Goal: Task Accomplishment & Management: Manage account settings

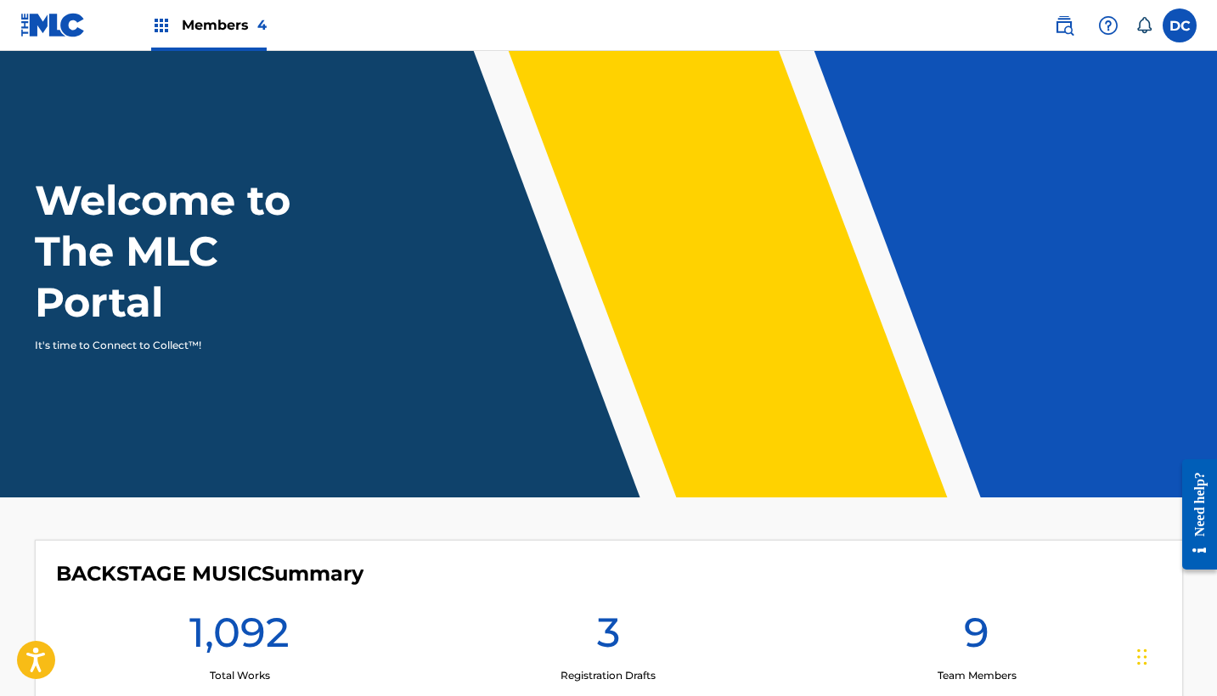
click at [228, 41] on div "Members 4" at bounding box center [208, 25] width 115 height 50
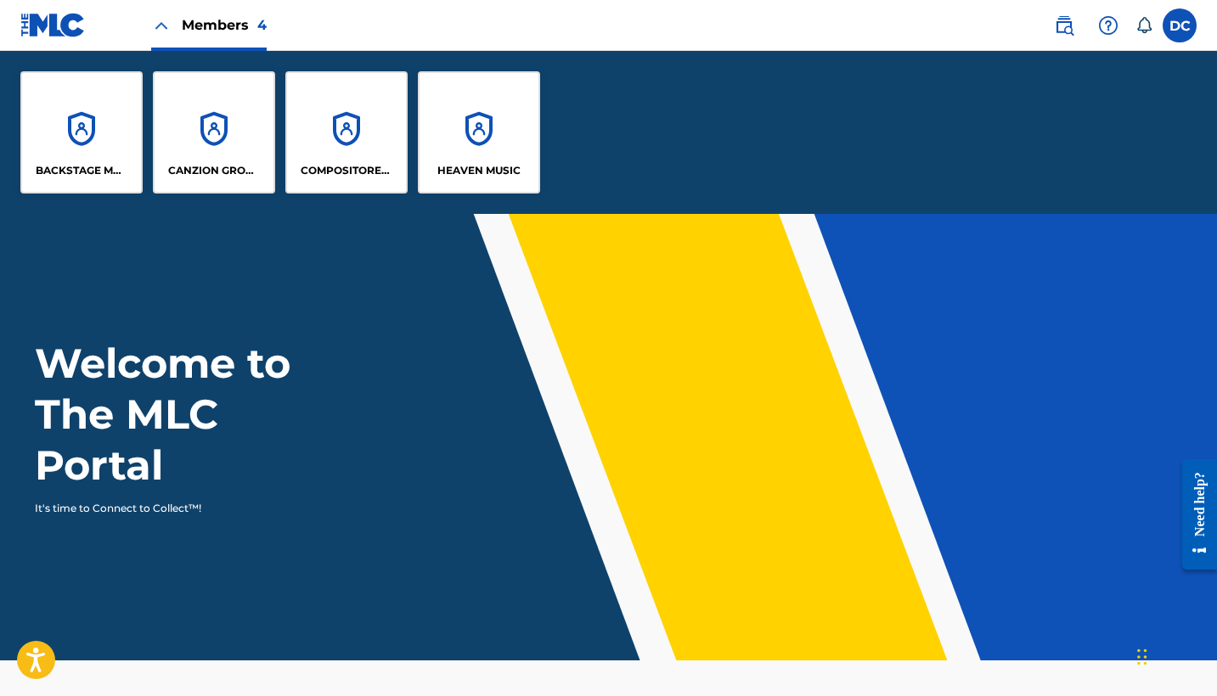
click at [468, 154] on div "HEAVEN MUSIC" at bounding box center [479, 132] width 122 height 122
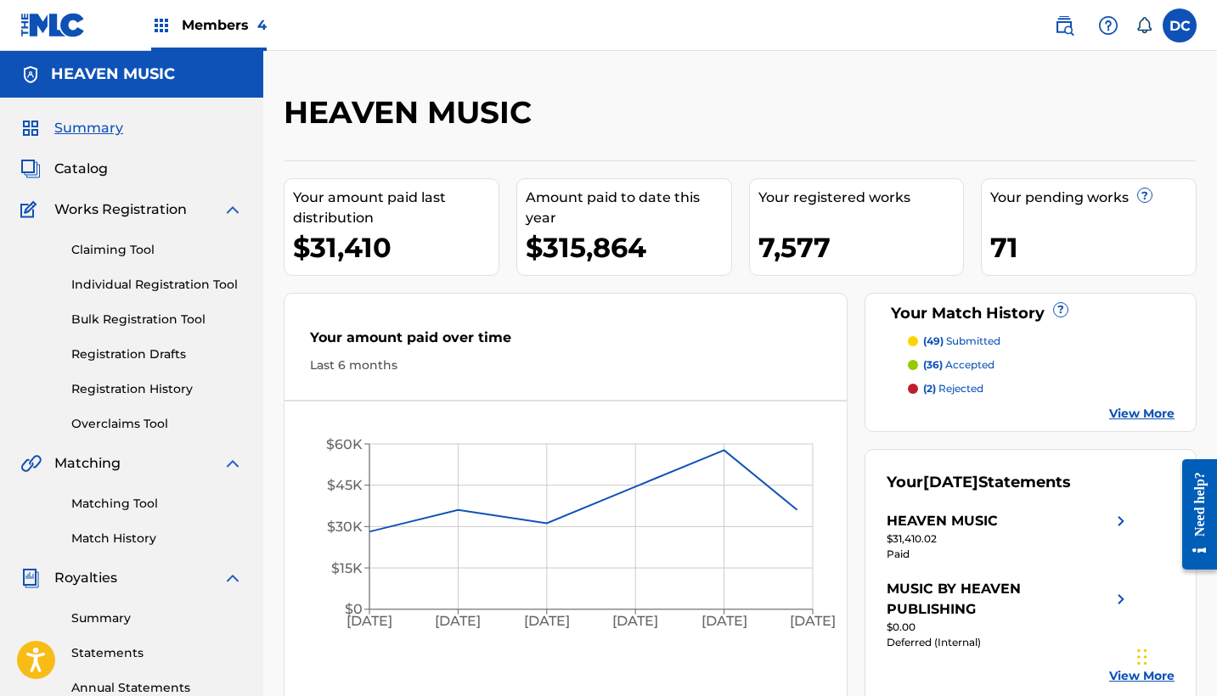
click at [87, 171] on span "Catalog" at bounding box center [80, 169] width 53 height 20
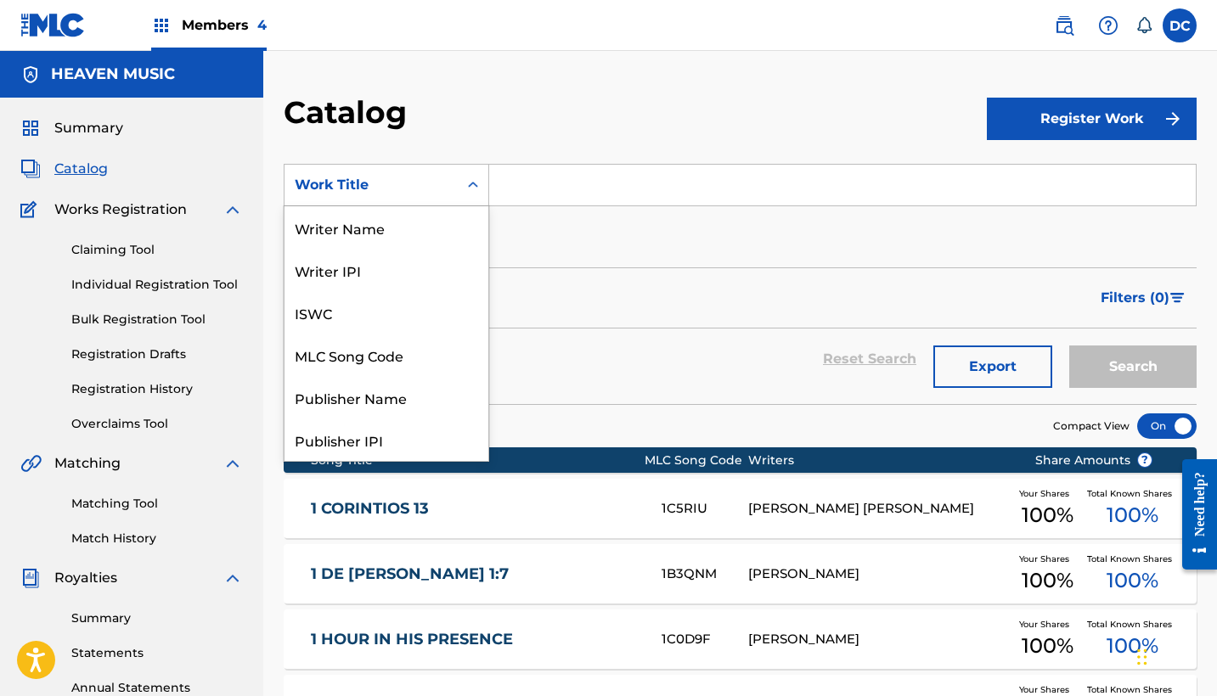
click at [420, 177] on div "Work Title" at bounding box center [371, 185] width 153 height 20
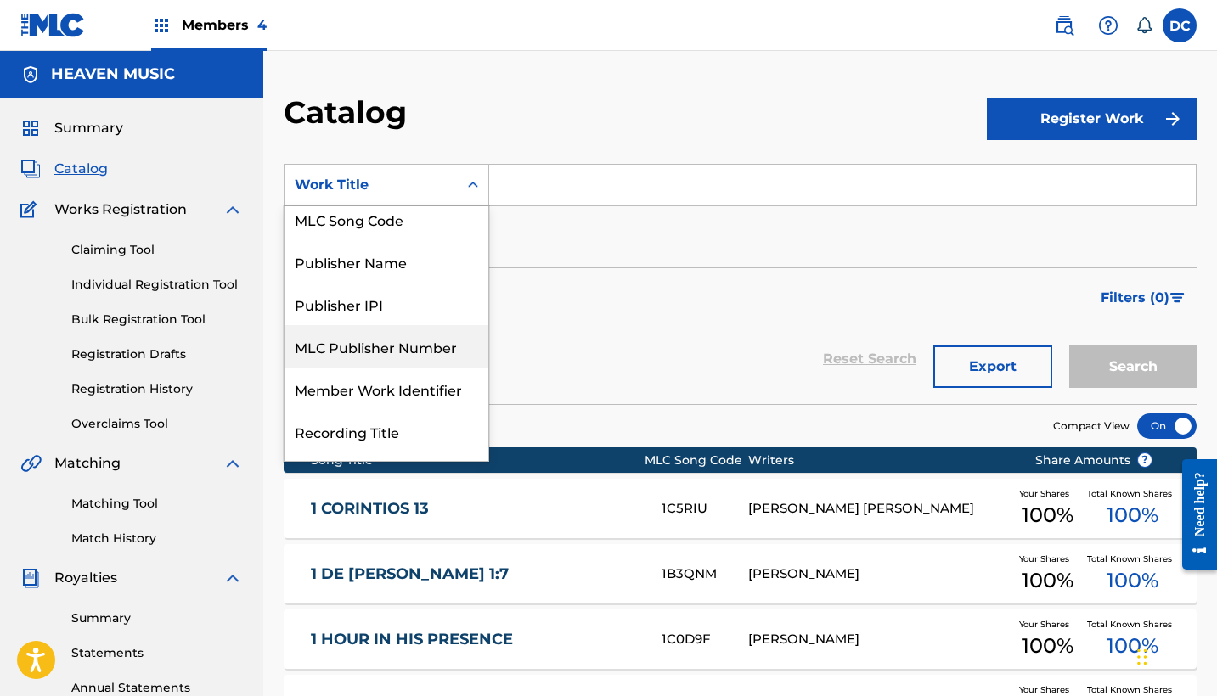
scroll to position [136, 0]
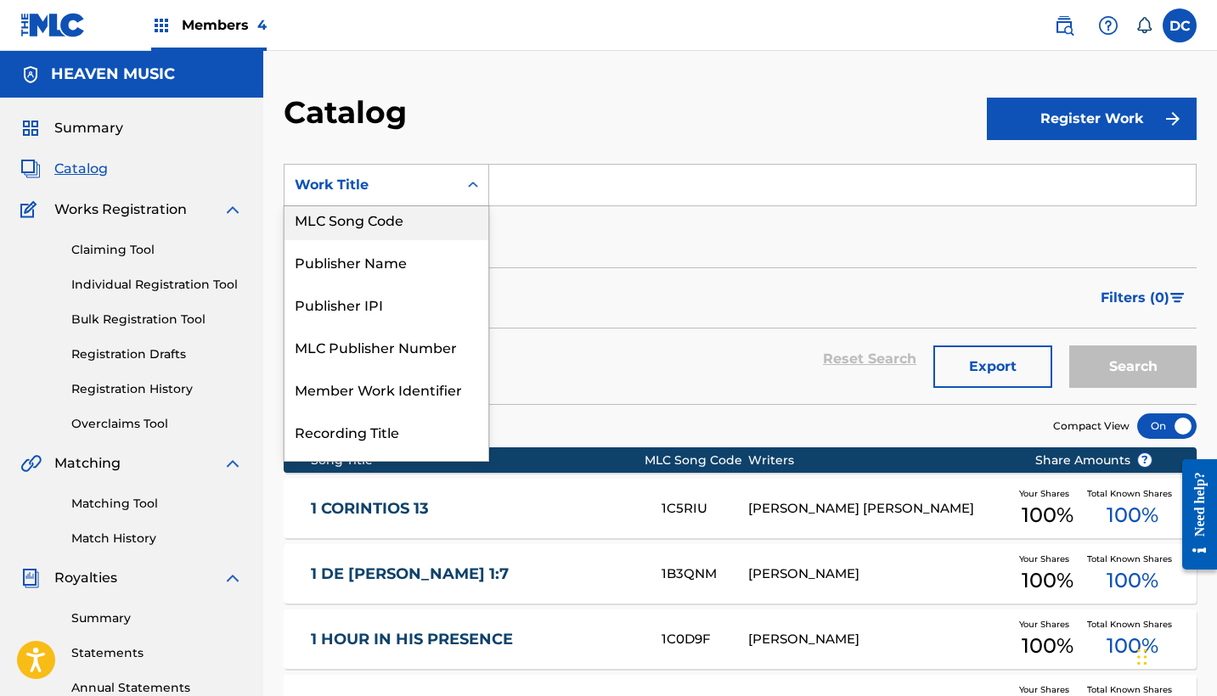
click at [408, 234] on div "MLC Song Code" at bounding box center [386, 219] width 204 height 42
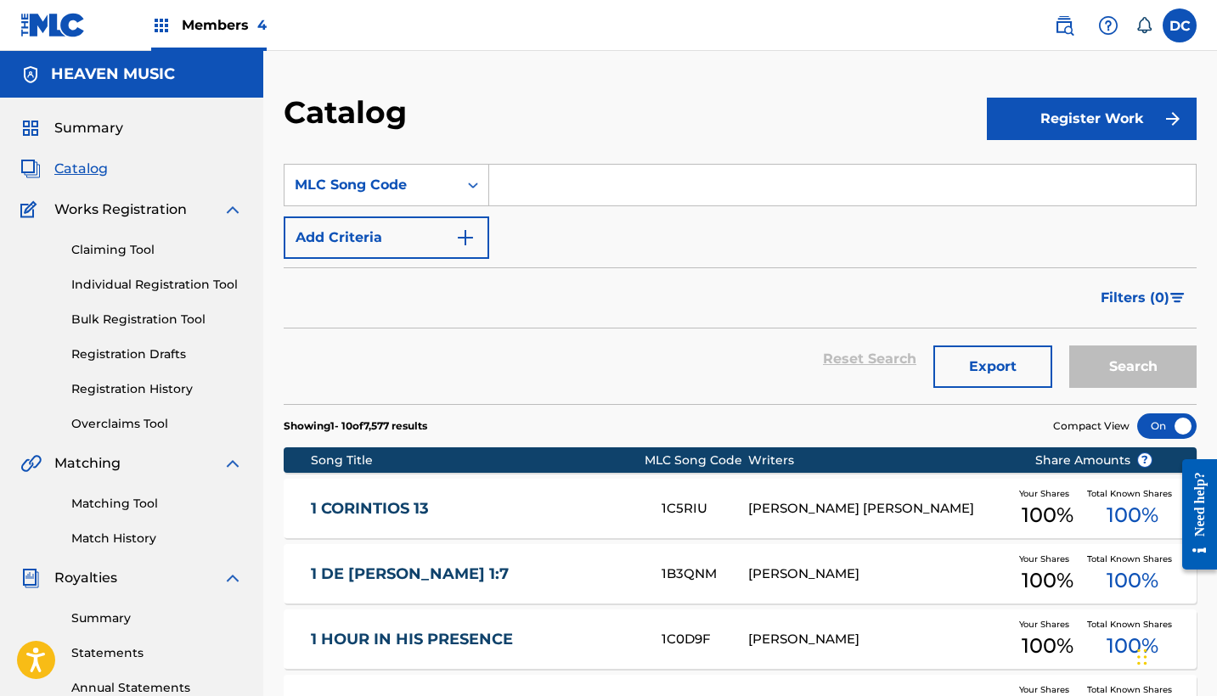
click at [618, 195] on input "Search Form" at bounding box center [842, 185] width 707 height 41
paste input "AB10TE"
type input "AB10TE"
click at [1133, 367] on button "Search" at bounding box center [1132, 367] width 127 height 42
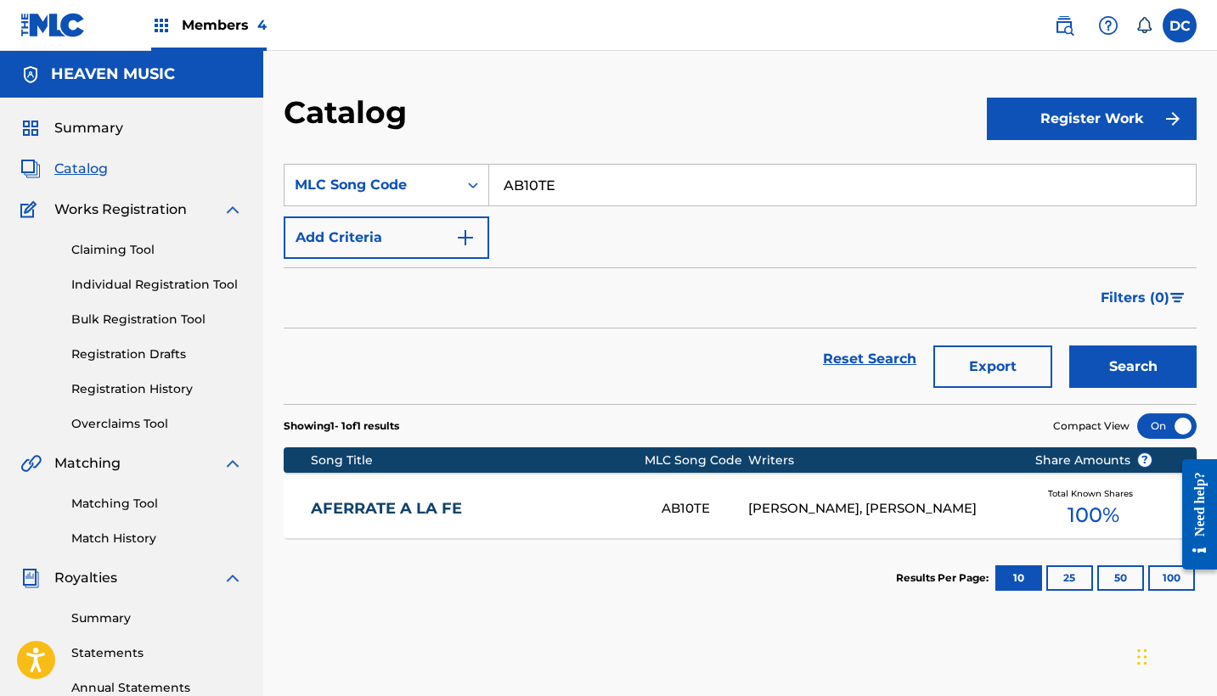
click at [562, 509] on link "AFERRATE A LA FE" at bounding box center [475, 509] width 328 height 20
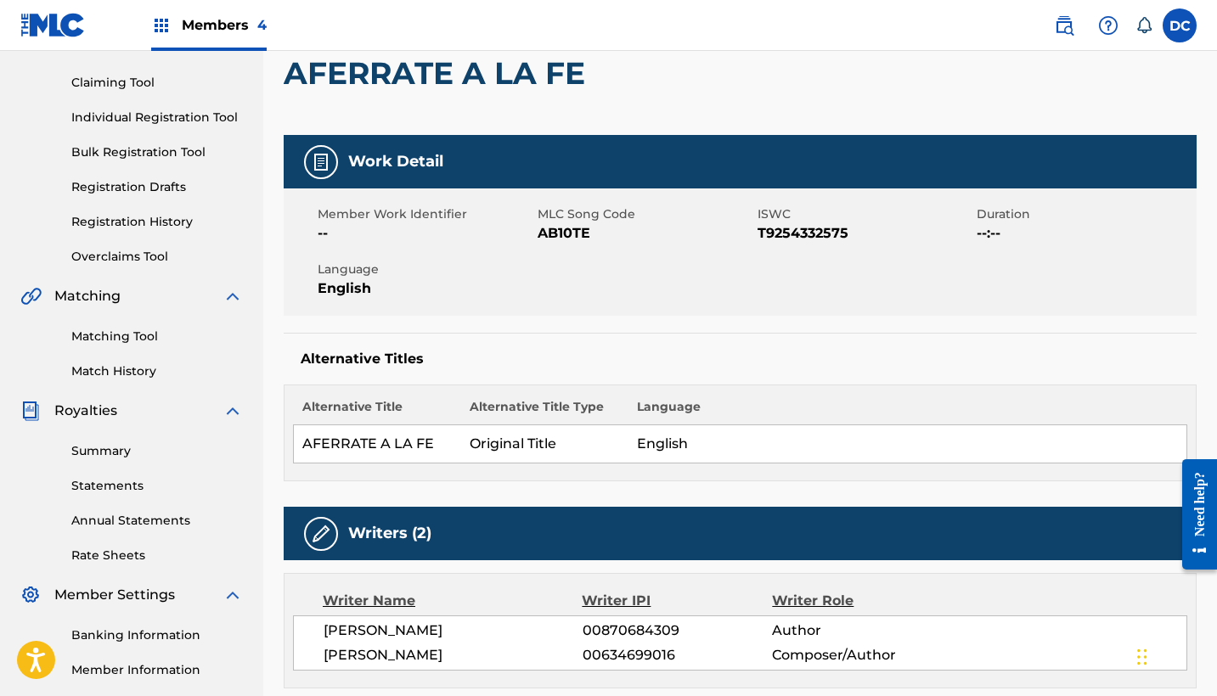
scroll to position [43, 0]
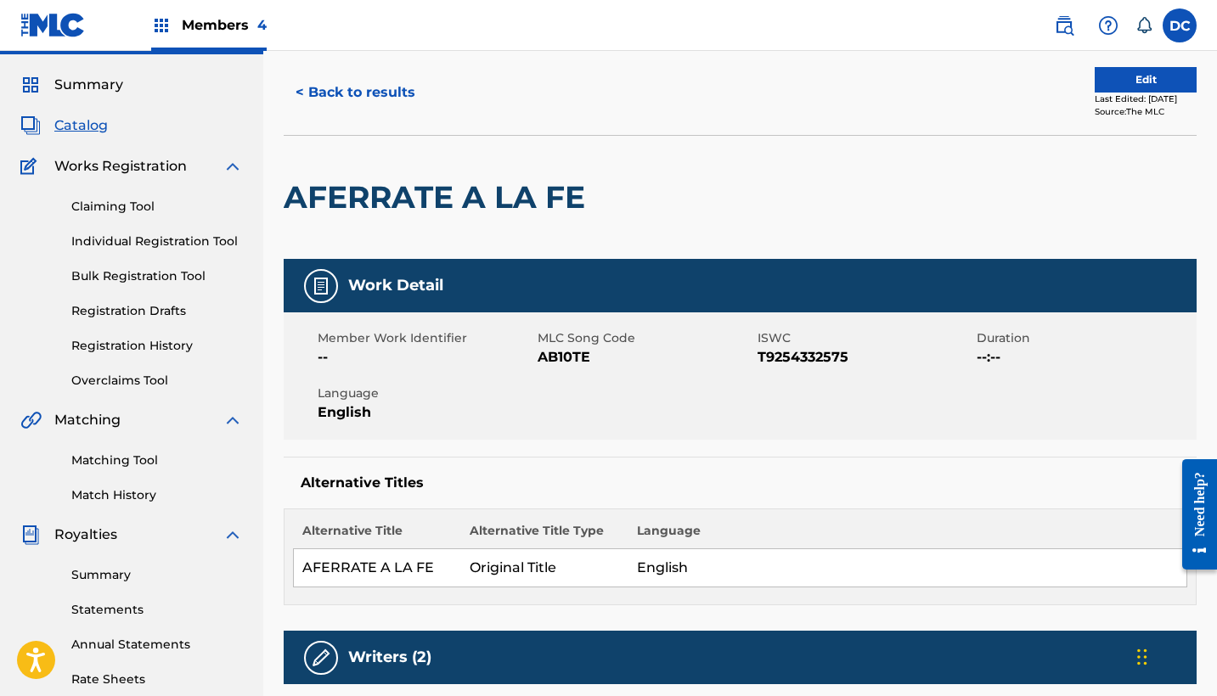
click at [1137, 82] on button "Edit" at bounding box center [1146, 79] width 102 height 25
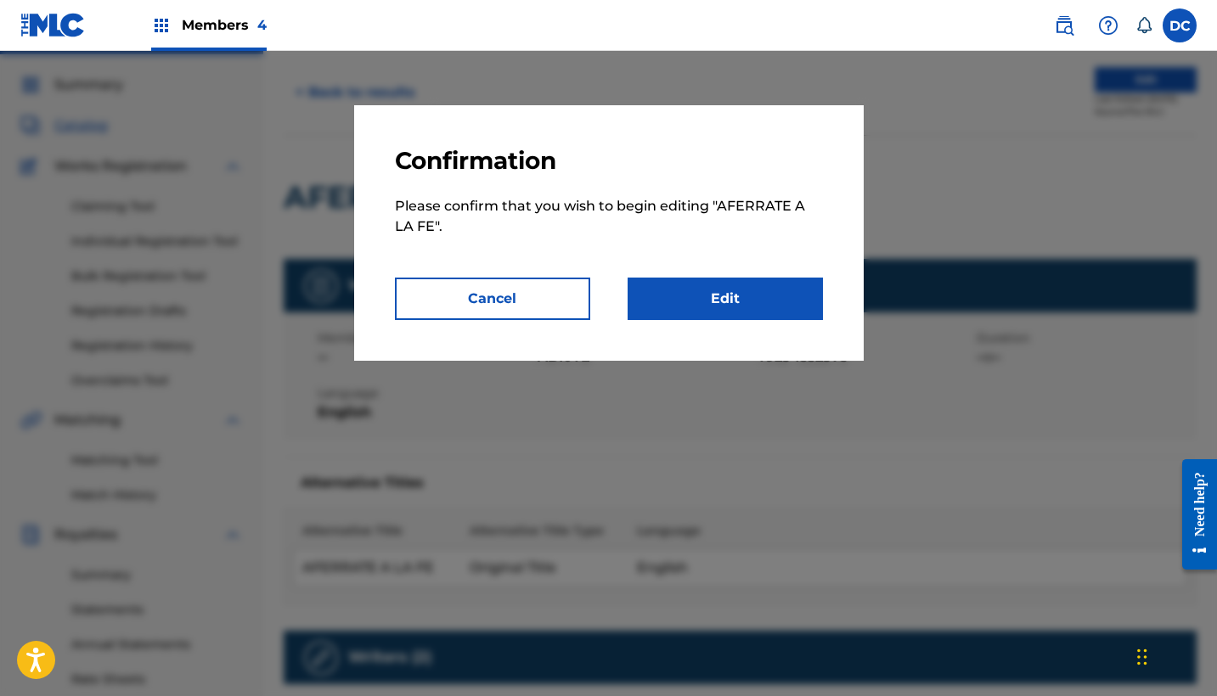
click at [786, 293] on link "Edit" at bounding box center [725, 299] width 195 height 42
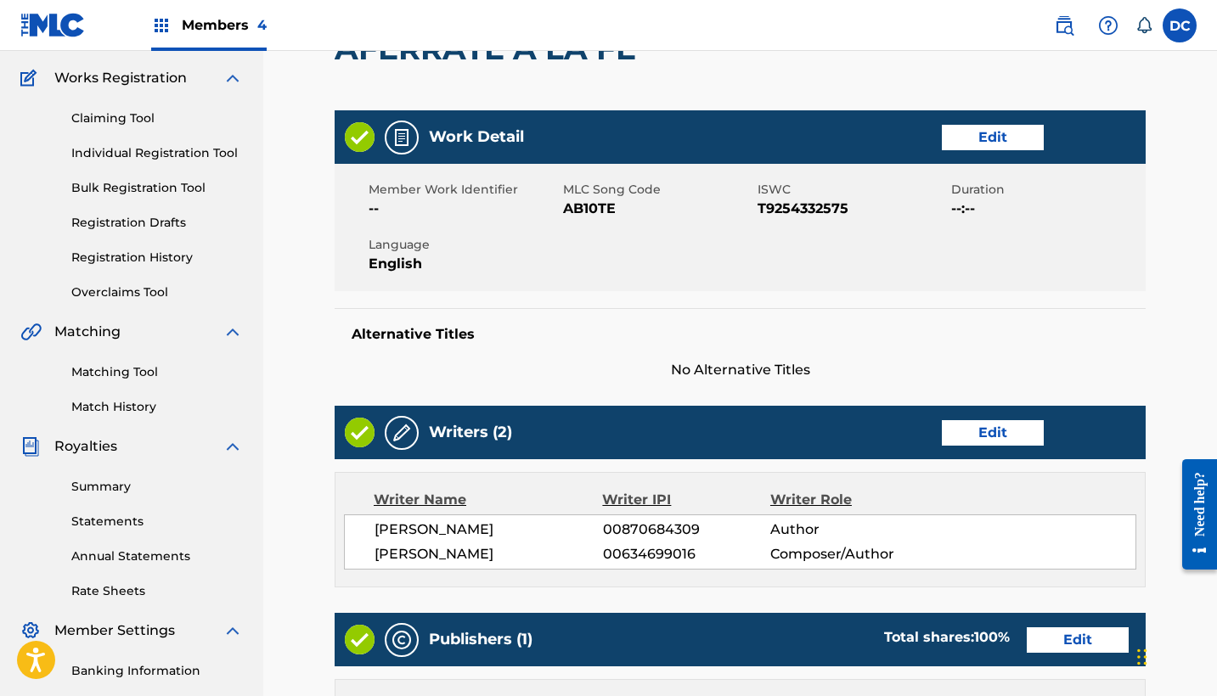
scroll to position [129, 0]
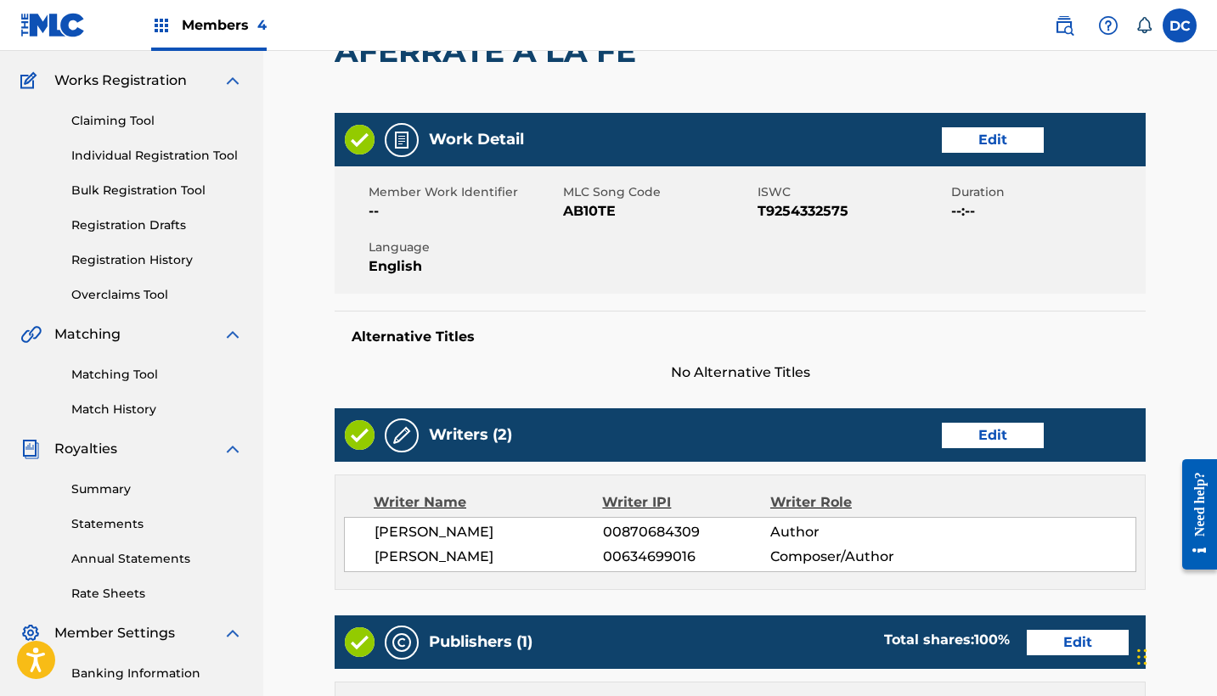
click at [974, 144] on link "Edit" at bounding box center [993, 139] width 102 height 25
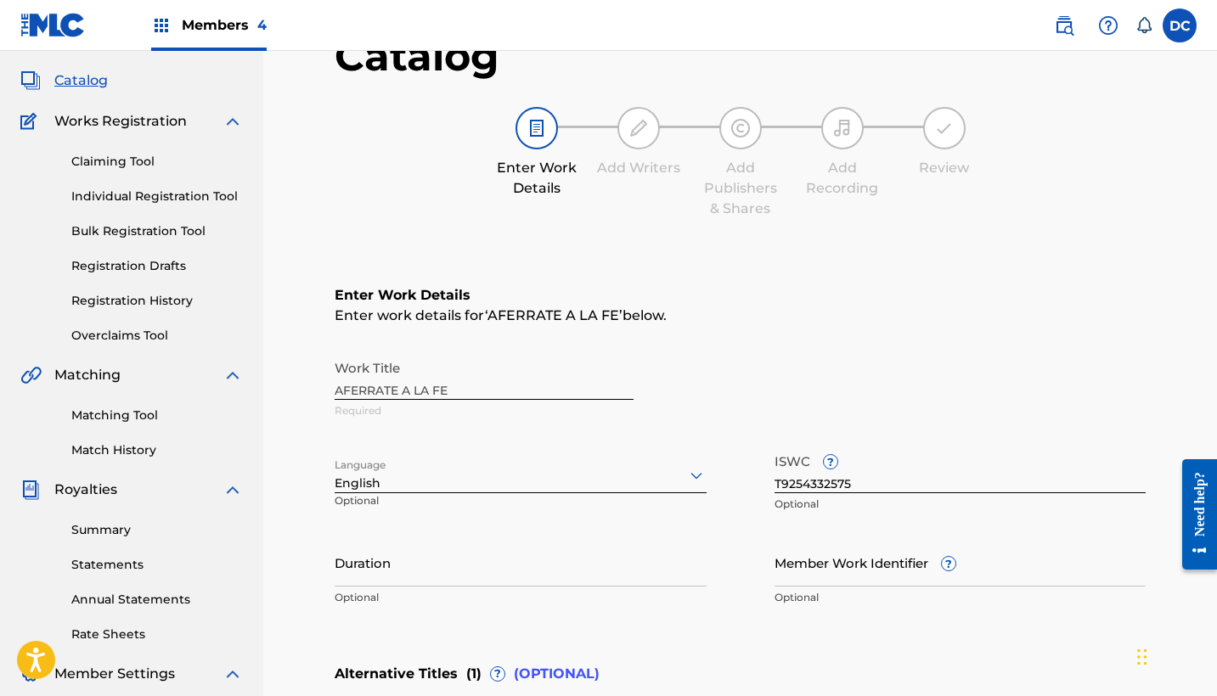
scroll to position [122, 0]
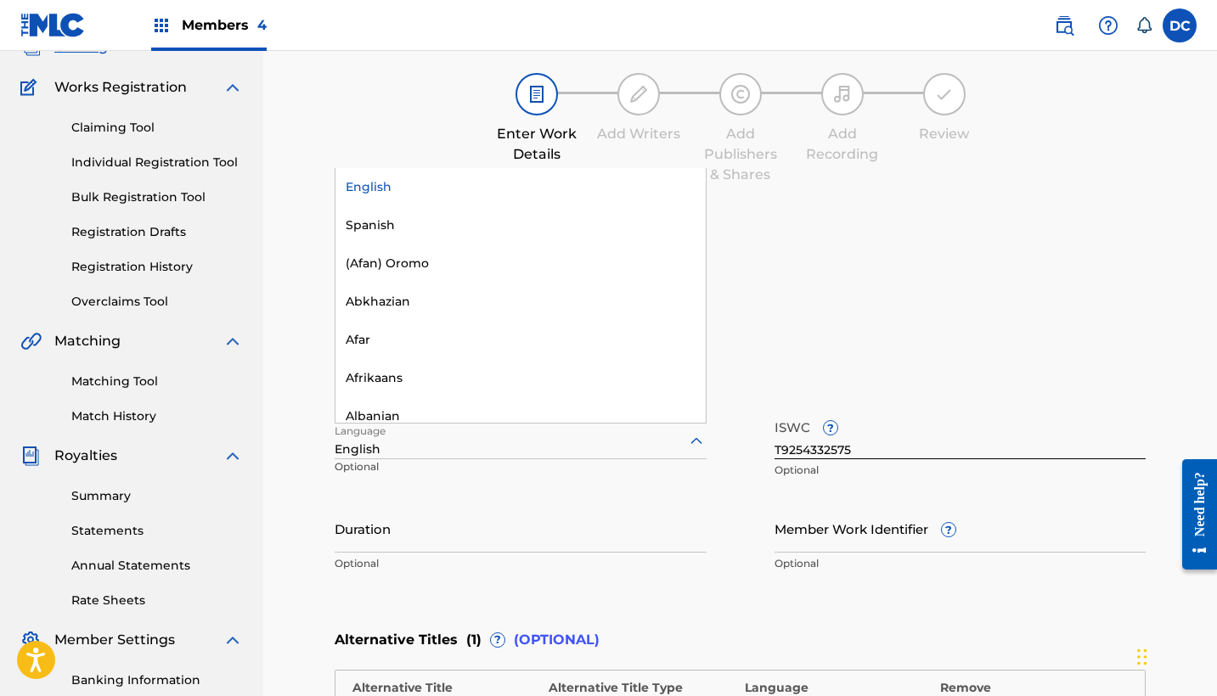
click at [543, 454] on div "English" at bounding box center [521, 450] width 372 height 18
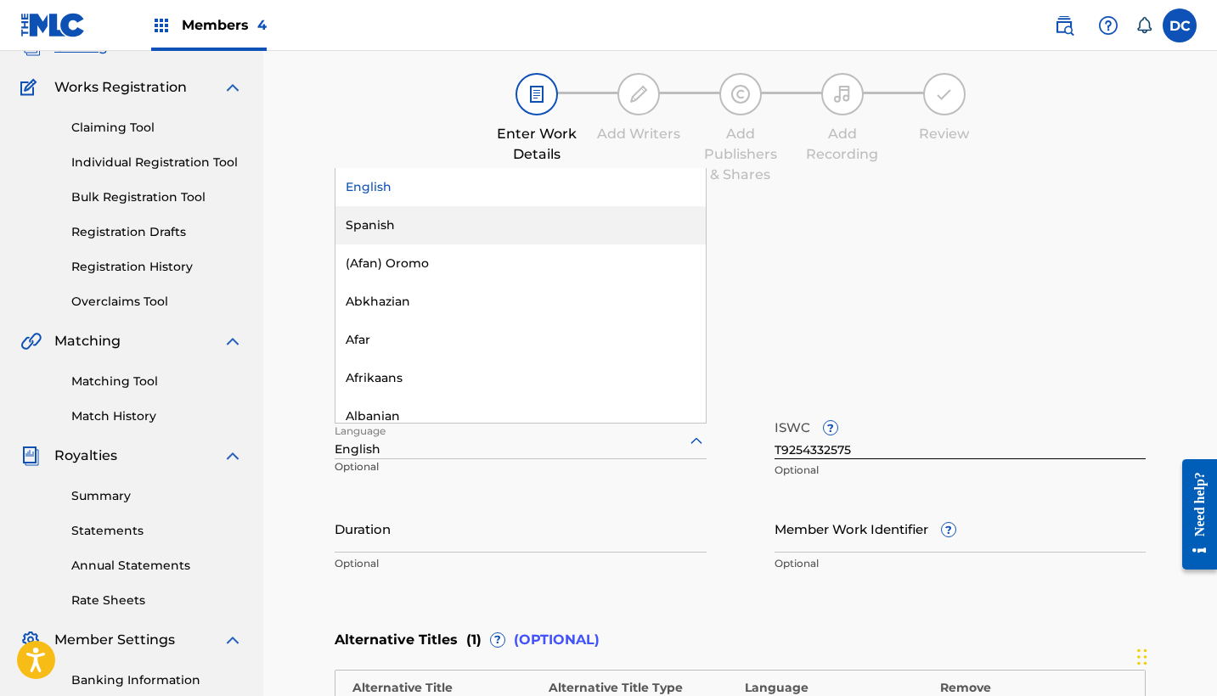
click at [438, 238] on div "Spanish" at bounding box center [520, 225] width 370 height 38
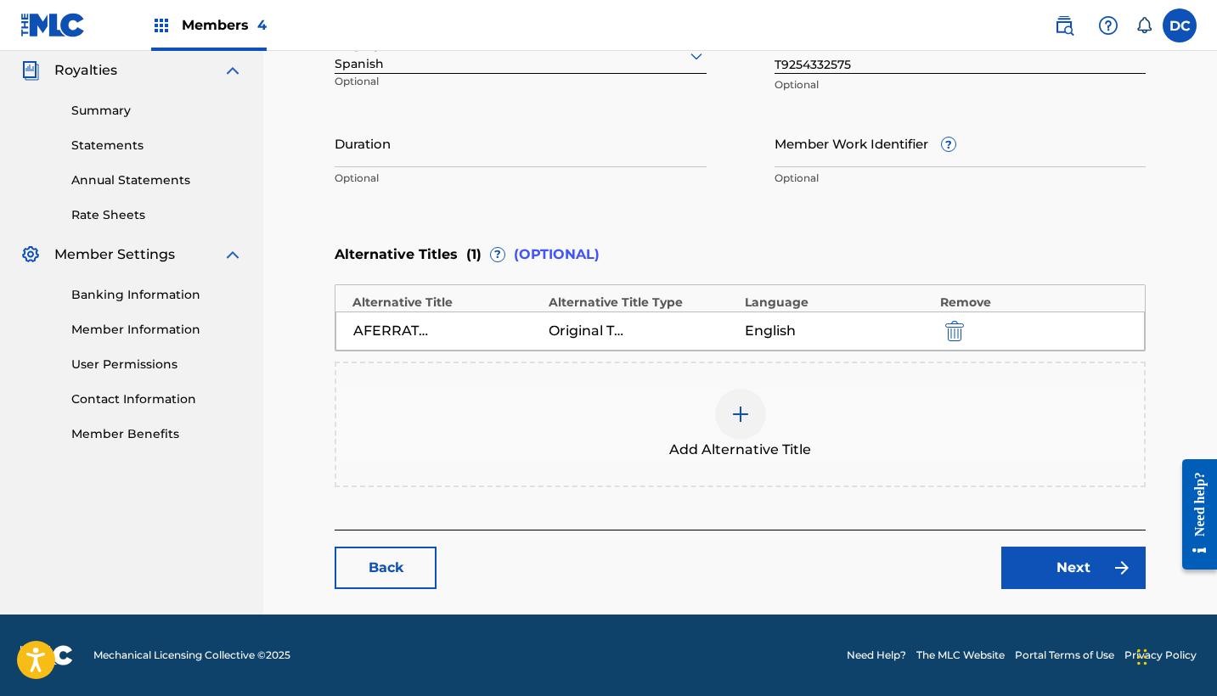
scroll to position [507, 0]
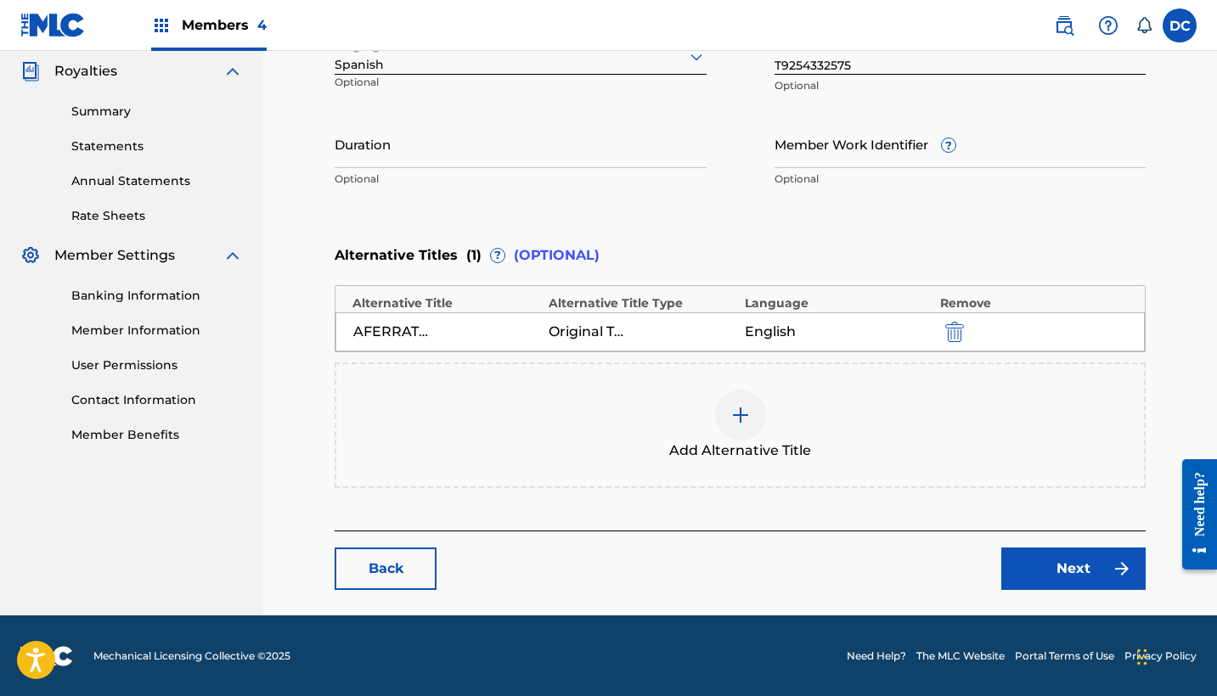
click at [1048, 556] on link "Next" at bounding box center [1073, 569] width 144 height 42
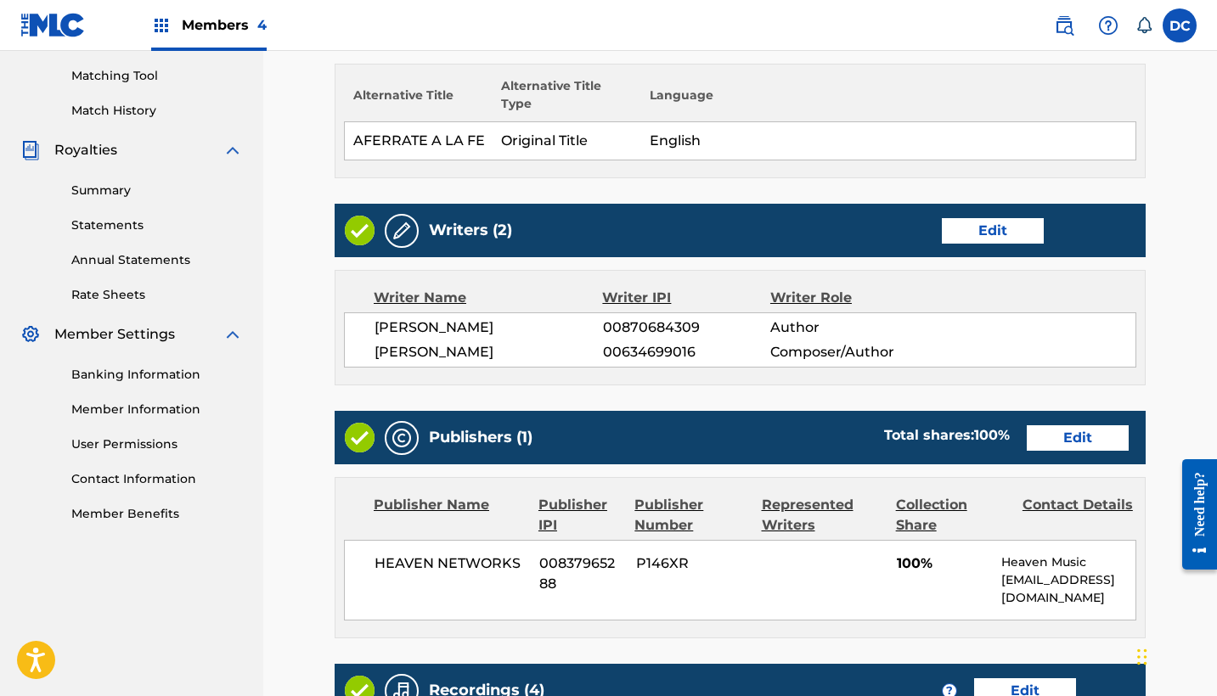
scroll to position [511, 0]
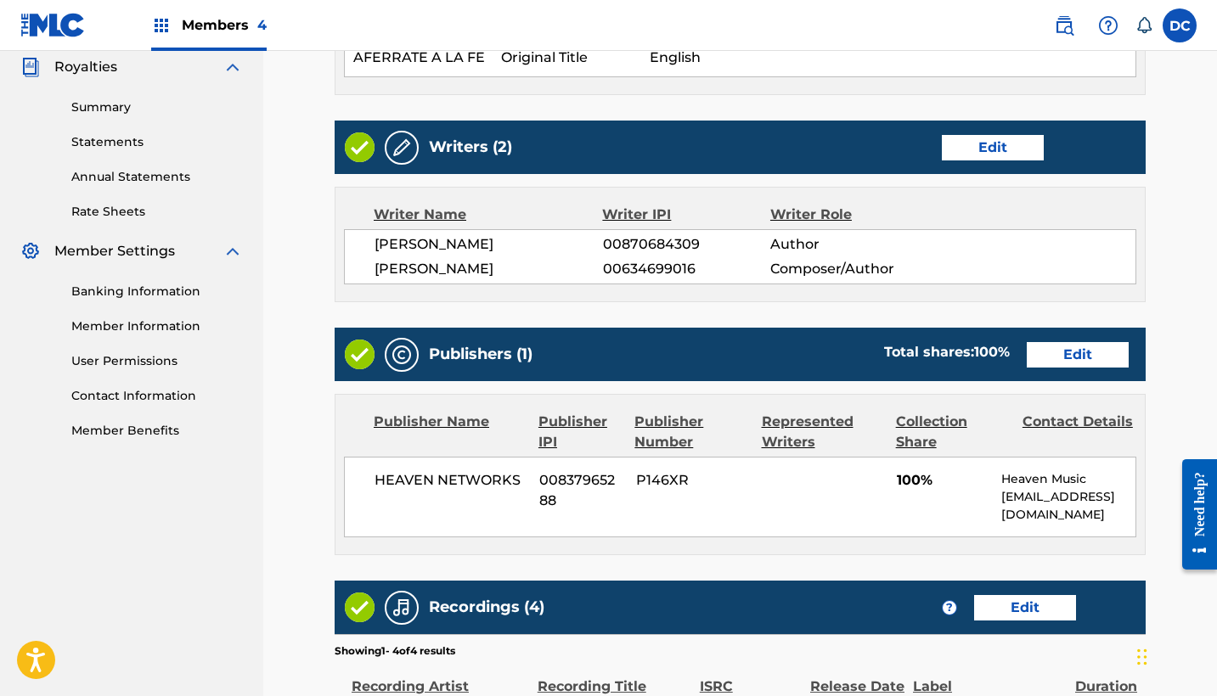
click at [1090, 357] on link "Edit" at bounding box center [1078, 354] width 102 height 25
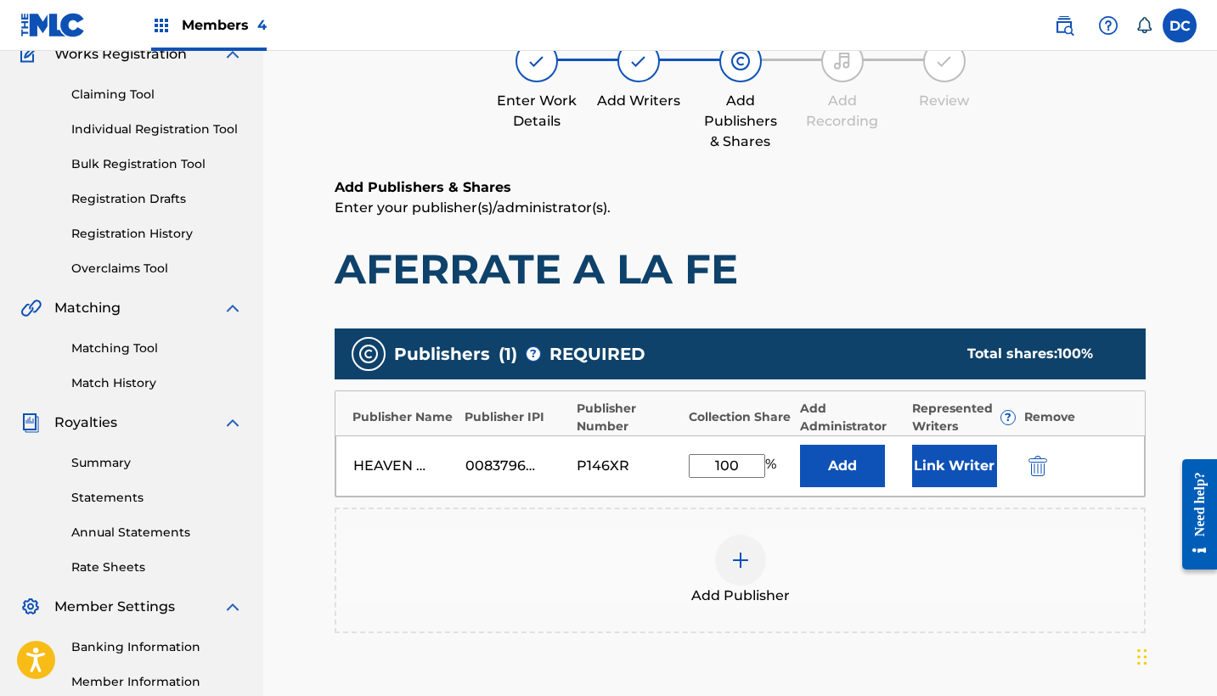
scroll to position [191, 0]
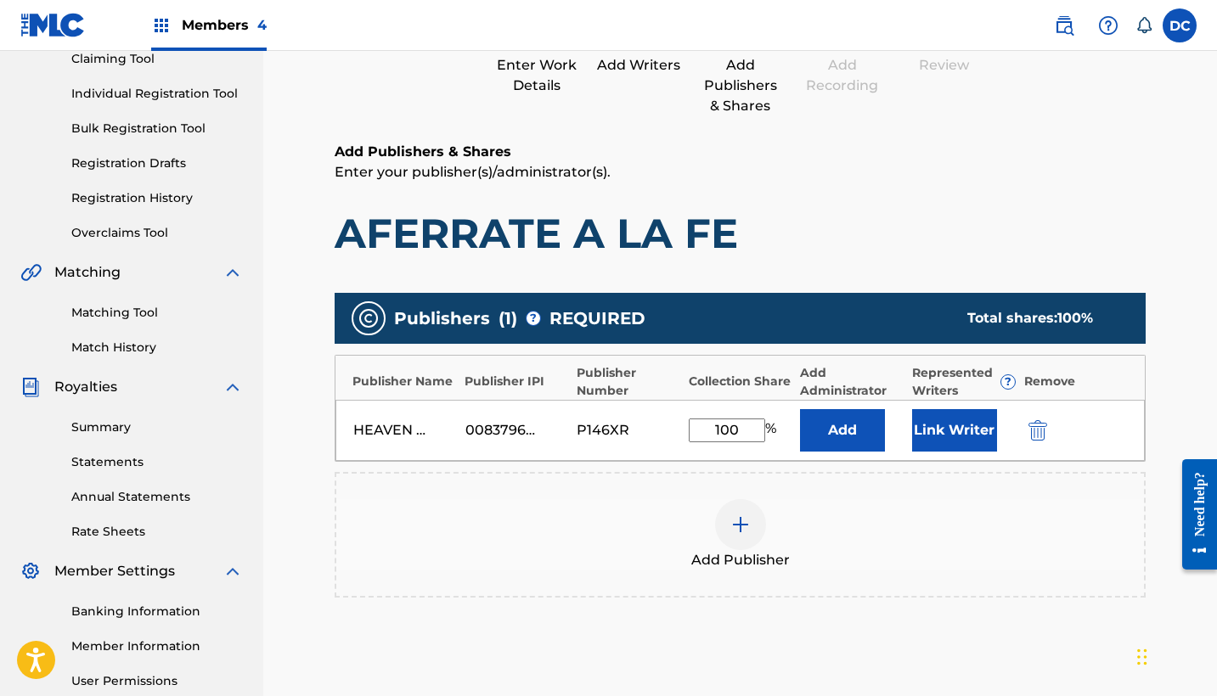
click at [724, 427] on input "100" at bounding box center [727, 431] width 76 height 24
type input "50"
click at [956, 425] on button "Link Writer" at bounding box center [954, 430] width 85 height 42
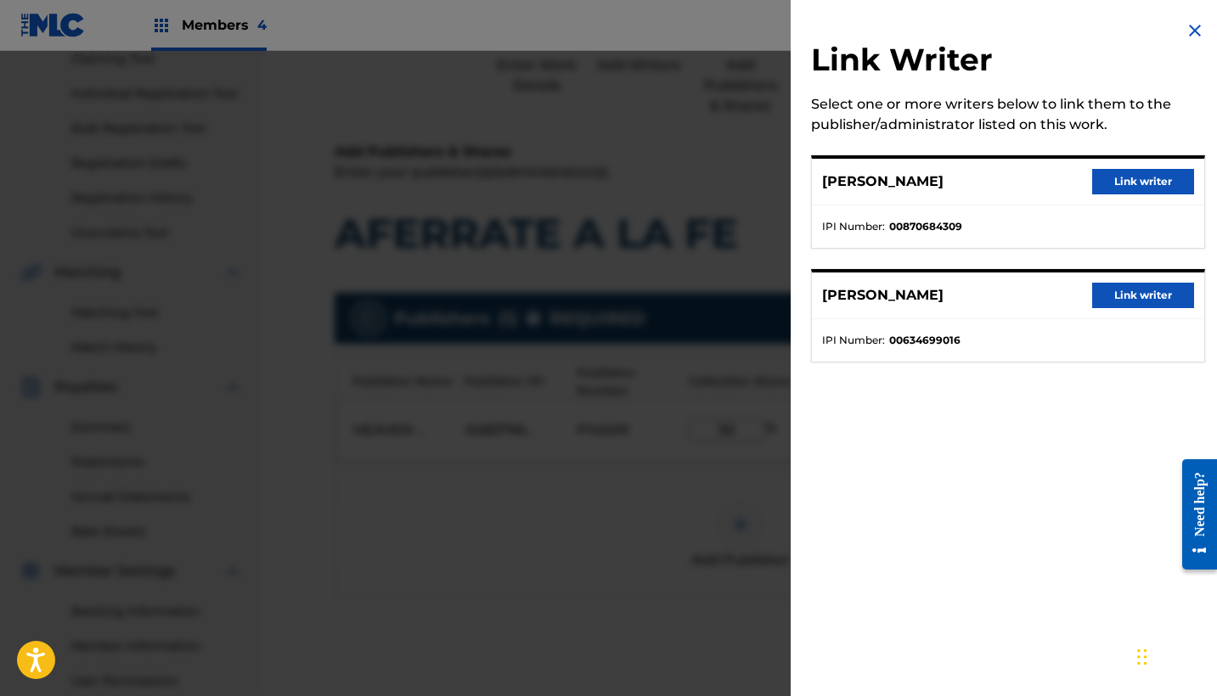
click at [1133, 293] on button "Link writer" at bounding box center [1143, 295] width 102 height 25
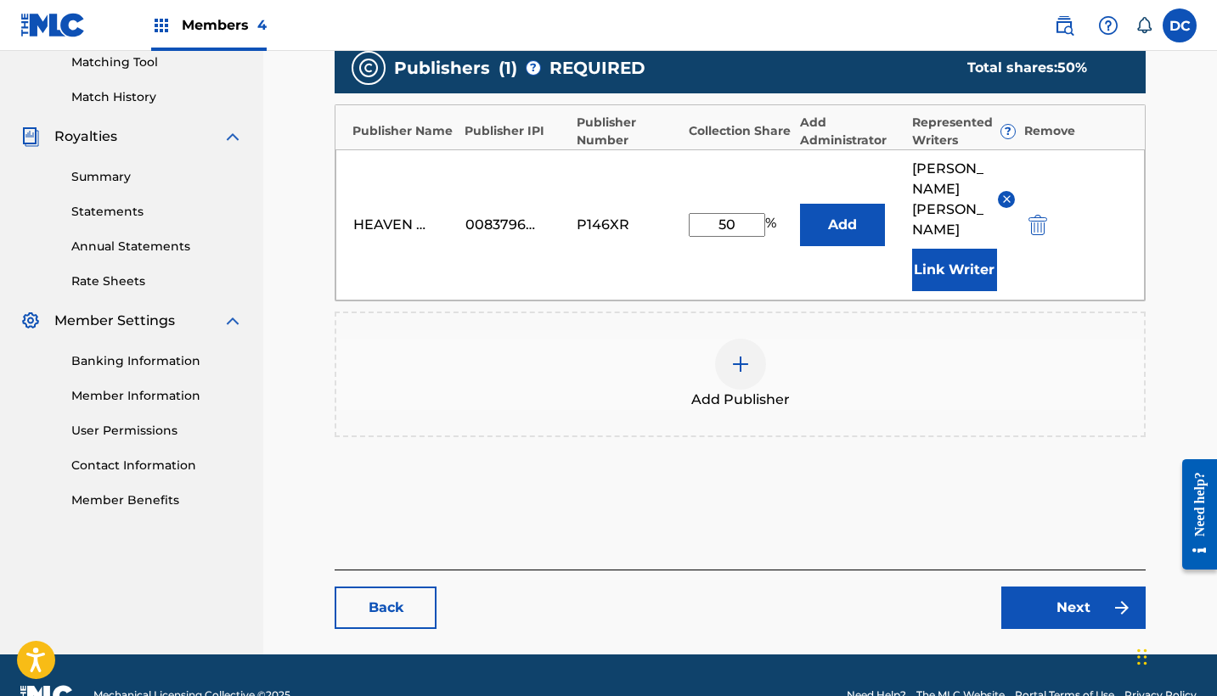
scroll to position [441, 0]
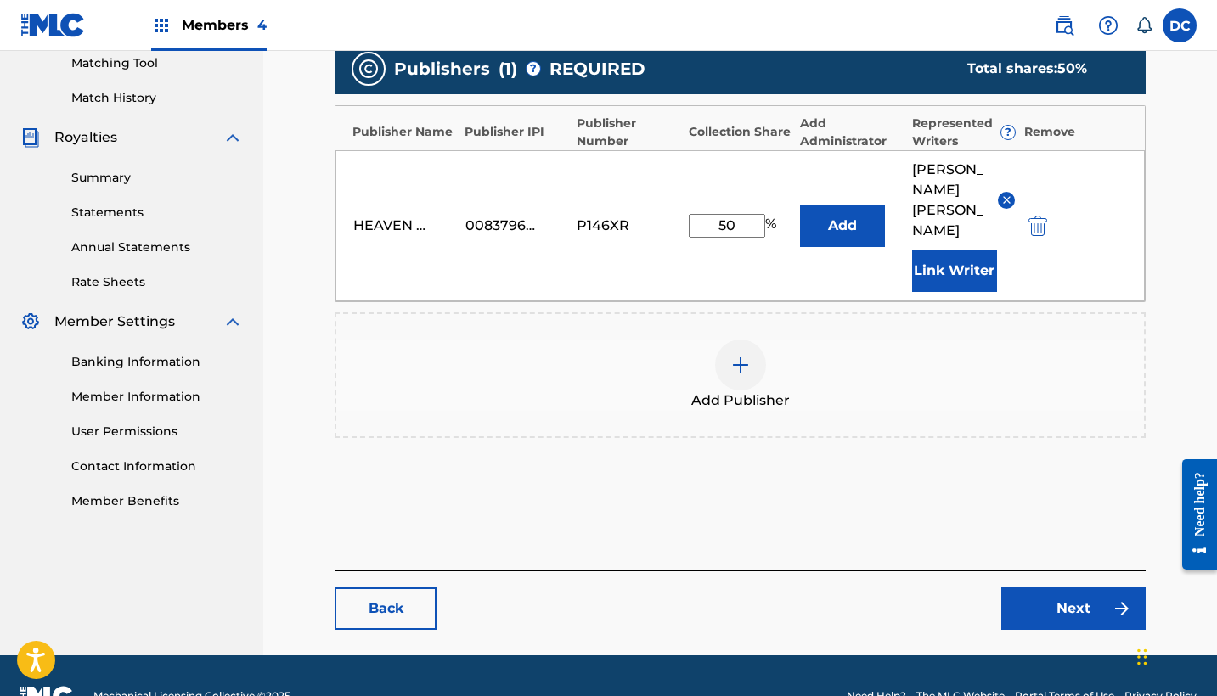
click at [1062, 588] on link "Next" at bounding box center [1073, 609] width 144 height 42
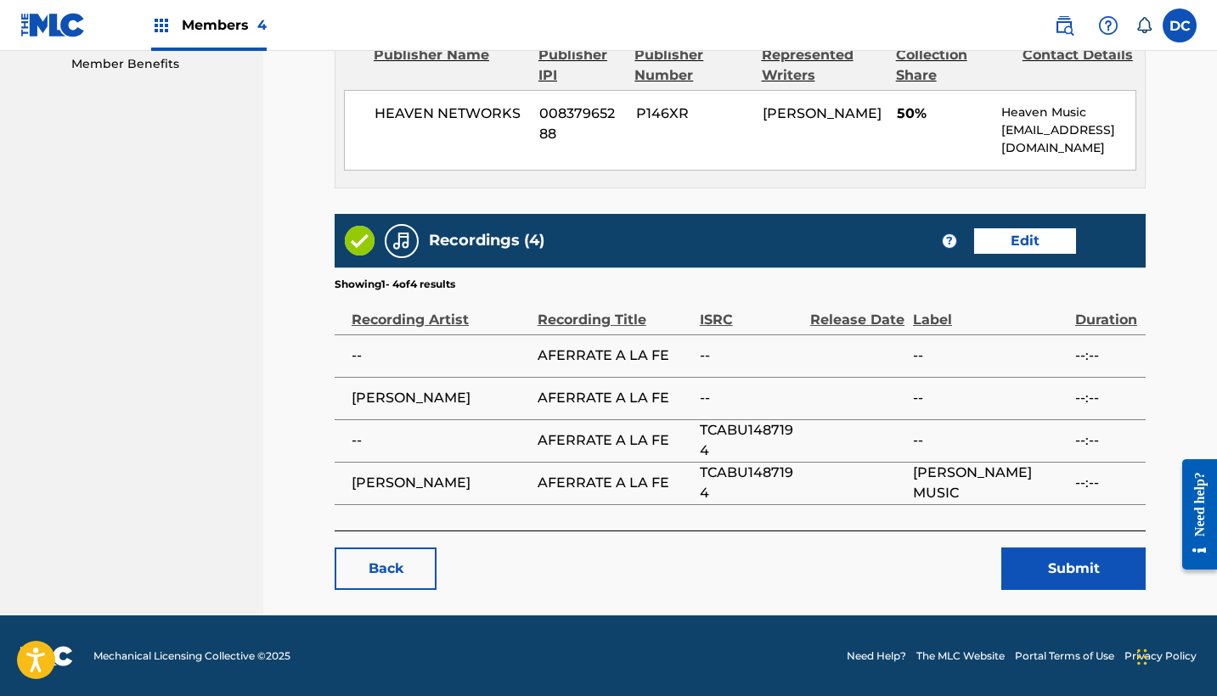
scroll to position [877, 0]
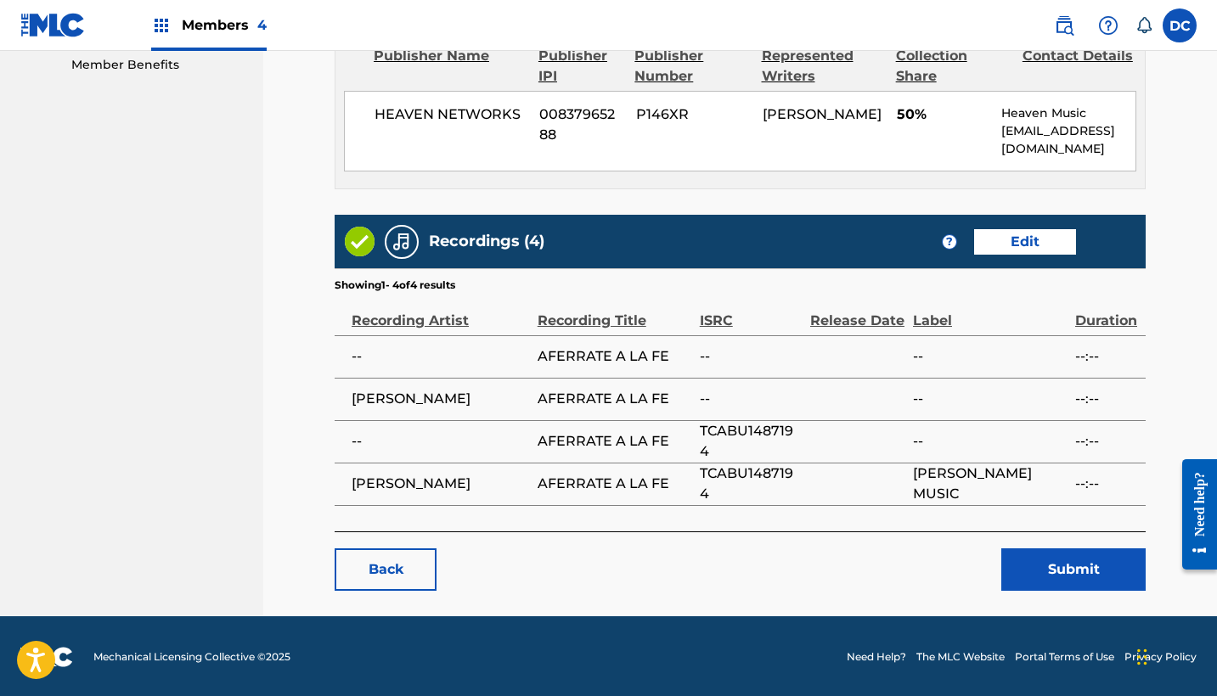
click at [1054, 576] on button "Submit" at bounding box center [1073, 570] width 144 height 42
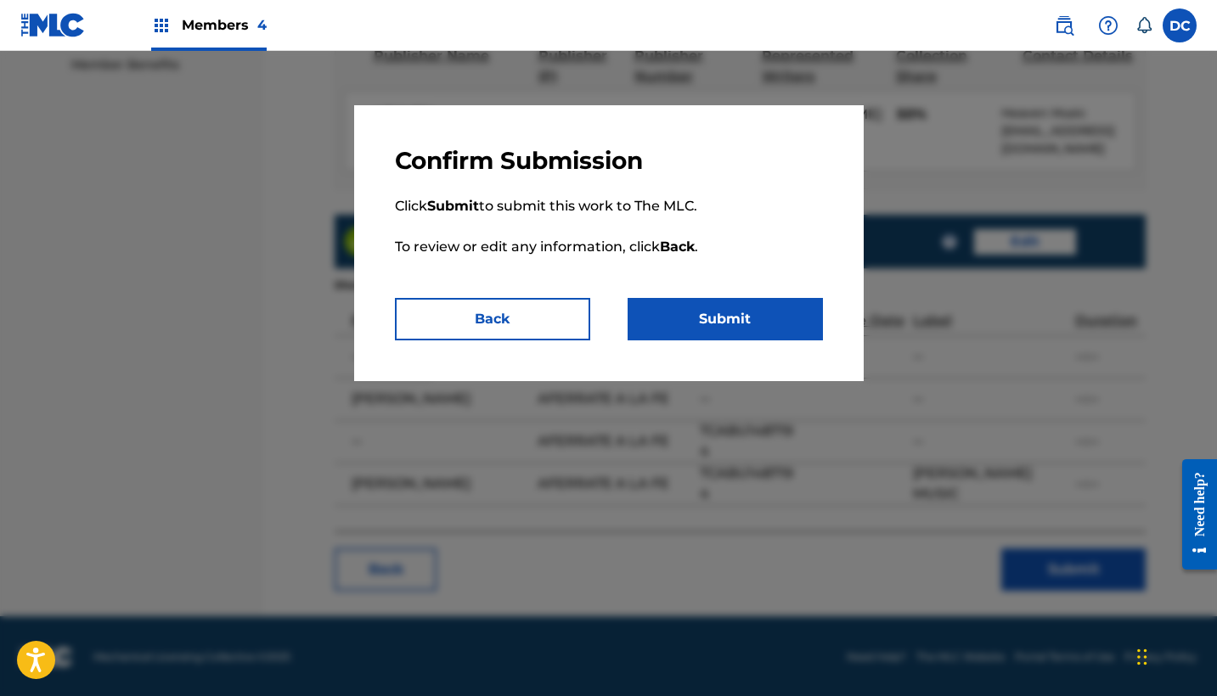
click at [798, 330] on button "Submit" at bounding box center [725, 319] width 195 height 42
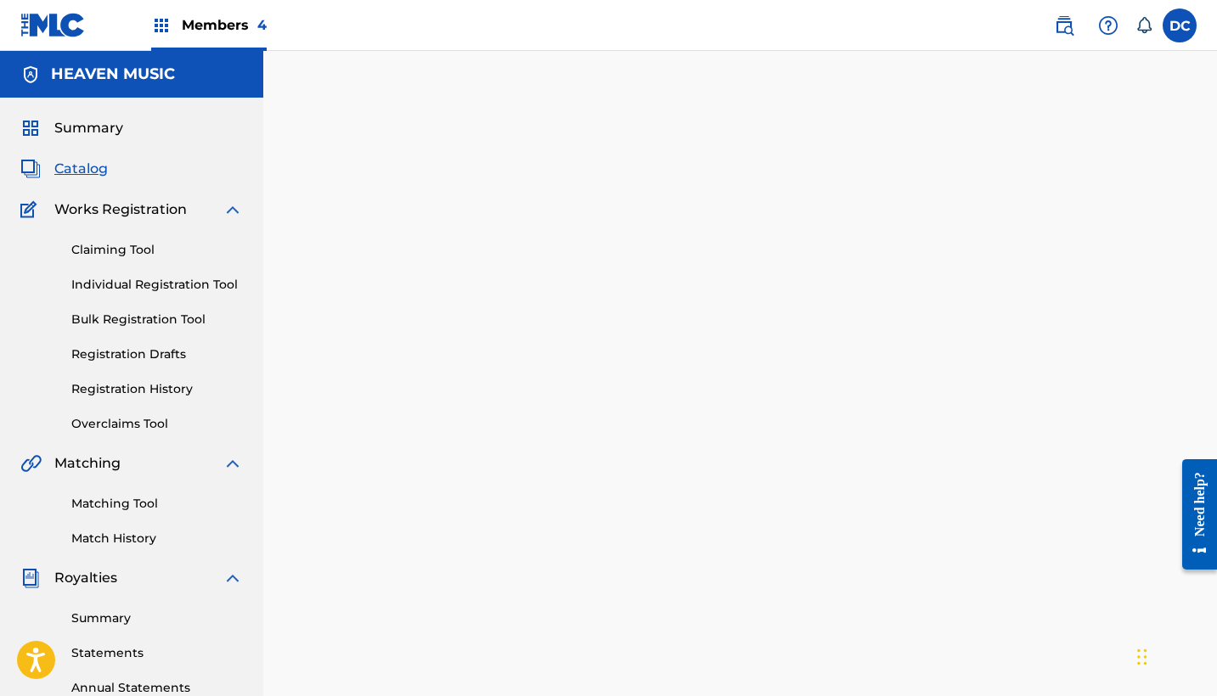
click at [64, 179] on div "Summary Catalog Works Registration Claiming Tool Individual Registration Tool B…" at bounding box center [131, 535] width 263 height 874
click at [94, 166] on span "Catalog" at bounding box center [80, 169] width 53 height 20
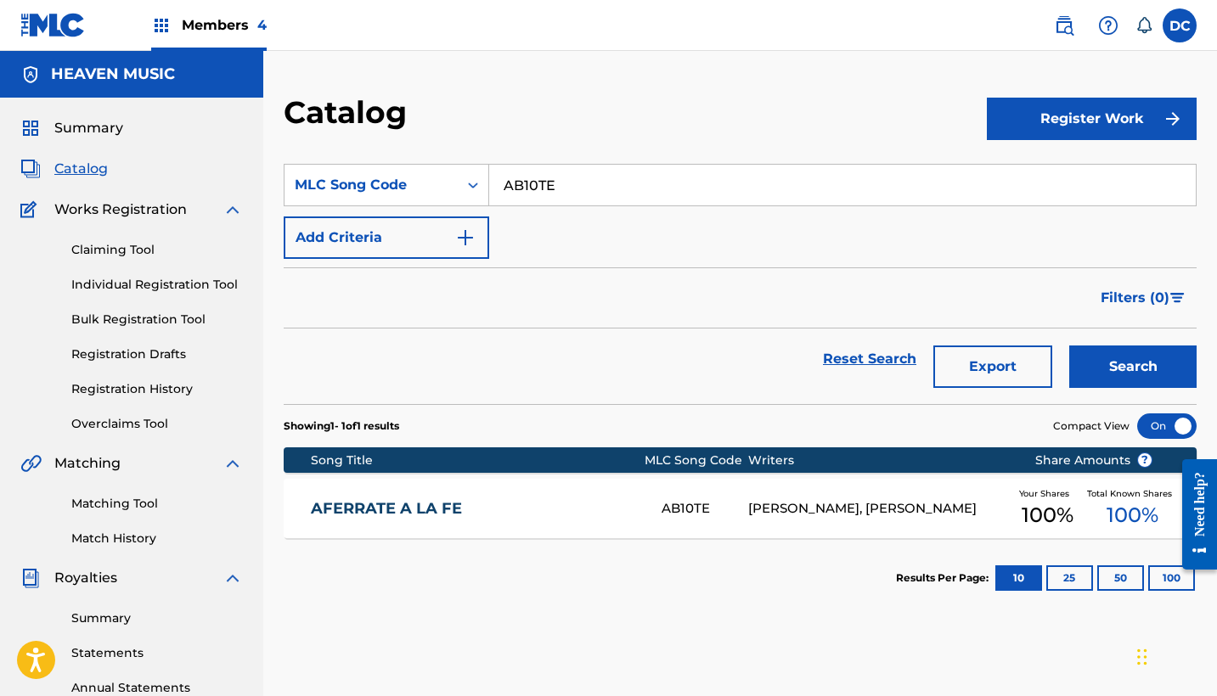
click at [521, 182] on input "AB10TE" at bounding box center [842, 185] width 707 height 41
paste input "I"
type input "AB10TI"
click at [1133, 367] on button "Search" at bounding box center [1132, 367] width 127 height 42
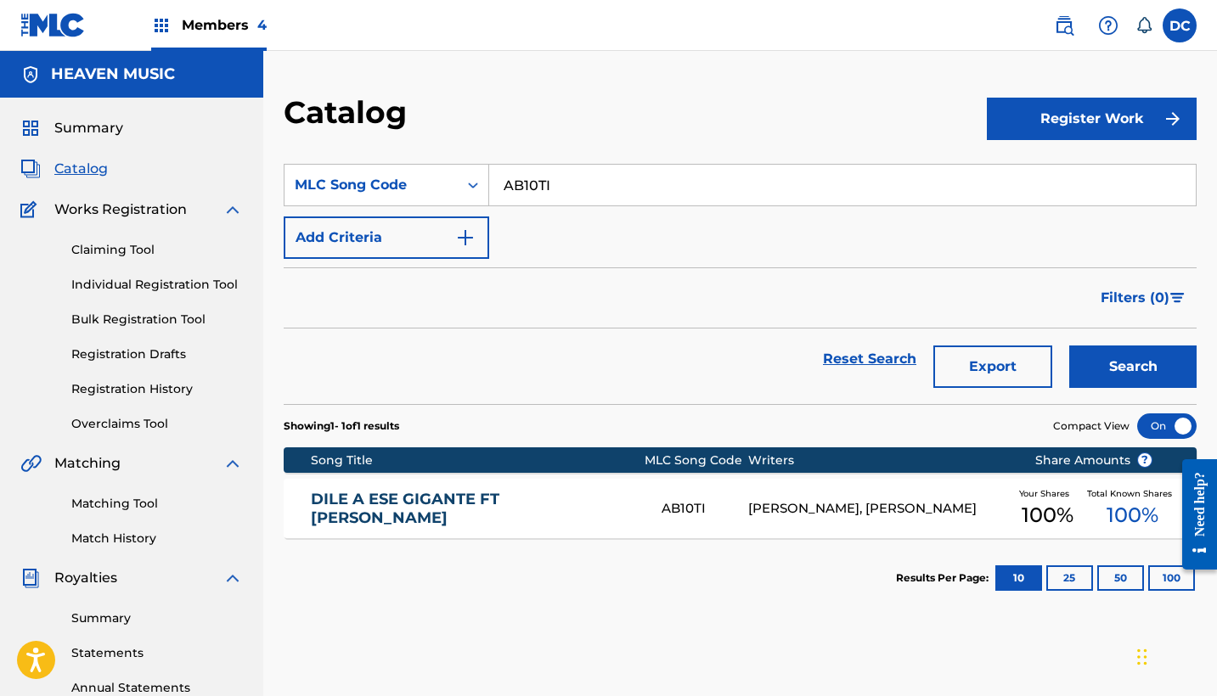
click at [586, 508] on link "DILE A ESE GIGANTE FT [PERSON_NAME]" at bounding box center [475, 509] width 328 height 38
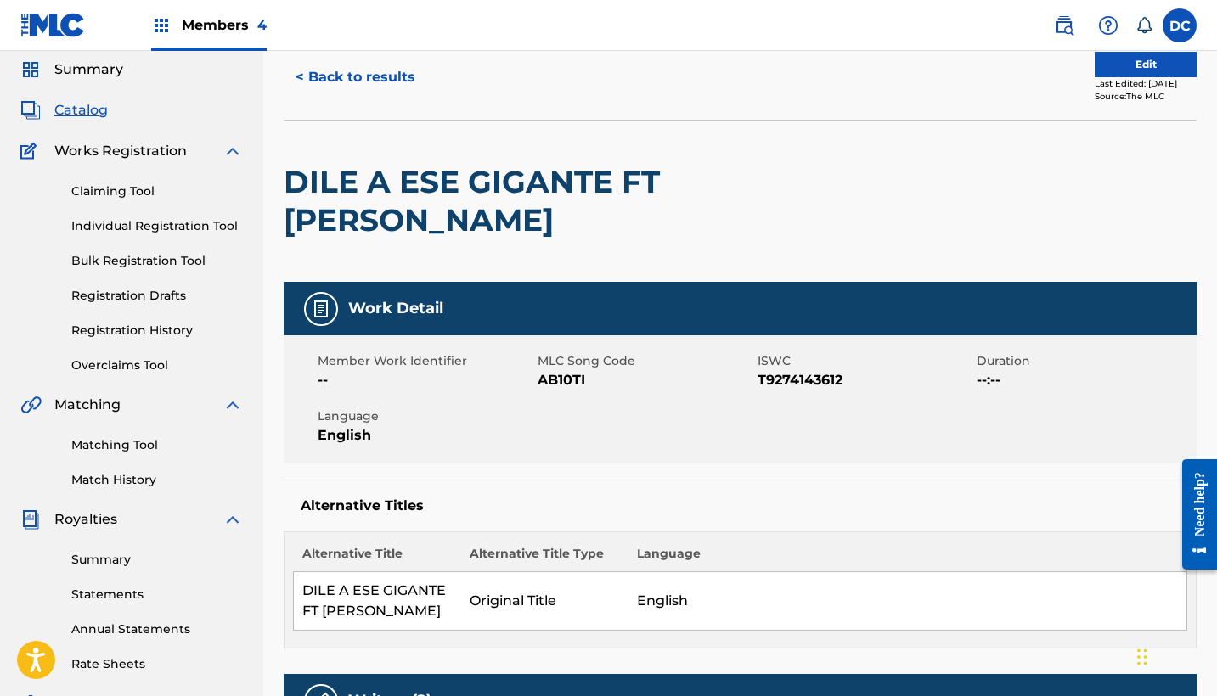
scroll to position [41, 0]
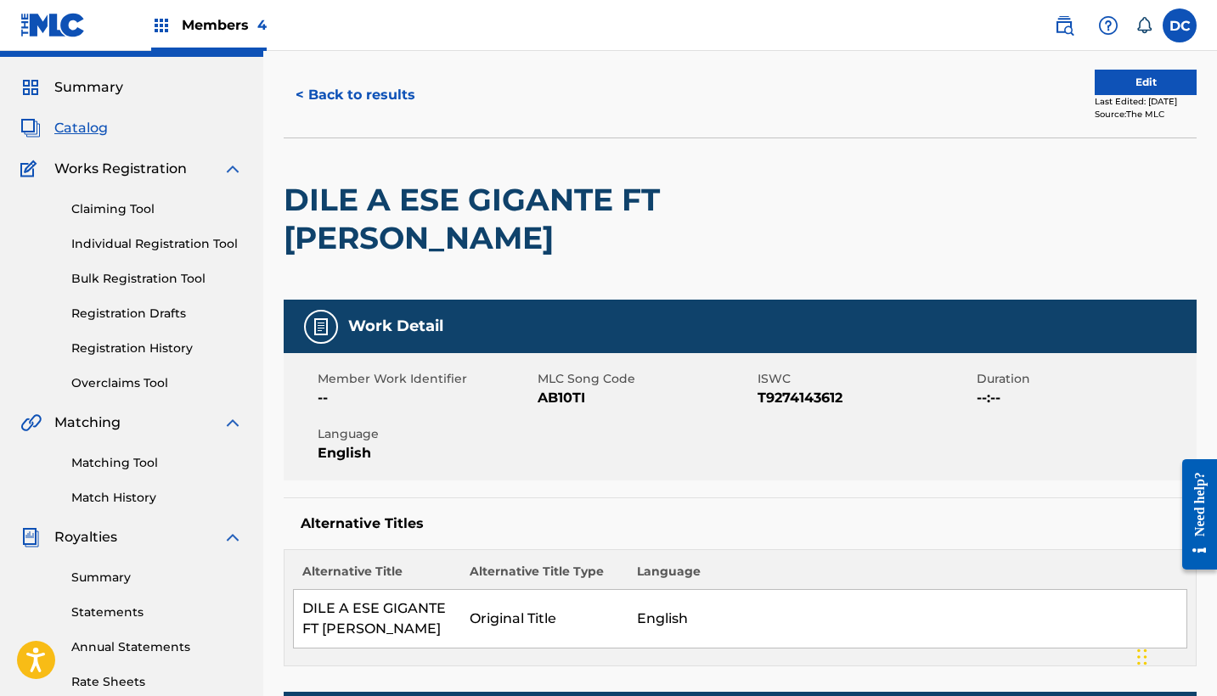
click at [1128, 86] on button "Edit" at bounding box center [1146, 82] width 102 height 25
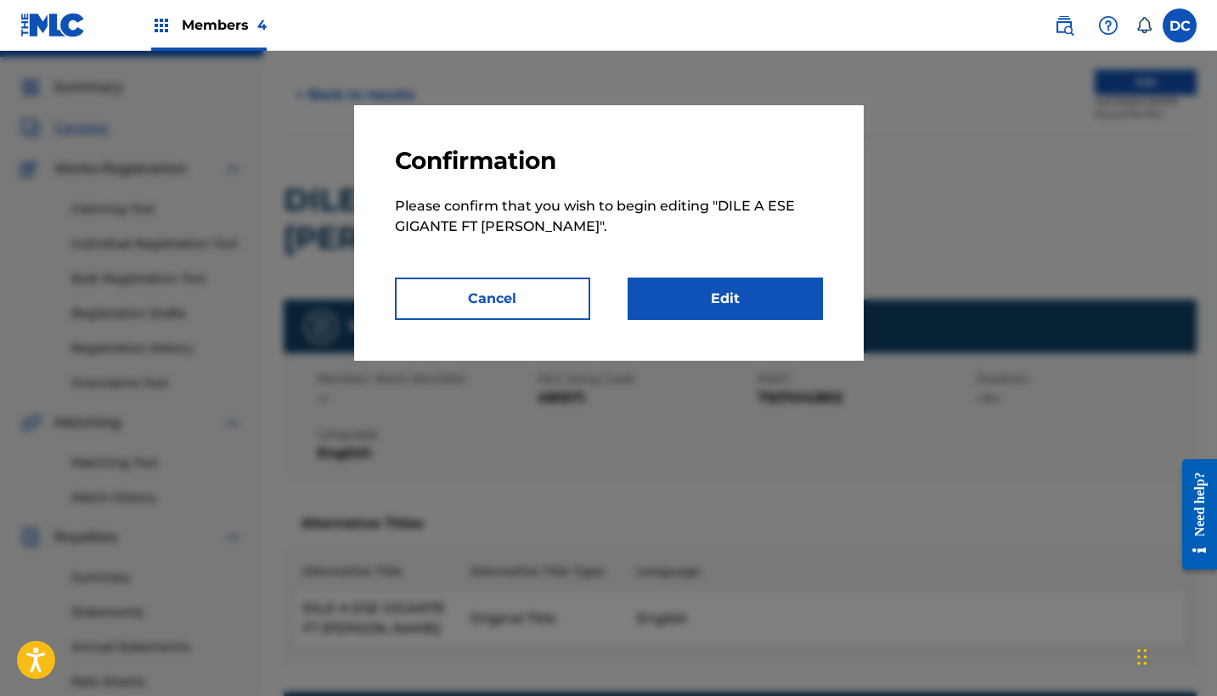
click at [726, 292] on link "Edit" at bounding box center [725, 299] width 195 height 42
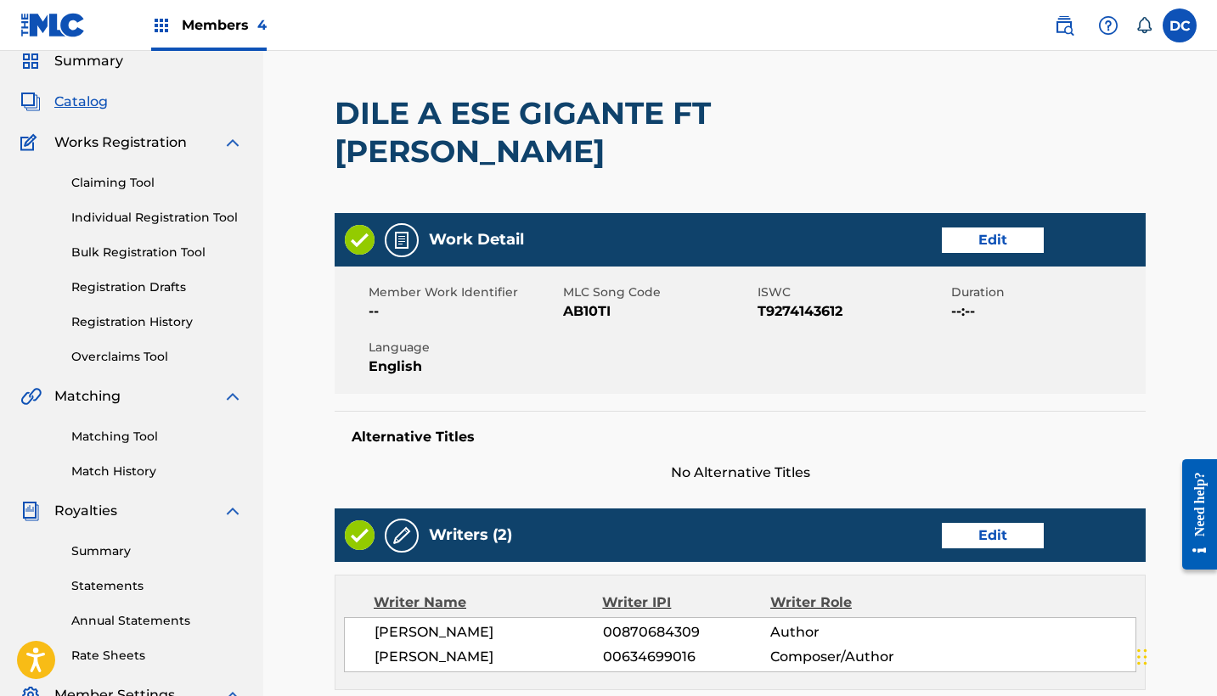
scroll to position [91, 0]
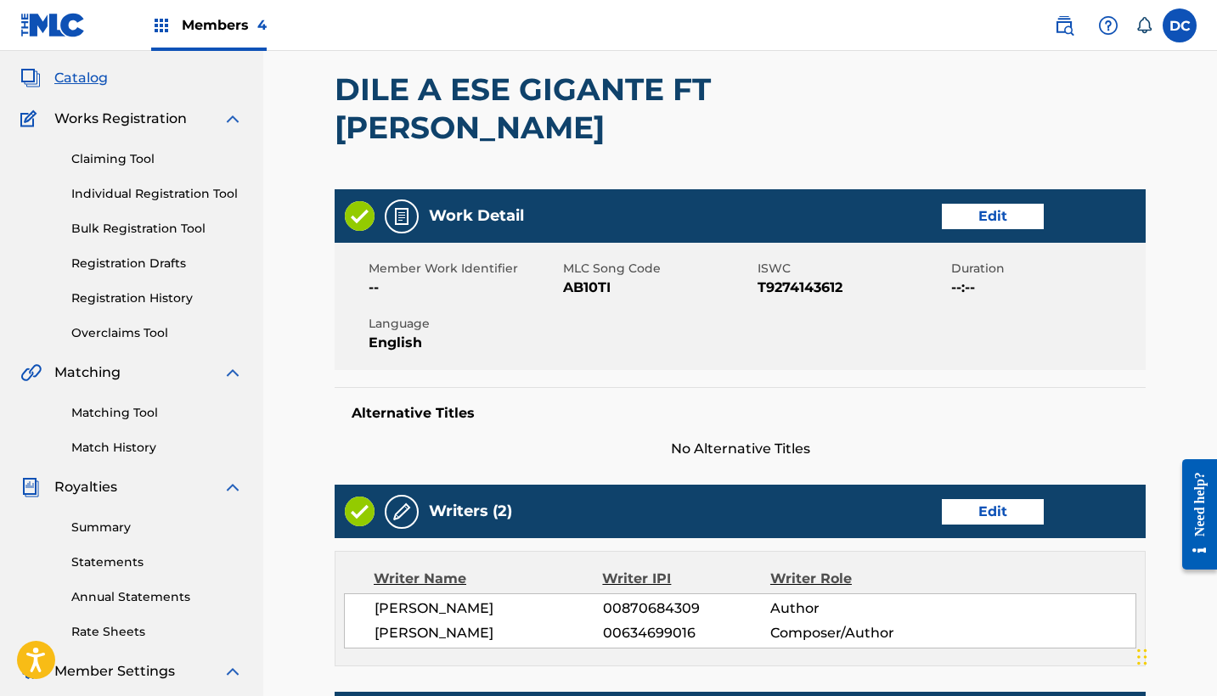
click at [974, 216] on link "Edit" at bounding box center [993, 216] width 102 height 25
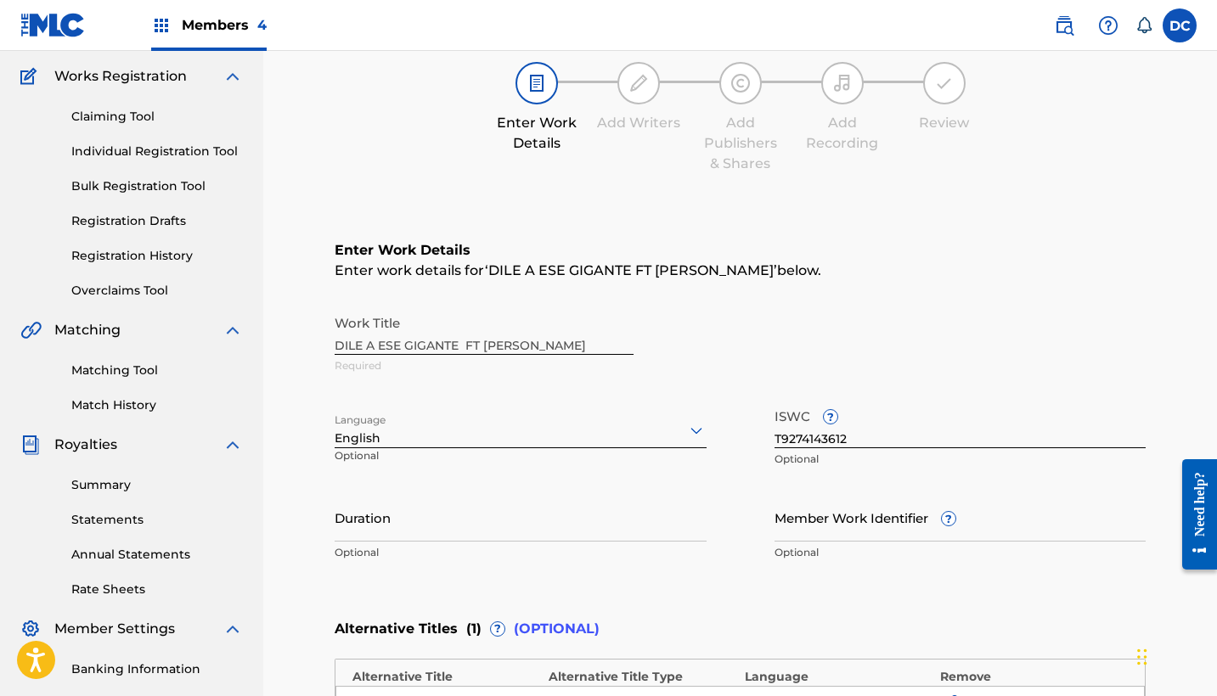
scroll to position [156, 0]
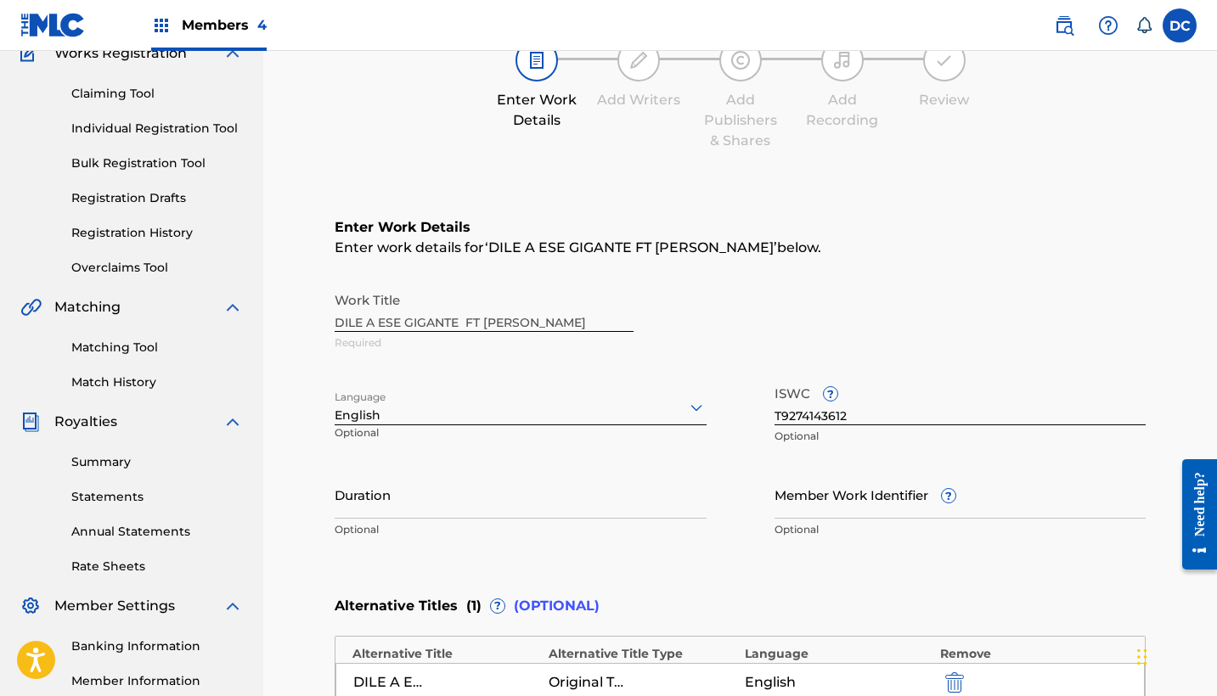
click at [562, 407] on div at bounding box center [521, 407] width 372 height 21
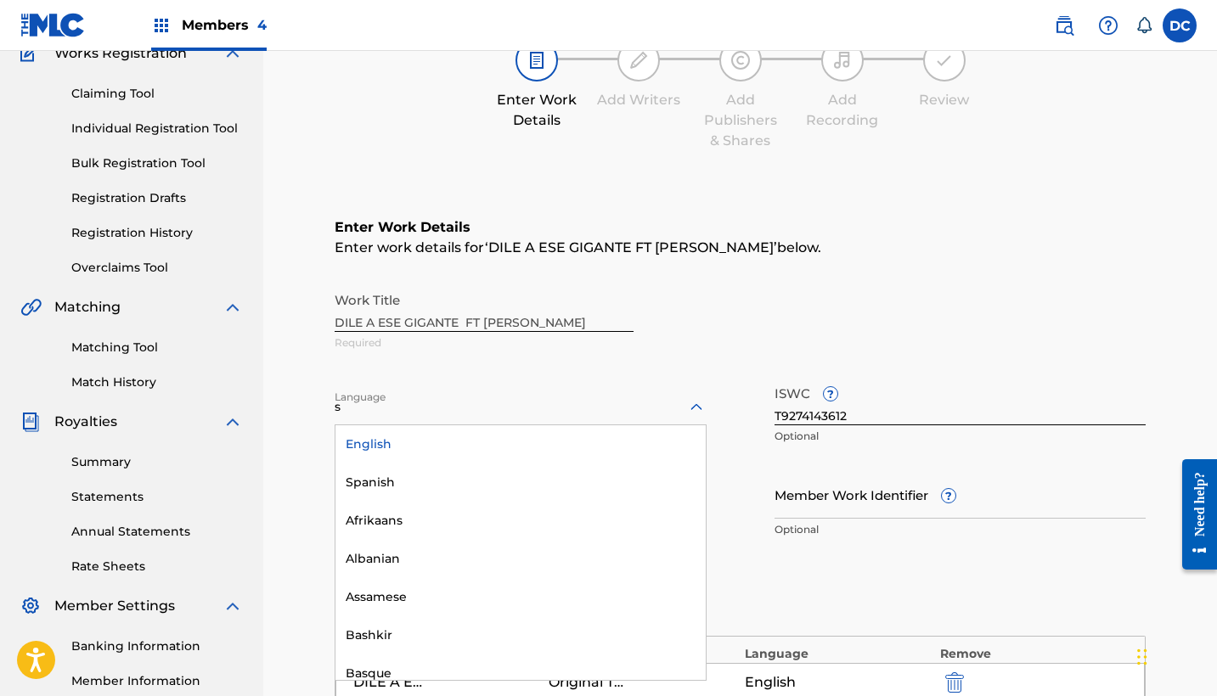
type input "sp"
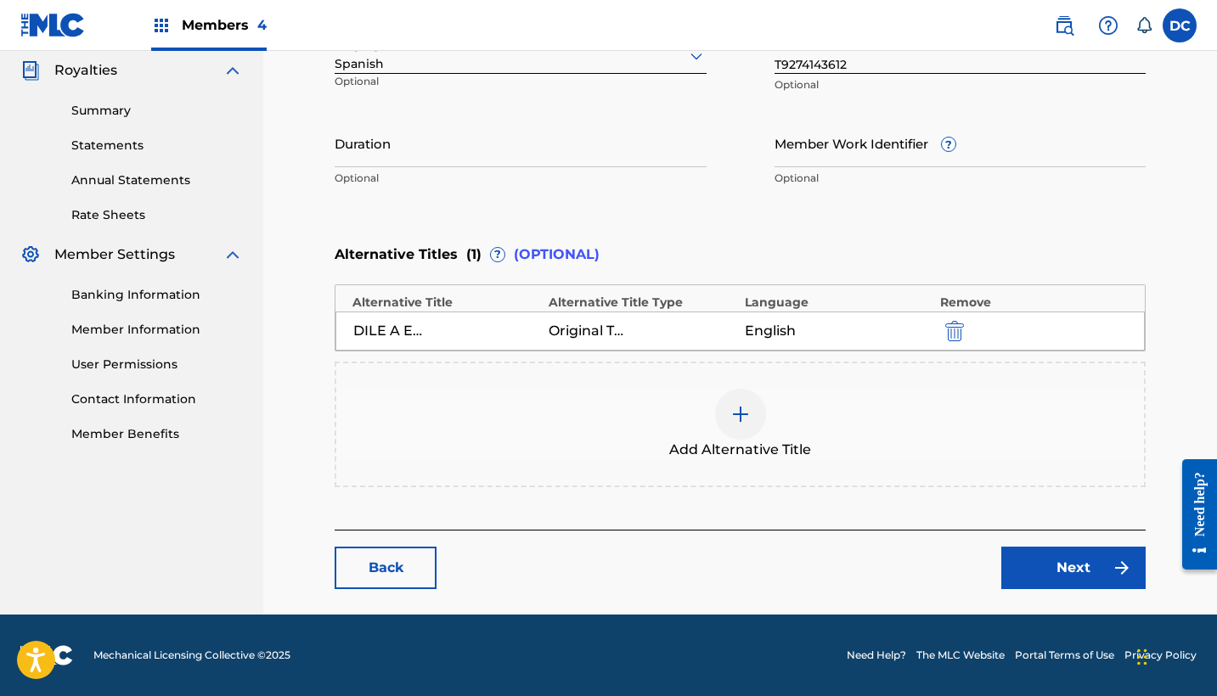
scroll to position [507, 0]
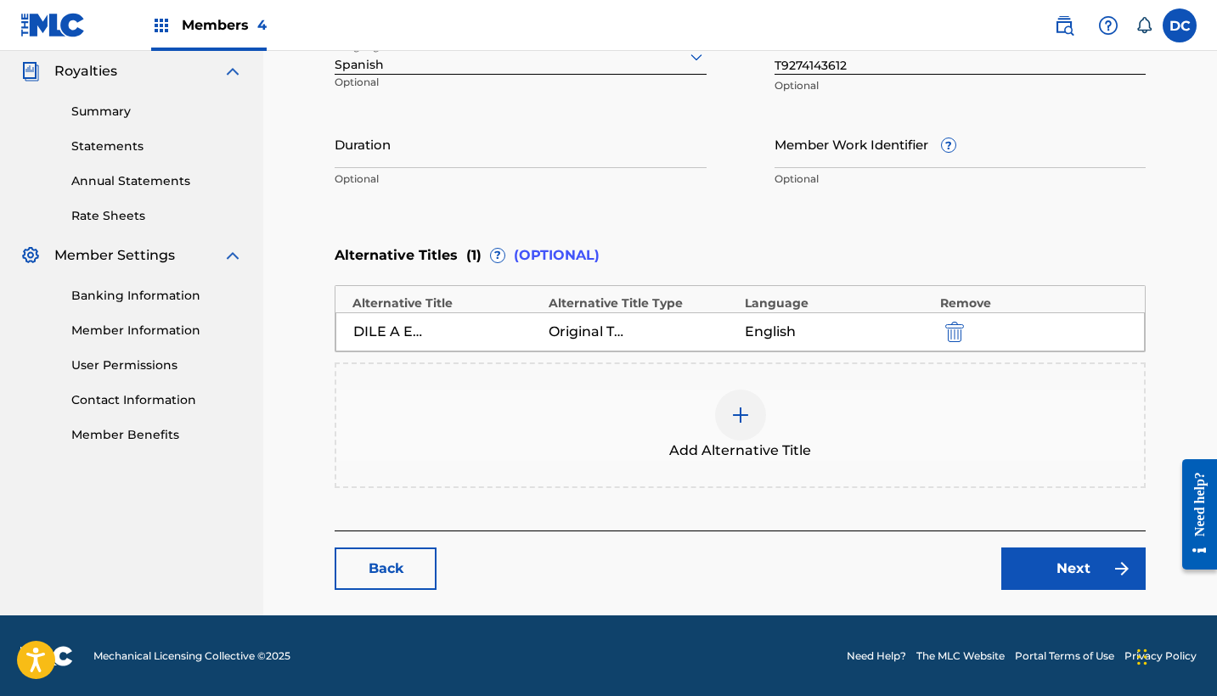
click at [1028, 552] on link "Next" at bounding box center [1073, 569] width 144 height 42
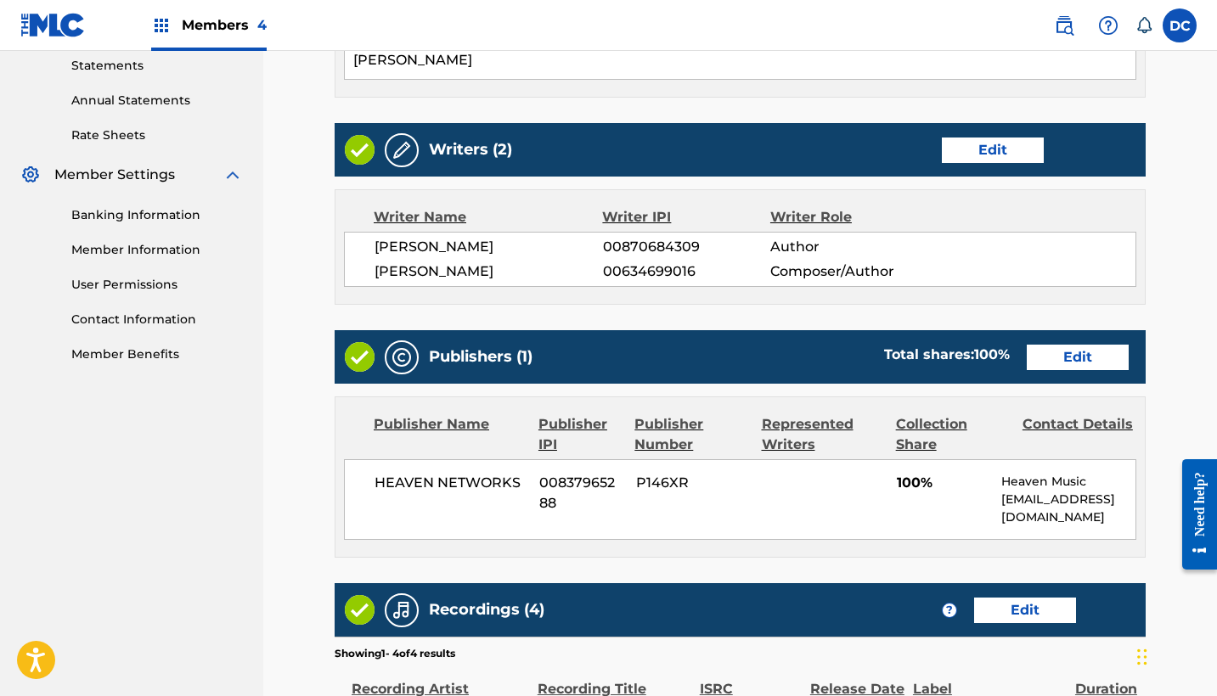
scroll to position [600, 0]
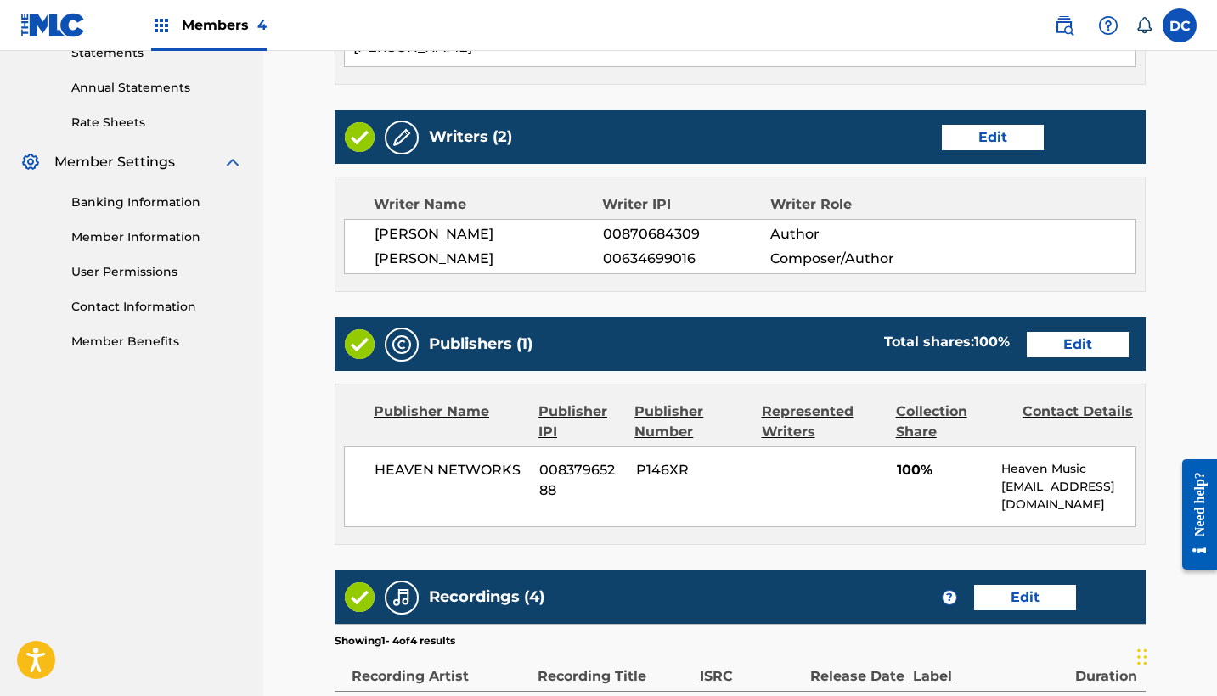
click at [1067, 337] on link "Edit" at bounding box center [1078, 344] width 102 height 25
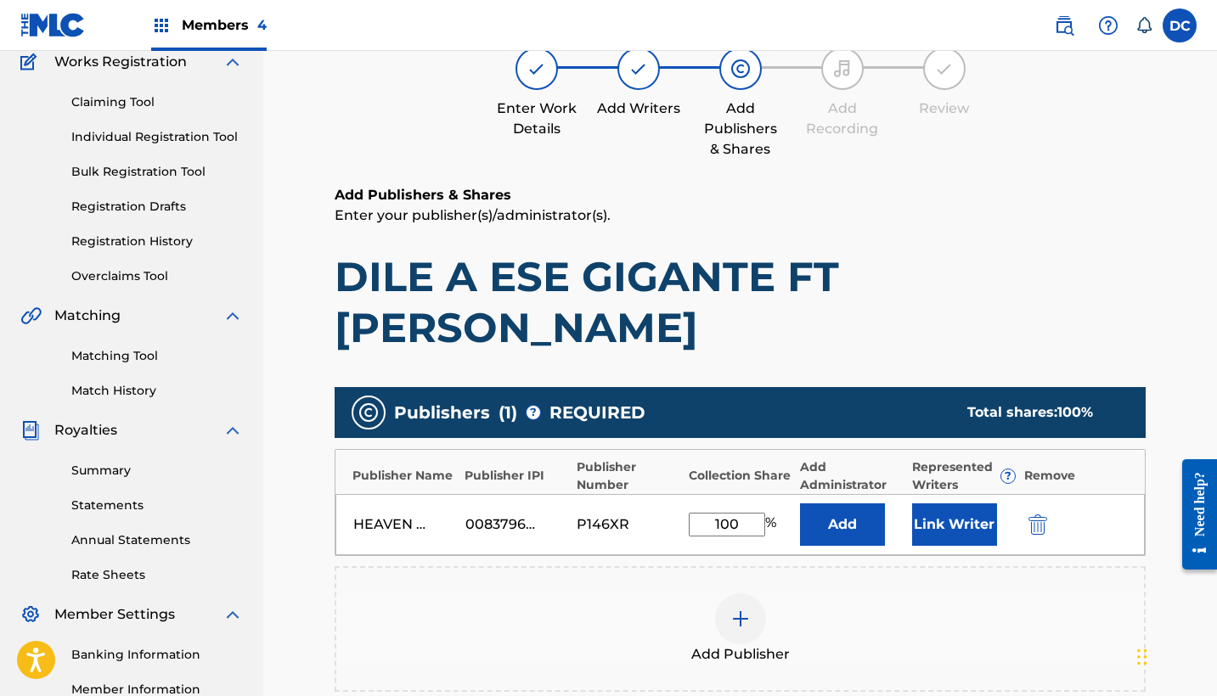
scroll to position [178, 0]
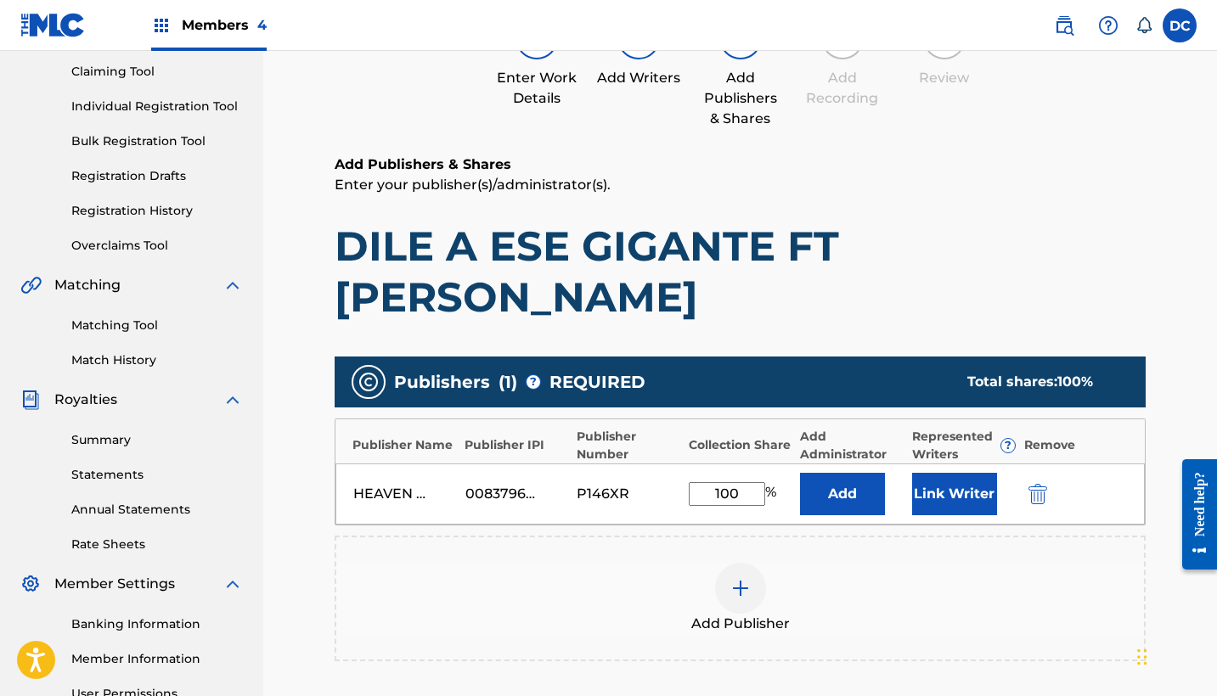
click at [735, 484] on input "100" at bounding box center [727, 494] width 76 height 24
type input "10"
type input "50"
click at [938, 497] on button "Link Writer" at bounding box center [954, 494] width 85 height 42
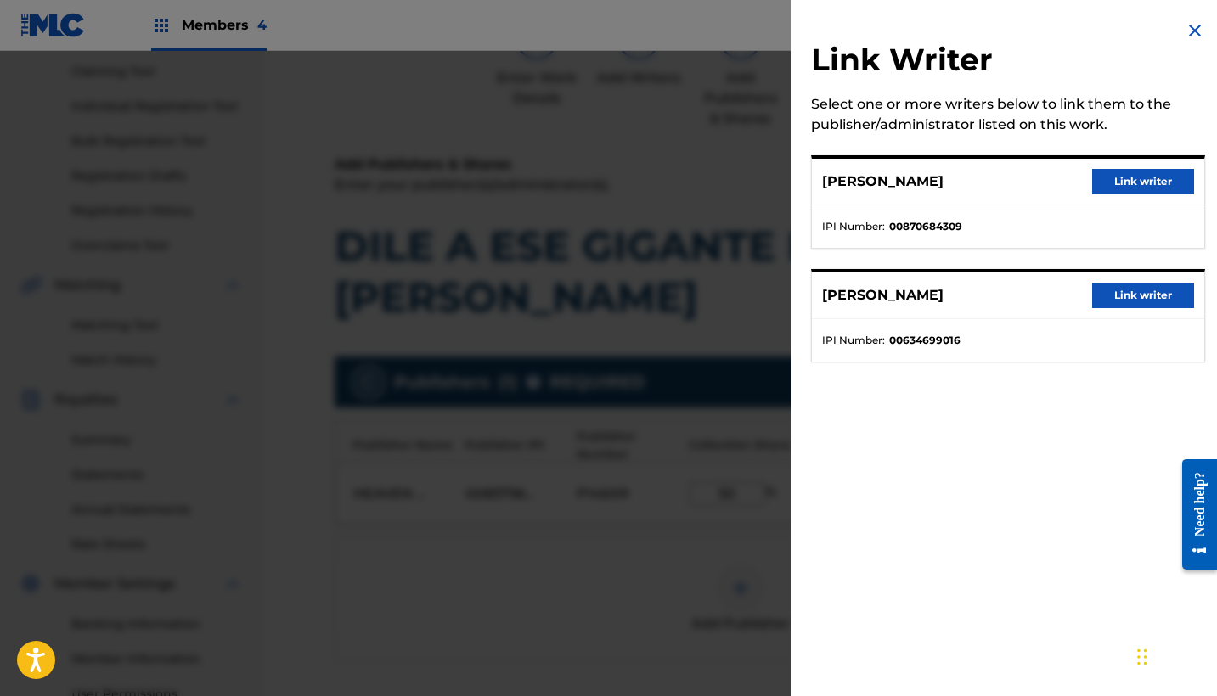
click at [1112, 291] on button "Link writer" at bounding box center [1143, 295] width 102 height 25
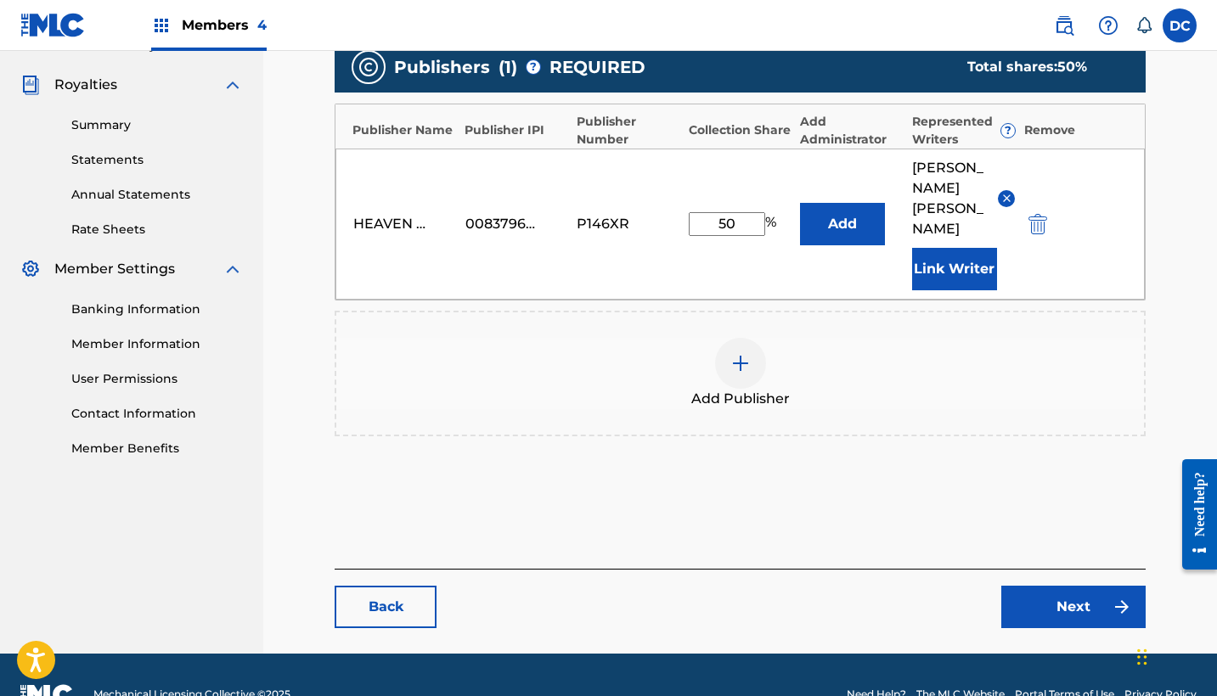
scroll to position [493, 0]
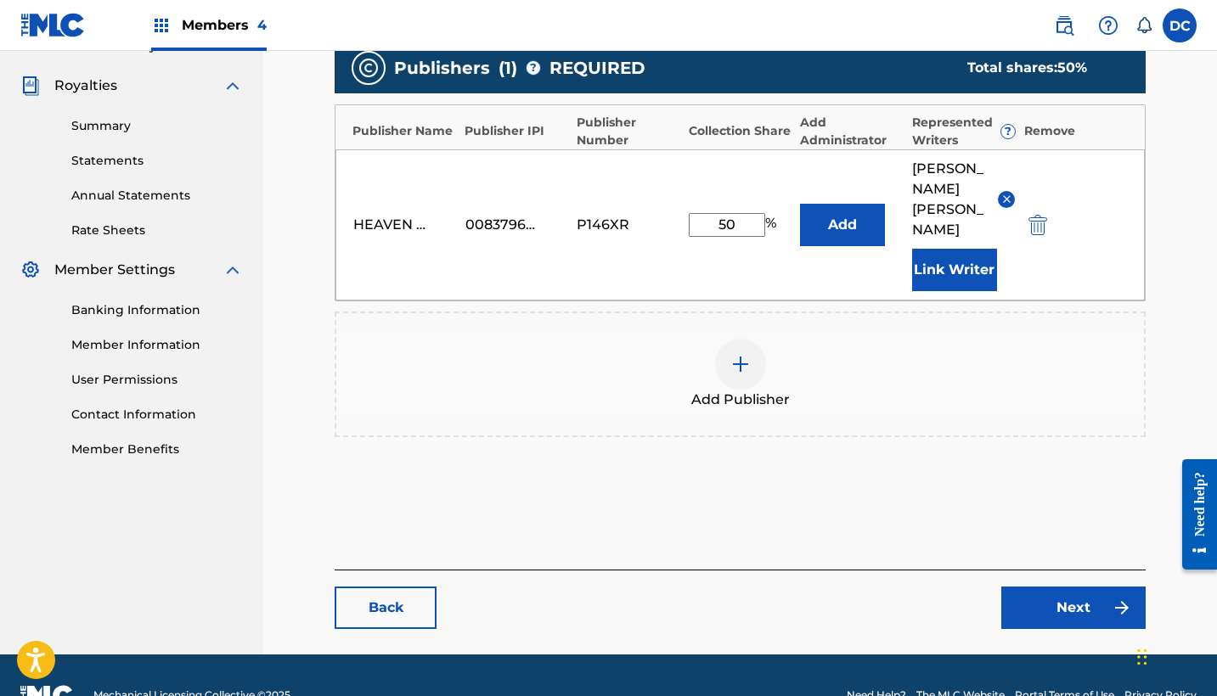
click at [1103, 587] on link "Next" at bounding box center [1073, 608] width 144 height 42
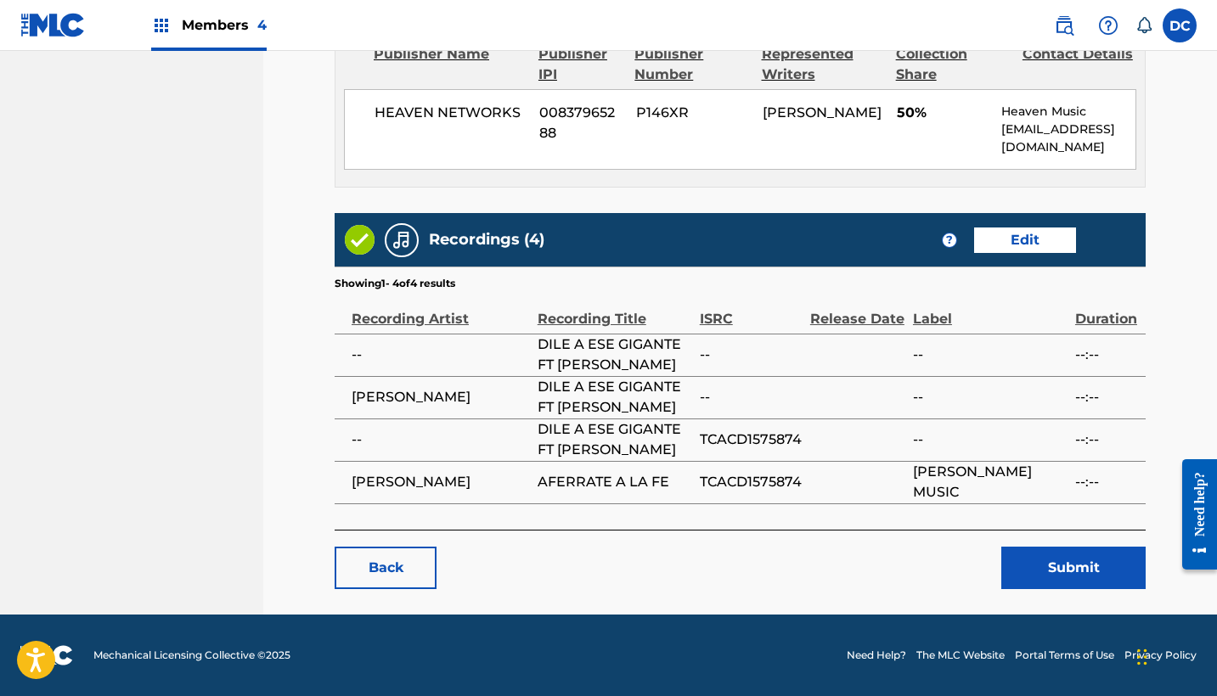
scroll to position [956, 0]
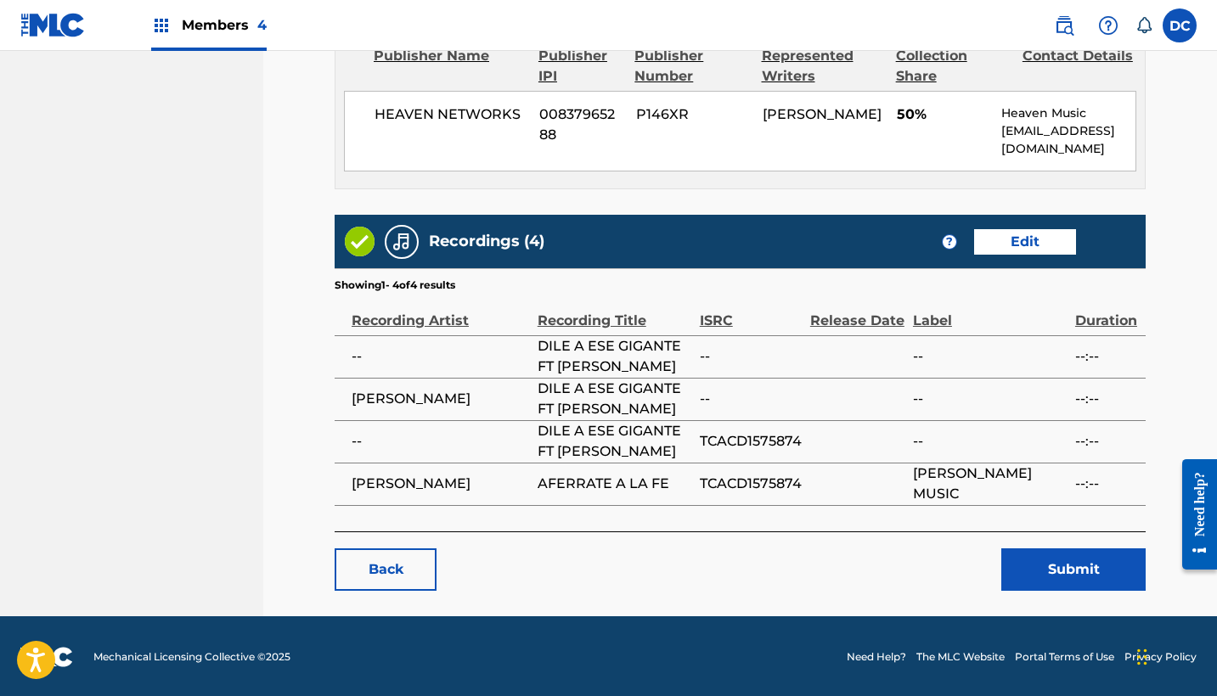
click at [1078, 560] on button "Submit" at bounding box center [1073, 570] width 144 height 42
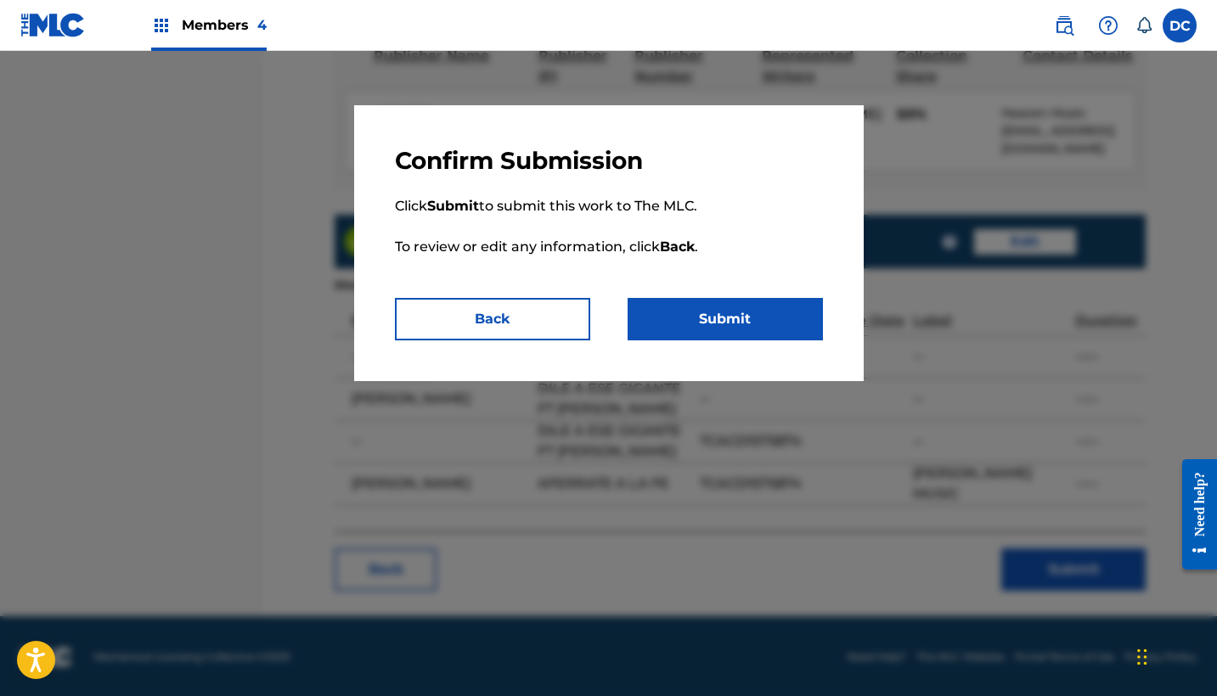
click at [806, 307] on button "Submit" at bounding box center [725, 319] width 195 height 42
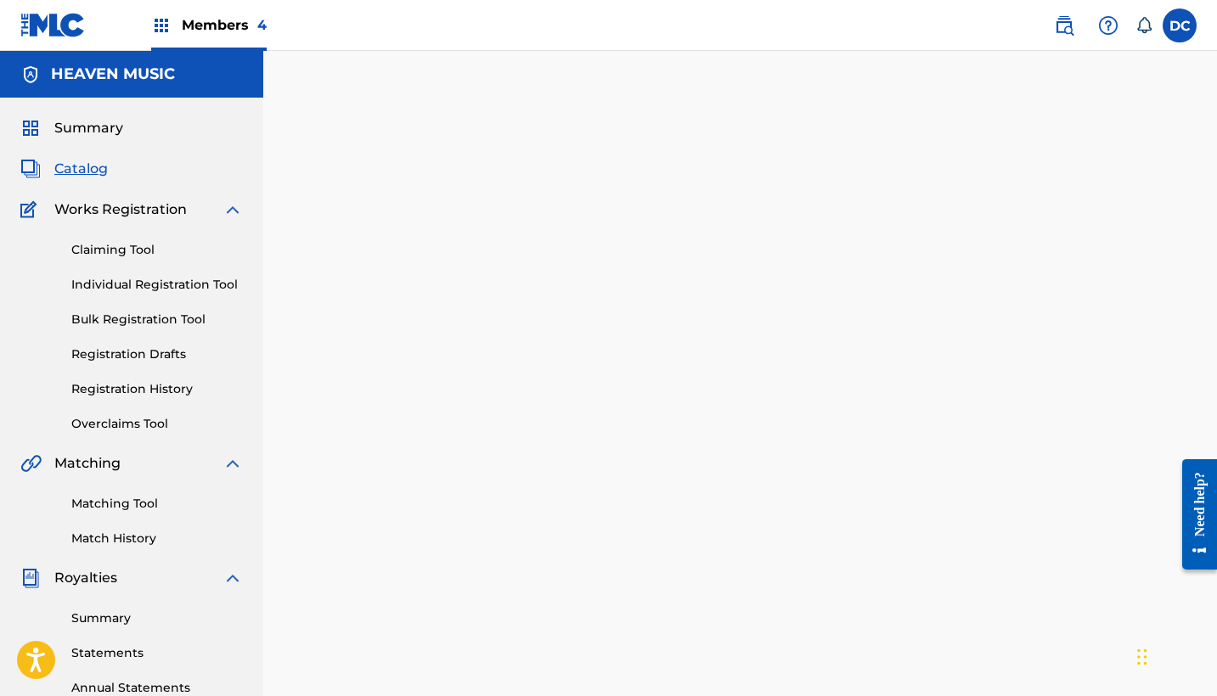
click at [101, 166] on span "Catalog" at bounding box center [80, 169] width 53 height 20
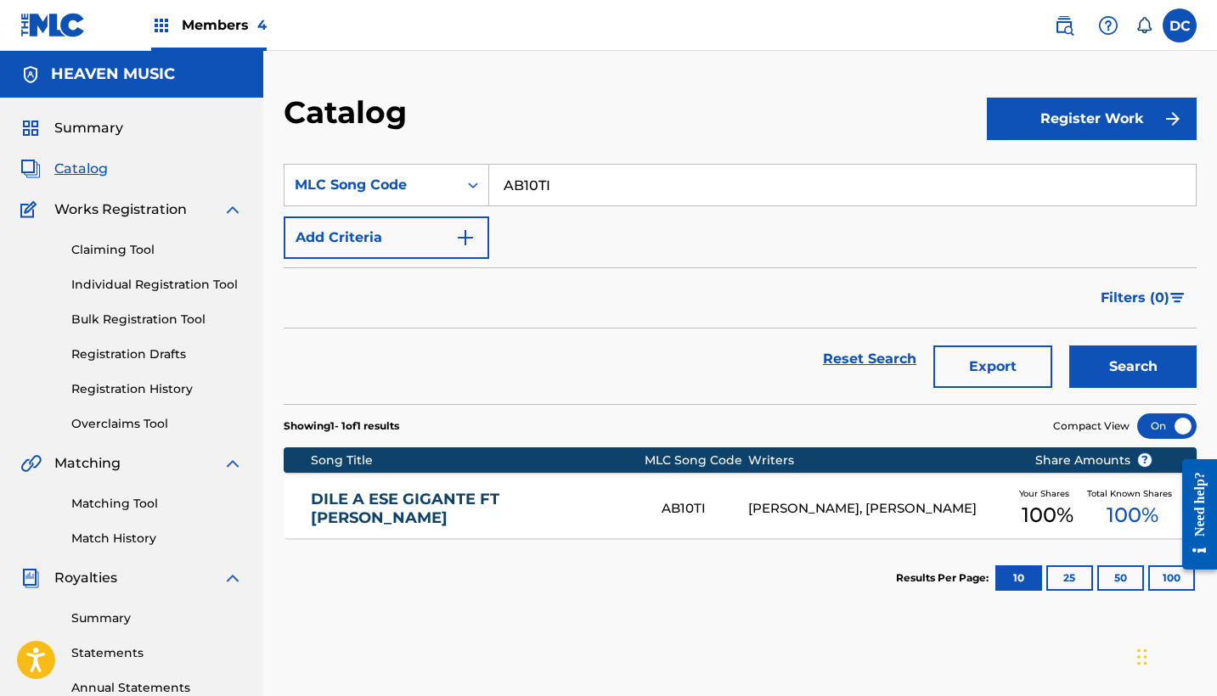
click at [533, 189] on input "AB10TI" at bounding box center [842, 185] width 707 height 41
paste input "L"
type input "AB10TL"
click at [1133, 367] on button "Search" at bounding box center [1132, 367] width 127 height 42
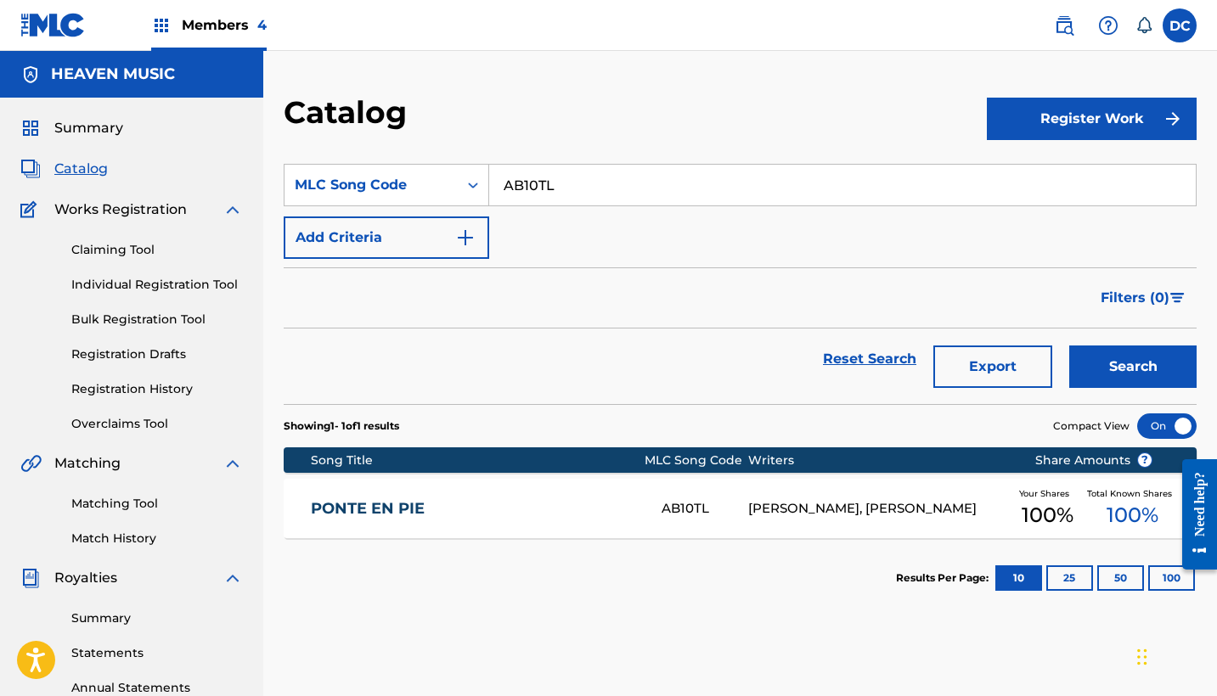
click at [605, 482] on div "PONTE EN PIE AB10TL [PERSON_NAME], [PERSON_NAME] Your Shares 100 % Total Known …" at bounding box center [740, 508] width 913 height 59
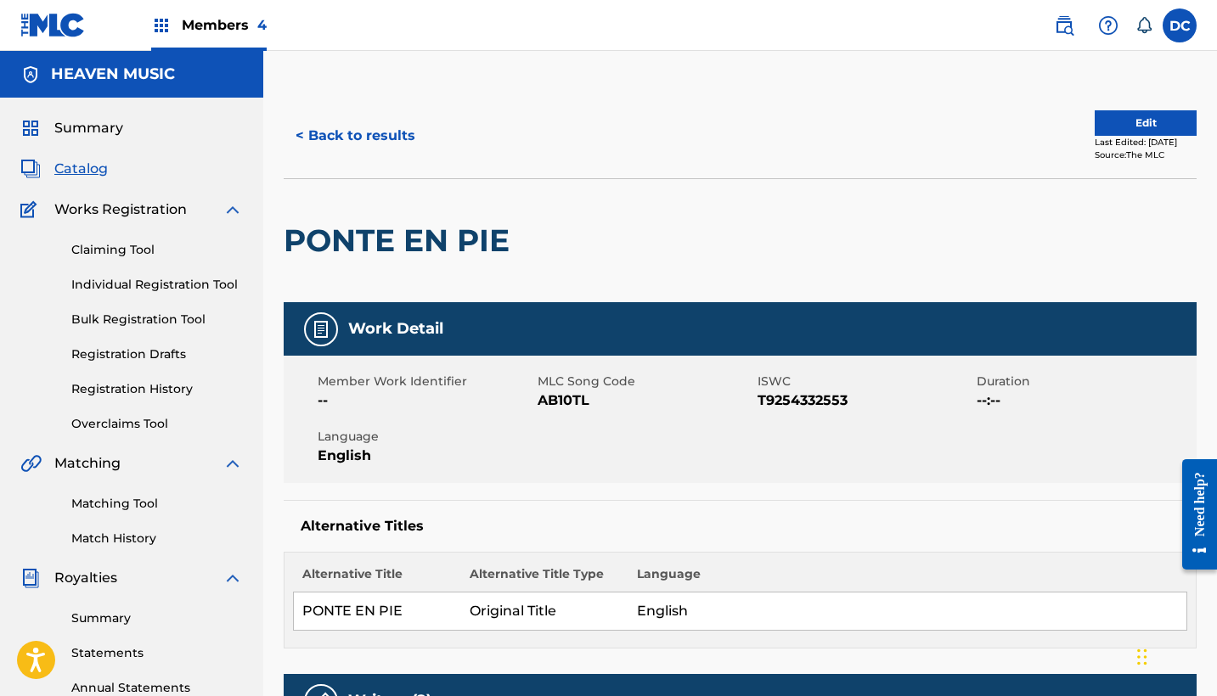
click at [1144, 122] on button "Edit" at bounding box center [1146, 122] width 102 height 25
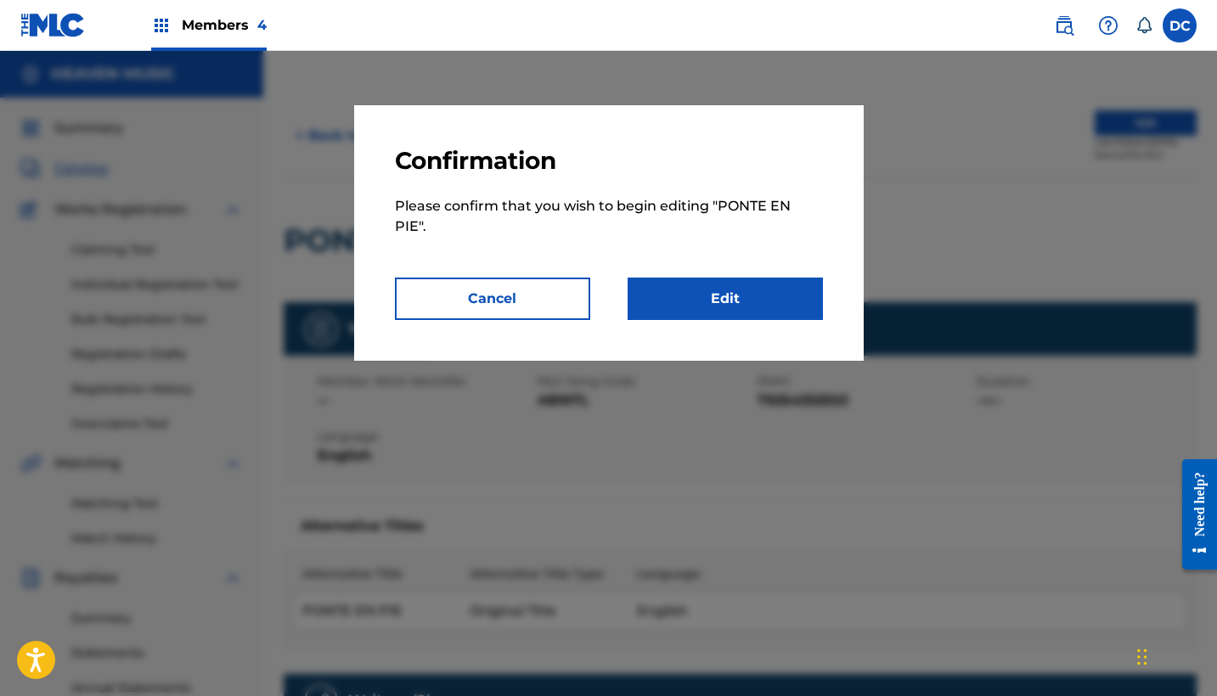
click at [782, 302] on link "Edit" at bounding box center [725, 299] width 195 height 42
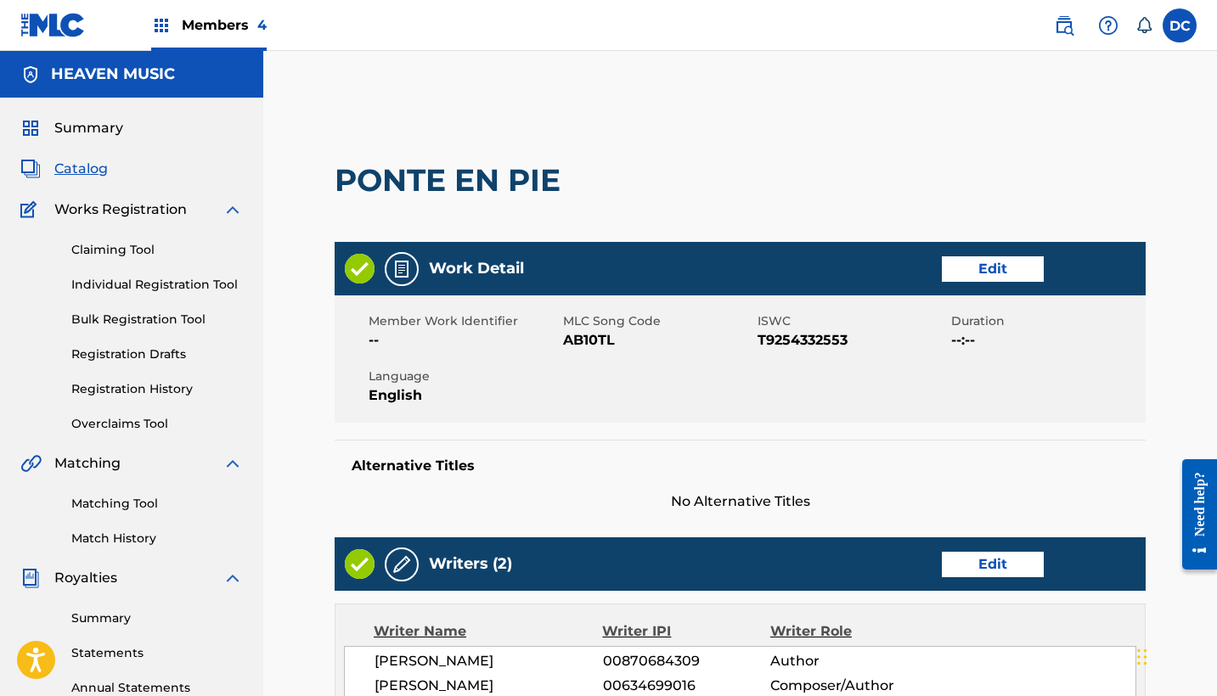
click at [1011, 265] on link "Edit" at bounding box center [993, 268] width 102 height 25
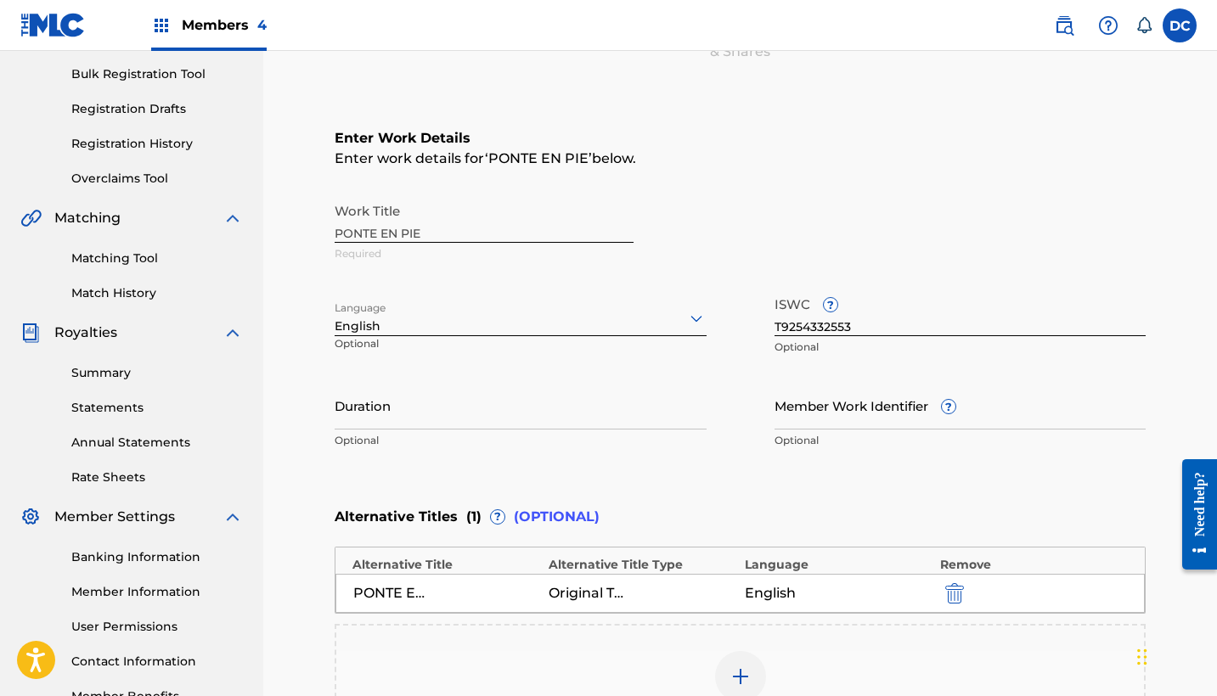
scroll to position [300, 0]
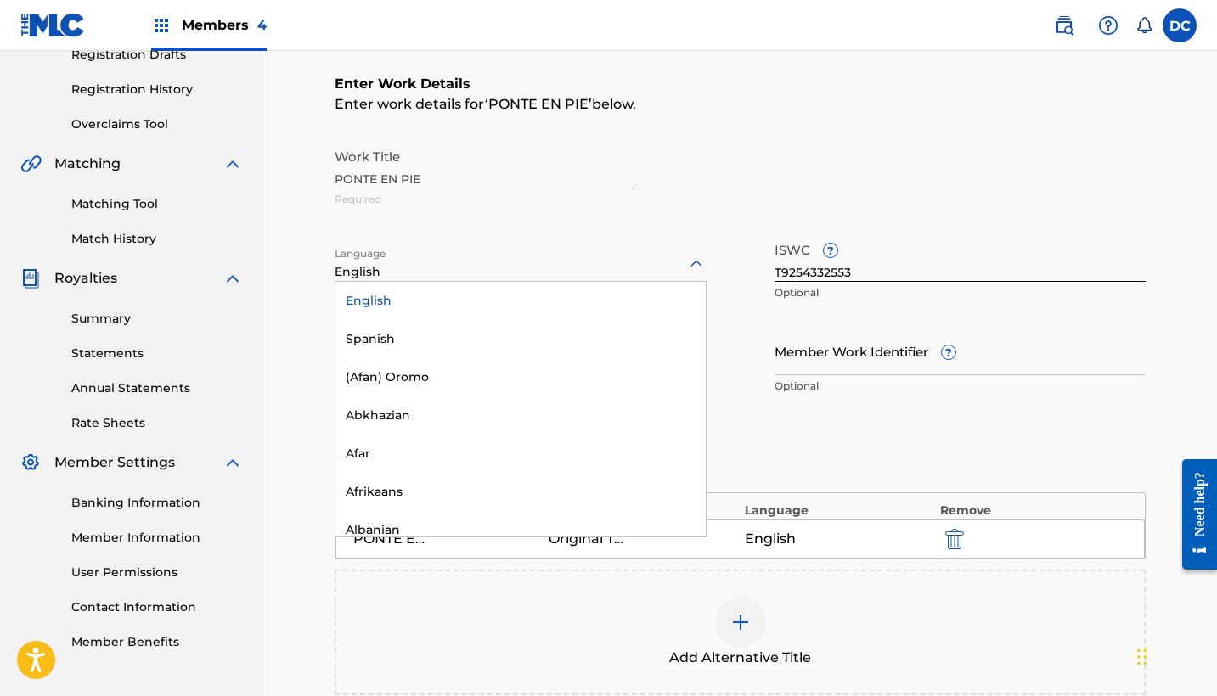
click at [633, 267] on div at bounding box center [521, 263] width 372 height 21
type input "sp"
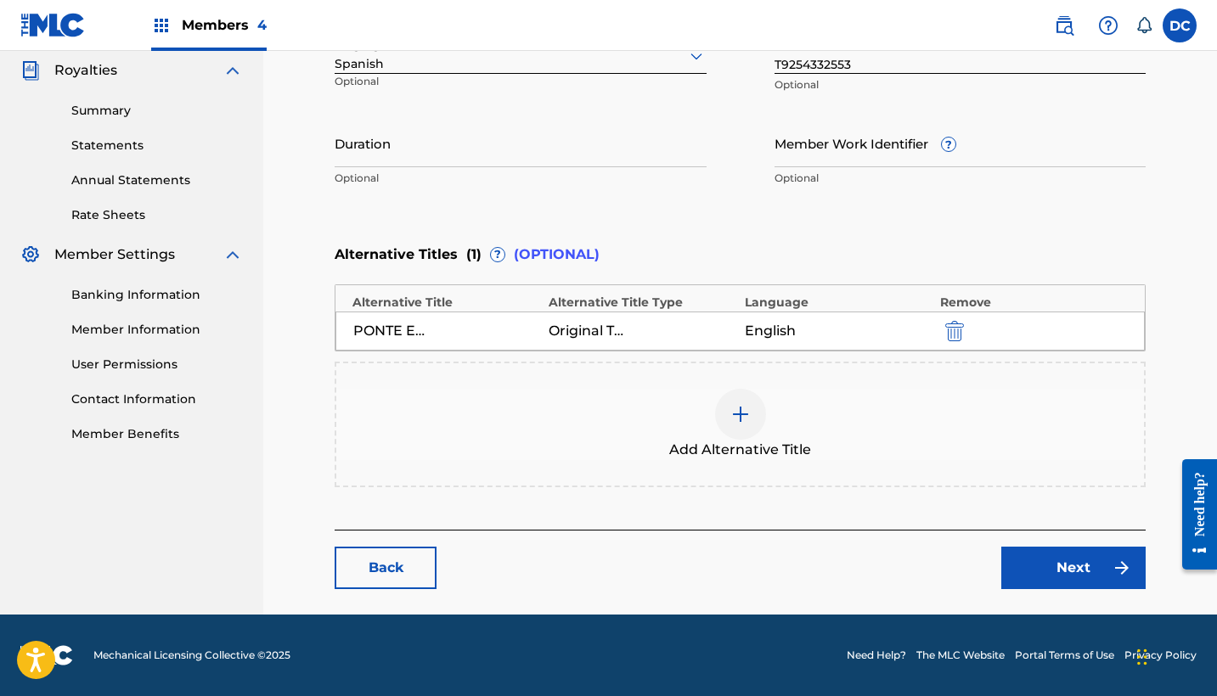
scroll to position [507, 0]
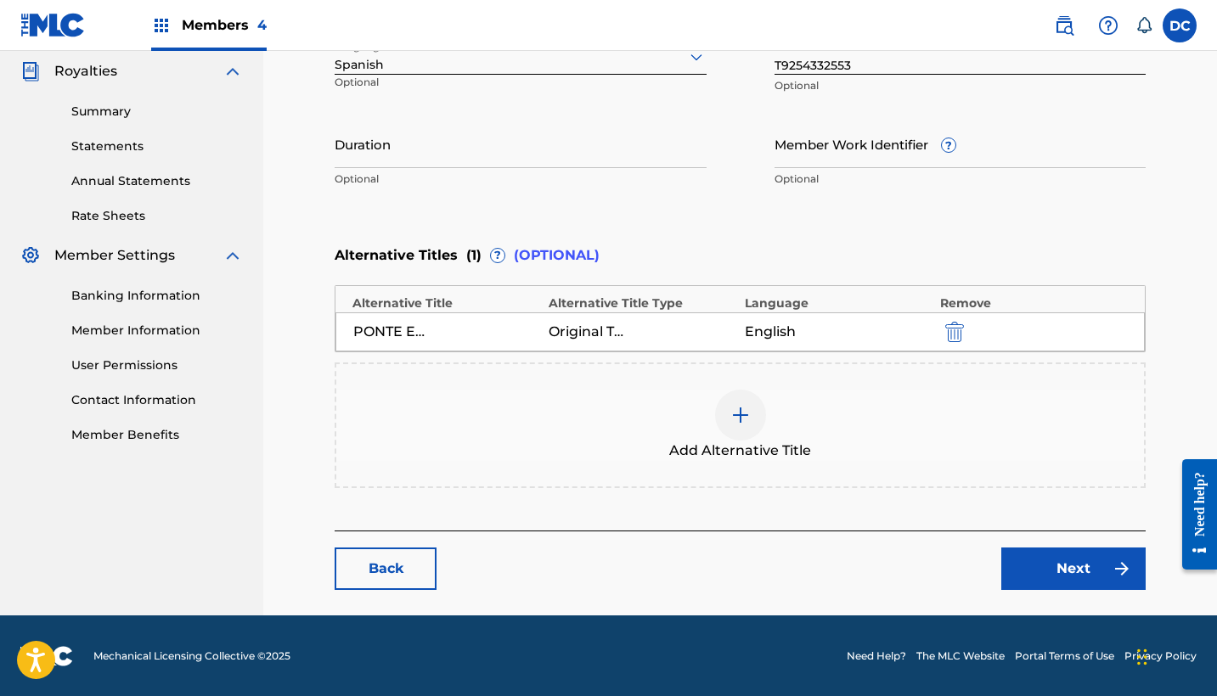
click at [1062, 562] on link "Next" at bounding box center [1073, 569] width 144 height 42
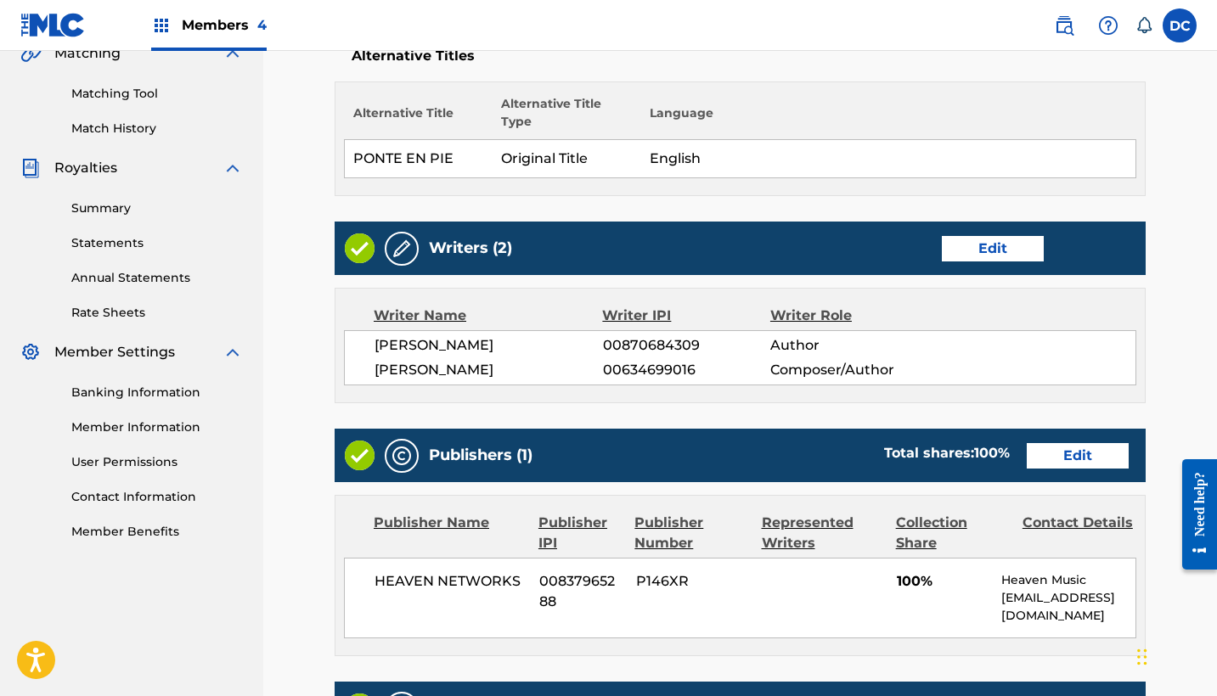
scroll to position [432, 0]
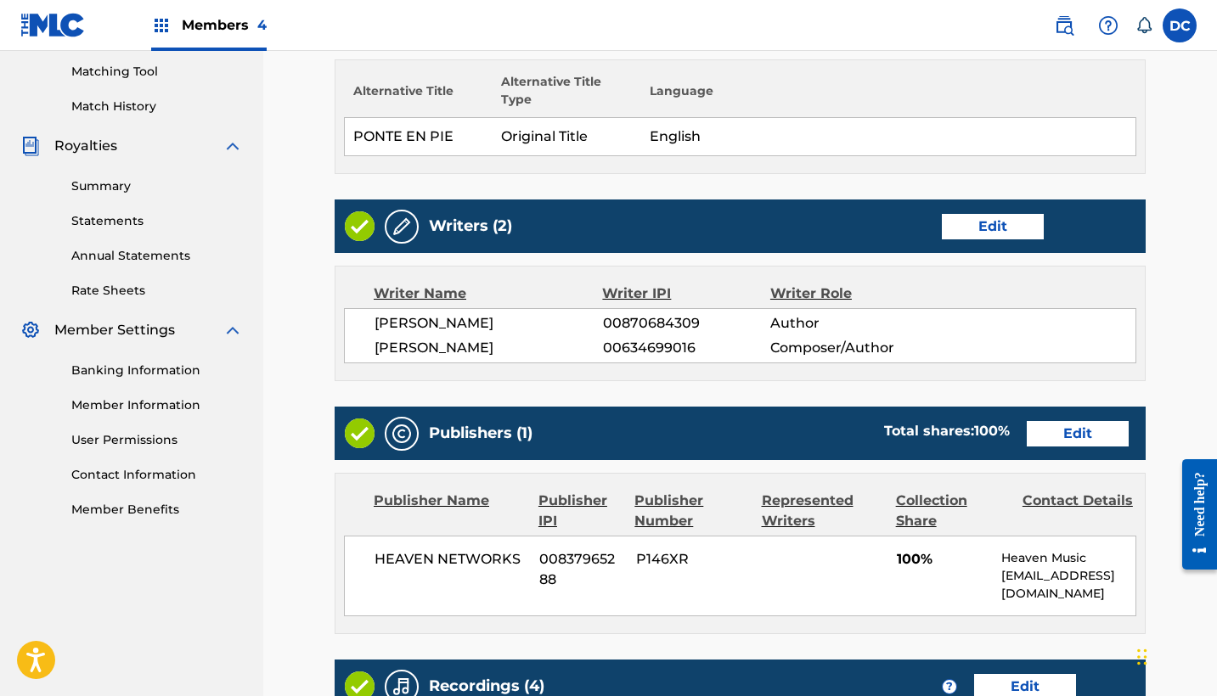
click at [1038, 431] on link "Edit" at bounding box center [1078, 433] width 102 height 25
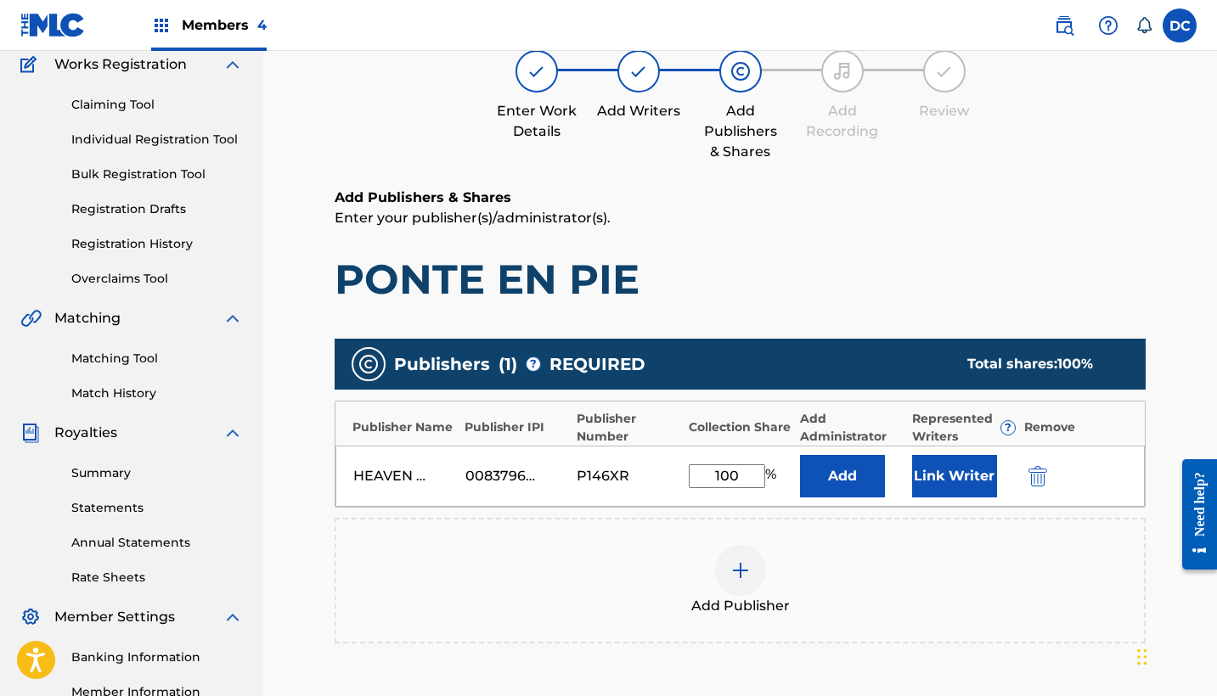
scroll to position [183, 0]
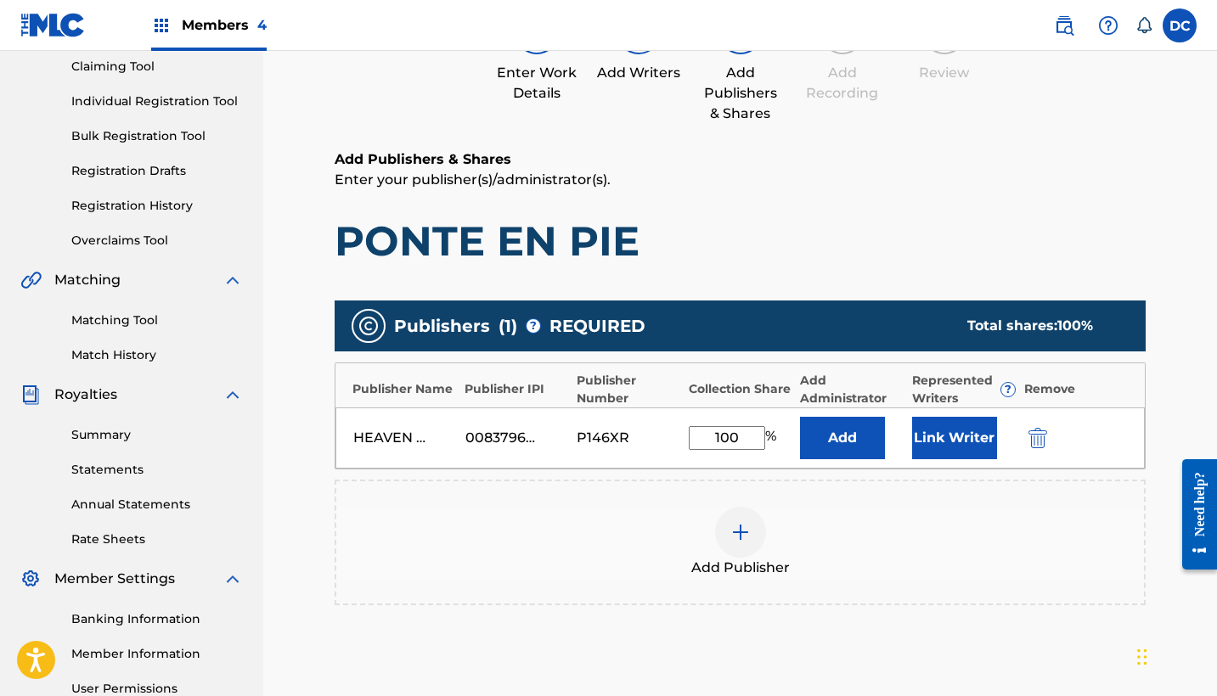
click at [729, 435] on input "100" at bounding box center [727, 438] width 76 height 24
type input "10"
type input "50"
click at [962, 430] on button "Link Writer" at bounding box center [954, 438] width 85 height 42
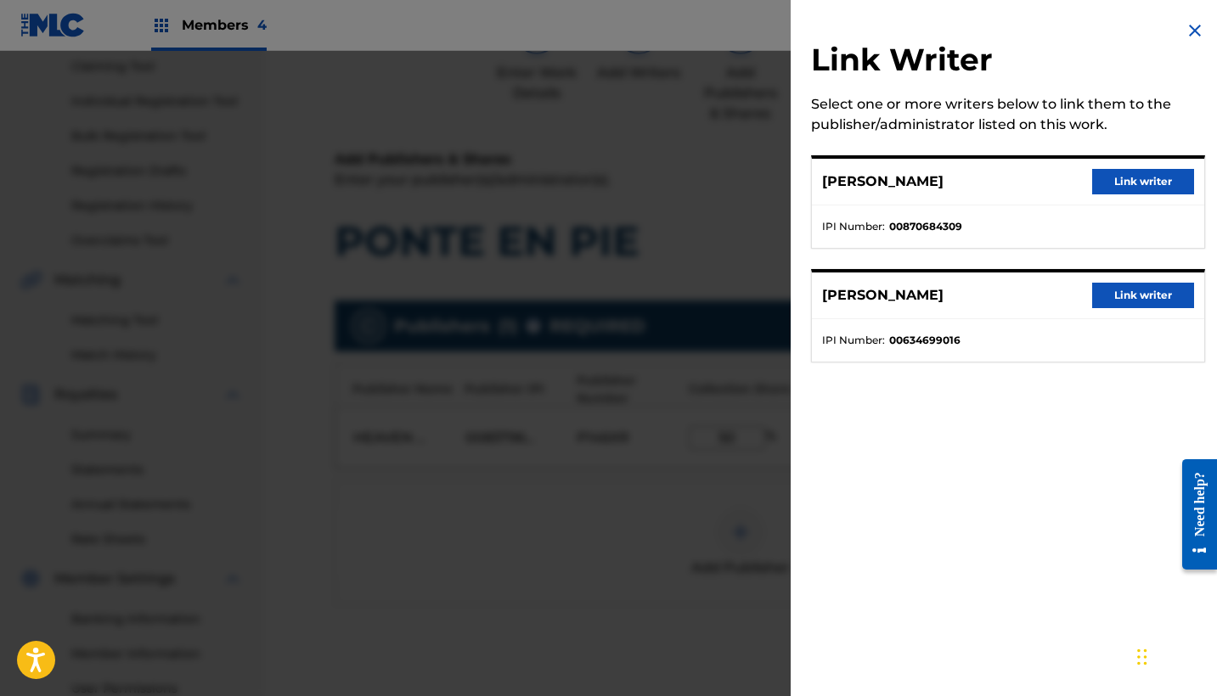
click at [1109, 304] on button "Link writer" at bounding box center [1143, 295] width 102 height 25
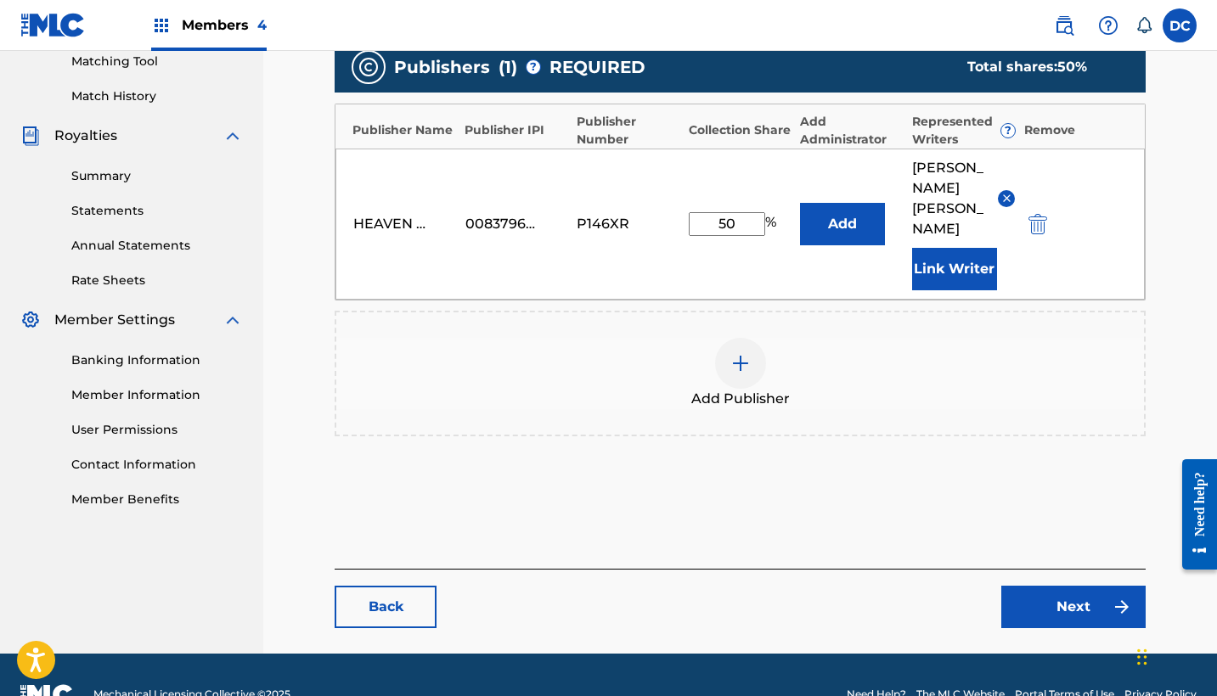
scroll to position [441, 0]
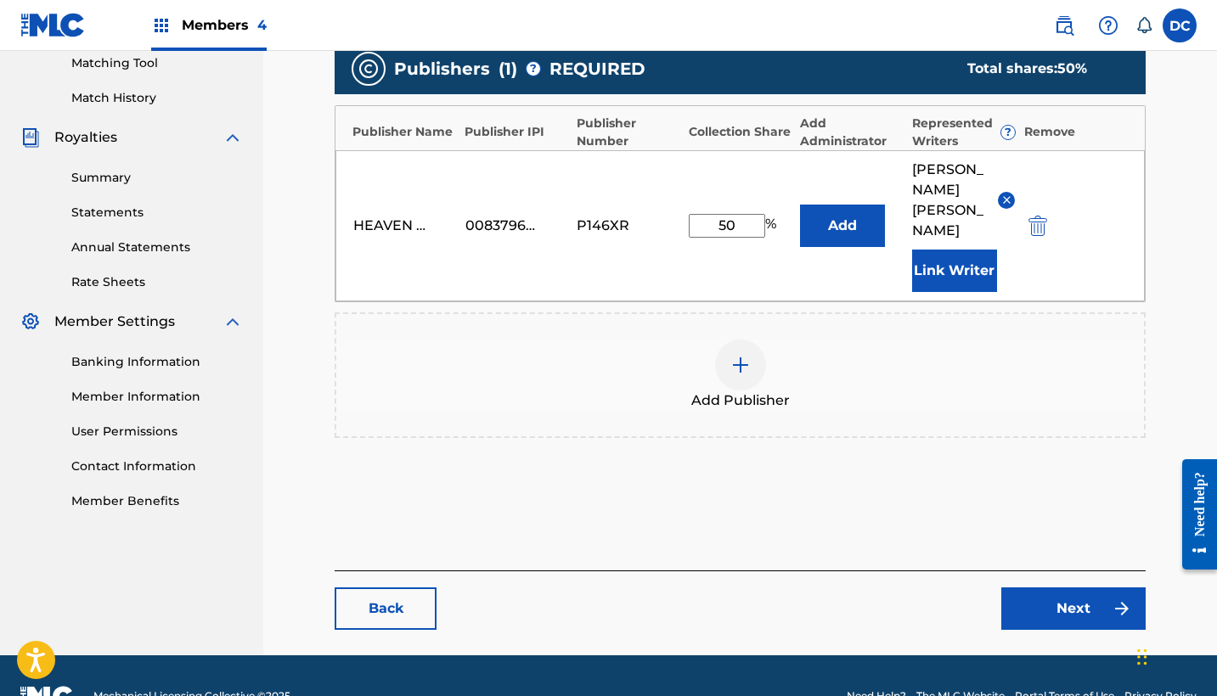
click at [1065, 588] on link "Next" at bounding box center [1073, 609] width 144 height 42
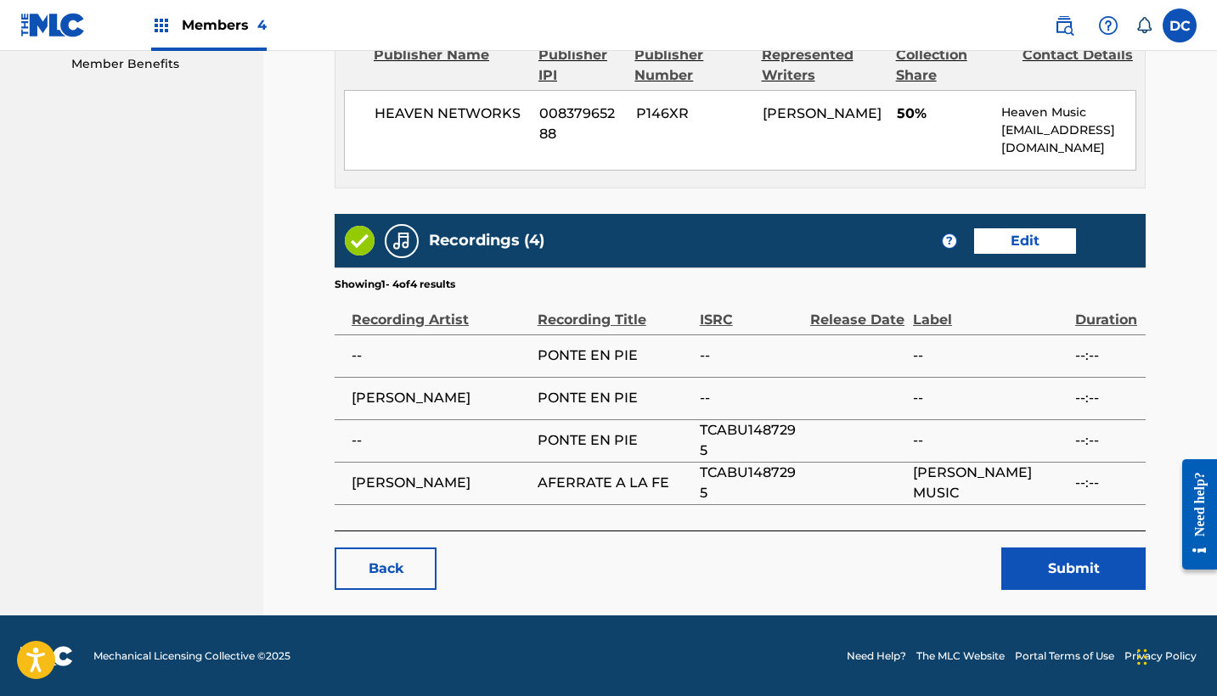
scroll to position [877, 0]
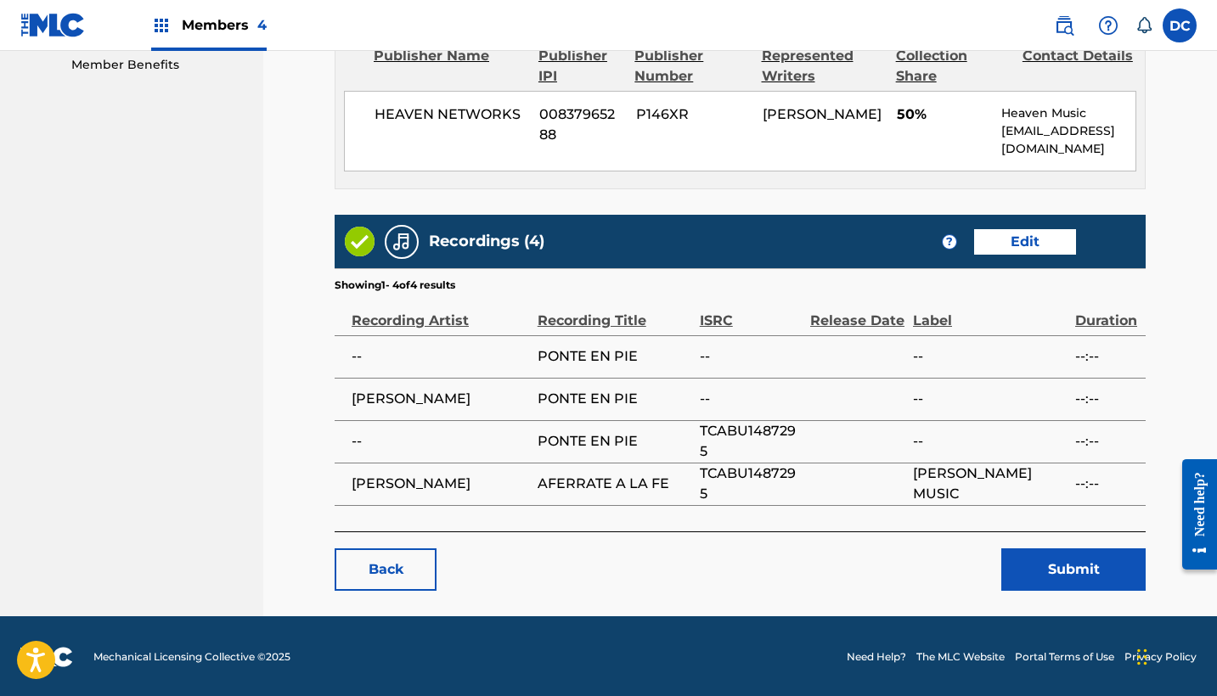
click at [1047, 572] on button "Submit" at bounding box center [1073, 570] width 144 height 42
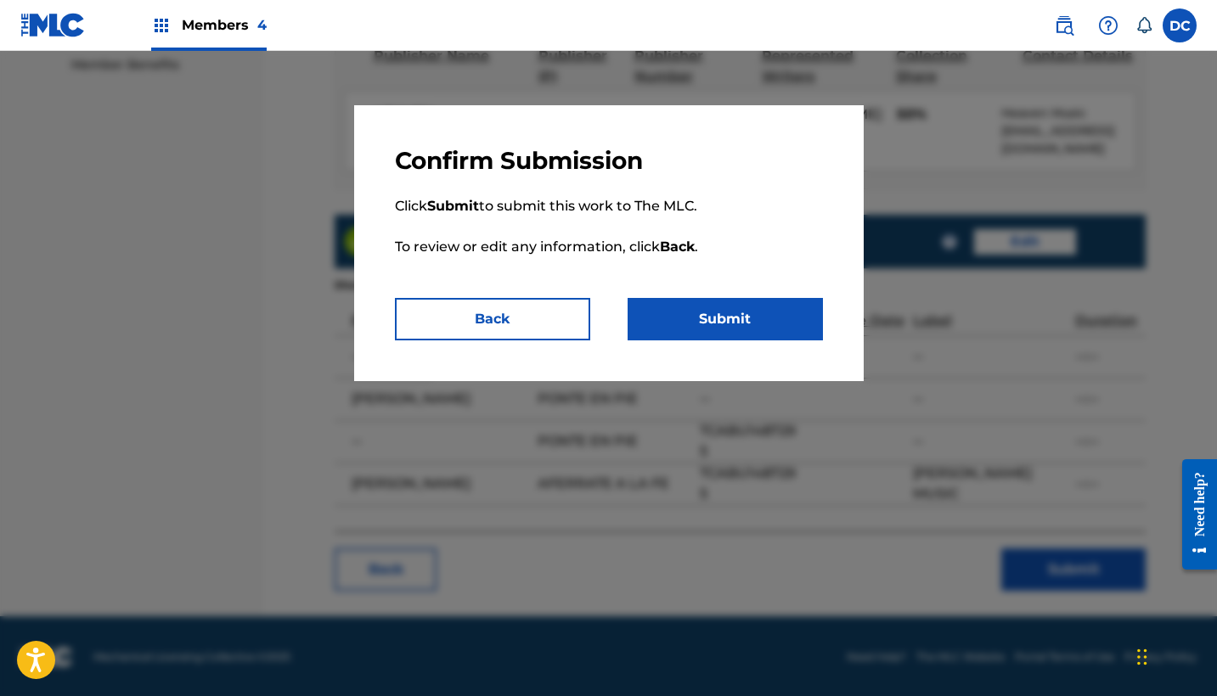
click at [772, 310] on button "Submit" at bounding box center [725, 319] width 195 height 42
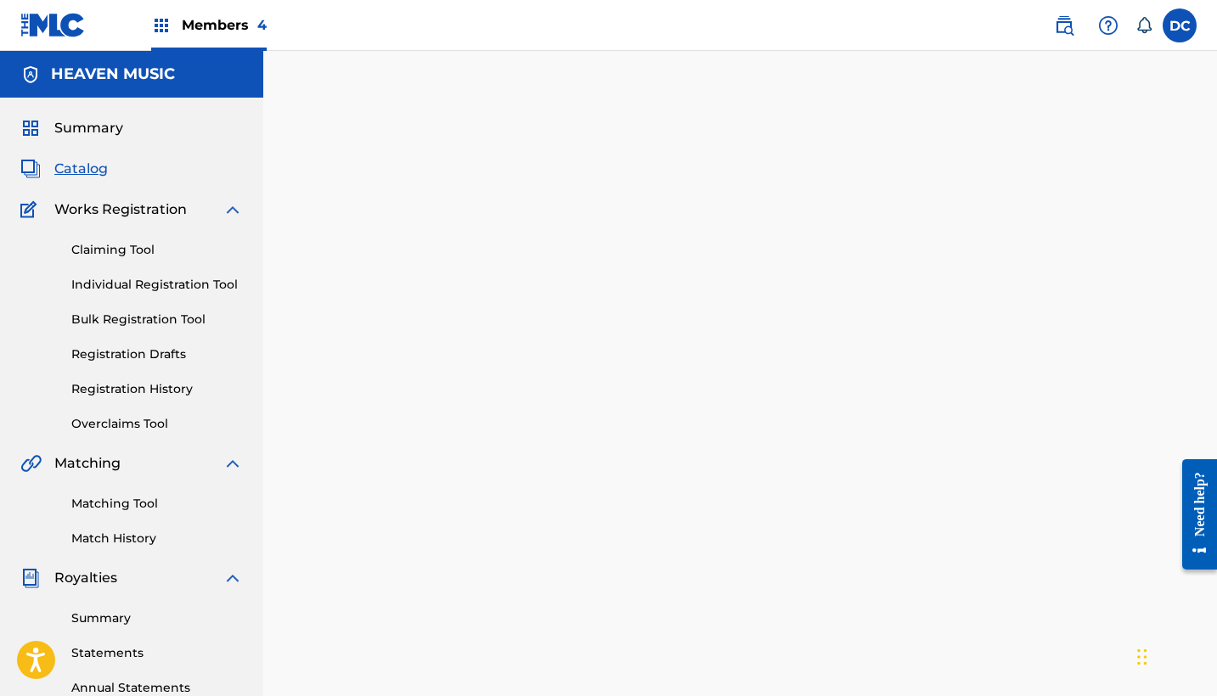
click at [84, 177] on span "Catalog" at bounding box center [80, 169] width 53 height 20
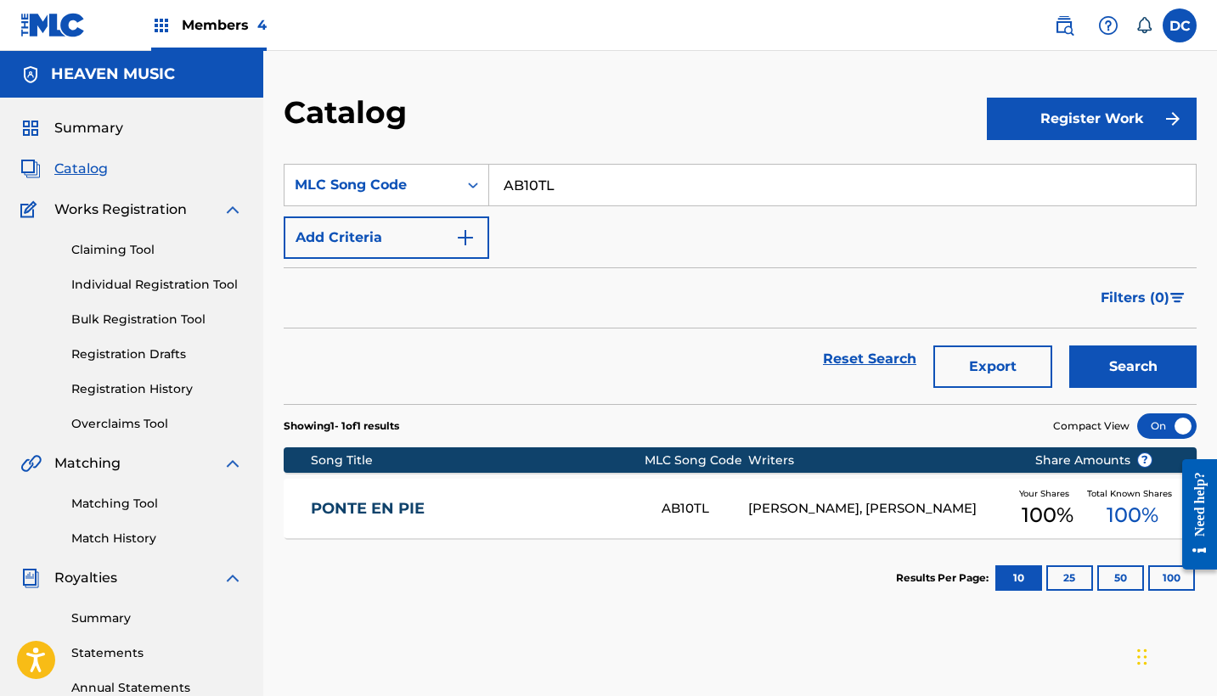
click at [508, 185] on input "AB10TL" at bounding box center [842, 185] width 707 height 41
paste input "TE6VGQ"
type input "TE6VGQ"
click at [1133, 367] on button "Search" at bounding box center [1132, 367] width 127 height 42
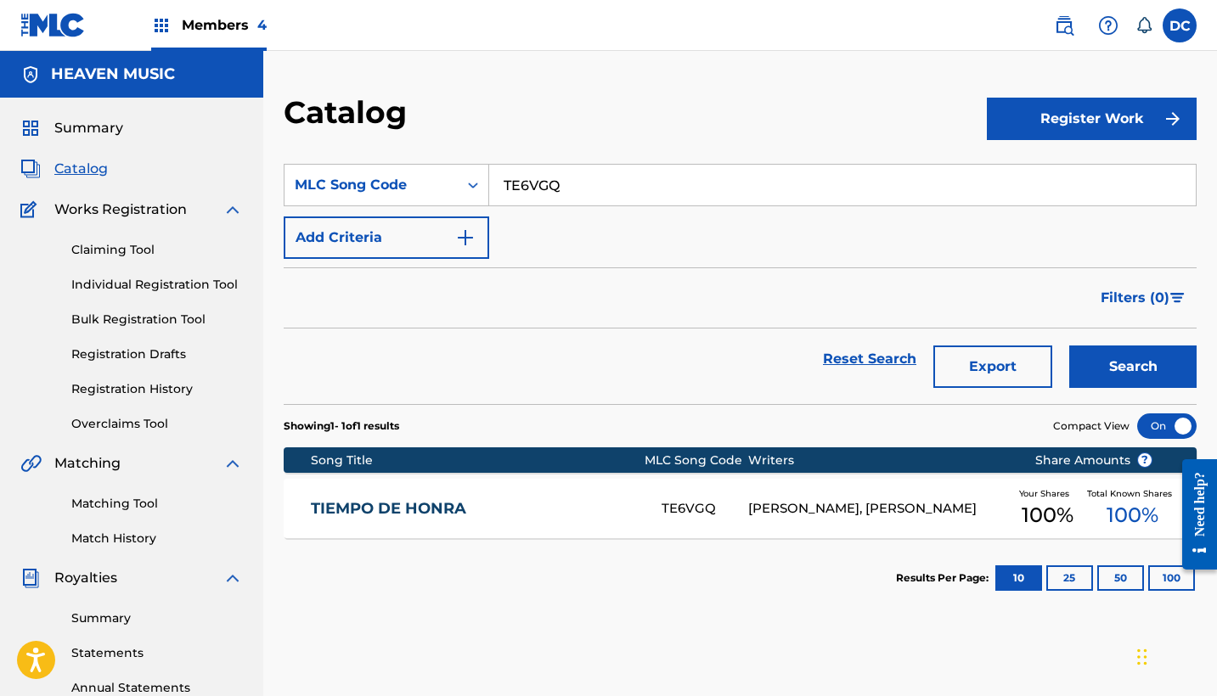
click at [580, 502] on link "TIEMPO DE HONRA" at bounding box center [475, 509] width 328 height 20
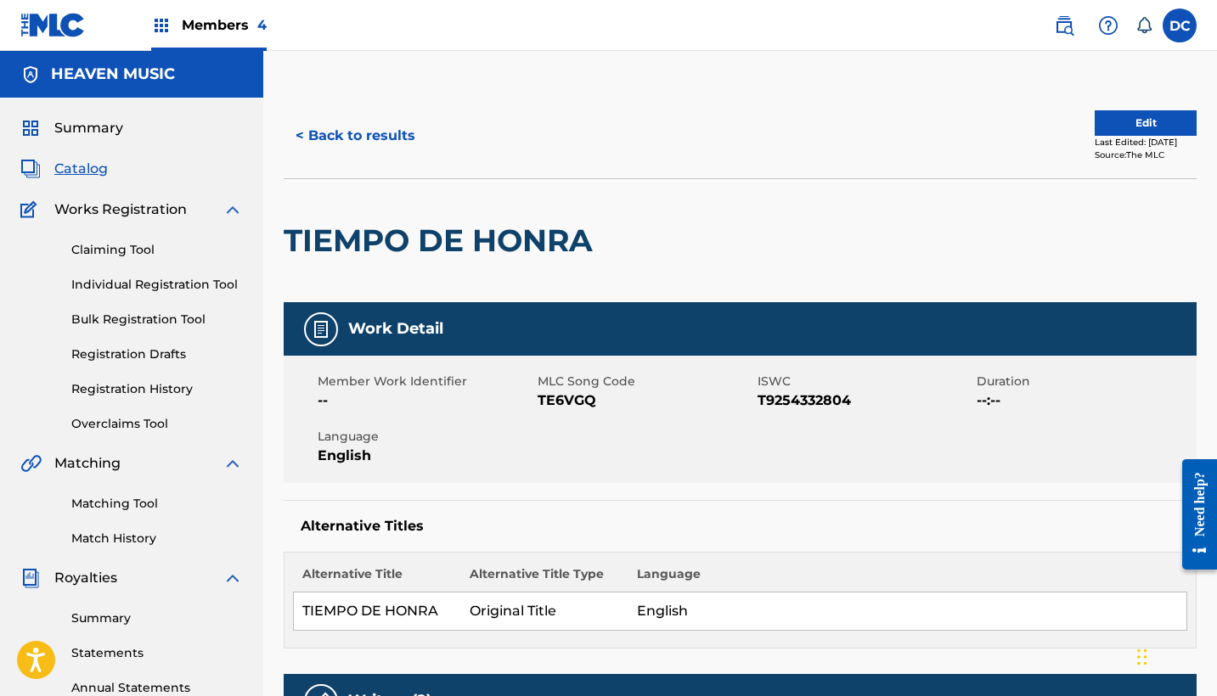
click at [1112, 128] on button "Edit" at bounding box center [1146, 122] width 102 height 25
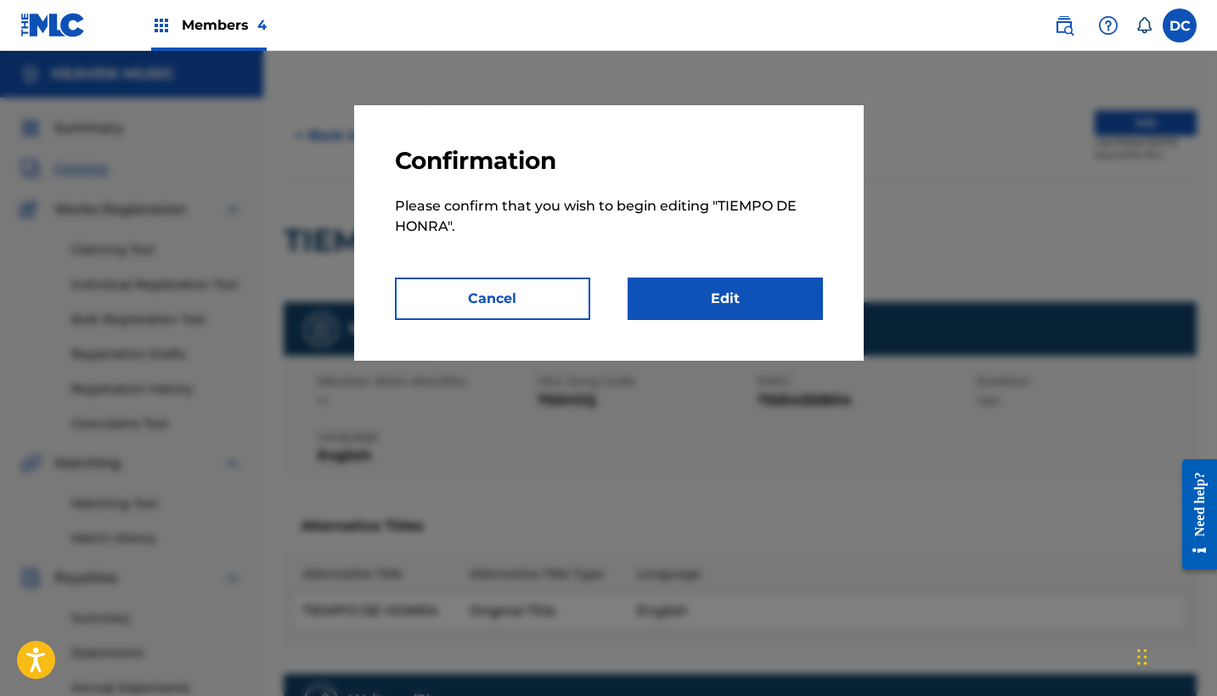
click at [771, 319] on link "Edit" at bounding box center [725, 299] width 195 height 42
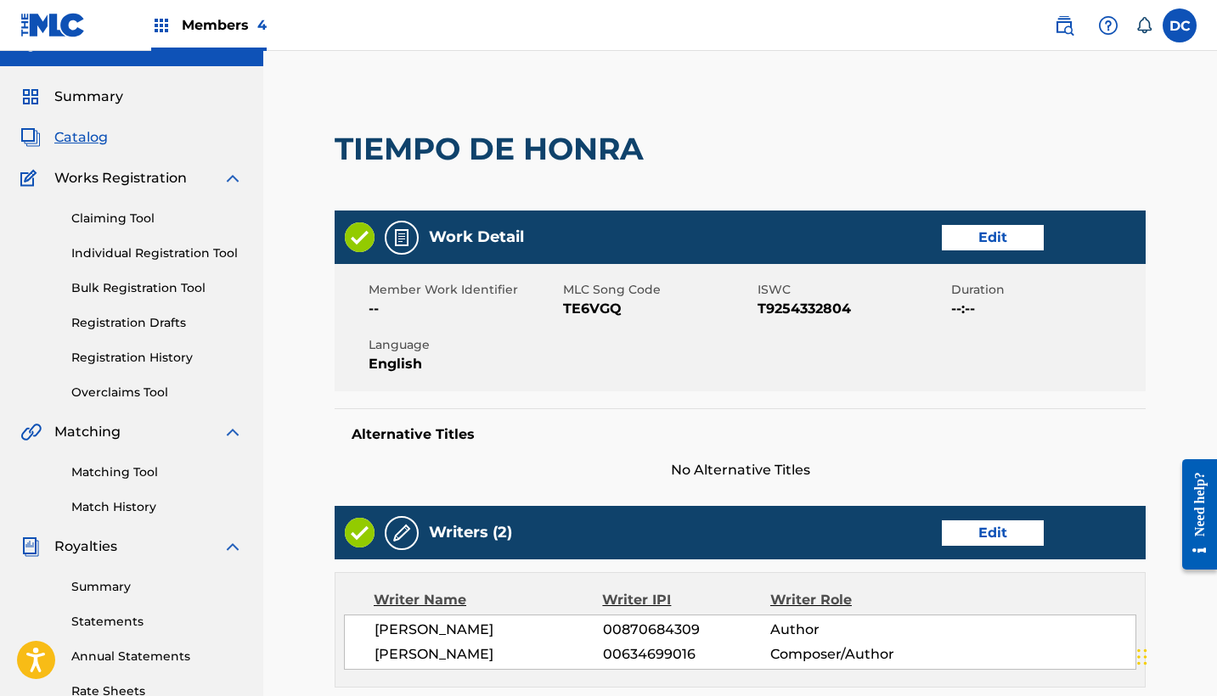
scroll to position [45, 0]
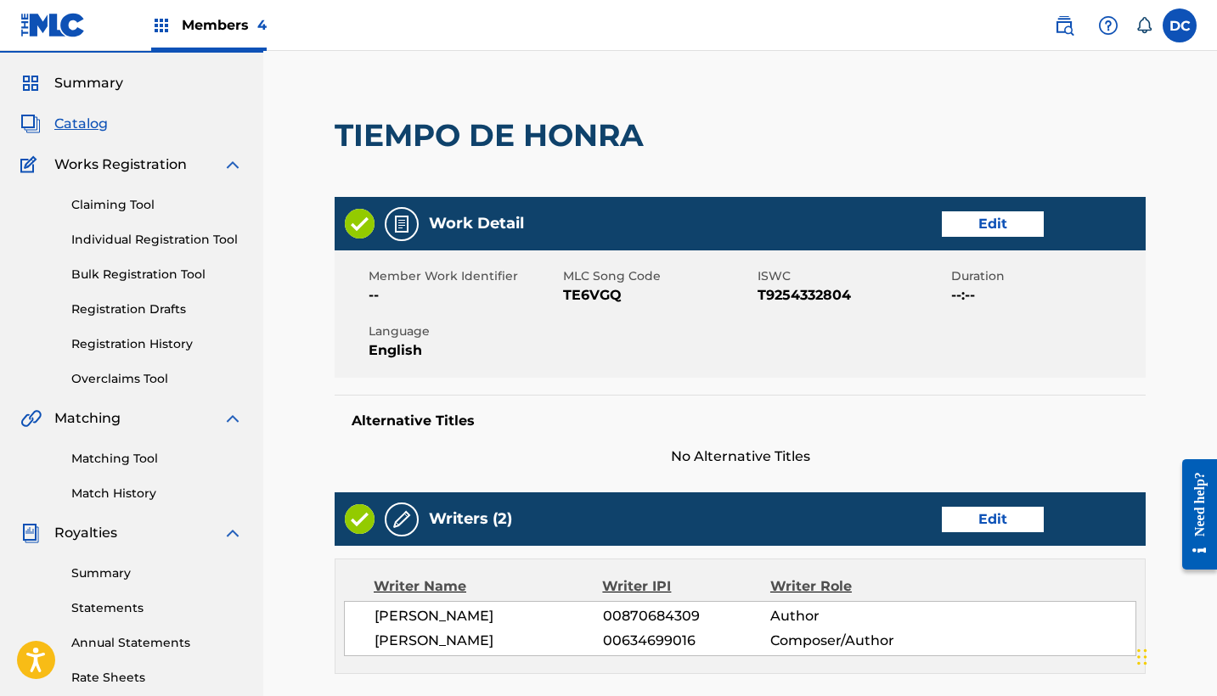
click at [1016, 222] on link "Edit" at bounding box center [993, 223] width 102 height 25
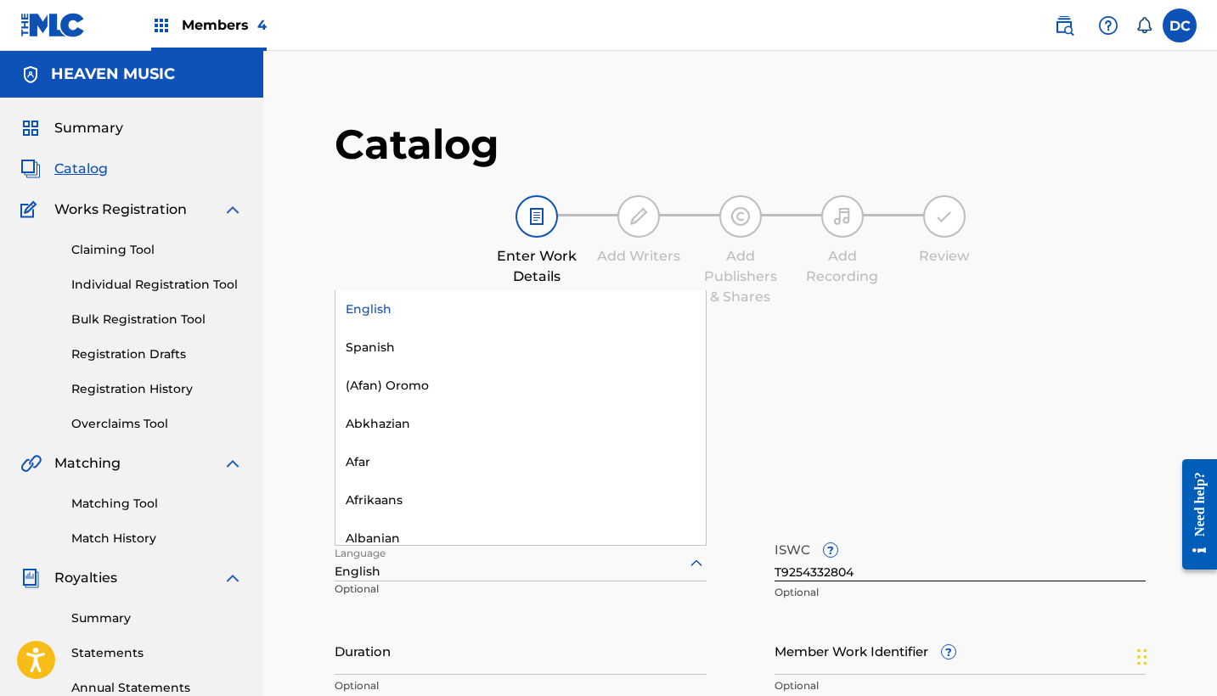
click at [481, 563] on div at bounding box center [521, 563] width 372 height 21
type input "sp"
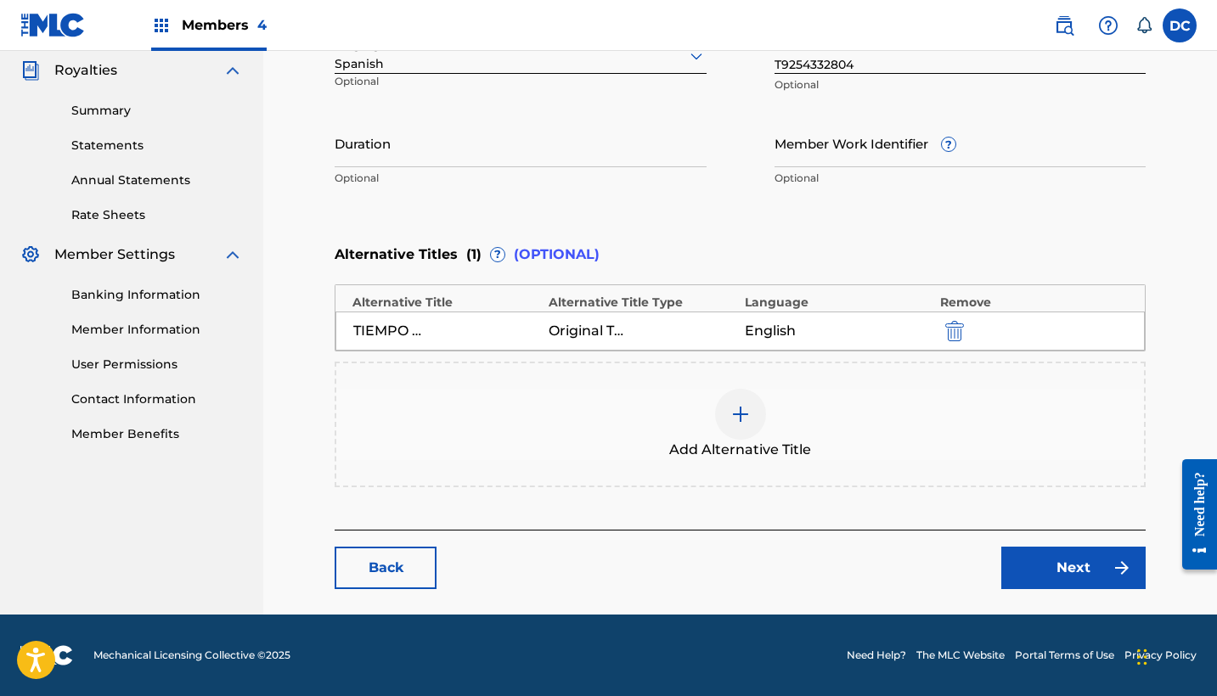
scroll to position [507, 0]
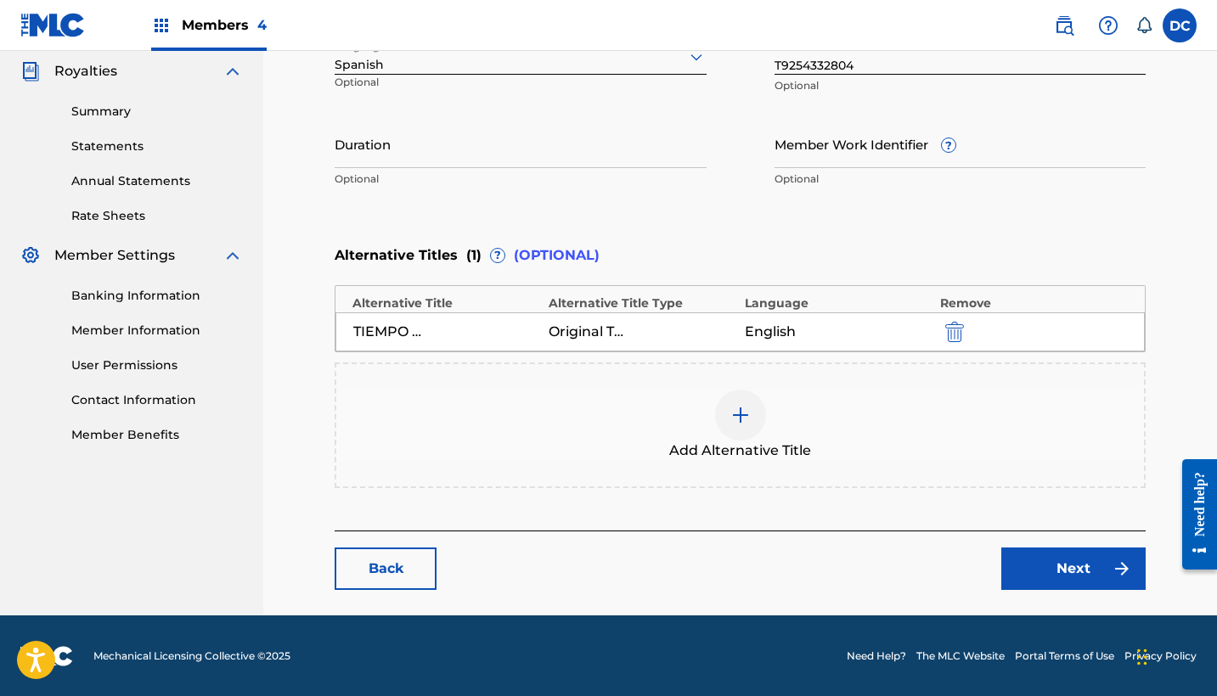
click at [1073, 577] on link "Next" at bounding box center [1073, 569] width 144 height 42
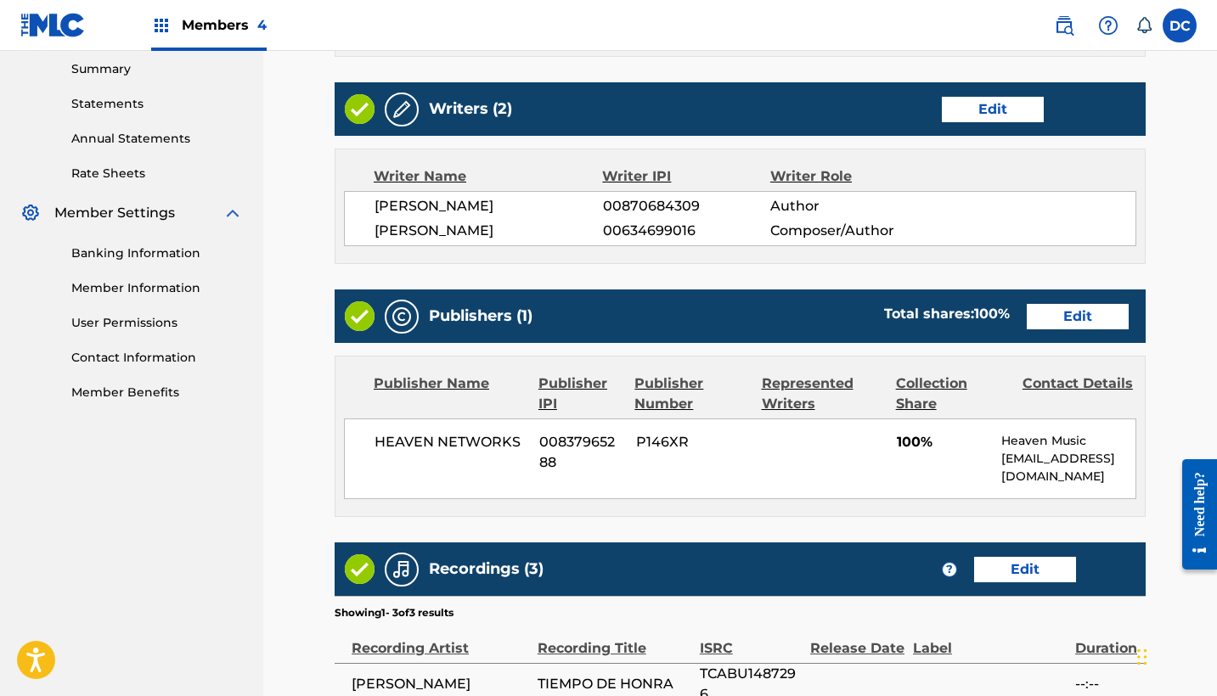
scroll to position [786, 0]
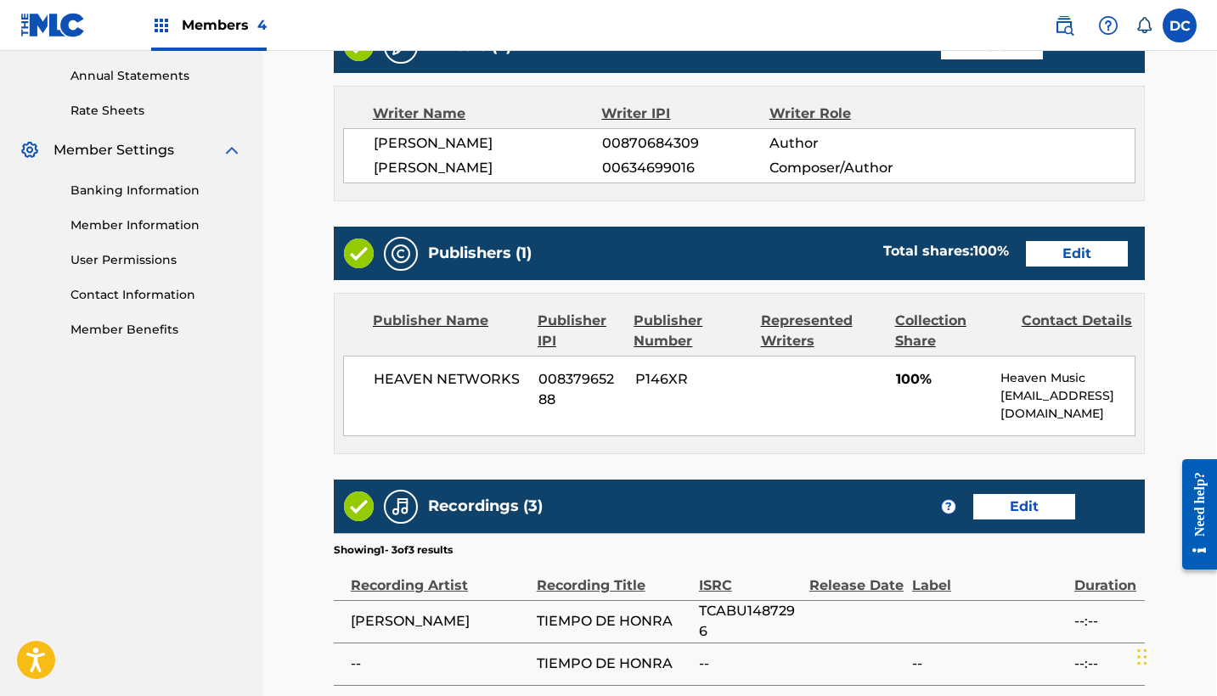
click at [1079, 256] on link "Edit" at bounding box center [1077, 253] width 102 height 25
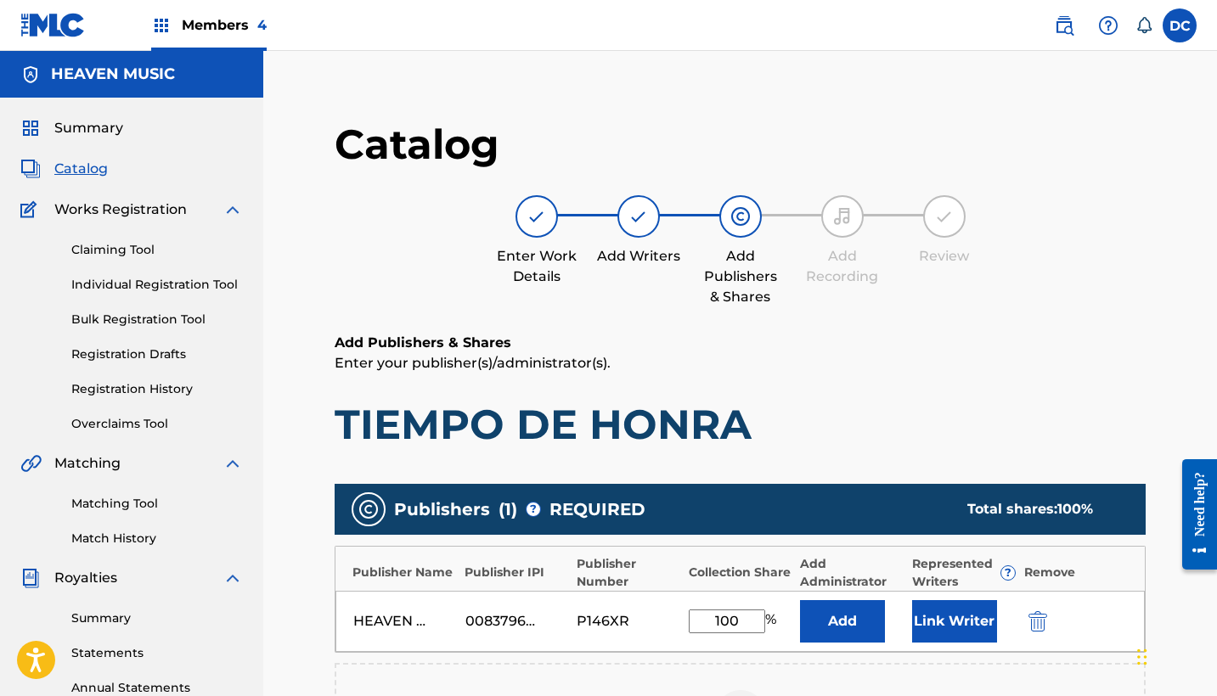
scroll to position [87, 0]
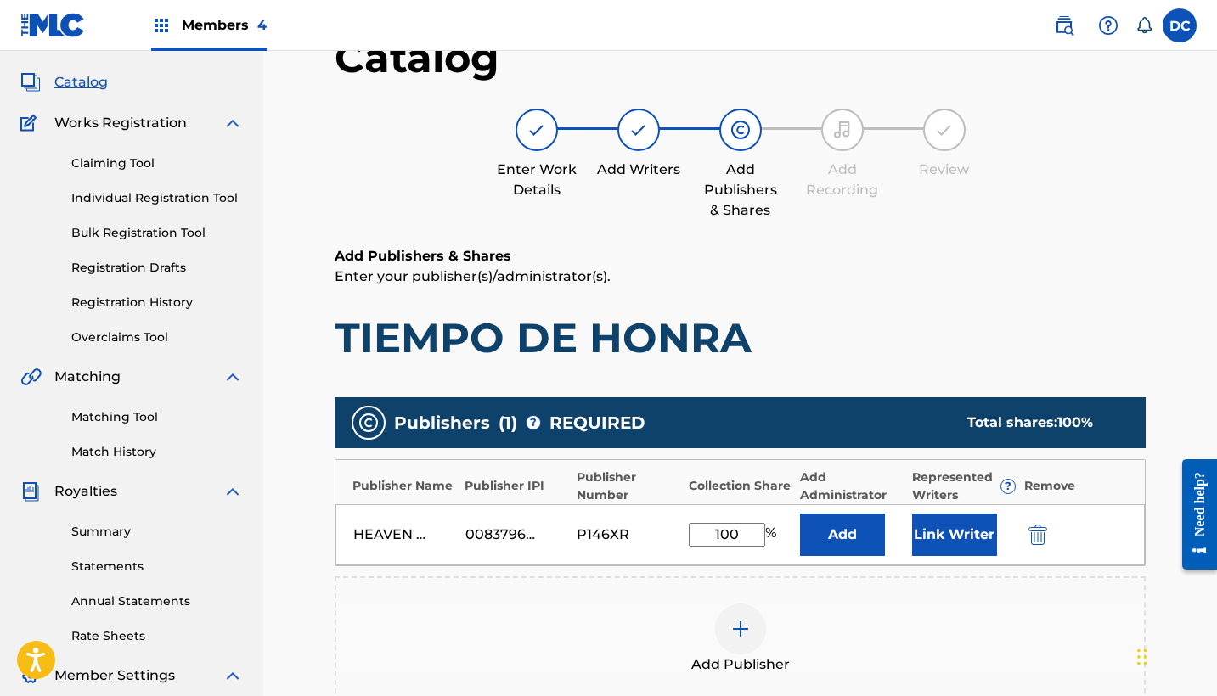
click at [744, 535] on input "100" at bounding box center [727, 535] width 76 height 24
type input "1"
type input "6"
type input "50"
click at [983, 534] on button "Link Writer" at bounding box center [954, 535] width 85 height 42
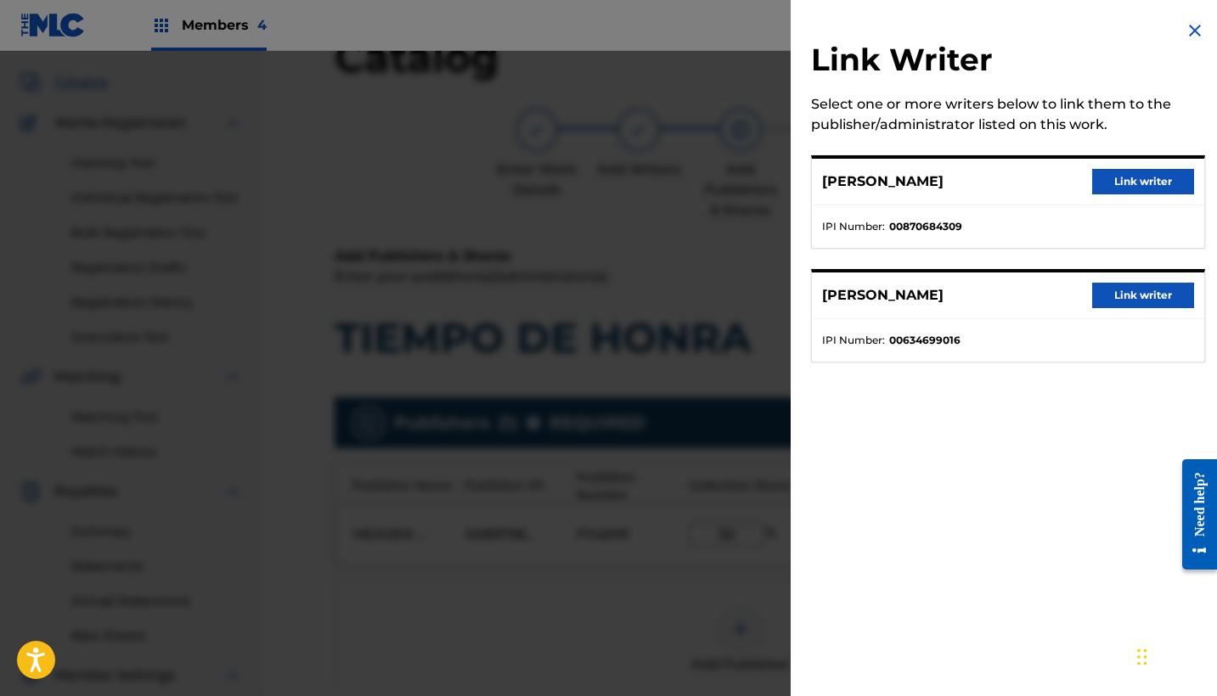
click at [1153, 298] on button "Link writer" at bounding box center [1143, 295] width 102 height 25
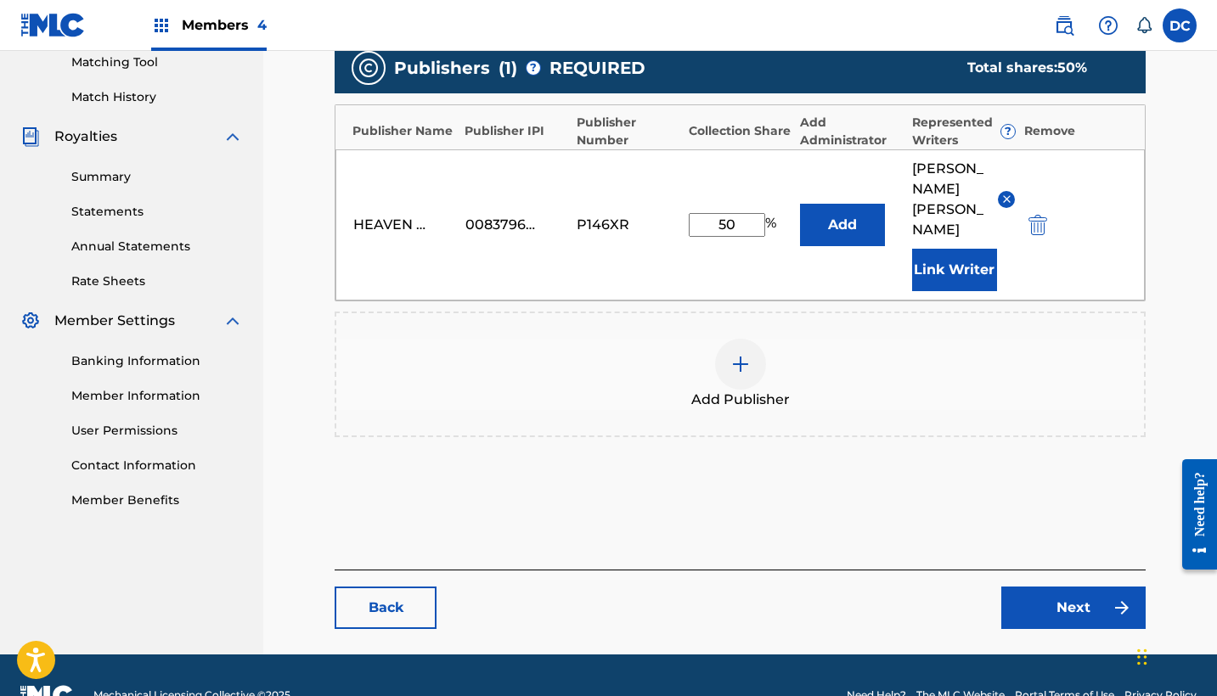
scroll to position [441, 0]
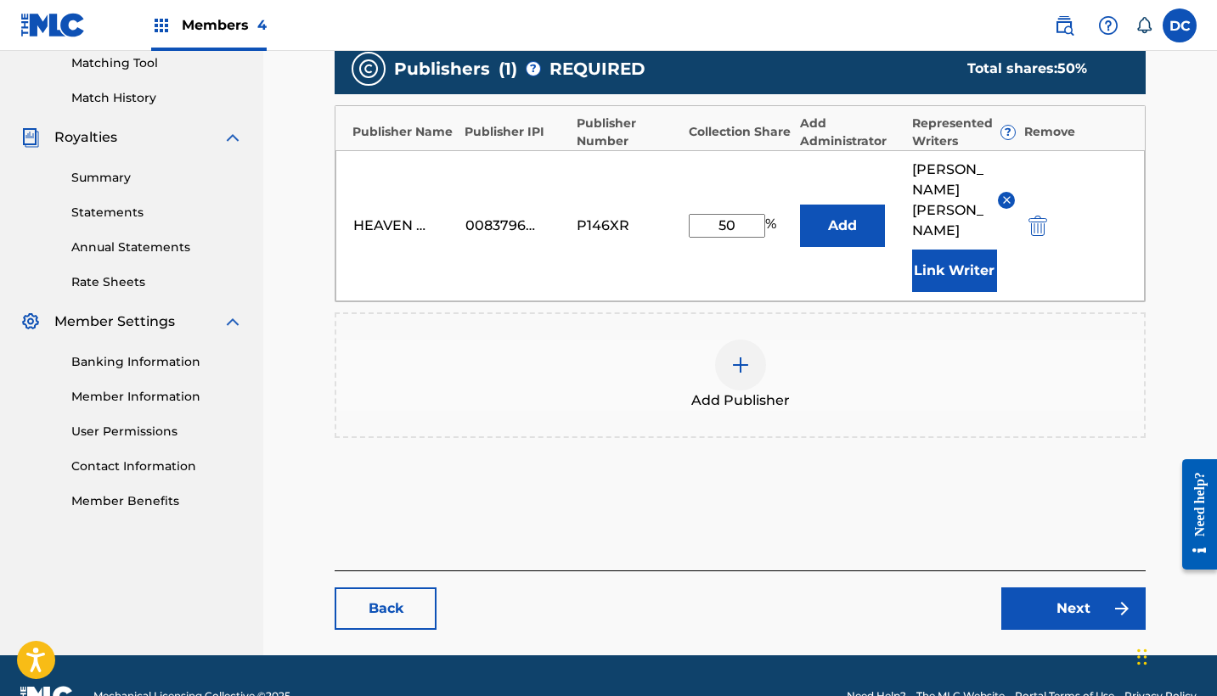
click at [1054, 588] on link "Next" at bounding box center [1073, 609] width 144 height 42
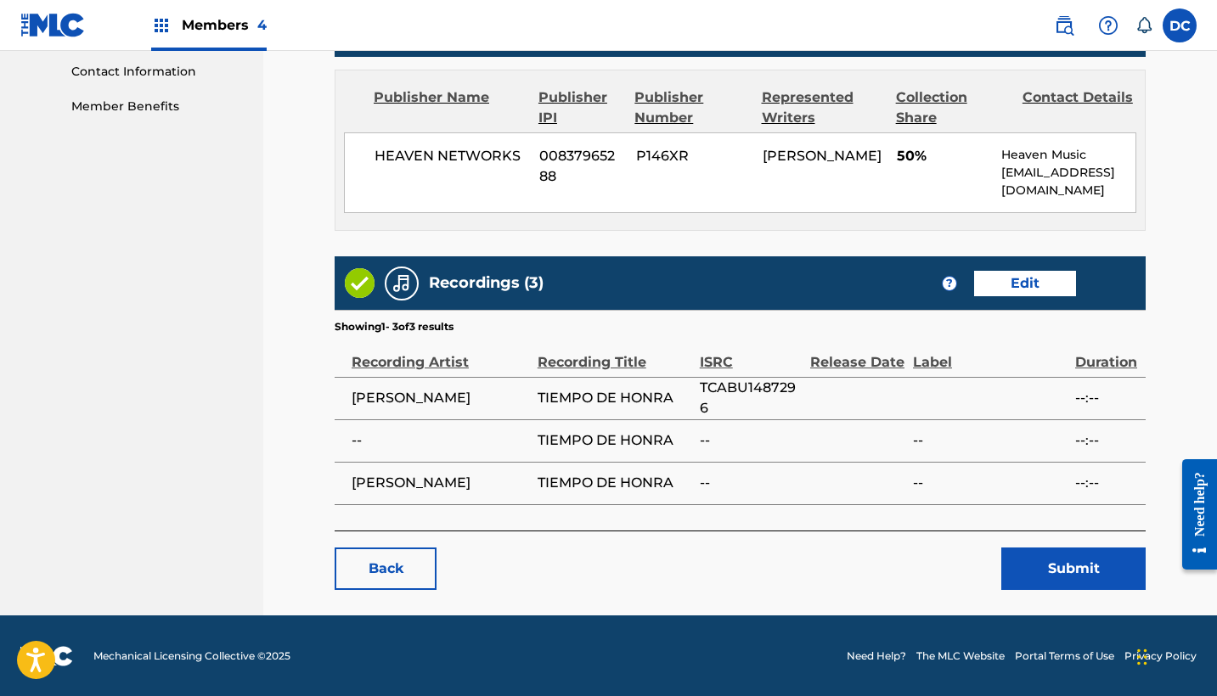
scroll to position [835, 0]
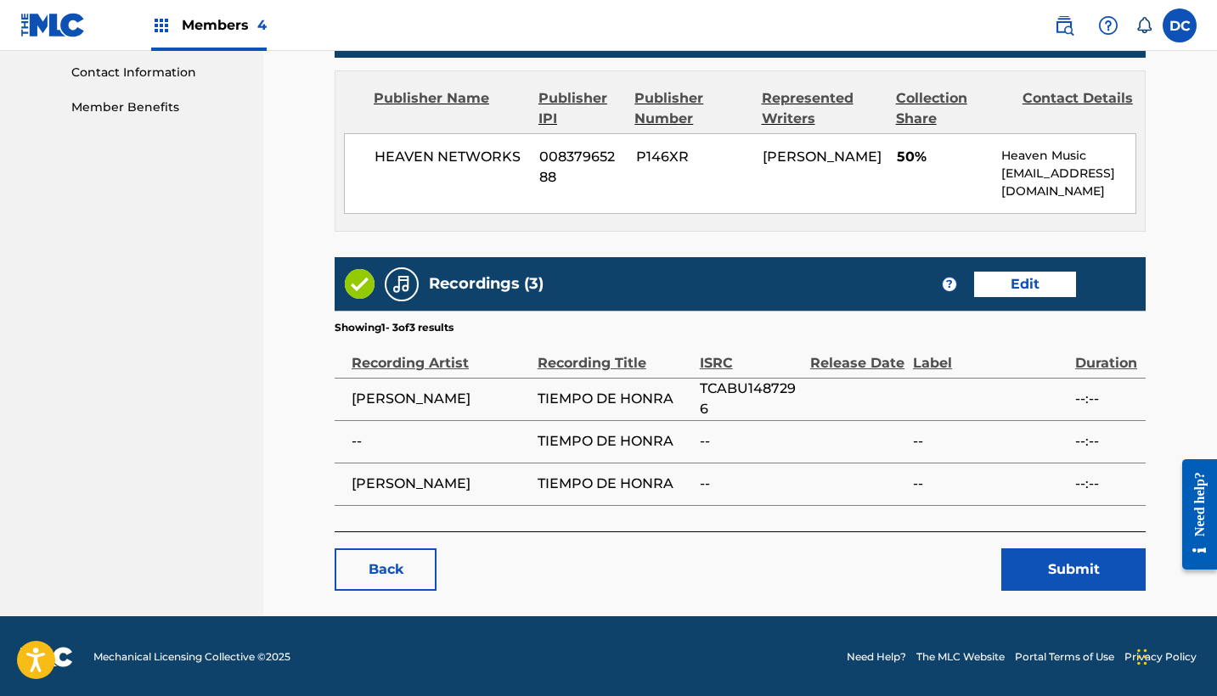
click at [1078, 559] on button "Submit" at bounding box center [1073, 570] width 144 height 42
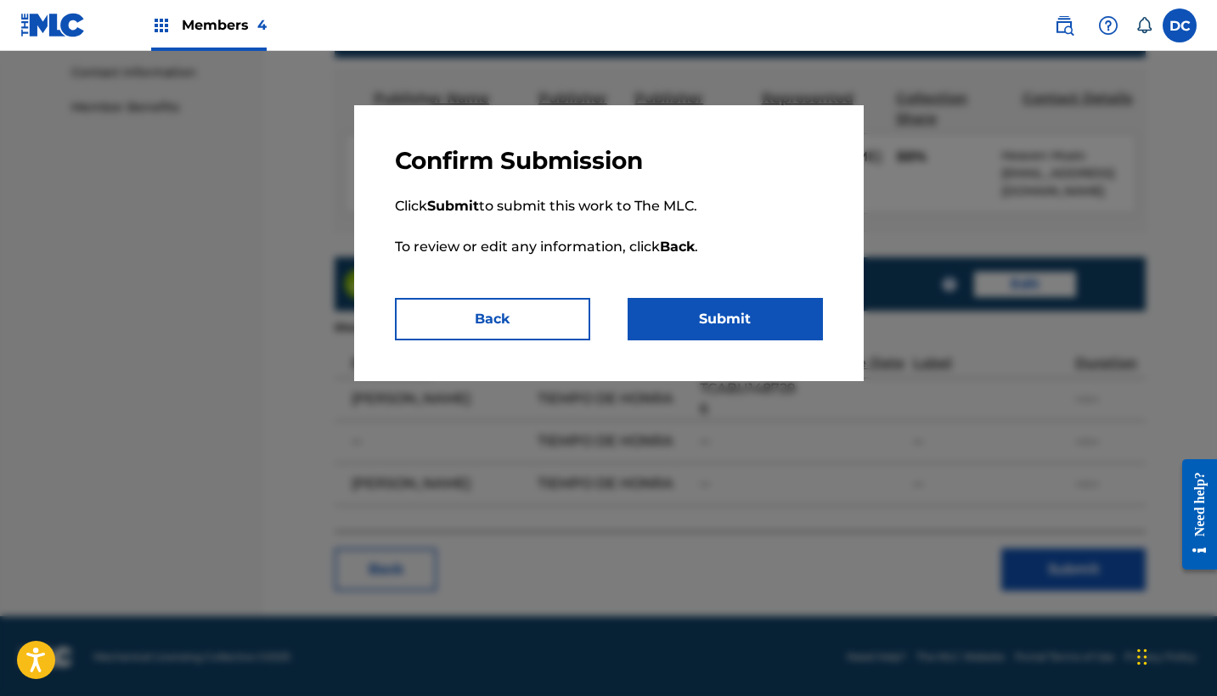
click at [807, 334] on button "Submit" at bounding box center [725, 319] width 195 height 42
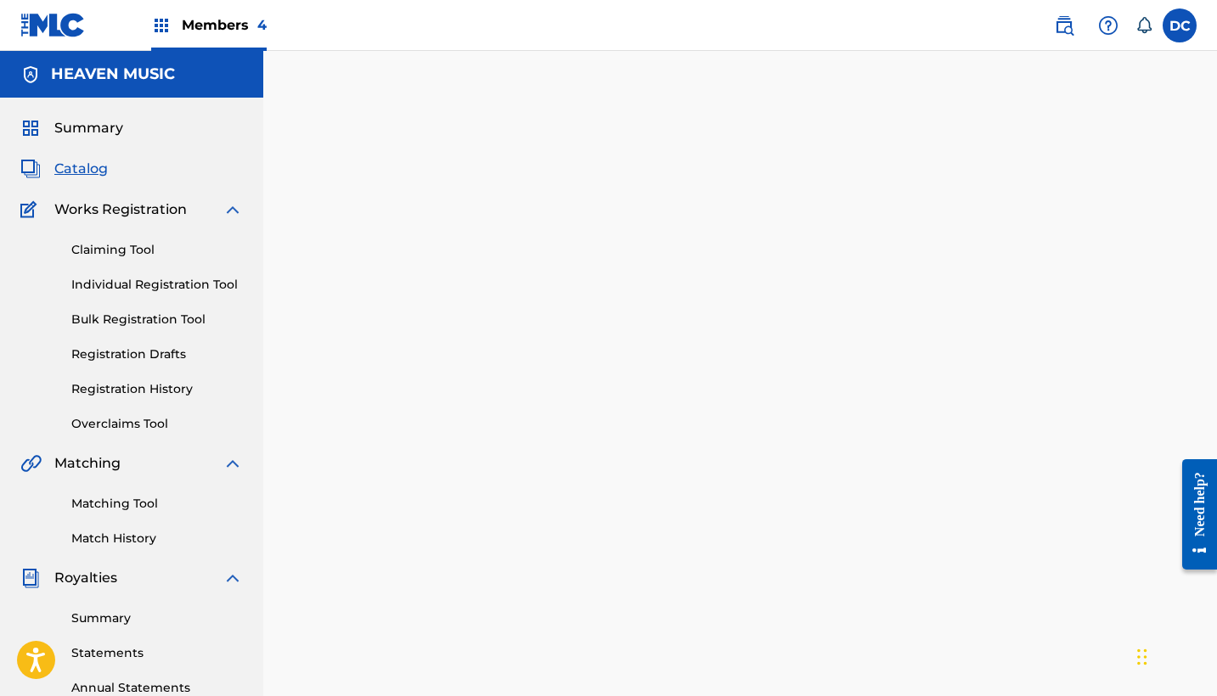
click at [86, 174] on span "Catalog" at bounding box center [80, 169] width 53 height 20
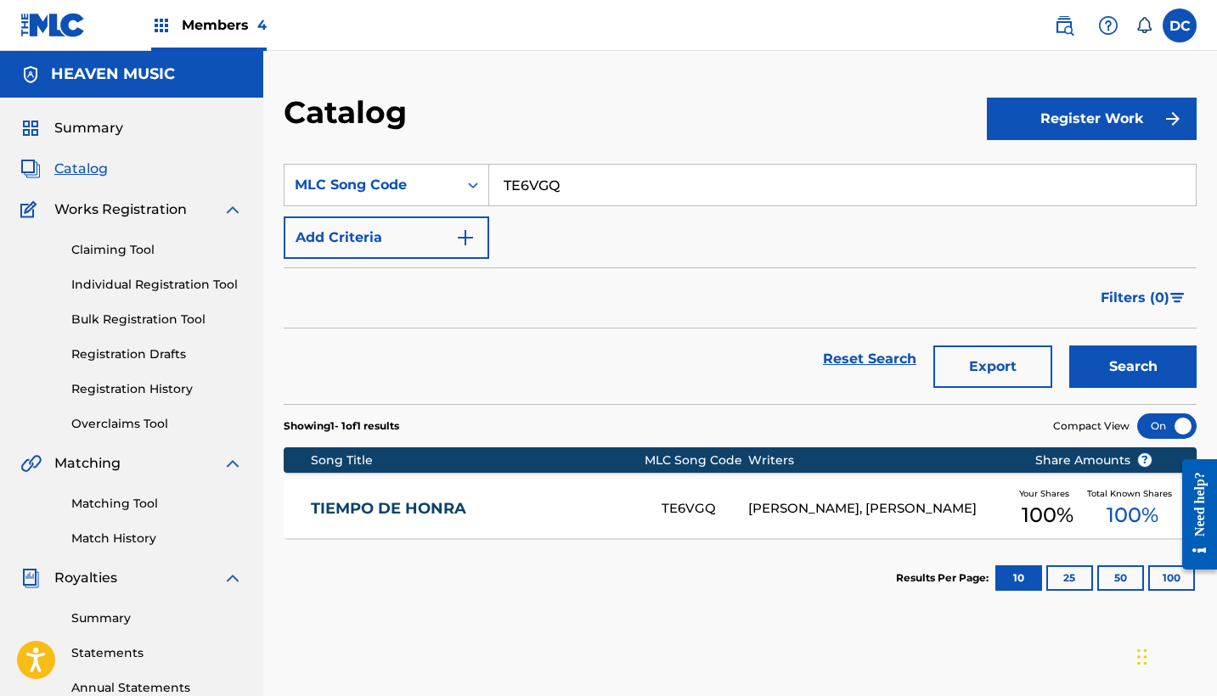
click at [527, 179] on input "TE6VGQ" at bounding box center [842, 185] width 707 height 41
paste input "EB2EL7"
type input "EB2EL7"
click at [1133, 367] on button "Search" at bounding box center [1132, 367] width 127 height 42
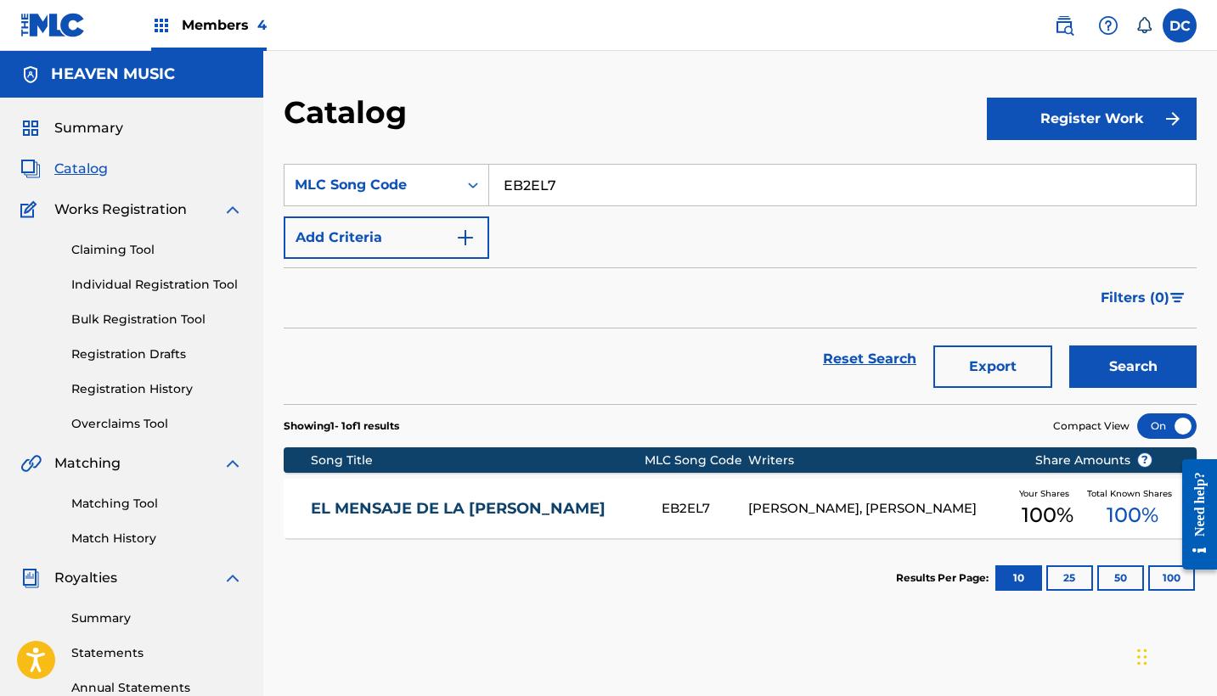
click at [566, 493] on div "EL MENSAJE DE LA [PERSON_NAME] EB2EL7 [PERSON_NAME], [PERSON_NAME] Your Shares …" at bounding box center [740, 508] width 913 height 59
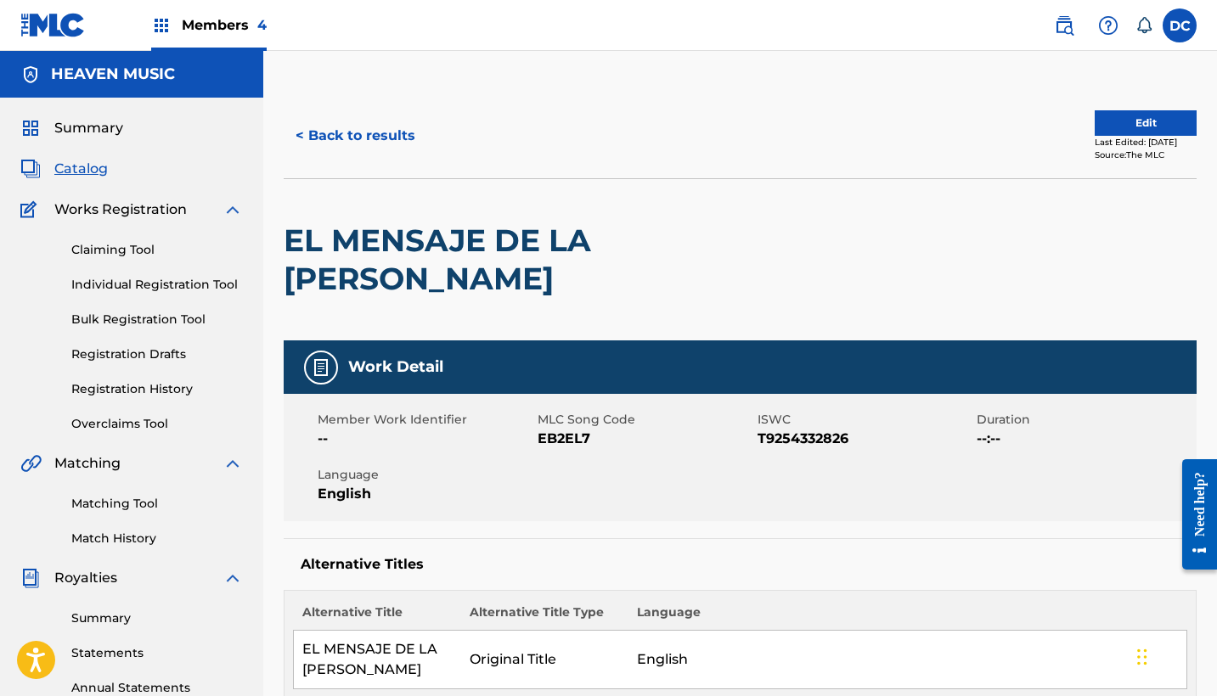
click at [1162, 118] on button "Edit" at bounding box center [1146, 122] width 102 height 25
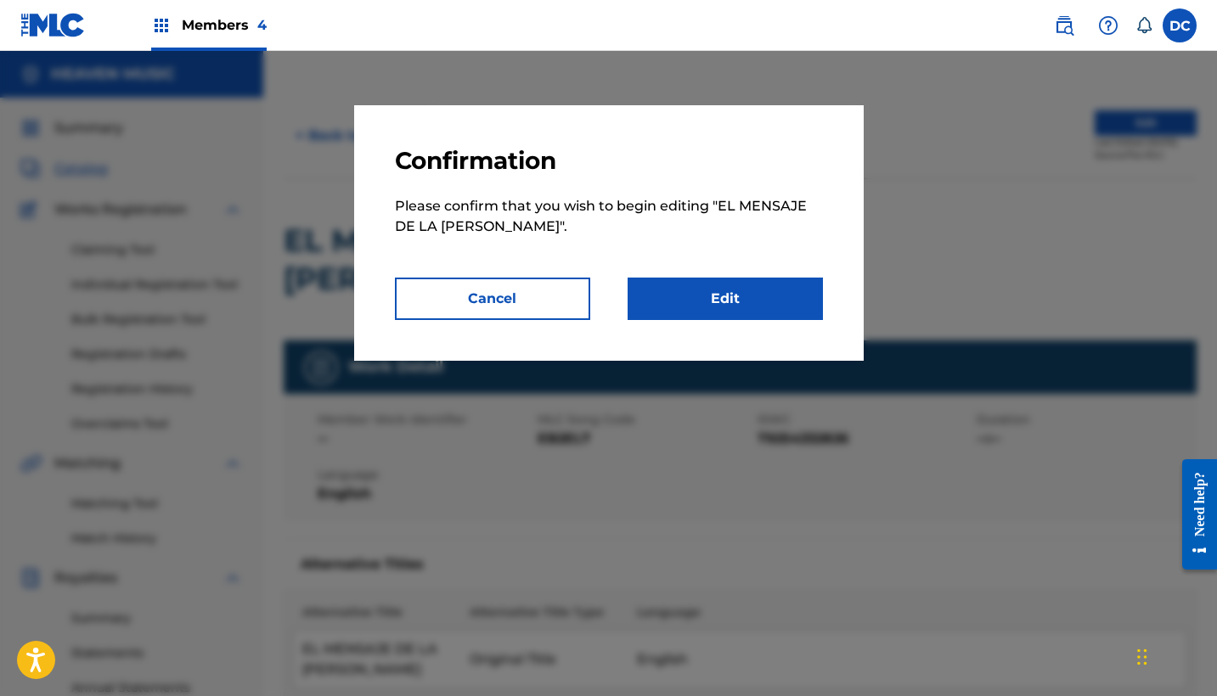
click at [792, 305] on link "Edit" at bounding box center [725, 299] width 195 height 42
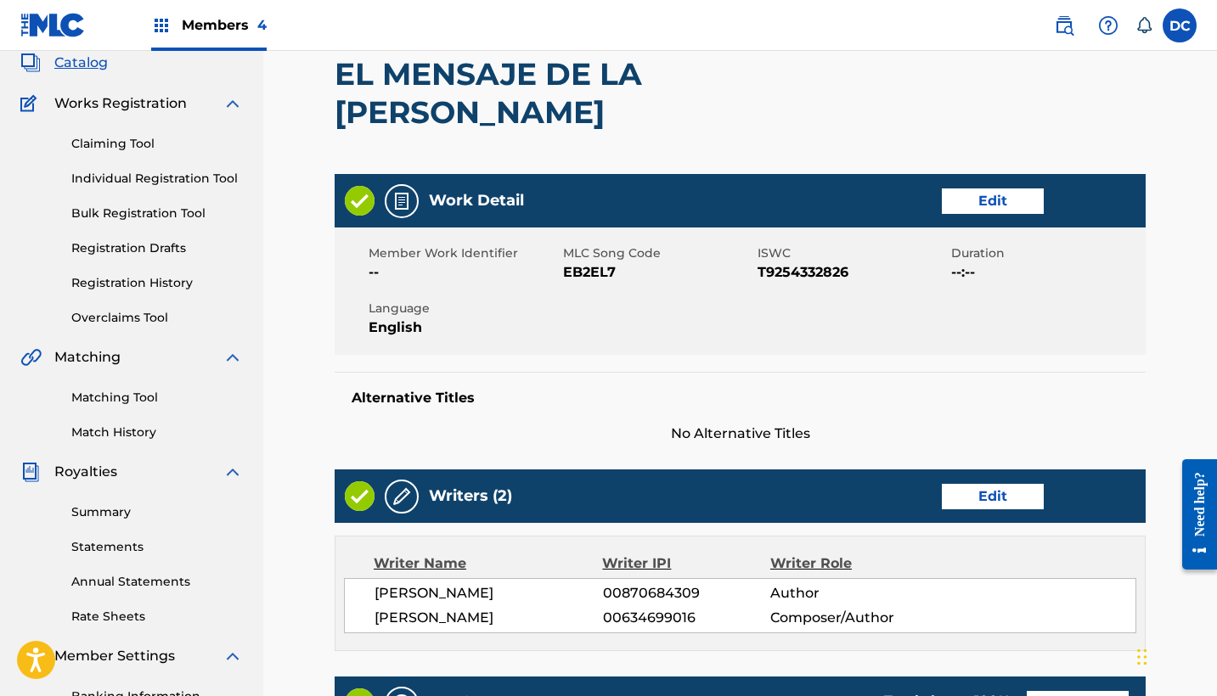
scroll to position [107, 0]
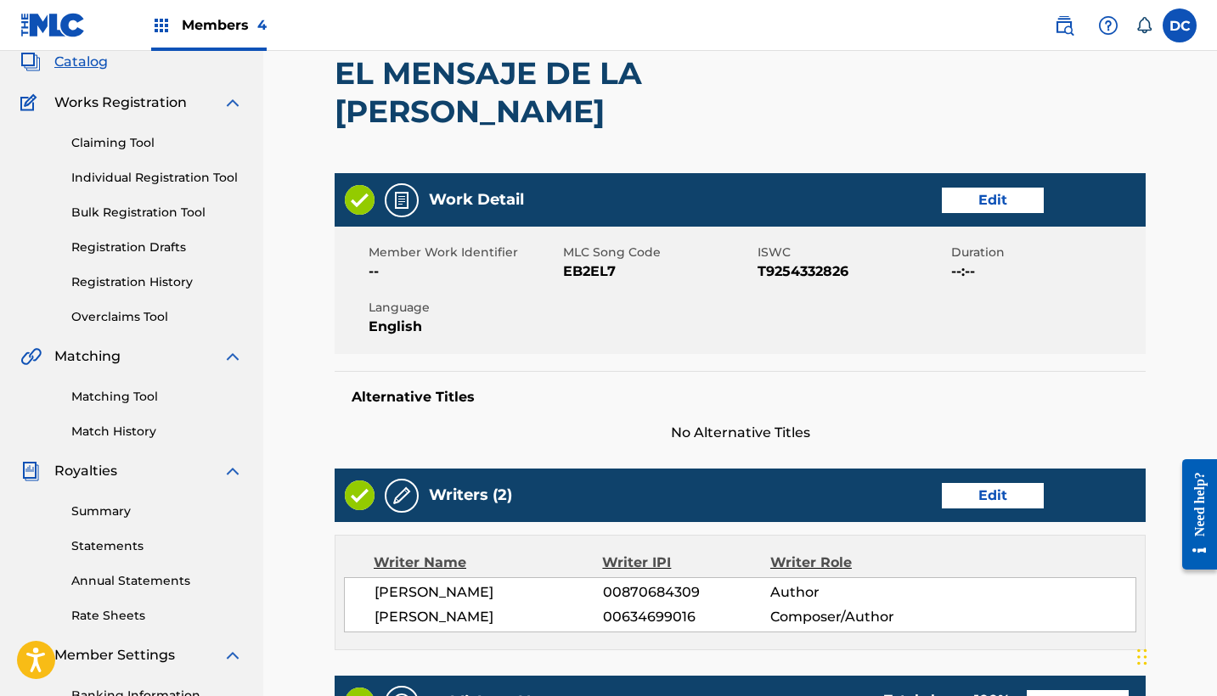
click at [988, 188] on link "Edit" at bounding box center [993, 200] width 102 height 25
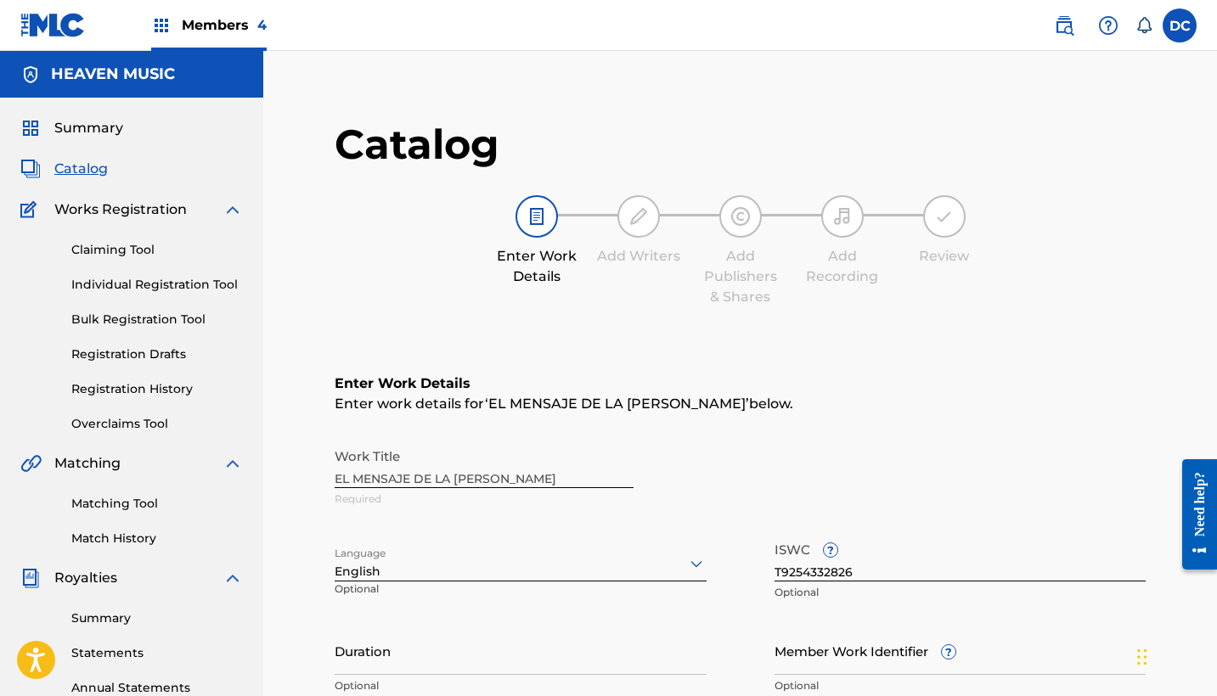
click at [451, 584] on p "Optional" at bounding box center [398, 596] width 126 height 28
click at [447, 575] on div "English" at bounding box center [521, 572] width 372 height 18
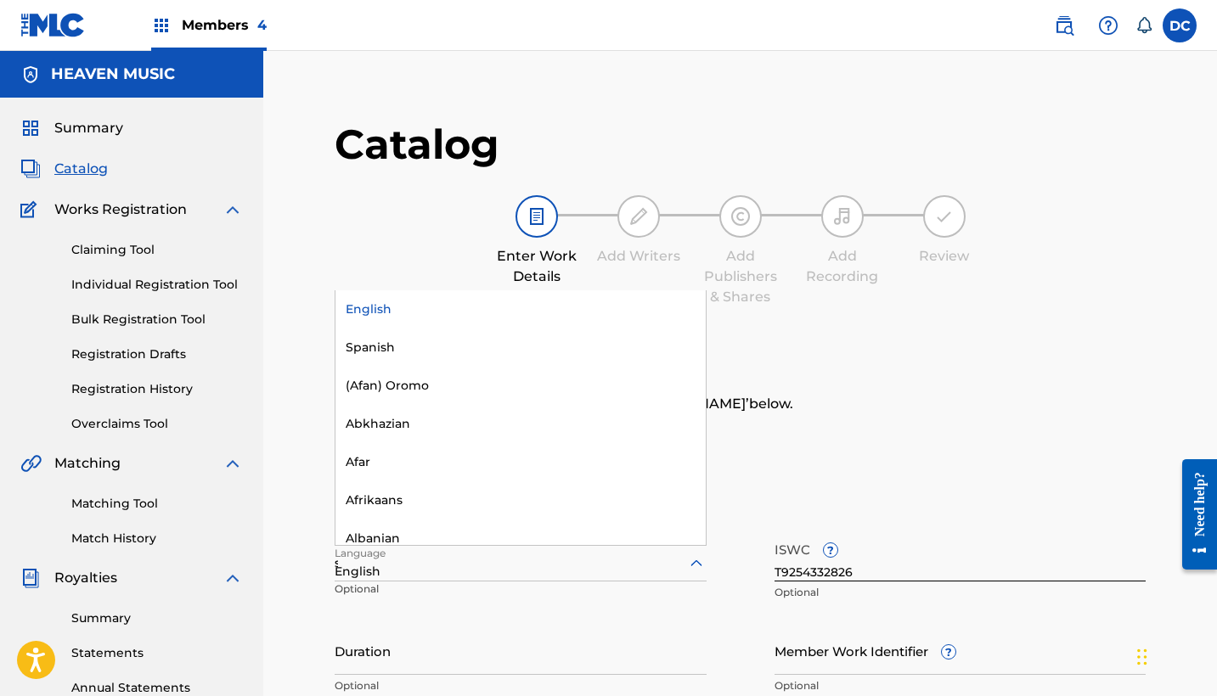
type input "sp"
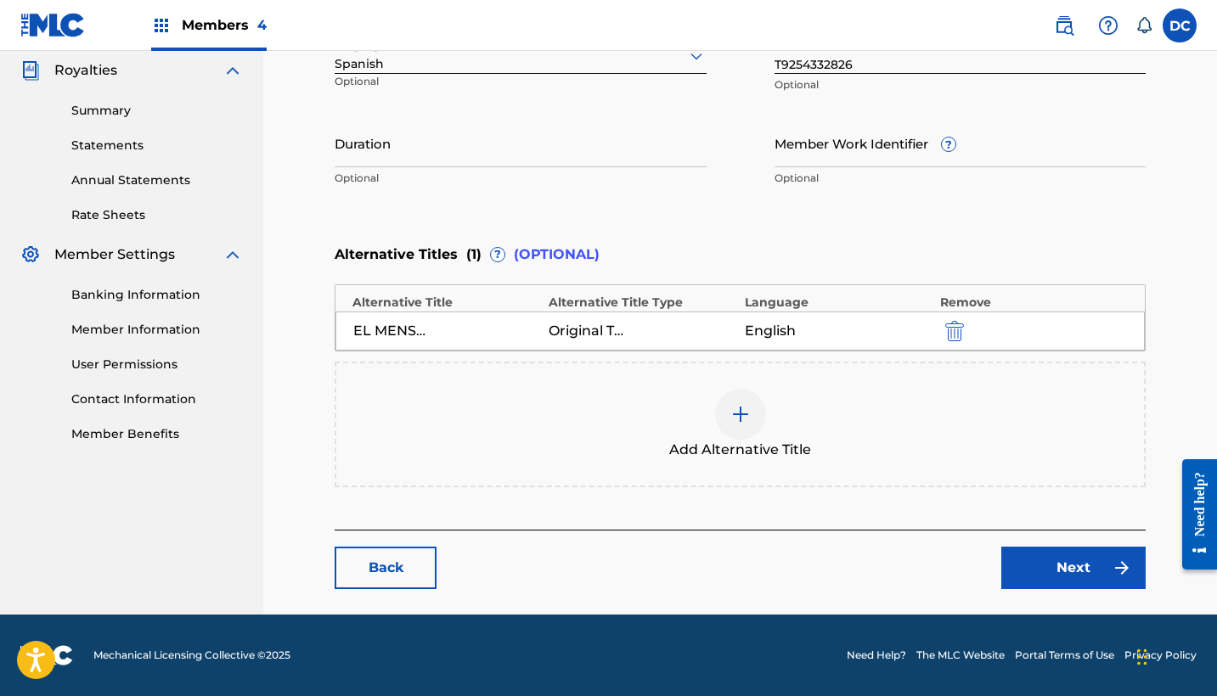
scroll to position [507, 0]
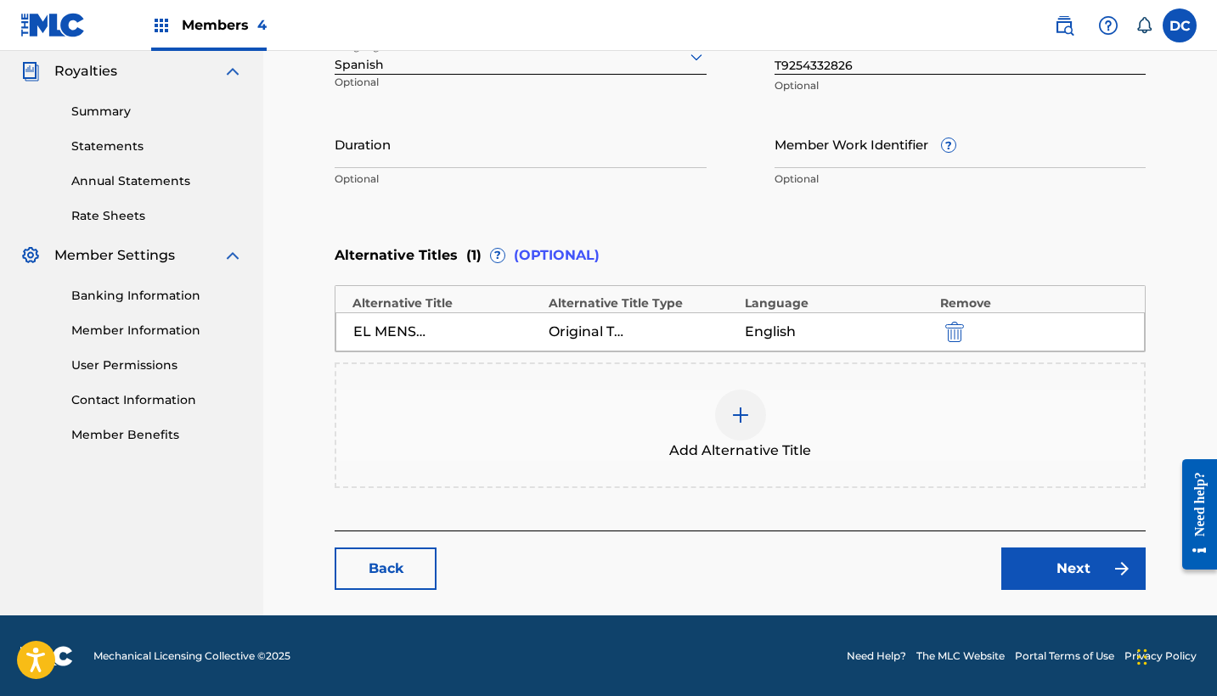
click at [1038, 566] on link "Next" at bounding box center [1073, 569] width 144 height 42
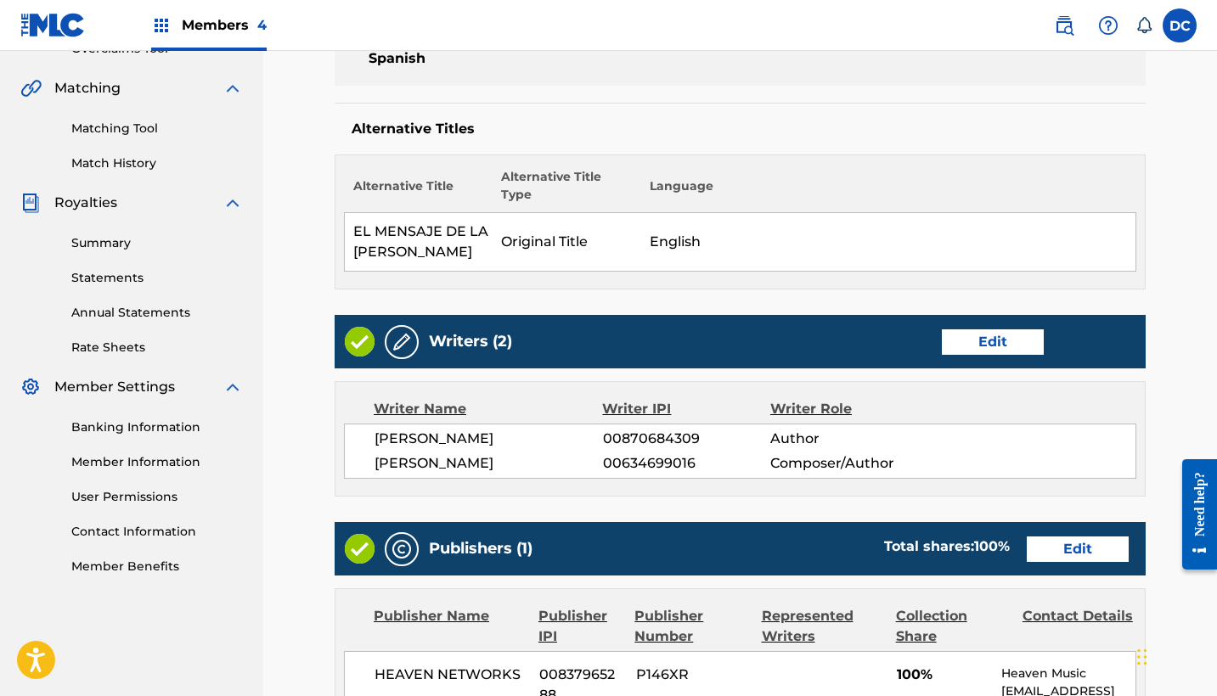
scroll to position [482, 0]
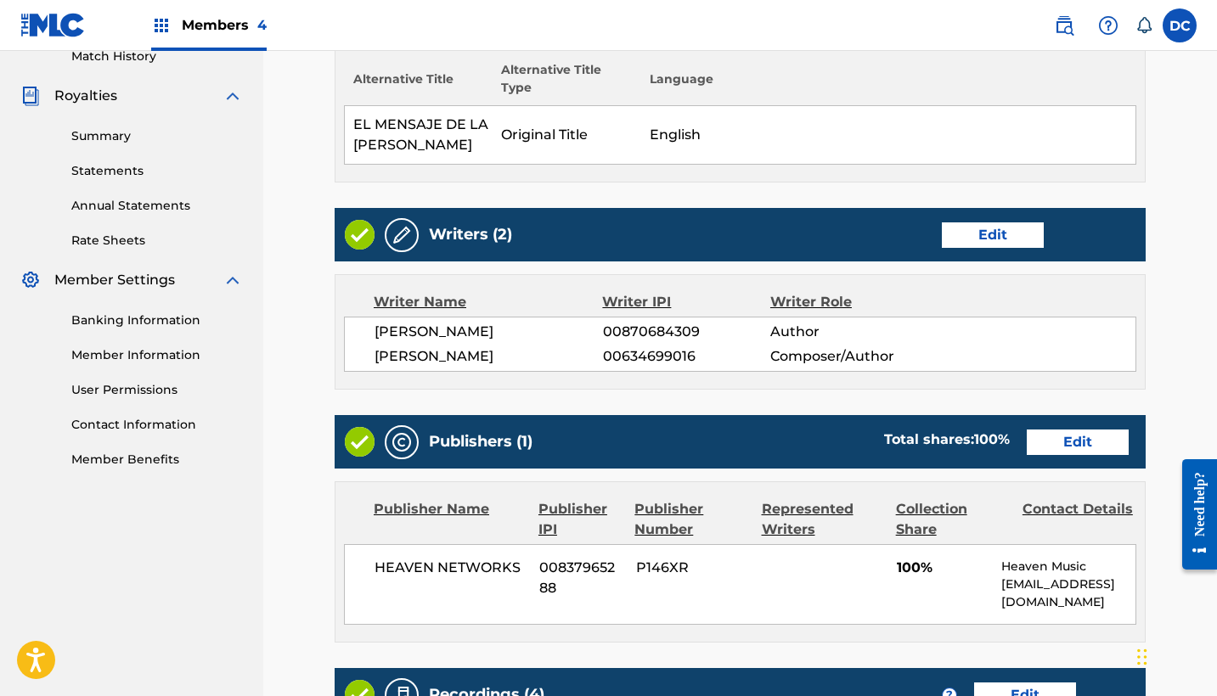
click at [1045, 430] on link "Edit" at bounding box center [1078, 442] width 102 height 25
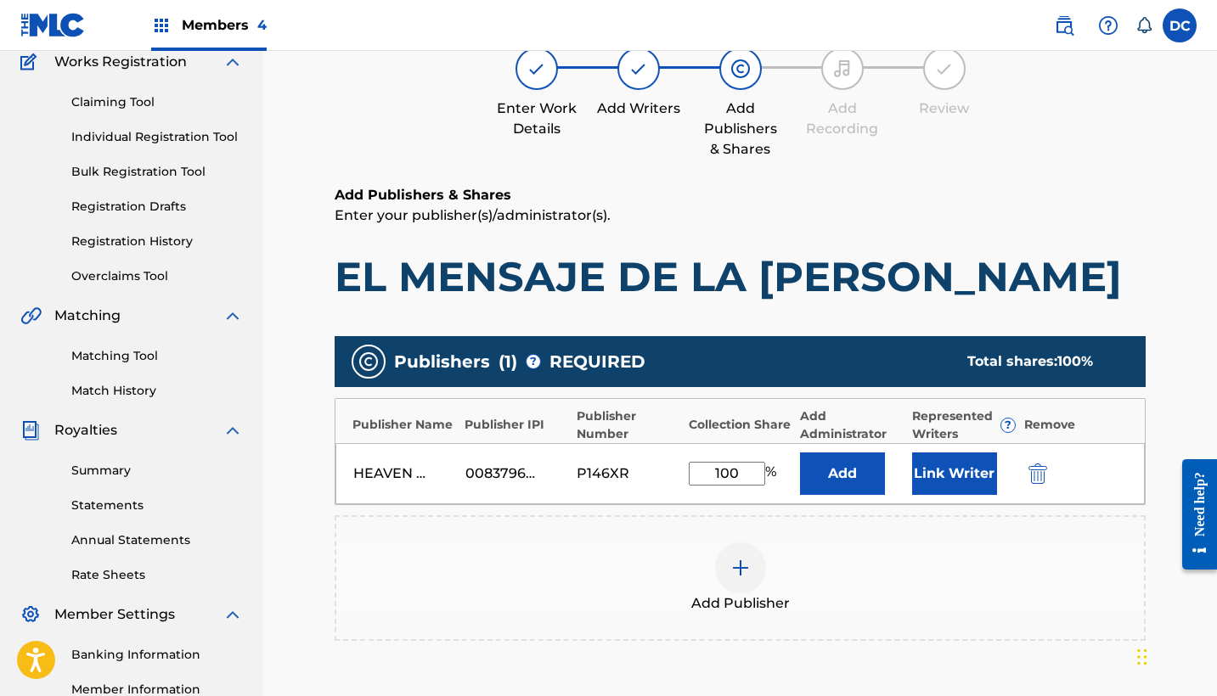
scroll to position [163, 0]
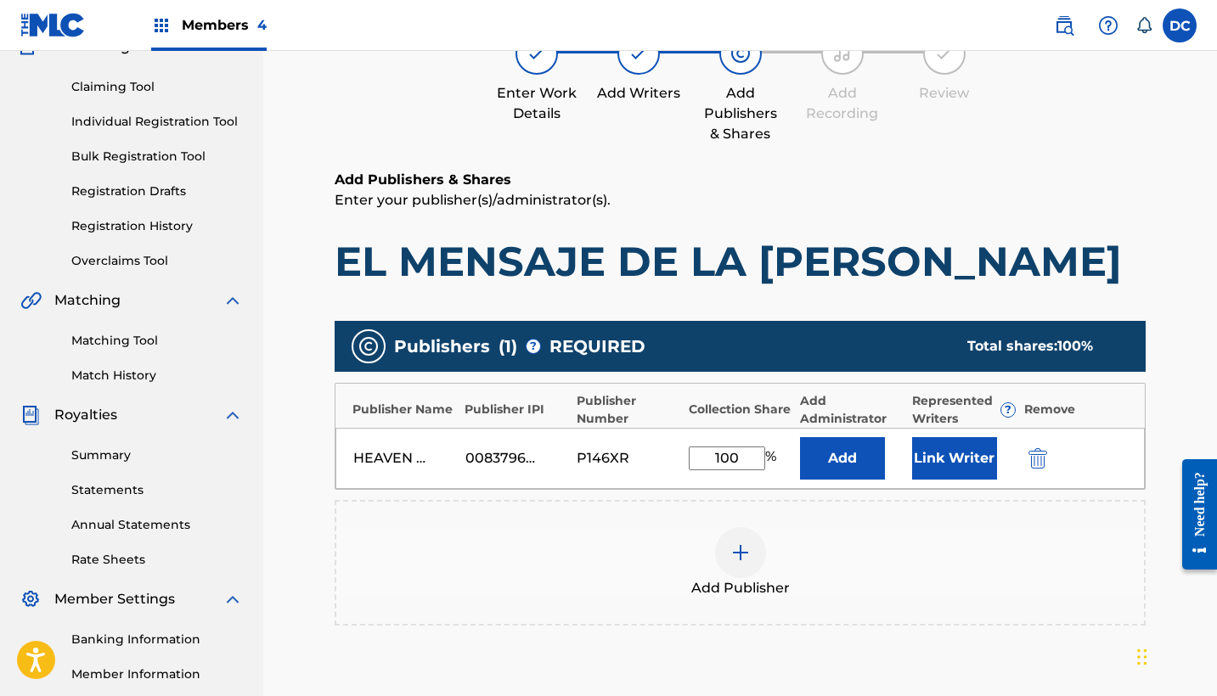
click at [750, 459] on input "100" at bounding box center [727, 459] width 76 height 24
type input "1"
type input "50"
click at [939, 465] on button "Link Writer" at bounding box center [954, 458] width 85 height 42
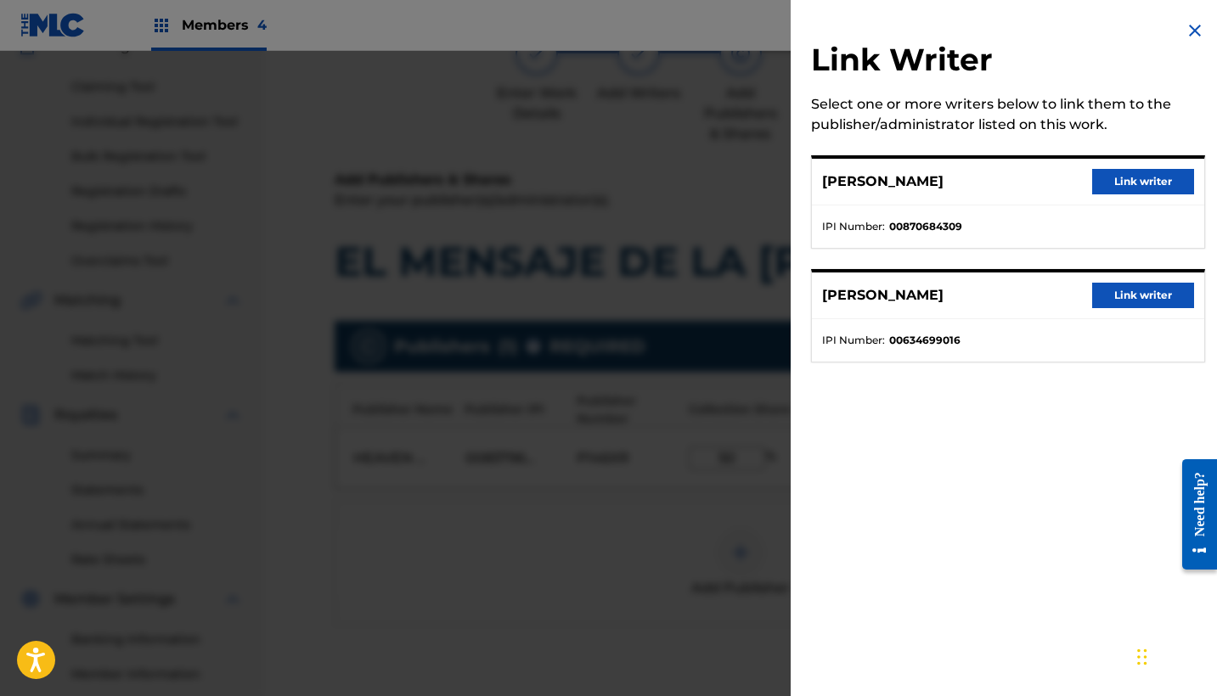
click at [1107, 290] on button "Link writer" at bounding box center [1143, 295] width 102 height 25
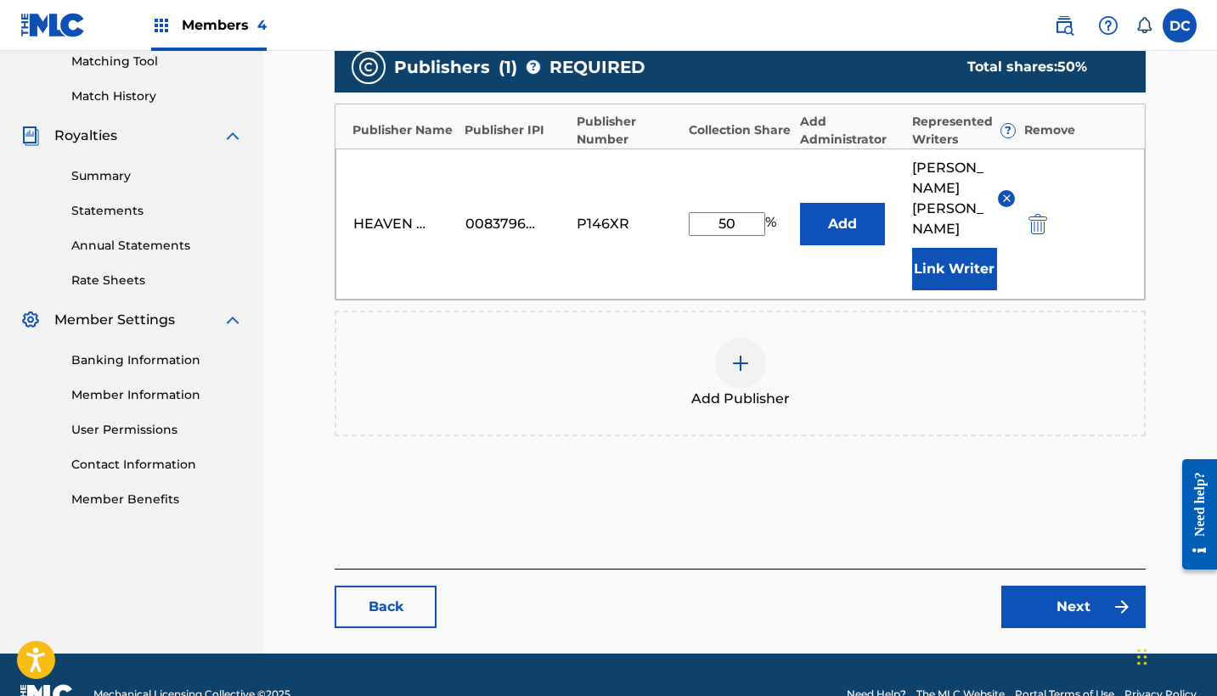
scroll to position [441, 0]
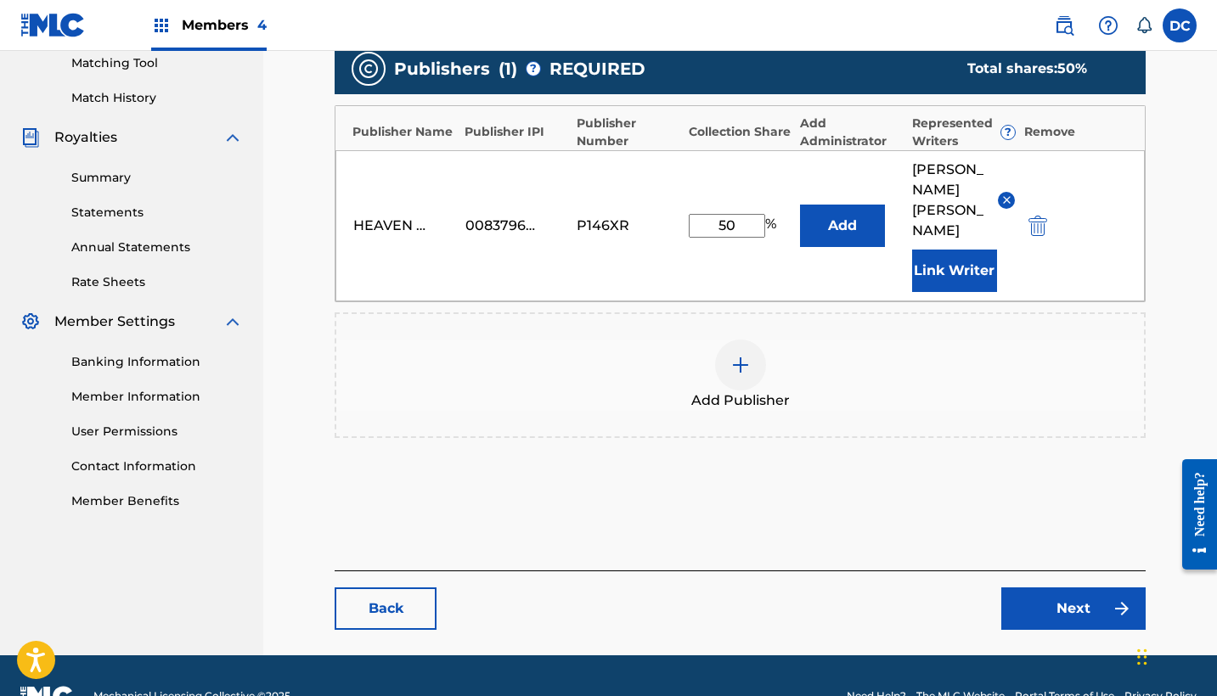
click at [1067, 588] on link "Next" at bounding box center [1073, 609] width 144 height 42
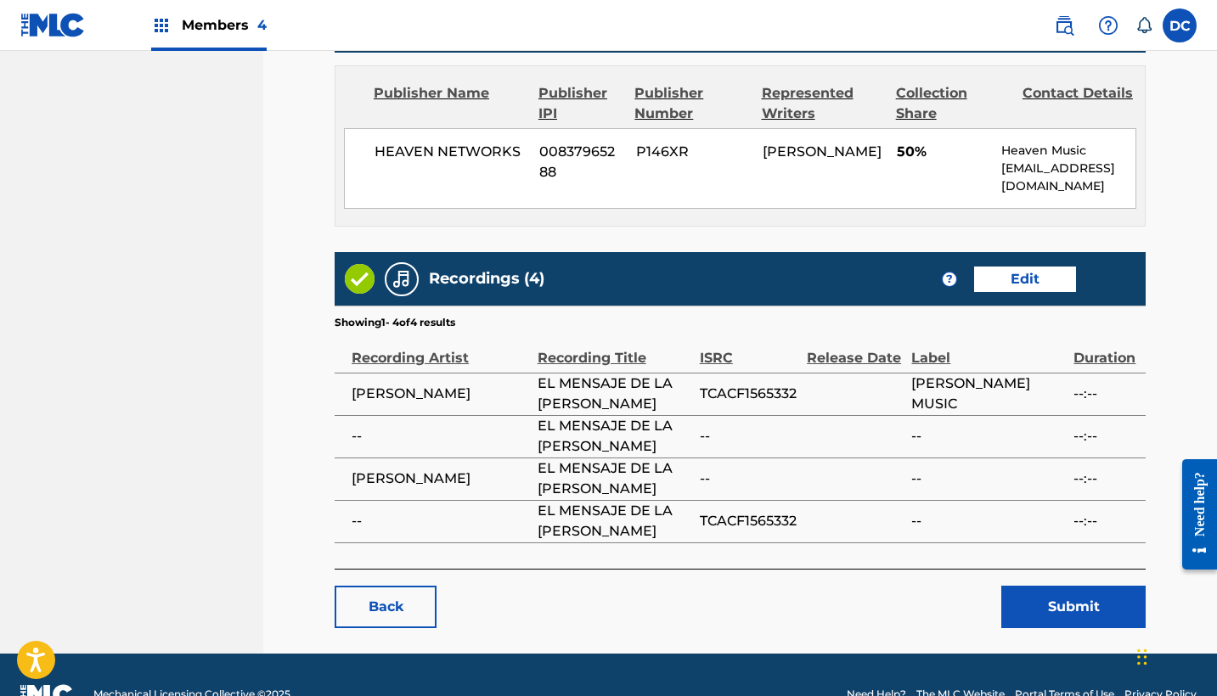
scroll to position [898, 0]
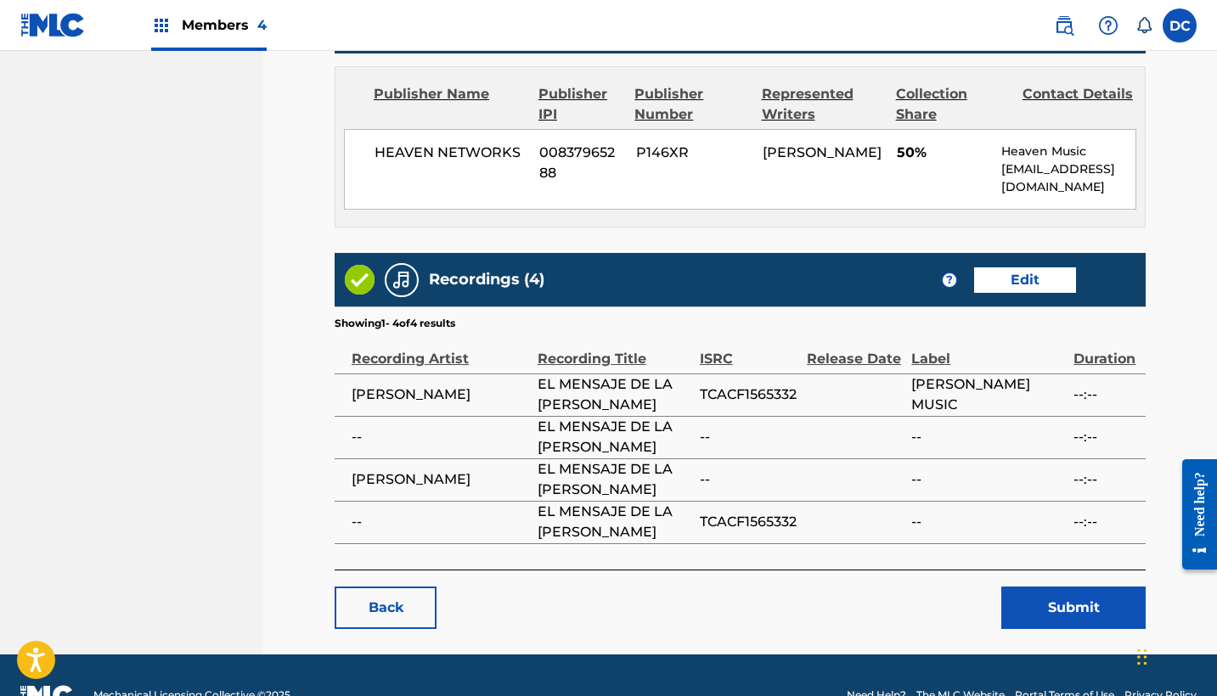
click at [1030, 587] on button "Submit" at bounding box center [1073, 608] width 144 height 42
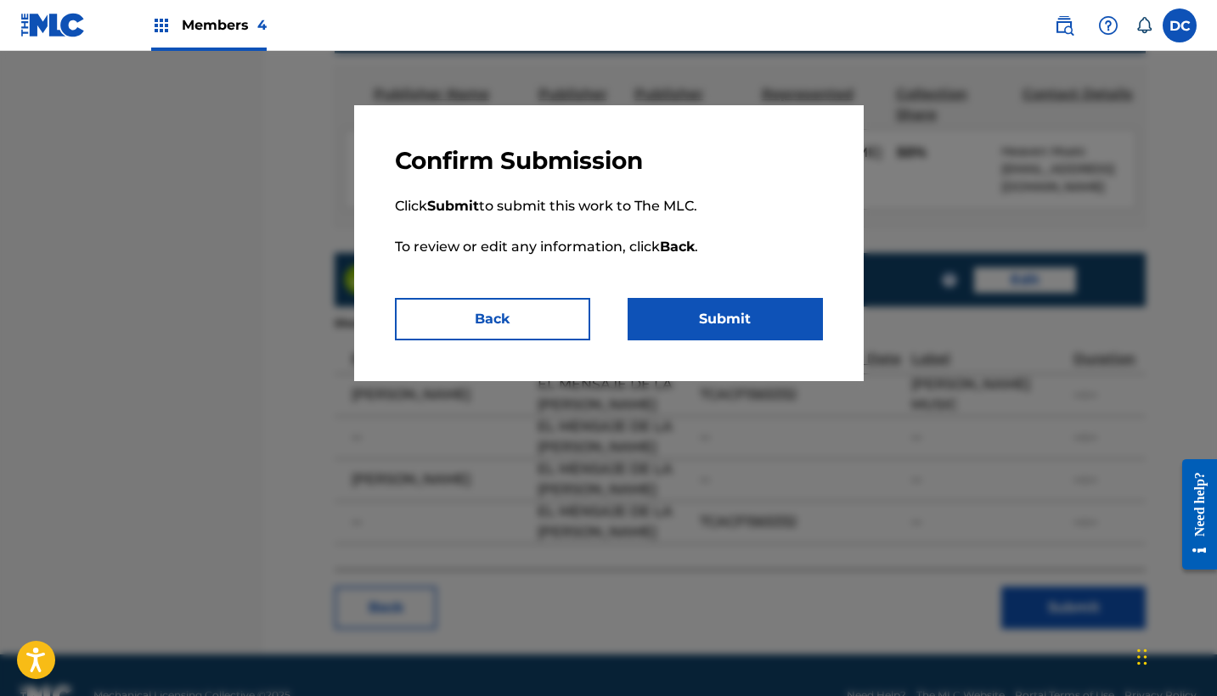
click at [697, 313] on button "Submit" at bounding box center [725, 319] width 195 height 42
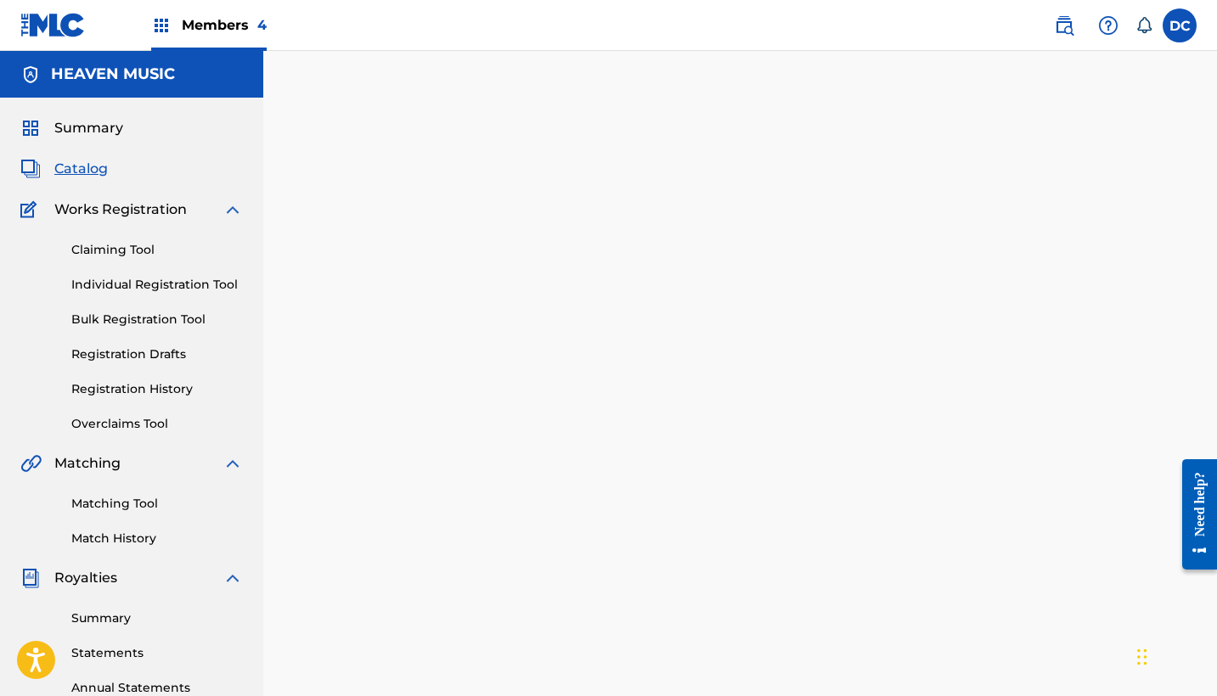
click at [78, 163] on span "Catalog" at bounding box center [80, 169] width 53 height 20
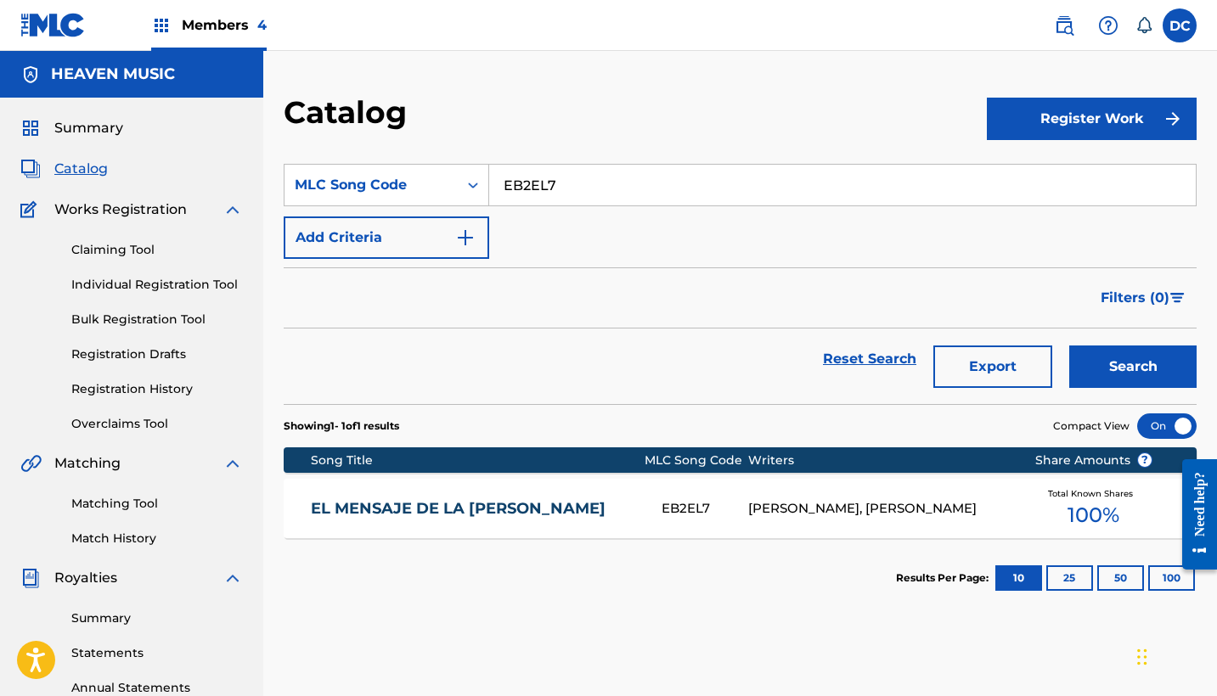
click at [521, 182] on input "EB2EL7" at bounding box center [842, 185] width 707 height 41
paste input "X"
type input "EB2ELX"
click at [1133, 367] on button "Search" at bounding box center [1132, 367] width 127 height 42
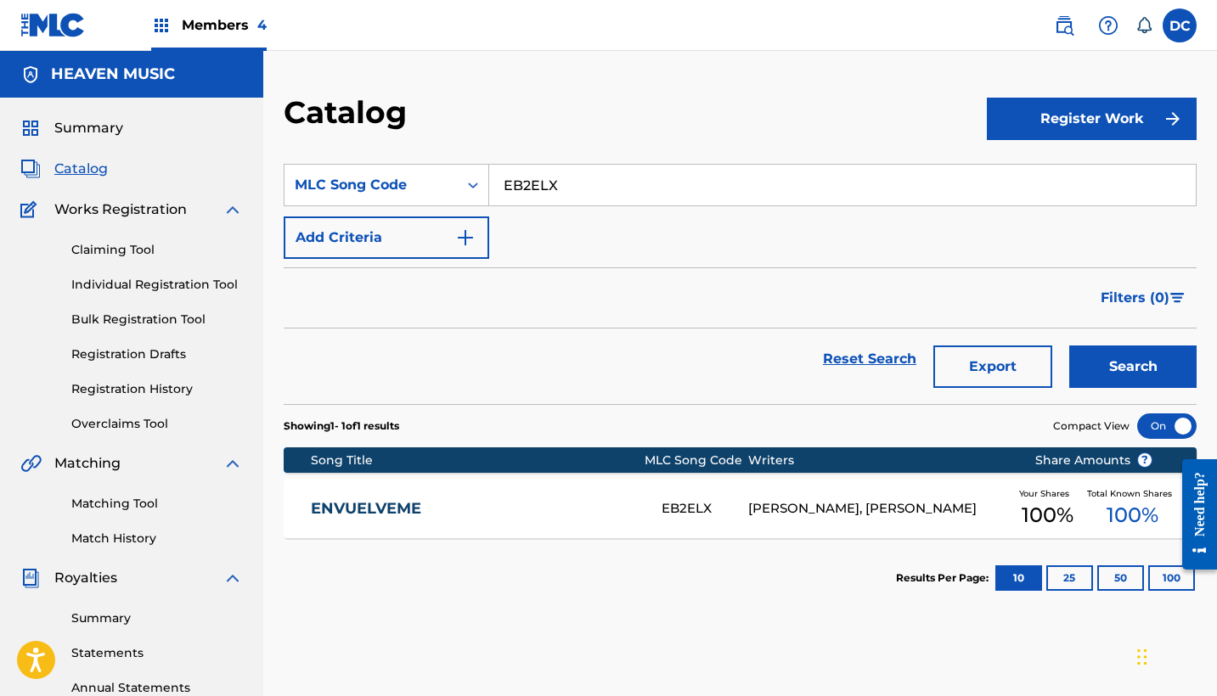
click at [570, 524] on div "ENVUELVEME EB2ELX [PERSON_NAME], [PERSON_NAME] Your Shares 100 % Total Known Sh…" at bounding box center [740, 508] width 913 height 59
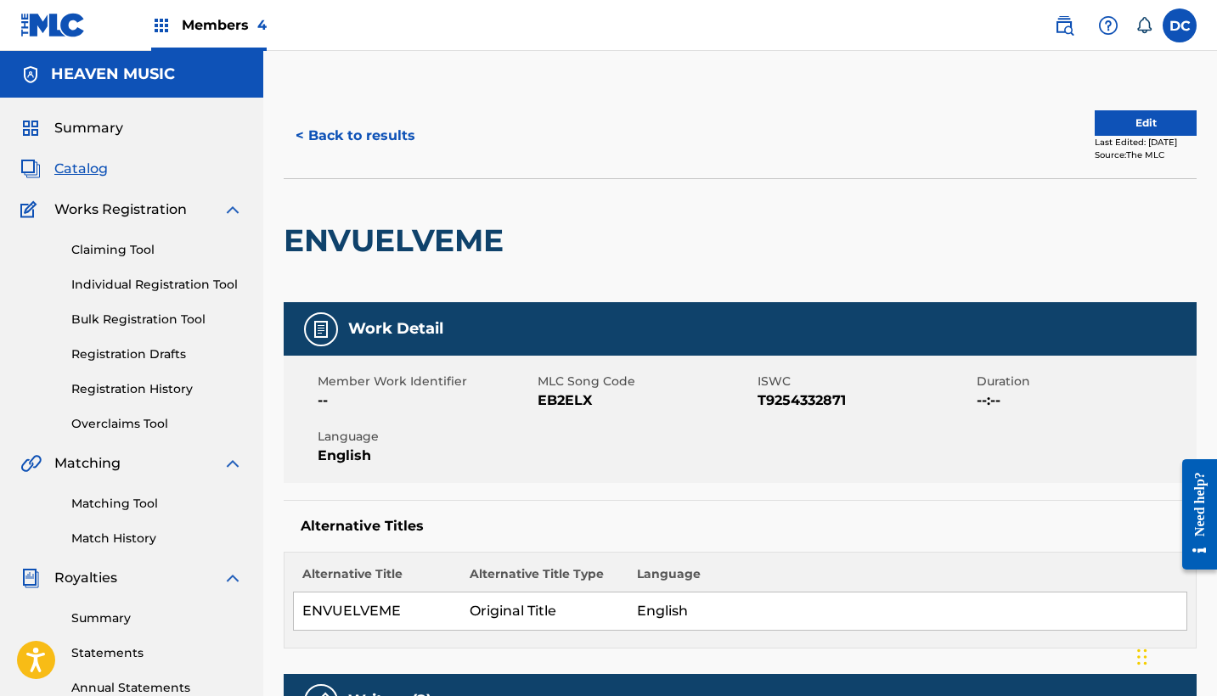
click at [1112, 122] on button "Edit" at bounding box center [1146, 122] width 102 height 25
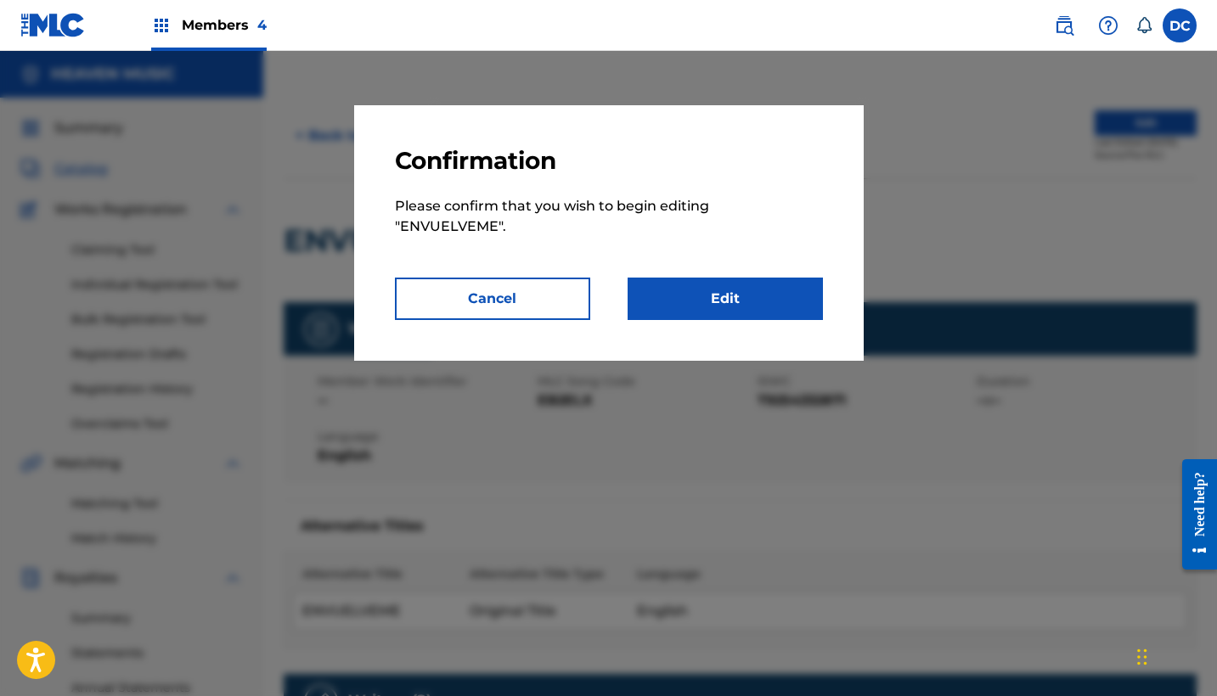
click at [802, 278] on link "Edit" at bounding box center [725, 299] width 195 height 42
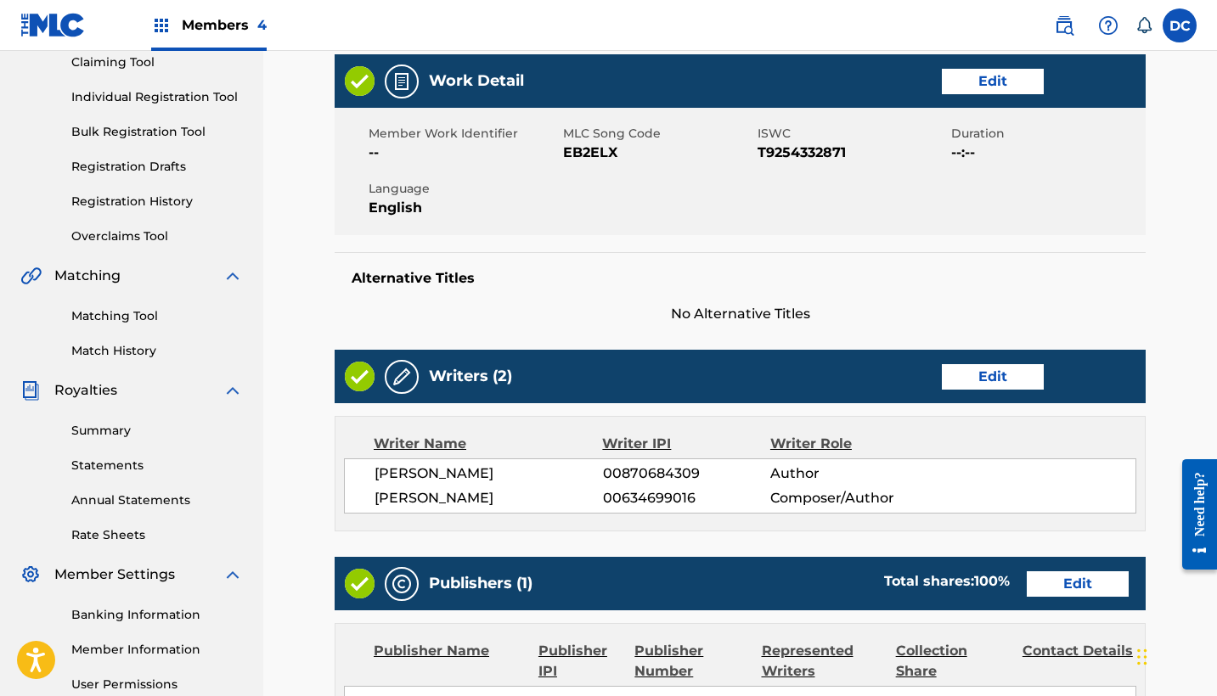
scroll to position [192, 0]
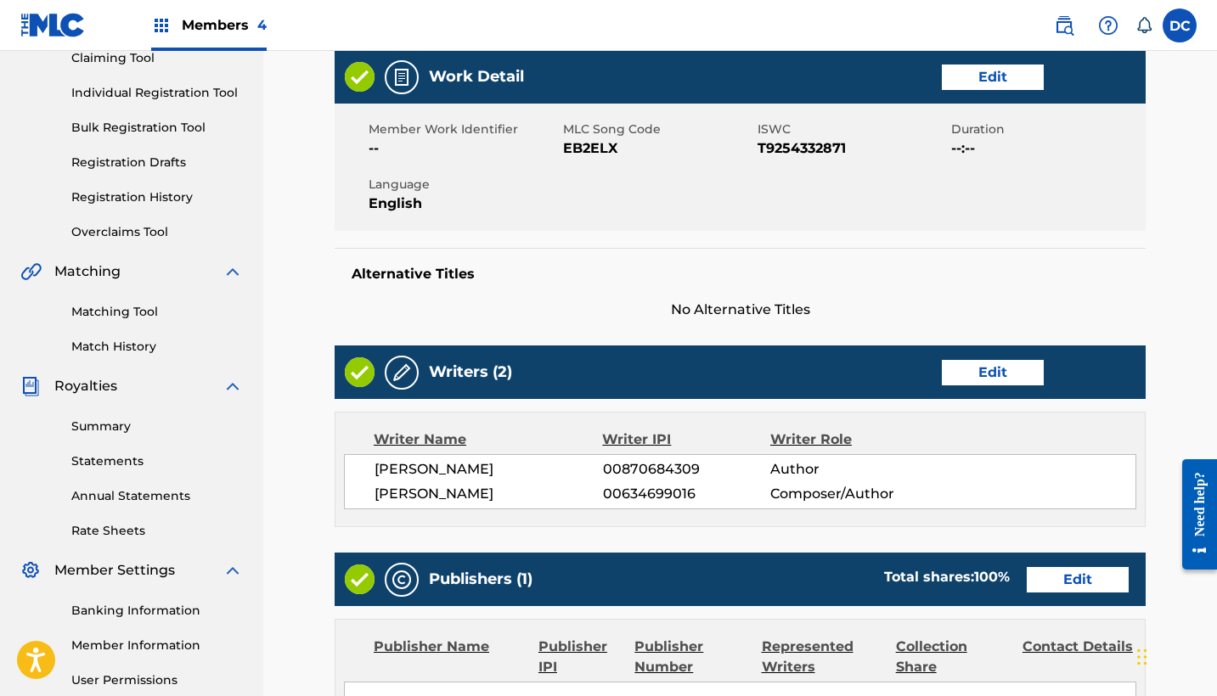
click at [1012, 93] on div "Work Detail Edit" at bounding box center [740, 76] width 811 height 53
click at [972, 76] on link "Edit" at bounding box center [993, 77] width 102 height 25
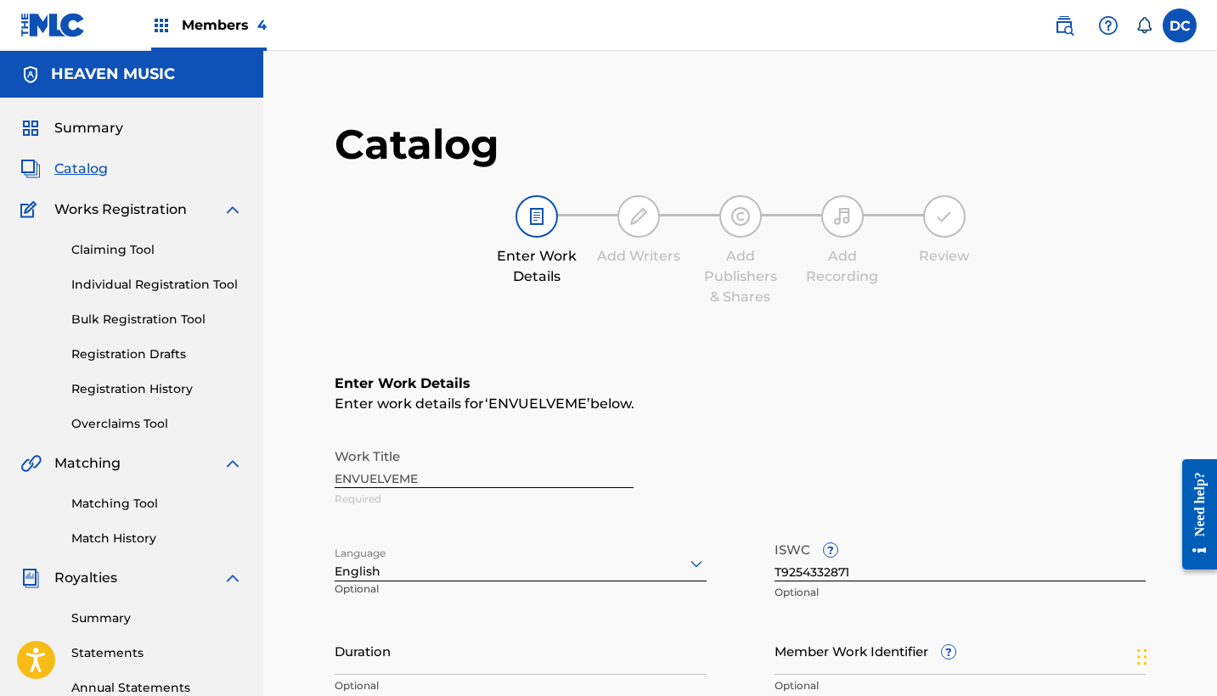
click at [414, 566] on div at bounding box center [521, 563] width 372 height 21
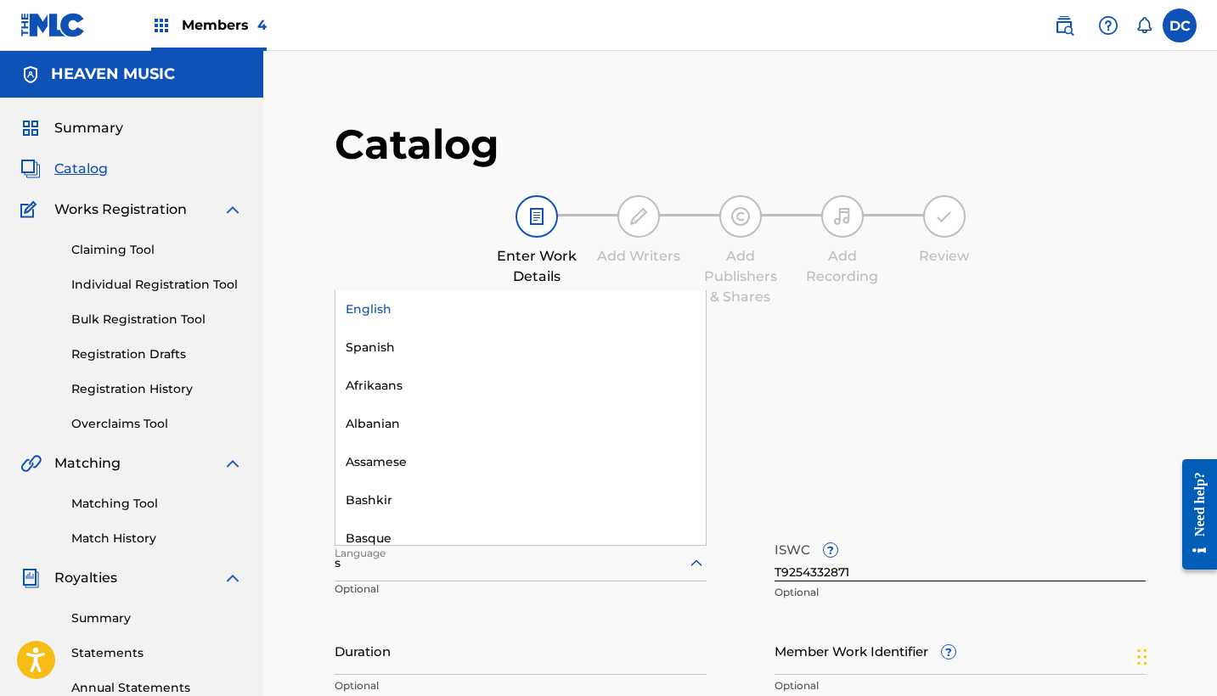
type input "sp"
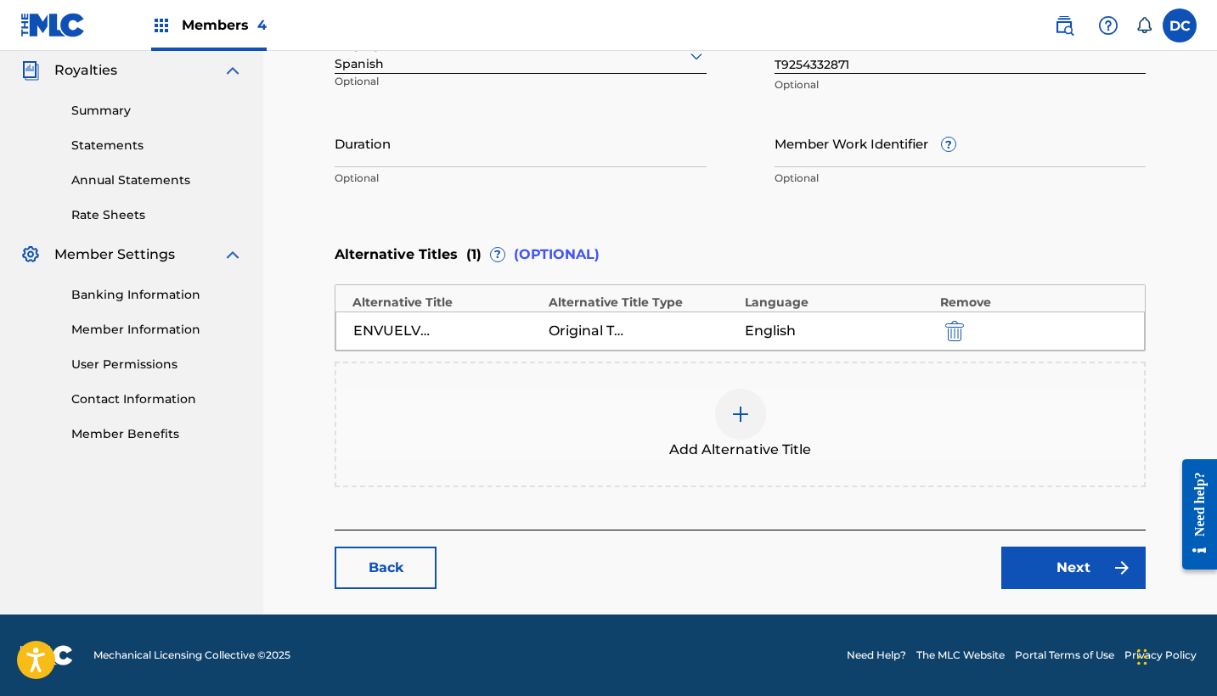
scroll to position [508, 0]
click at [1050, 555] on link "Next" at bounding box center [1073, 568] width 144 height 42
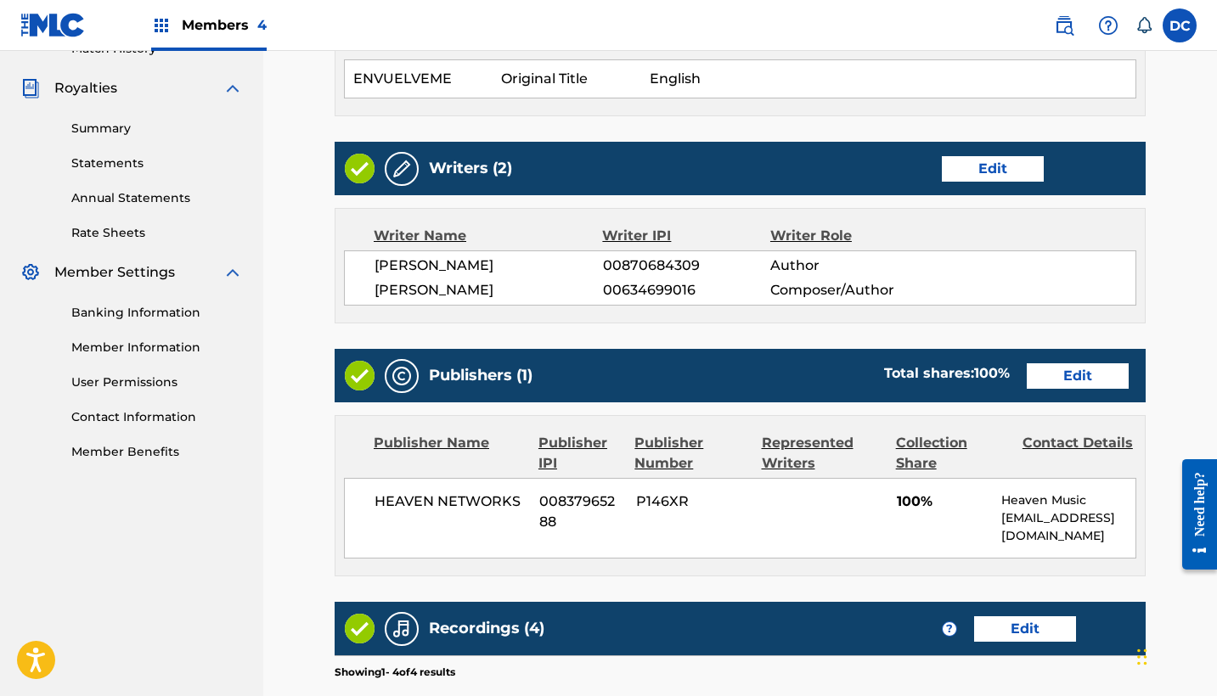
scroll to position [490, 1]
click at [1076, 367] on link "Edit" at bounding box center [1077, 375] width 102 height 25
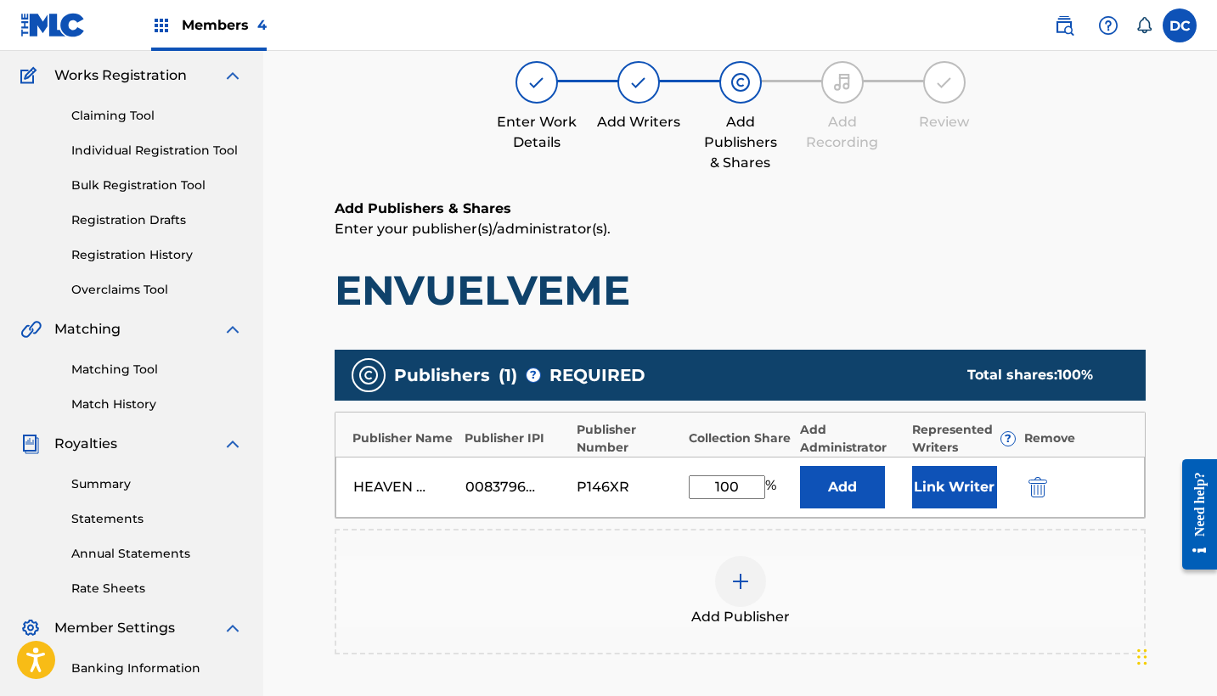
scroll to position [165, 0]
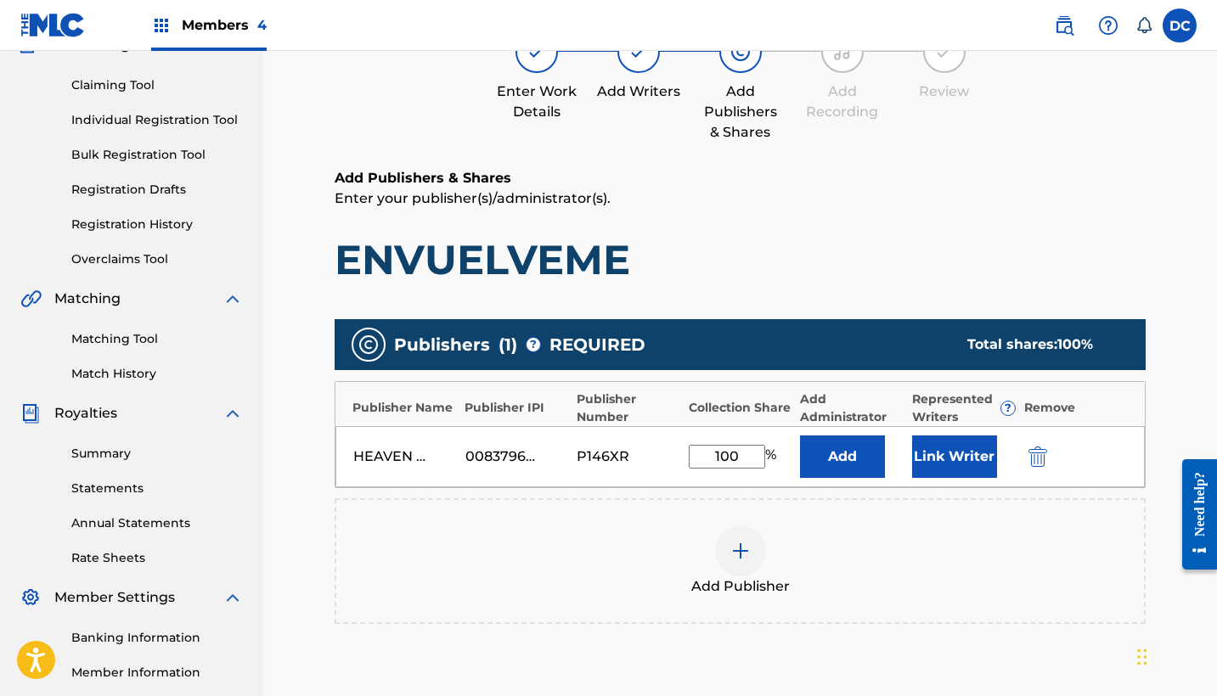
click at [755, 459] on input "100" at bounding box center [727, 457] width 76 height 24
type input "1"
type input "50"
click at [941, 459] on button "Link Writer" at bounding box center [954, 457] width 85 height 42
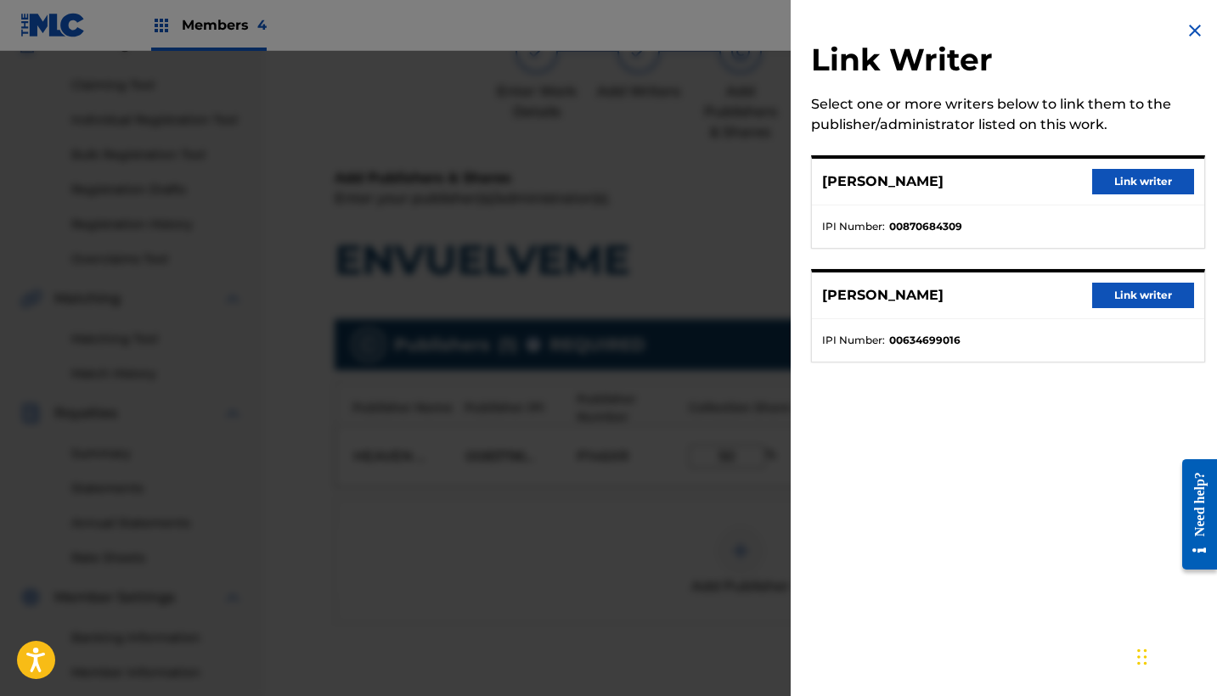
click at [1112, 293] on button "Link writer" at bounding box center [1143, 295] width 102 height 25
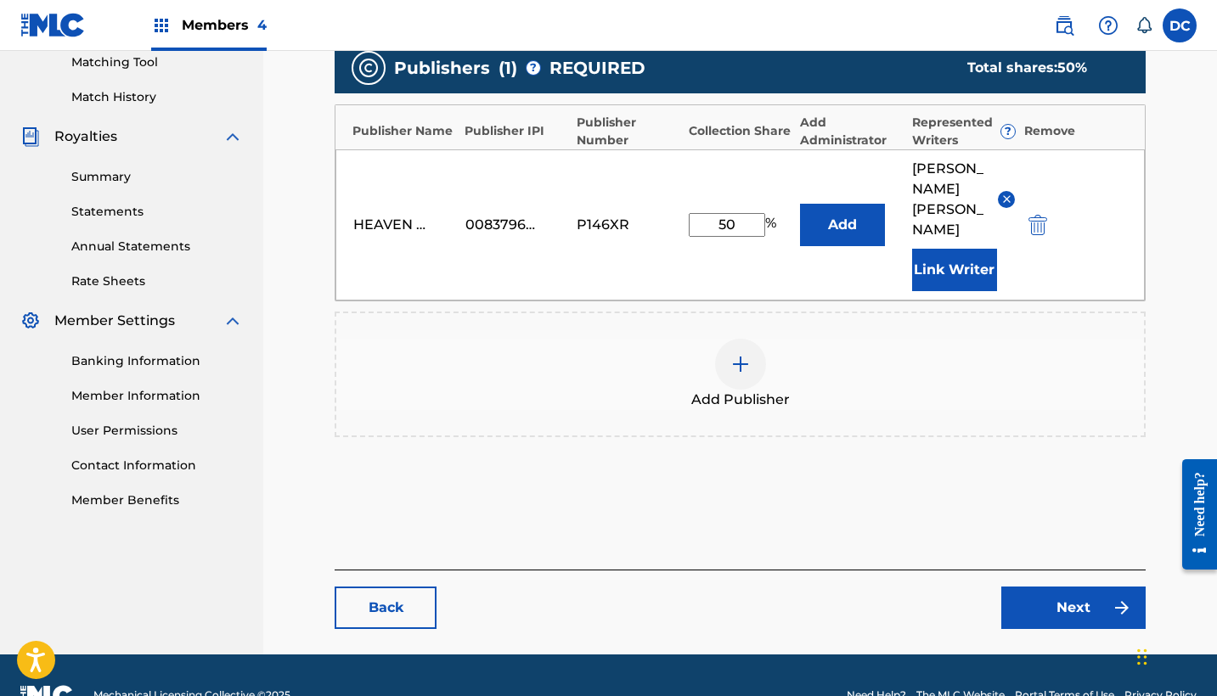
scroll to position [441, 0]
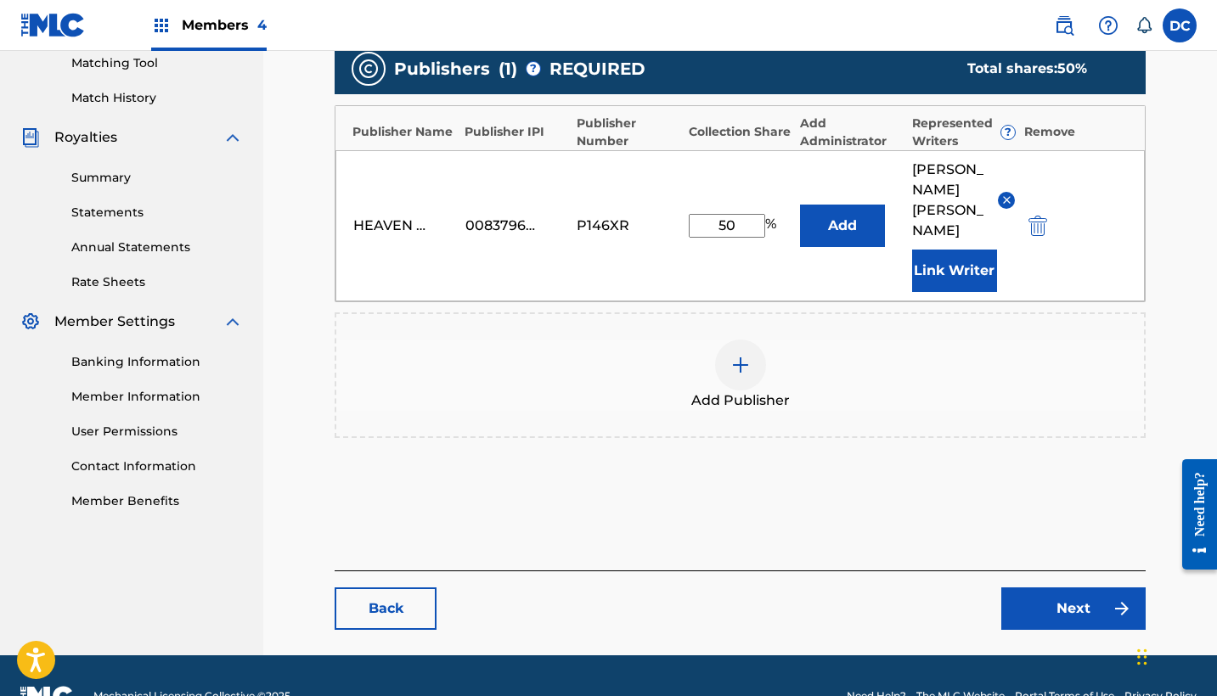
click at [1084, 588] on link "Next" at bounding box center [1073, 609] width 144 height 42
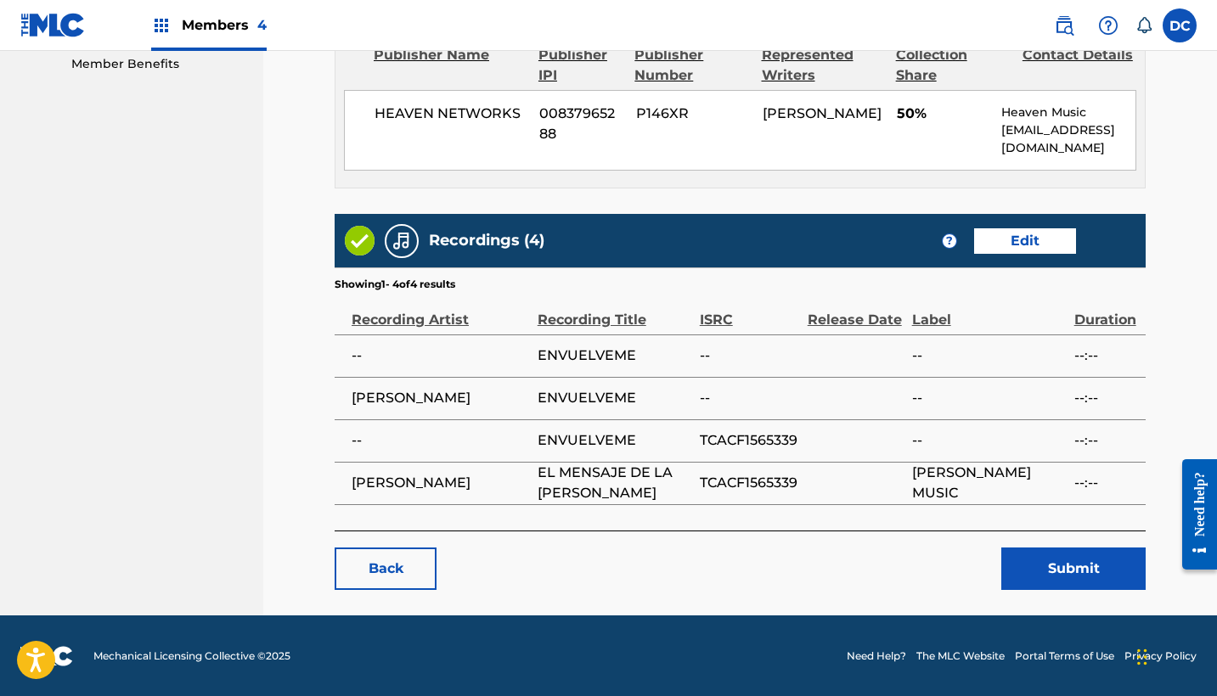
scroll to position [877, 0]
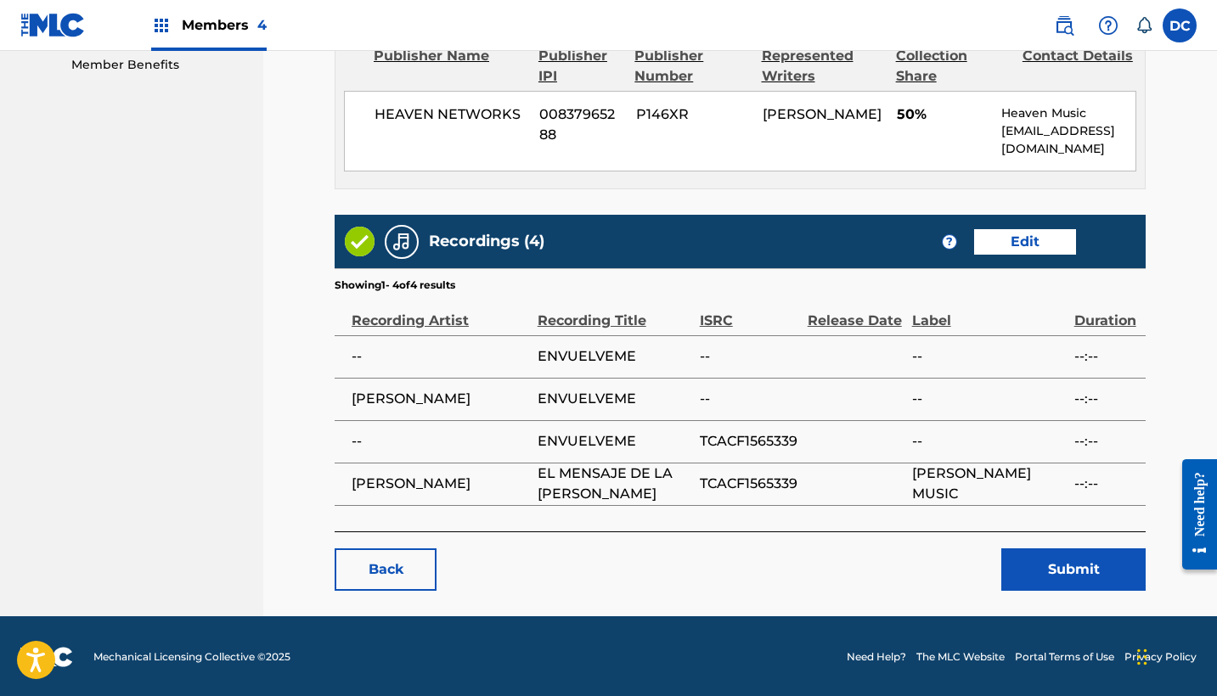
click at [1054, 576] on button "Submit" at bounding box center [1073, 570] width 144 height 42
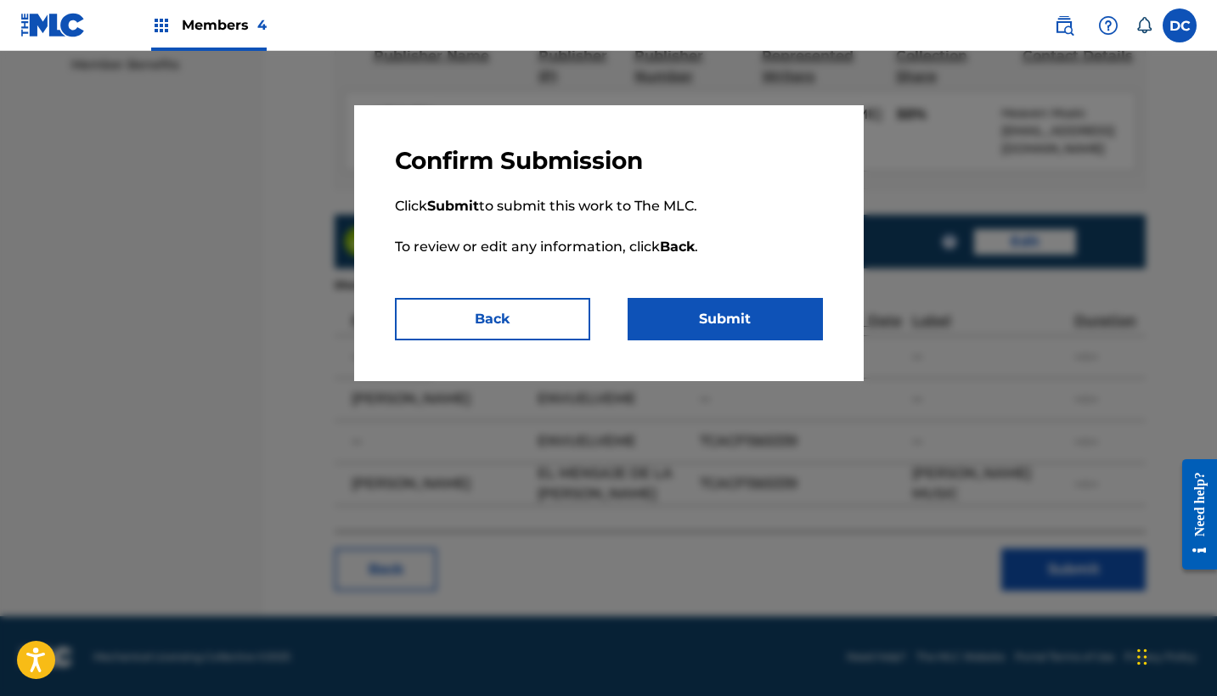
click at [767, 322] on button "Submit" at bounding box center [725, 319] width 195 height 42
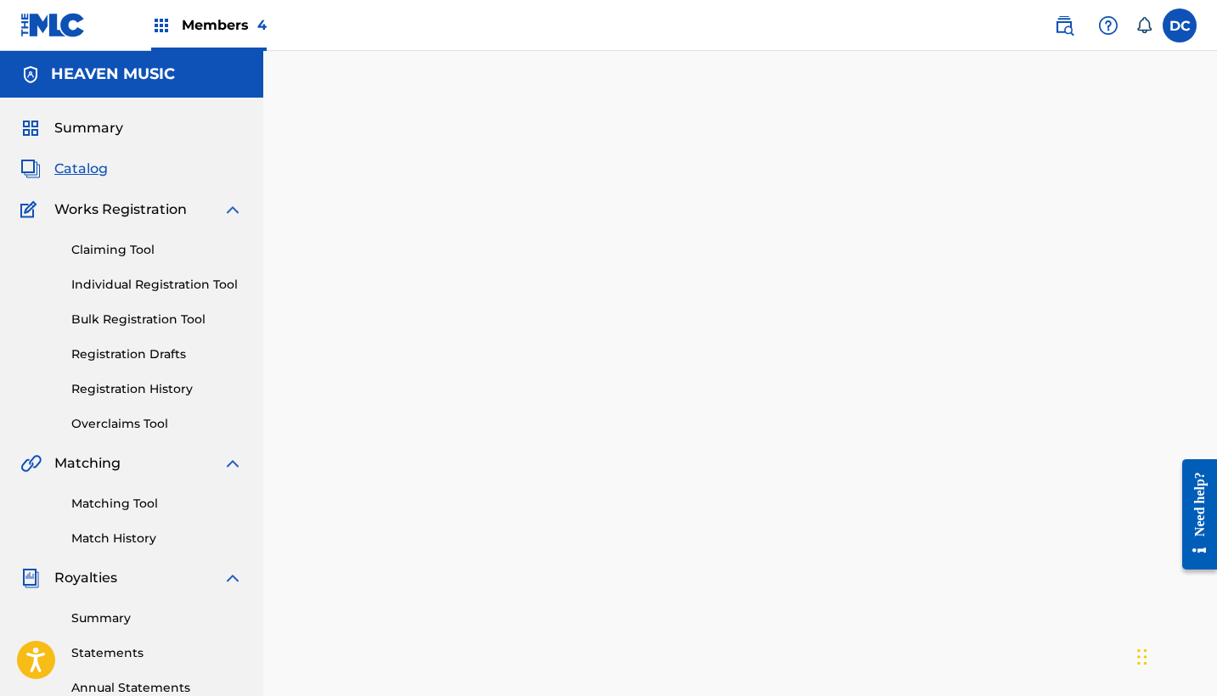
click at [100, 172] on span "Catalog" at bounding box center [80, 169] width 53 height 20
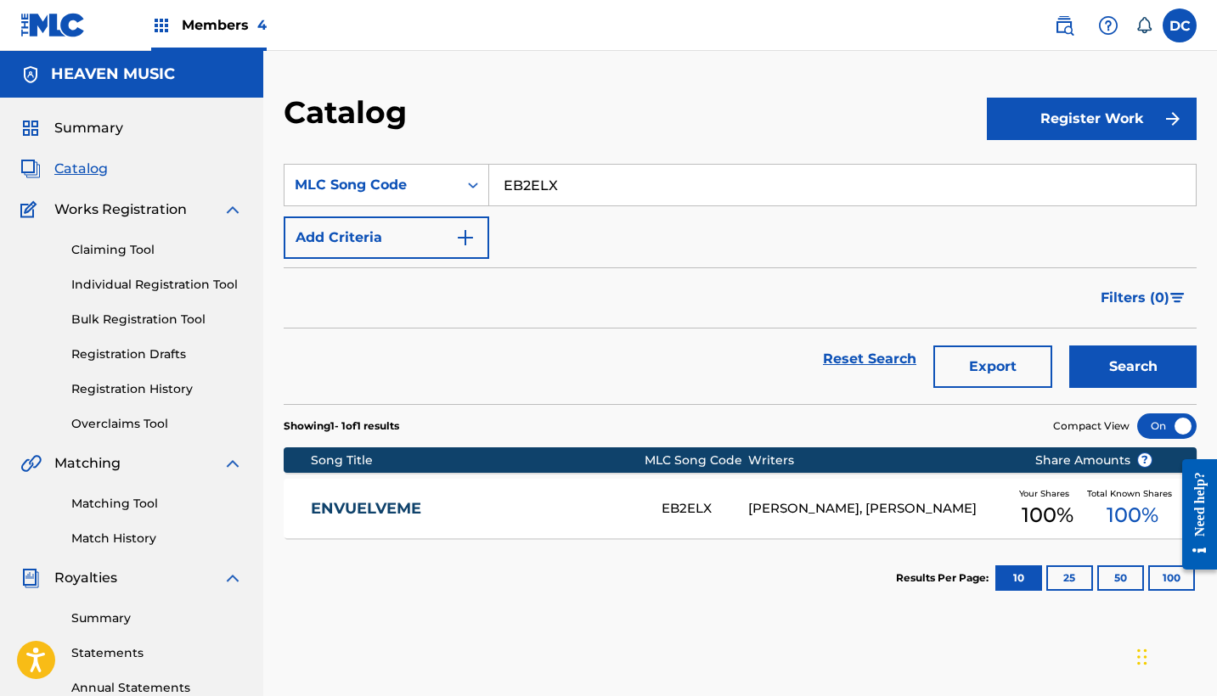
click at [530, 194] on input "EB2ELX" at bounding box center [842, 185] width 707 height 41
paste input "MI"
type input "EB2EMI"
click at [1133, 367] on button "Search" at bounding box center [1132, 367] width 127 height 42
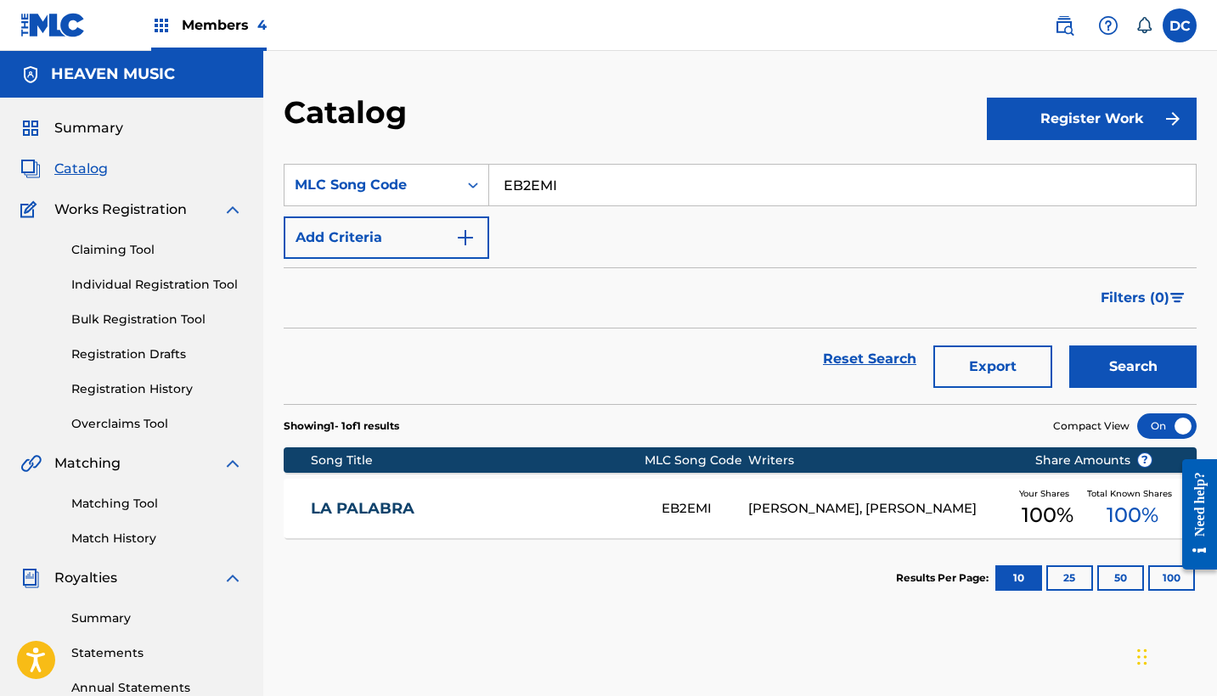
click at [562, 477] on section "Song Title MLC Song Code Writers Share Amounts ? LA PALABRA EB2EMI [PERSON_NAME…" at bounding box center [740, 488] width 913 height 99
click at [796, 501] on div "[PERSON_NAME], [PERSON_NAME]" at bounding box center [878, 509] width 260 height 20
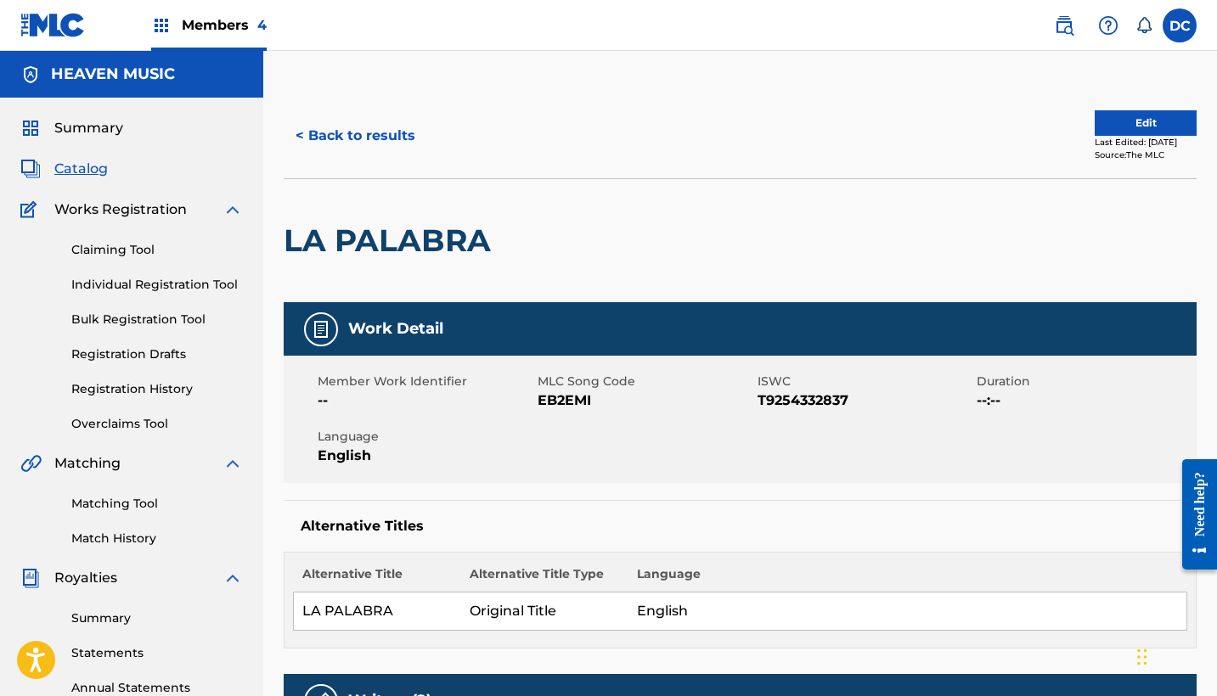
click at [1148, 122] on button "Edit" at bounding box center [1146, 122] width 102 height 25
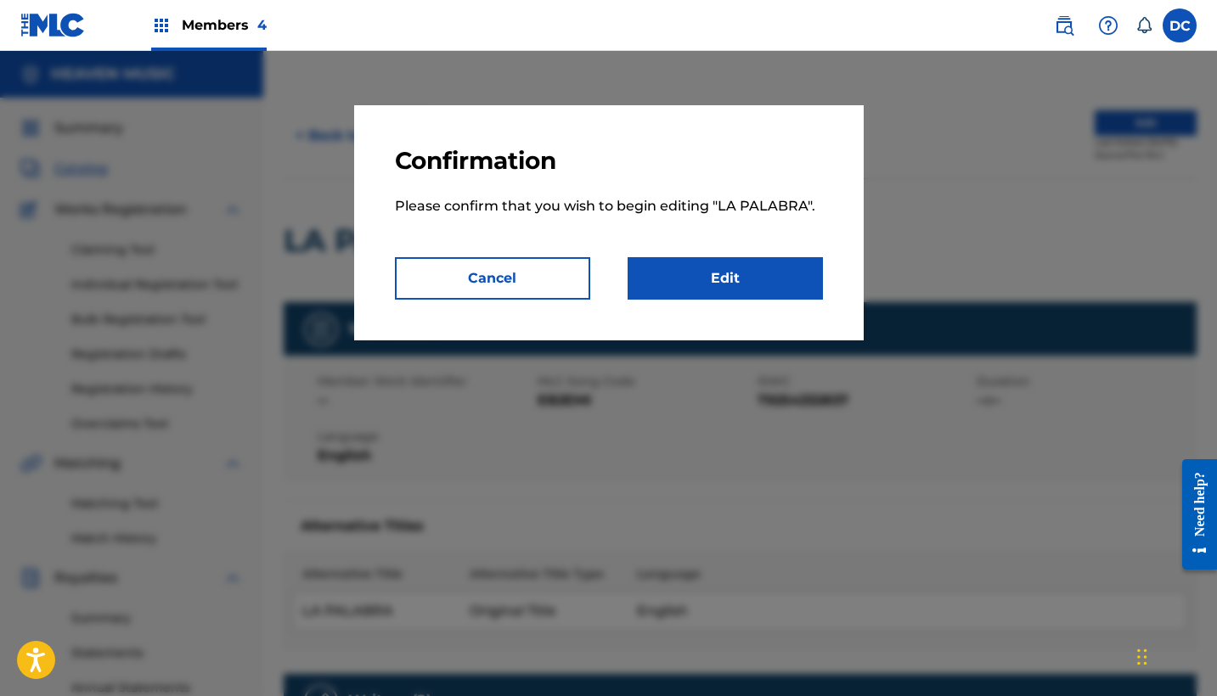
click at [784, 268] on link "Edit" at bounding box center [725, 278] width 195 height 42
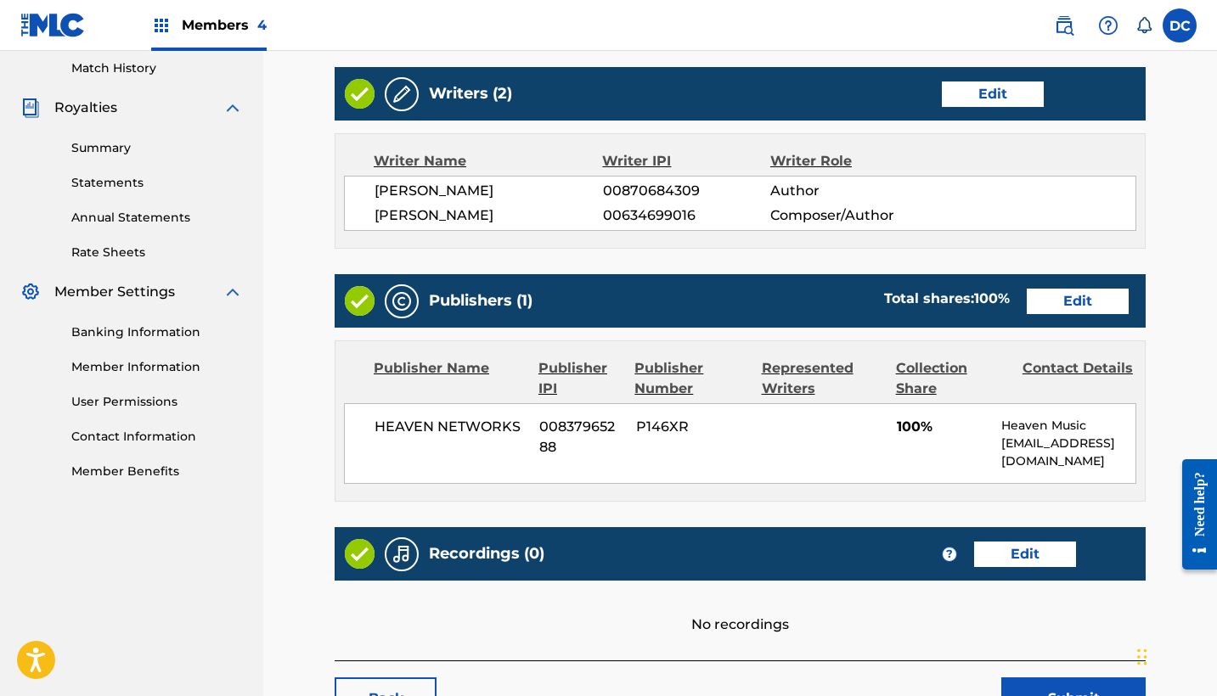
scroll to position [487, 0]
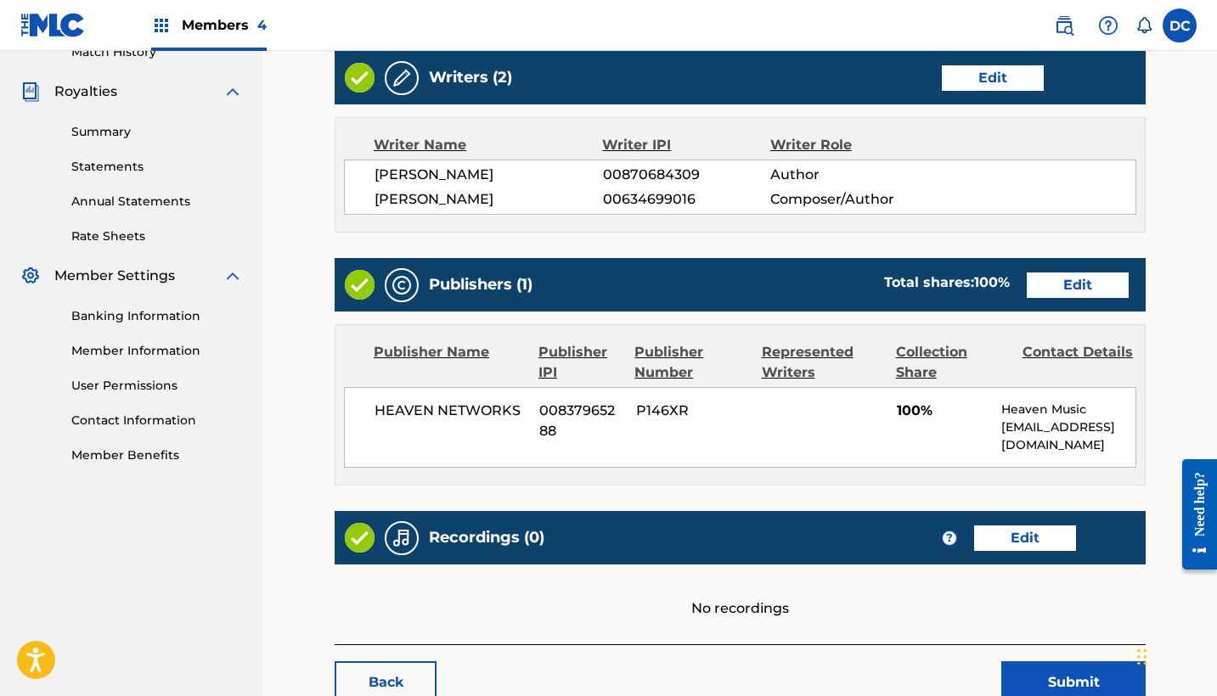
click at [1070, 284] on link "Edit" at bounding box center [1078, 285] width 102 height 25
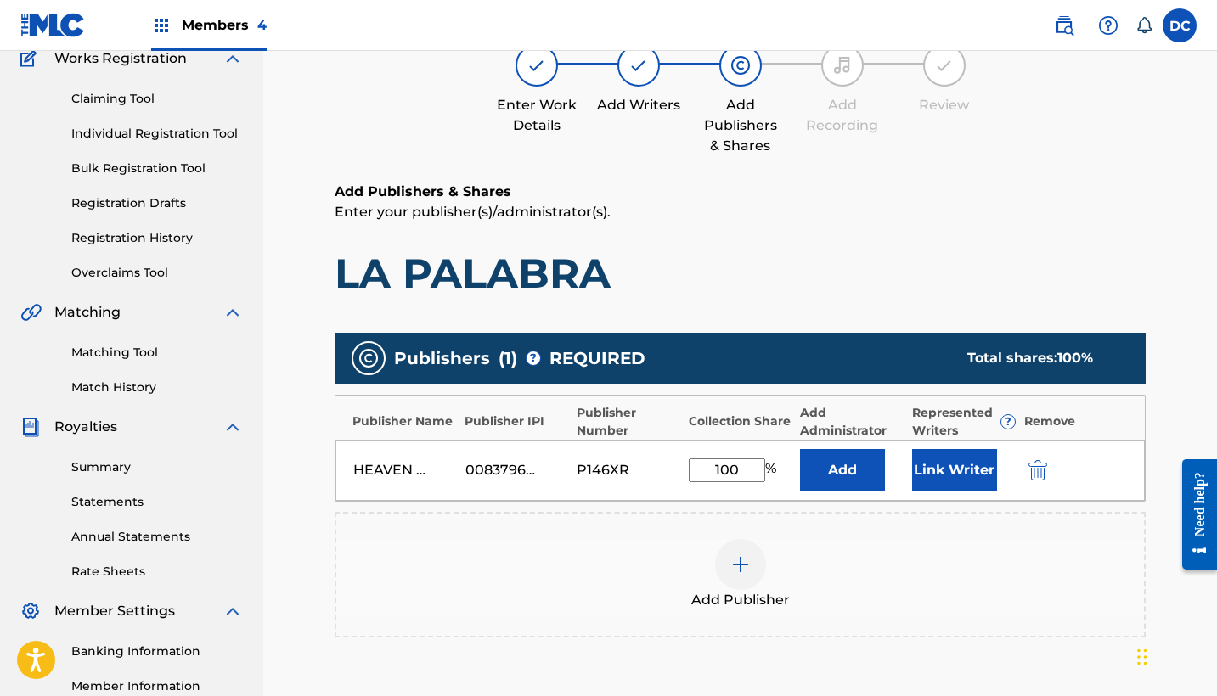
scroll to position [170, 0]
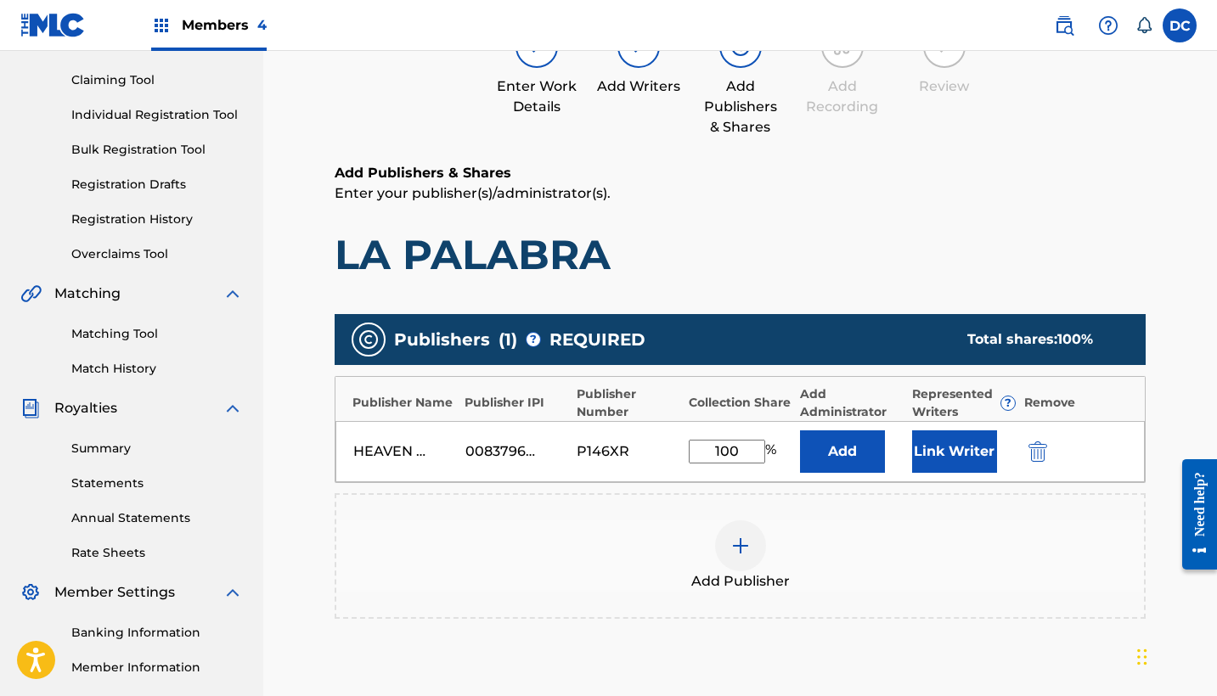
click at [746, 450] on input "100" at bounding box center [727, 452] width 76 height 24
type input "1"
type input "50"
click at [947, 456] on button "Link Writer" at bounding box center [954, 452] width 85 height 42
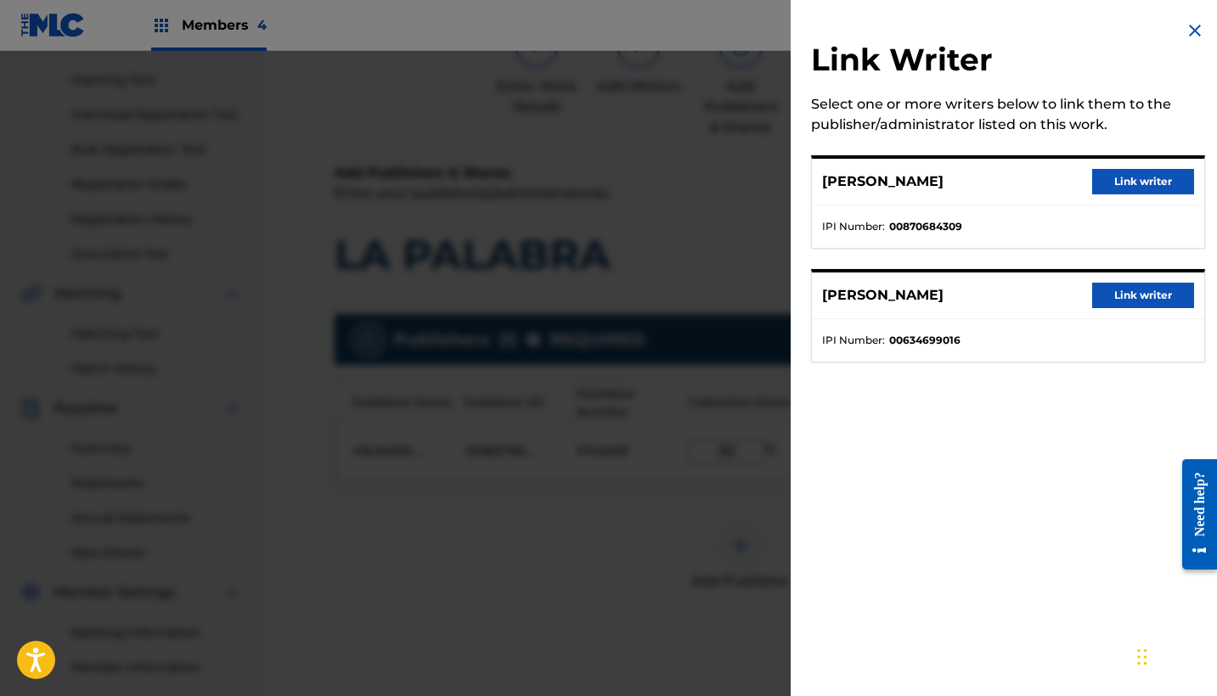
click at [1114, 298] on button "Link writer" at bounding box center [1143, 295] width 102 height 25
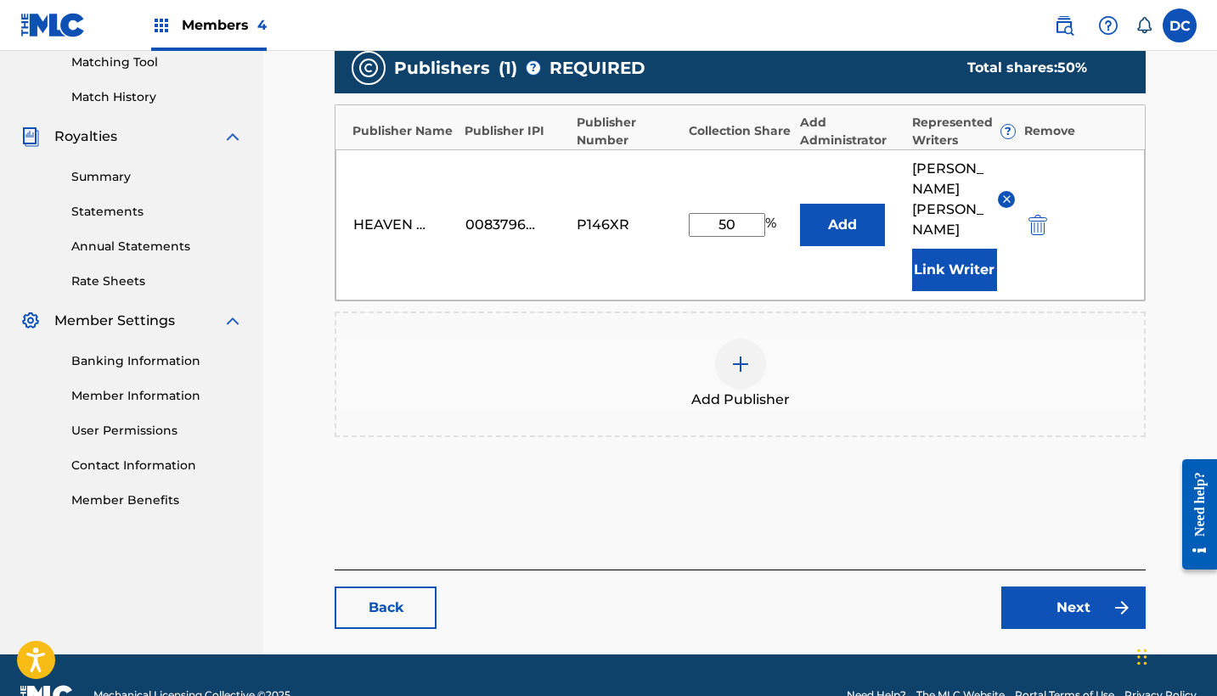
scroll to position [441, 0]
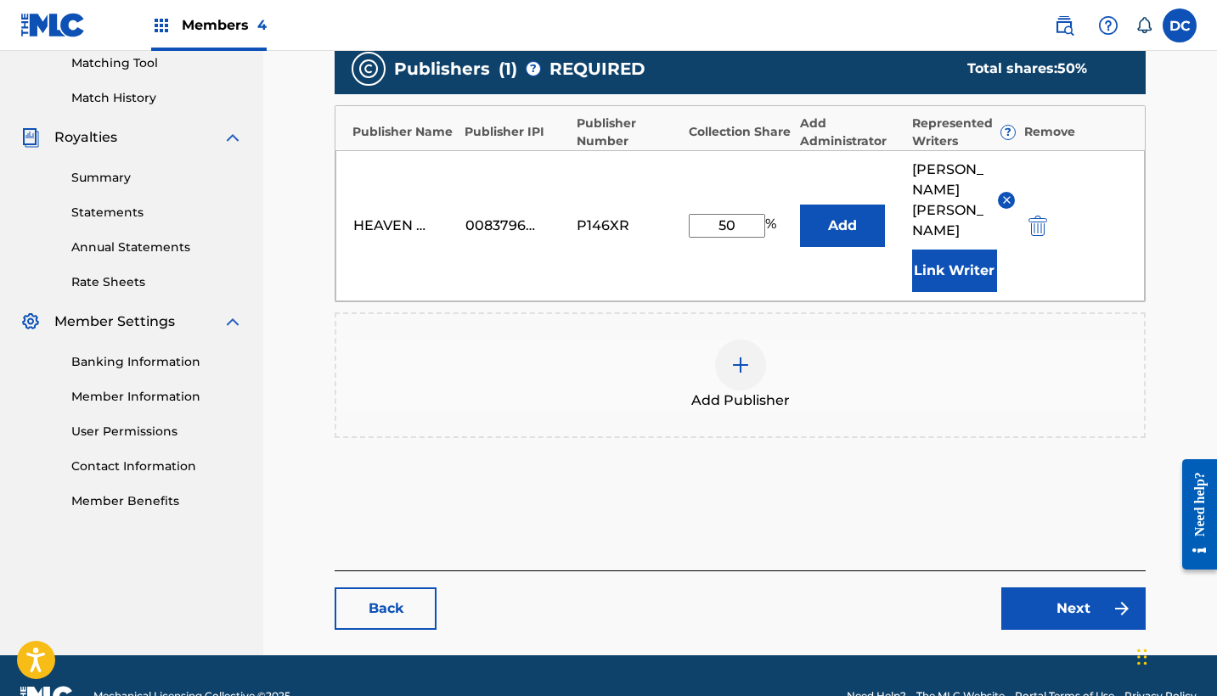
click at [1049, 588] on link "Next" at bounding box center [1073, 609] width 144 height 42
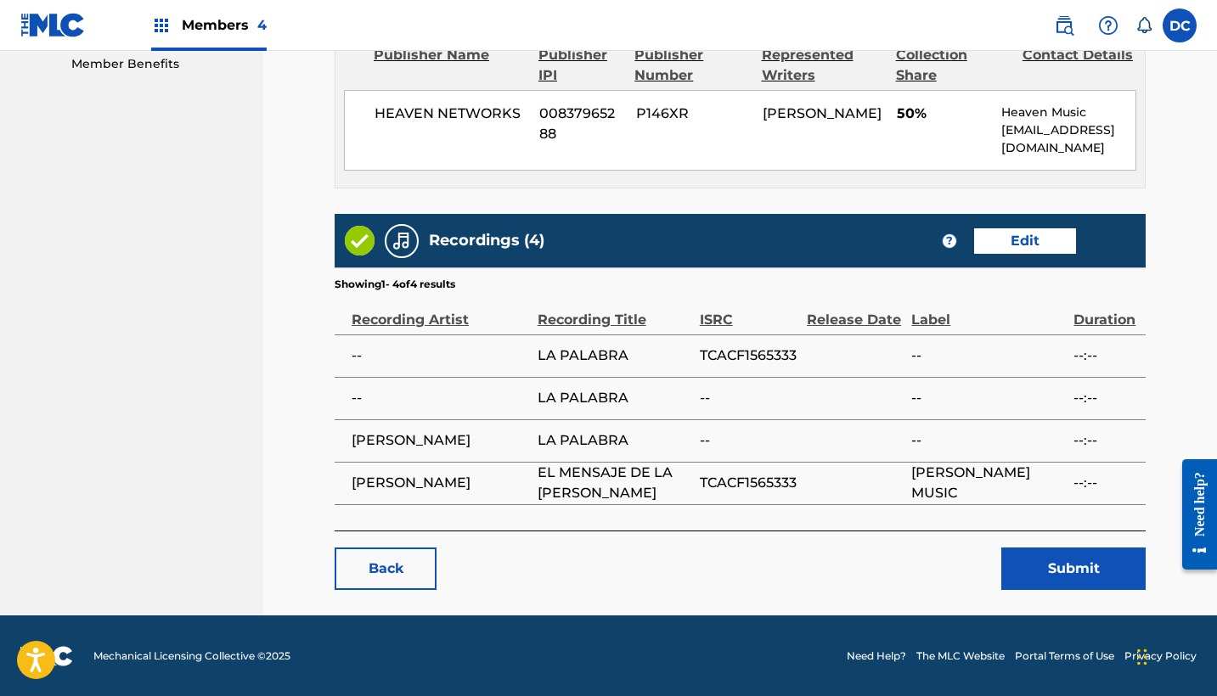
scroll to position [877, 0]
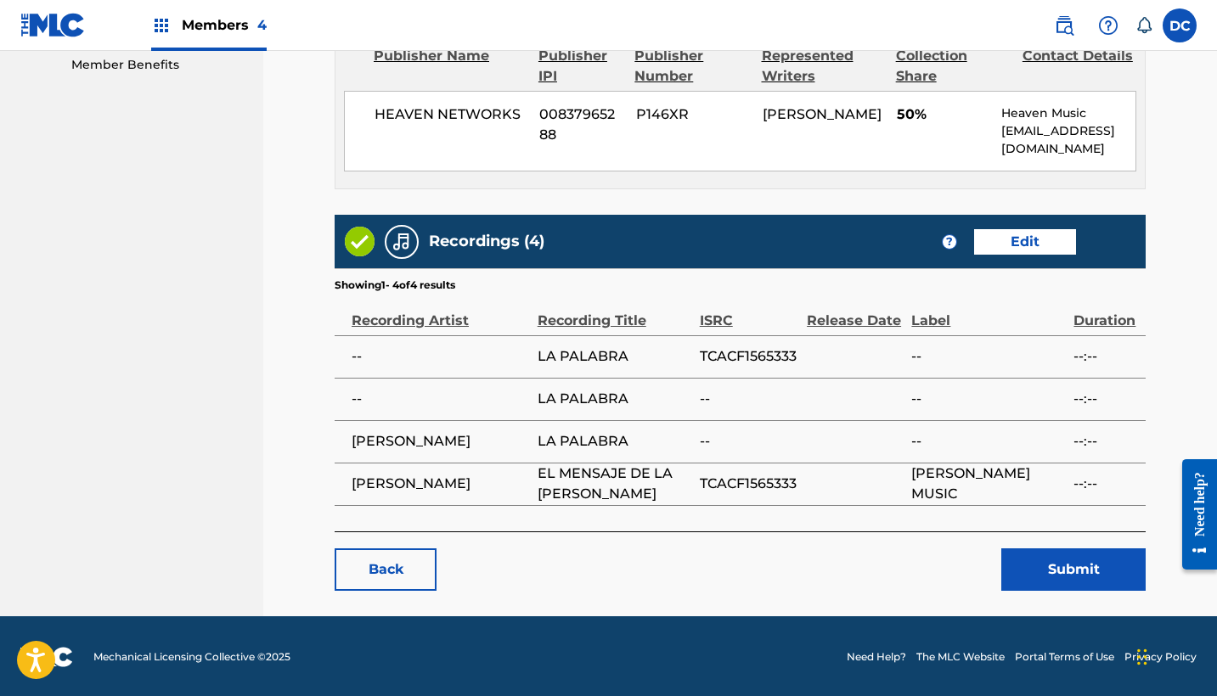
click at [1031, 549] on button "Submit" at bounding box center [1073, 570] width 144 height 42
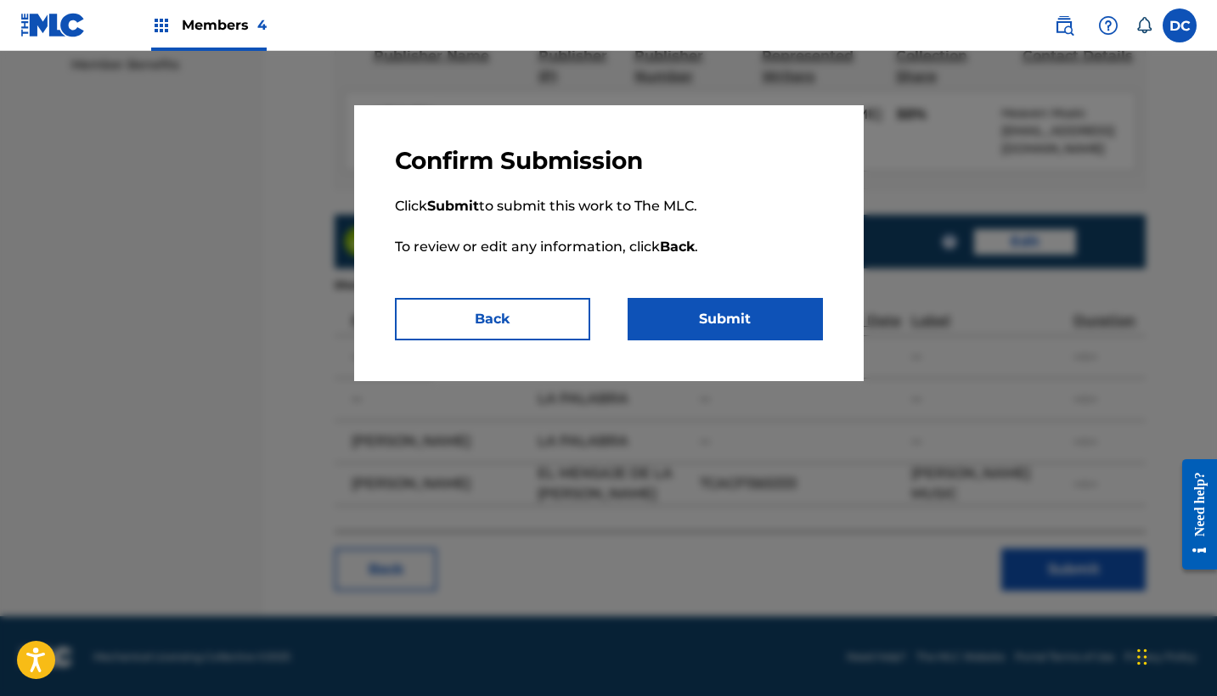
click at [766, 313] on button "Submit" at bounding box center [725, 319] width 195 height 42
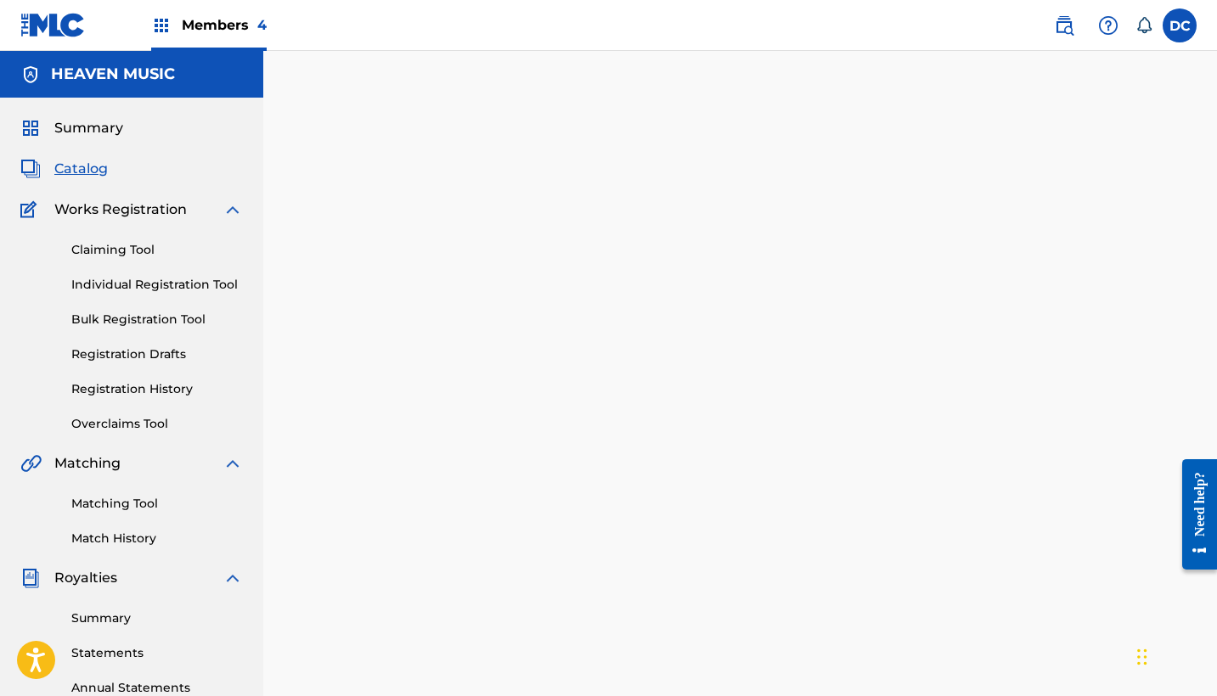
click at [90, 166] on span "Catalog" at bounding box center [80, 169] width 53 height 20
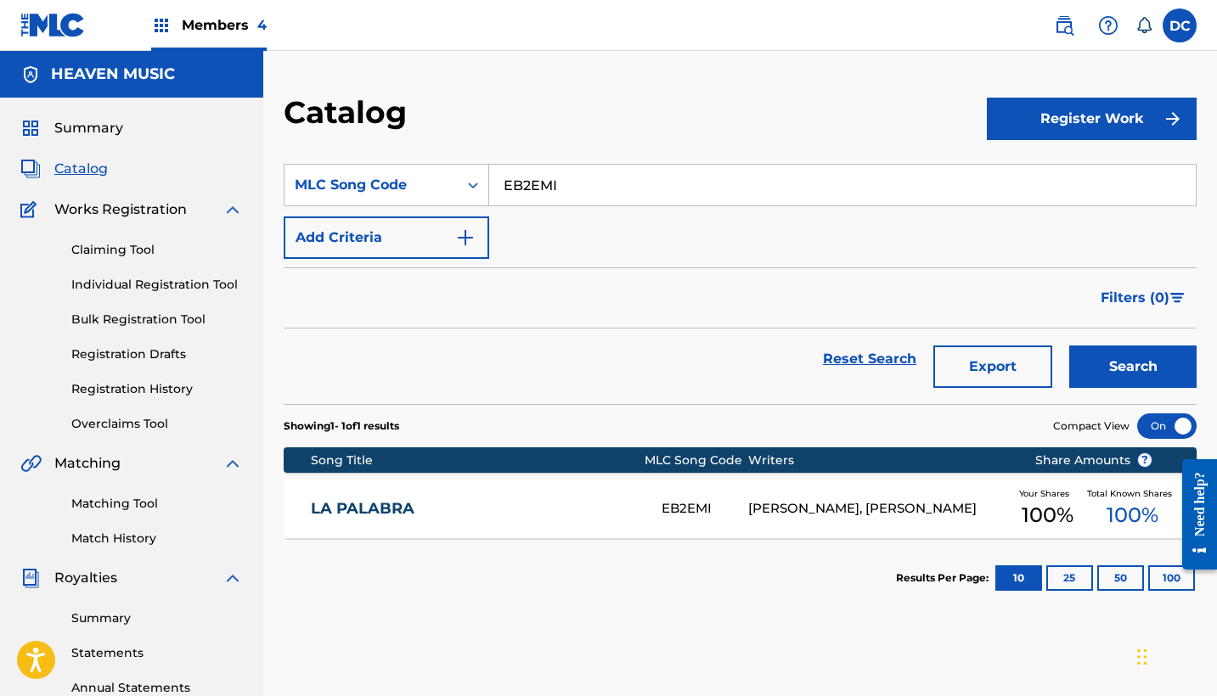
click at [532, 196] on input "EB2EMI" at bounding box center [842, 185] width 707 height 41
paste input "L8"
type input "EB2EL8"
click at [1133, 367] on button "Search" at bounding box center [1132, 367] width 127 height 42
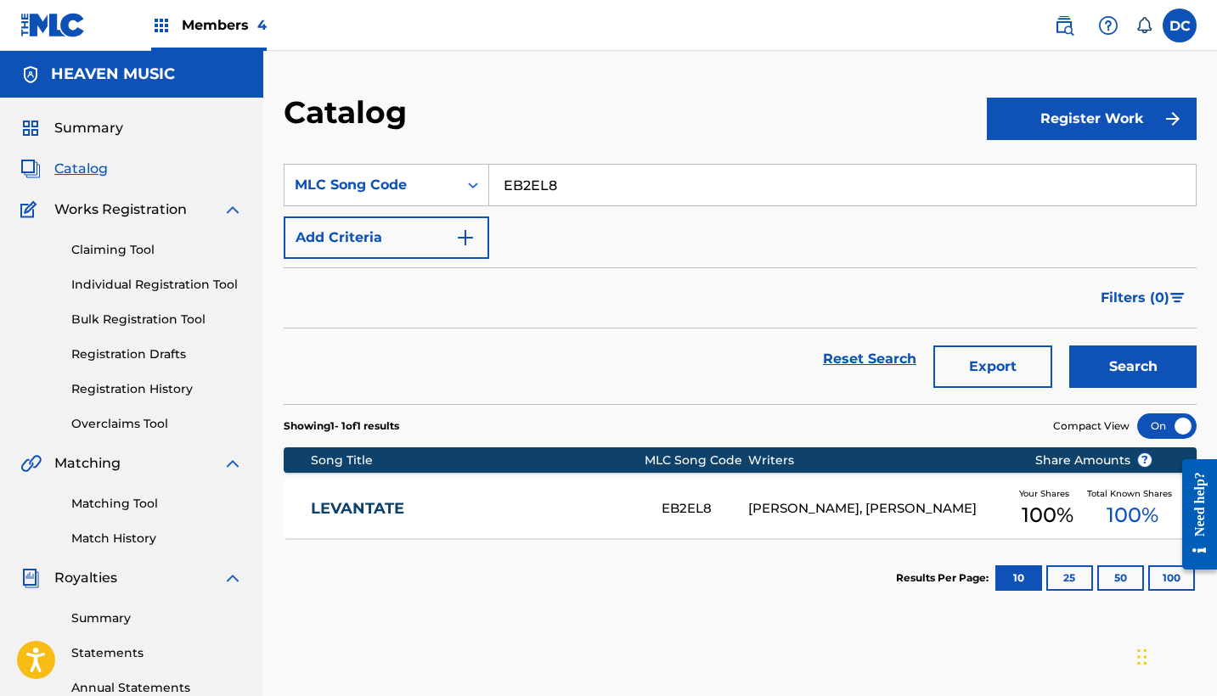
click at [572, 480] on div "LEVANTATE EB2EL8 [PERSON_NAME], [PERSON_NAME] Your Shares 100 % Total Known Sha…" at bounding box center [740, 508] width 913 height 59
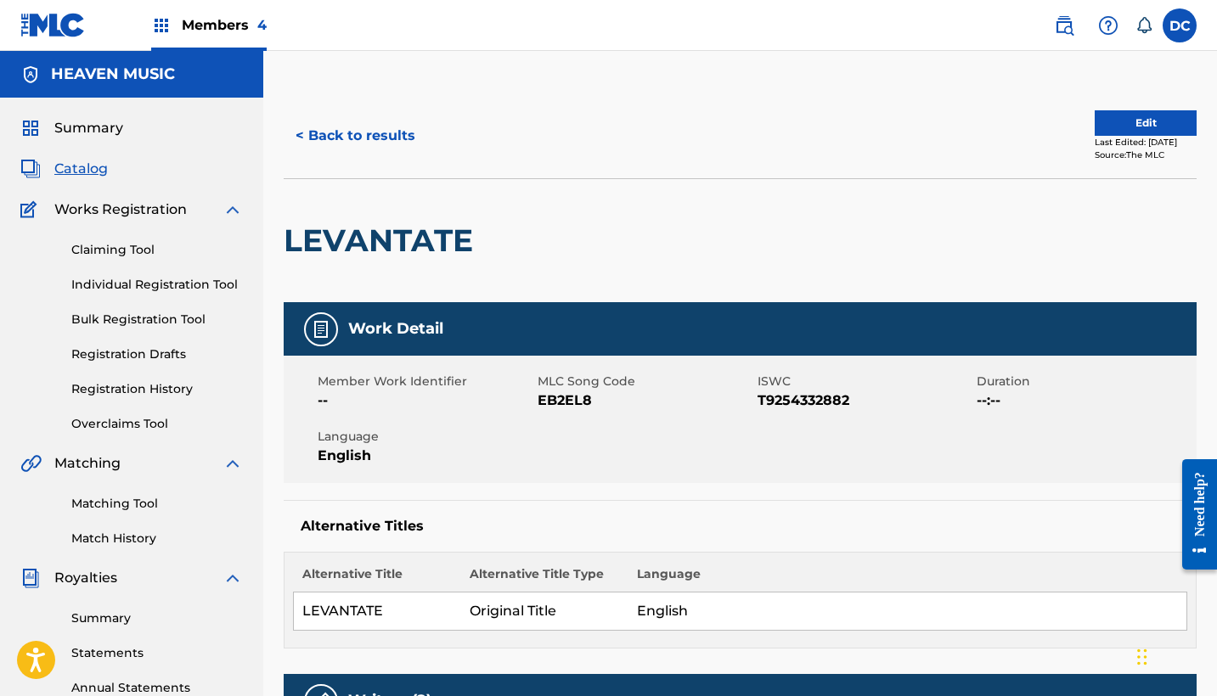
click at [1176, 114] on button "Edit" at bounding box center [1146, 122] width 102 height 25
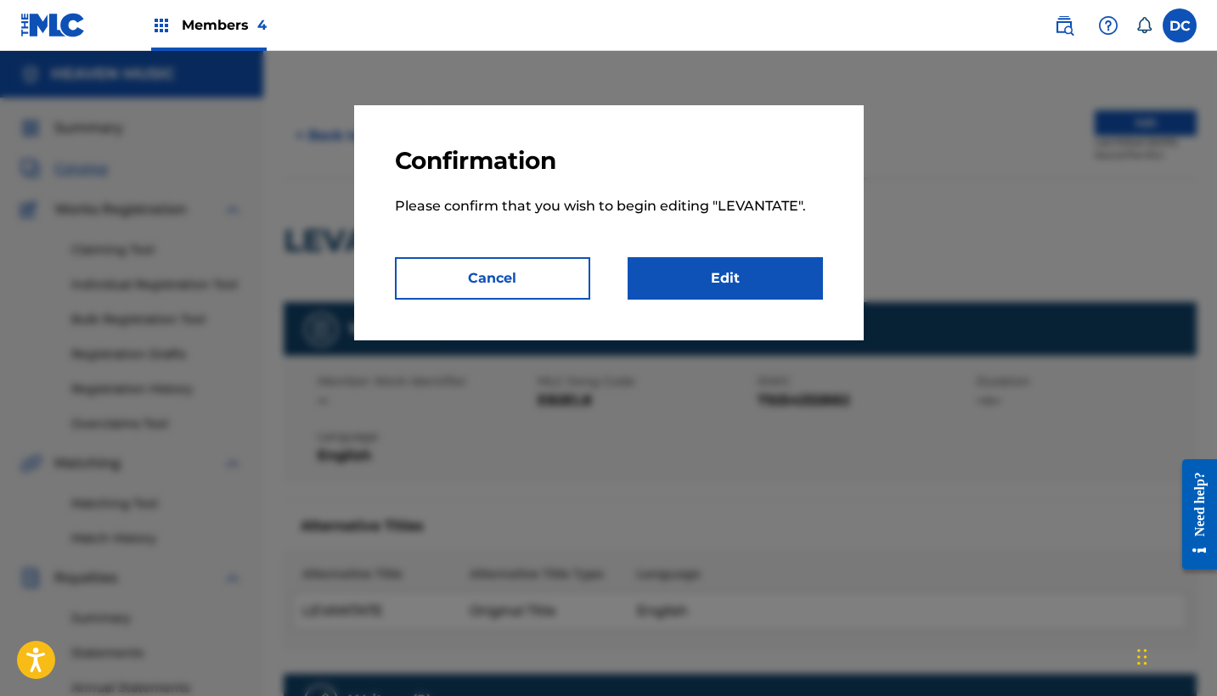
click at [751, 259] on link "Edit" at bounding box center [725, 278] width 195 height 42
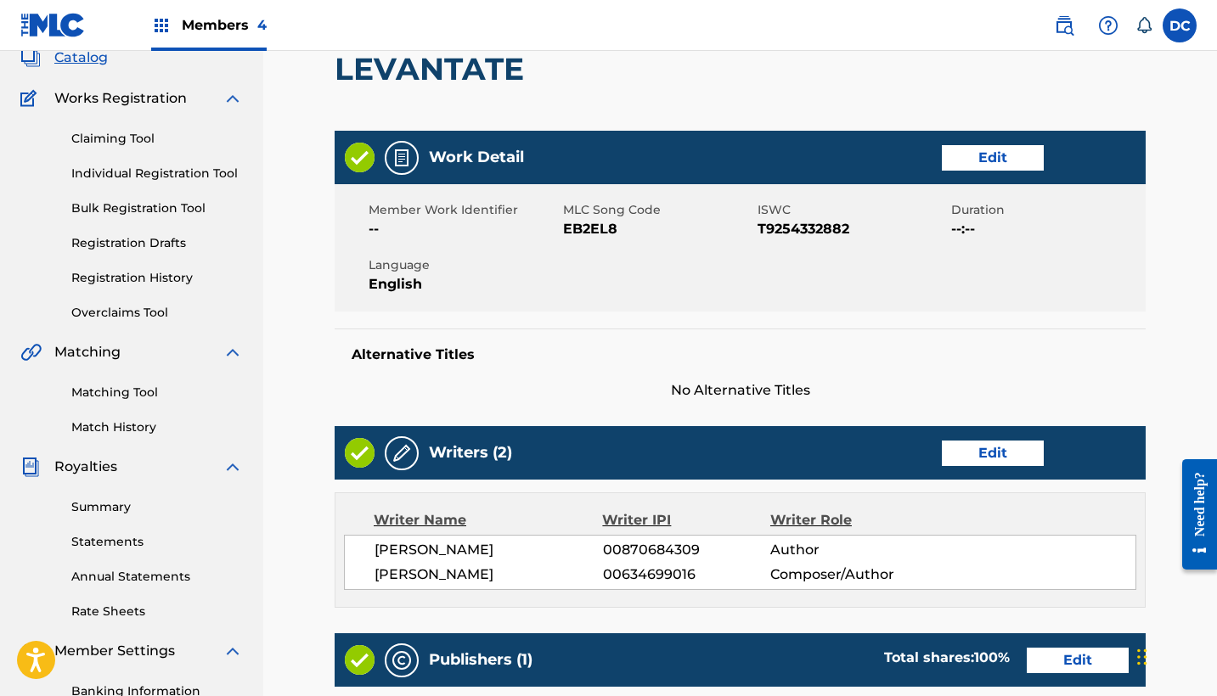
scroll to position [166, 0]
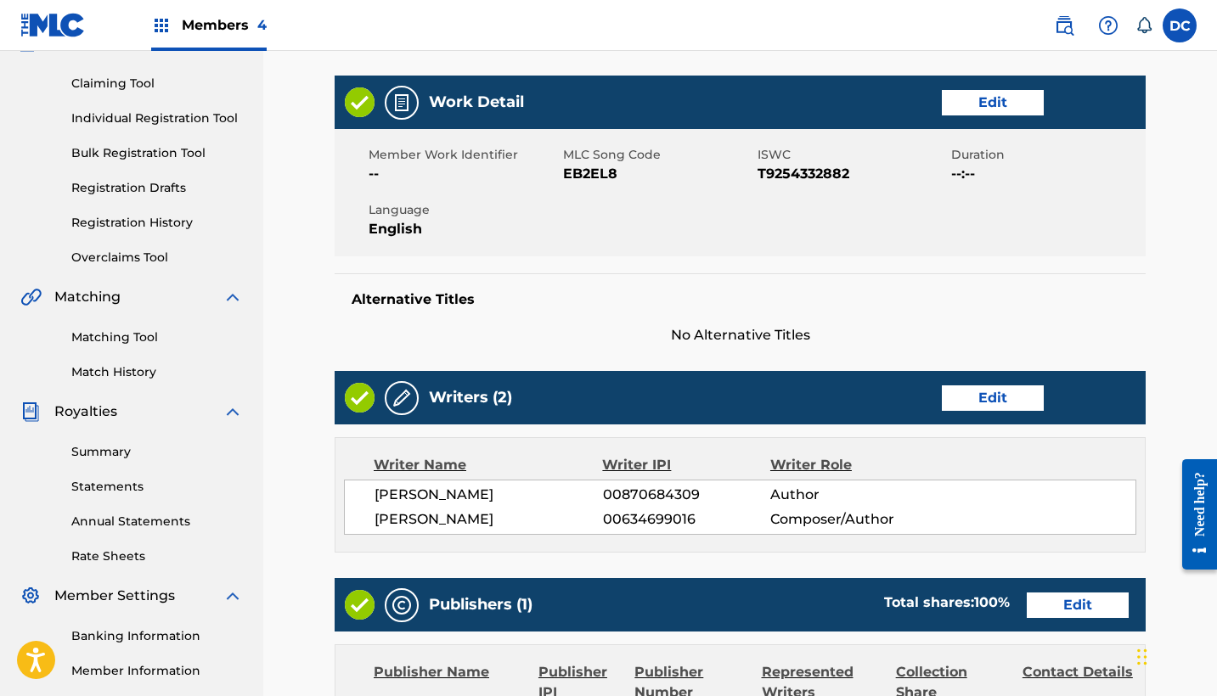
click at [986, 110] on link "Edit" at bounding box center [993, 102] width 102 height 25
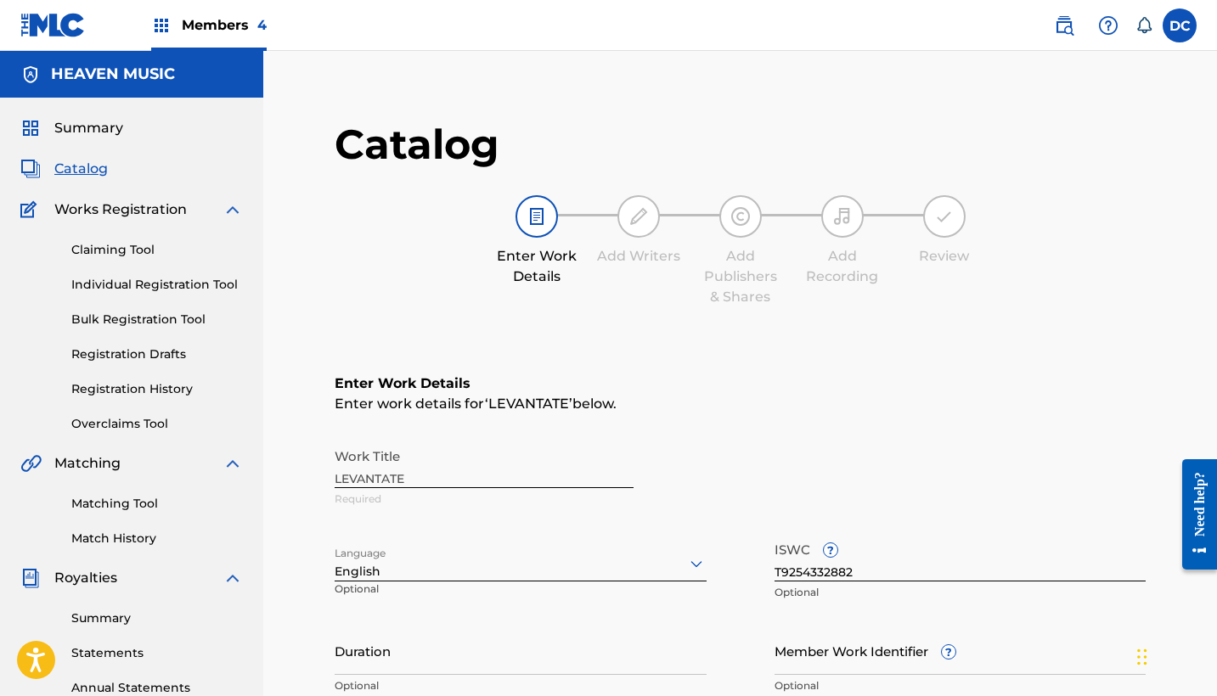
click at [427, 561] on div at bounding box center [521, 563] width 372 height 21
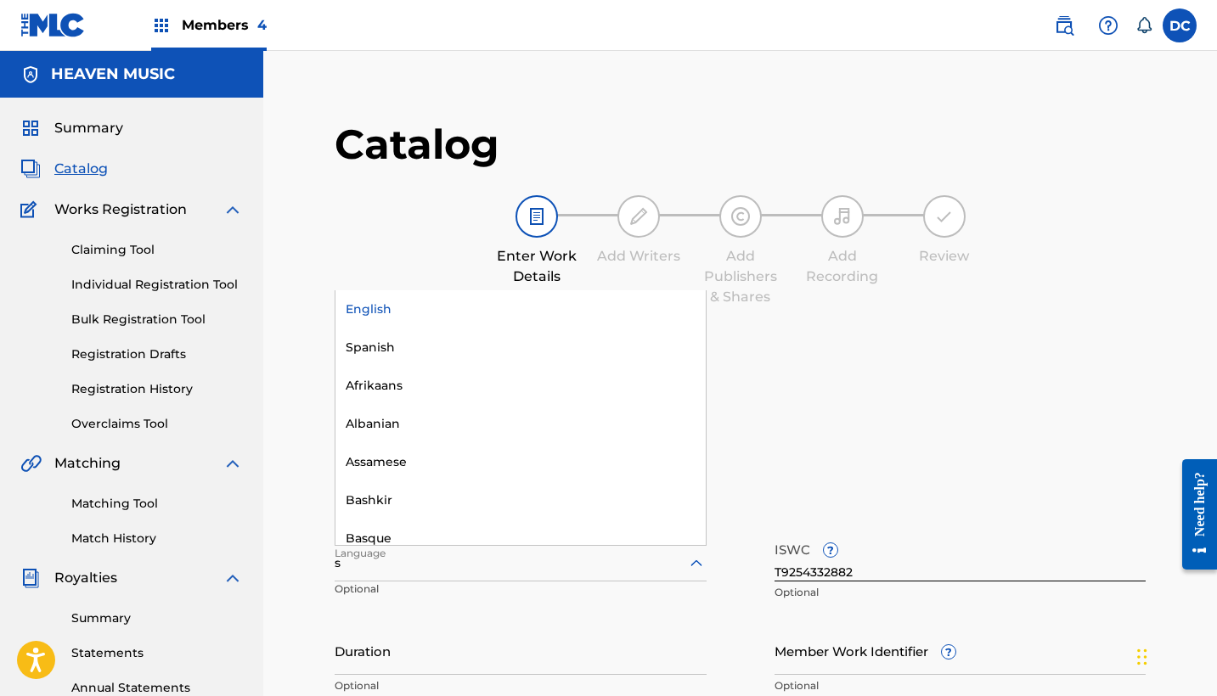
type input "sp"
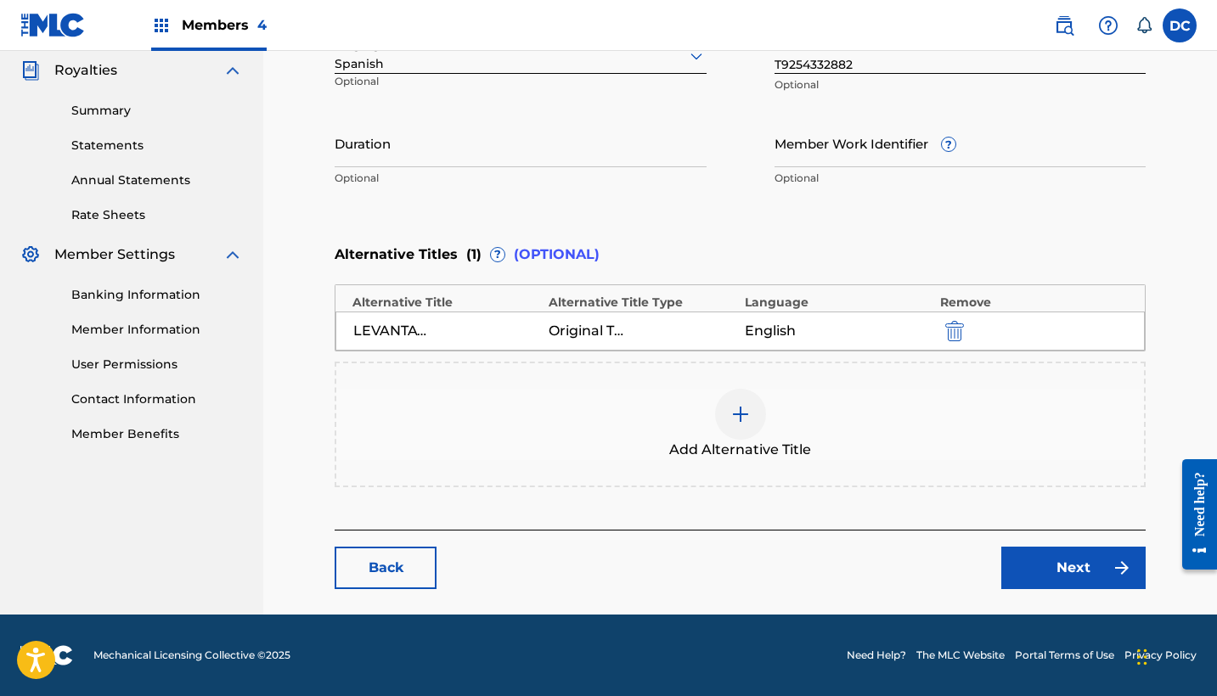
scroll to position [507, 0]
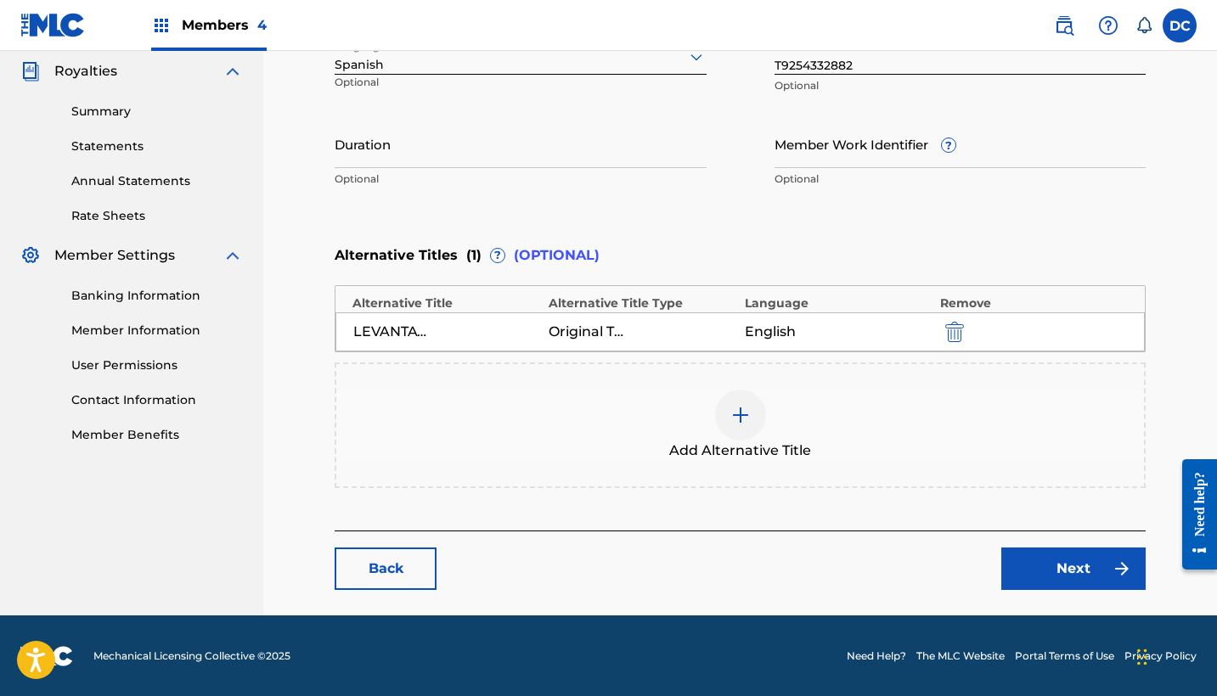
click at [1056, 570] on link "Next" at bounding box center [1073, 569] width 144 height 42
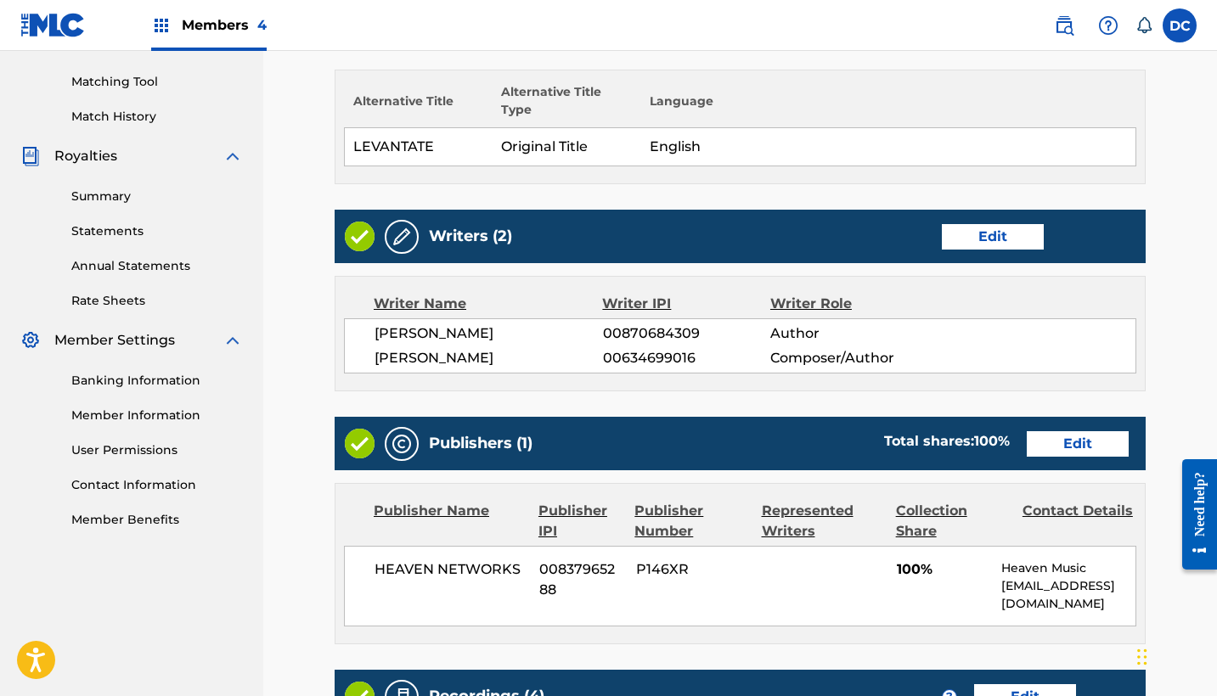
scroll to position [469, 0]
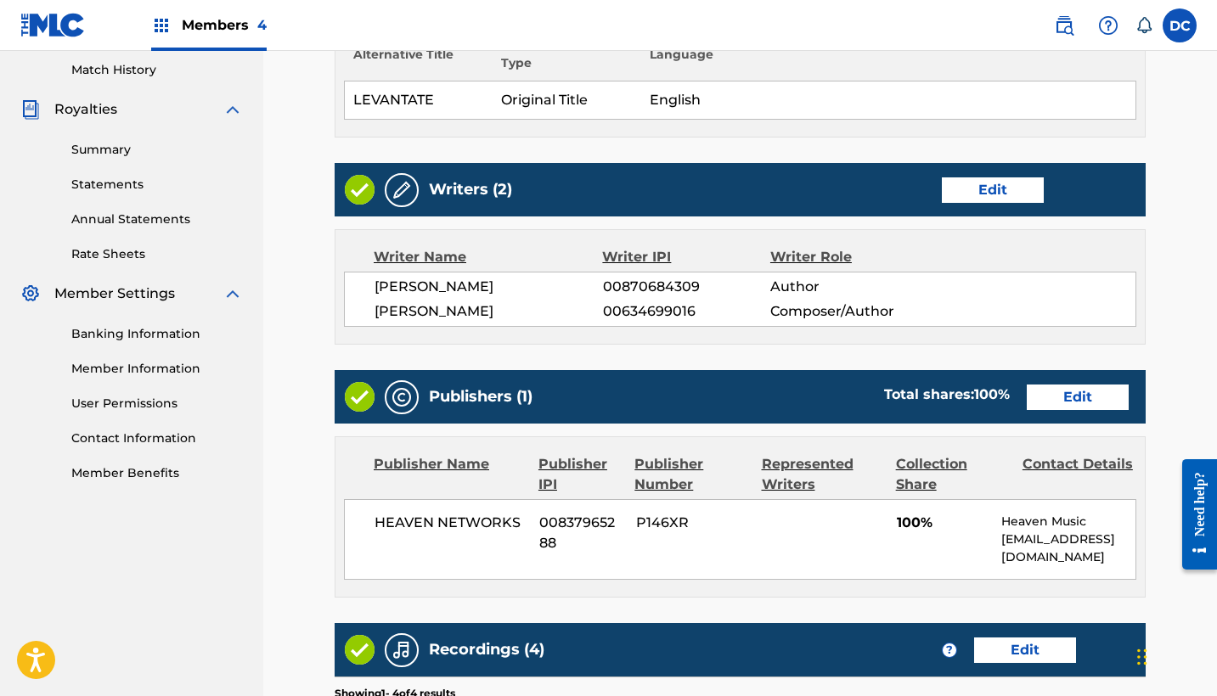
click at [1062, 411] on div "Publishers (1) Total shares: 100 % Edit" at bounding box center [740, 396] width 811 height 53
click at [1061, 402] on link "Edit" at bounding box center [1078, 397] width 102 height 25
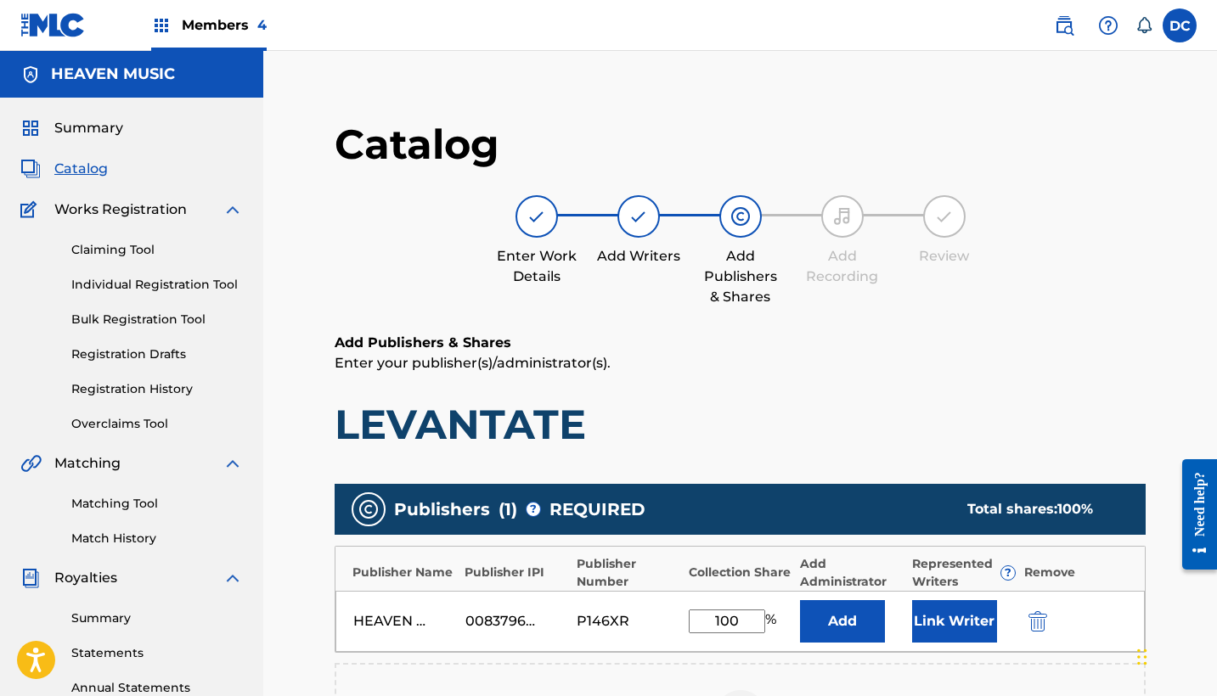
scroll to position [138, 0]
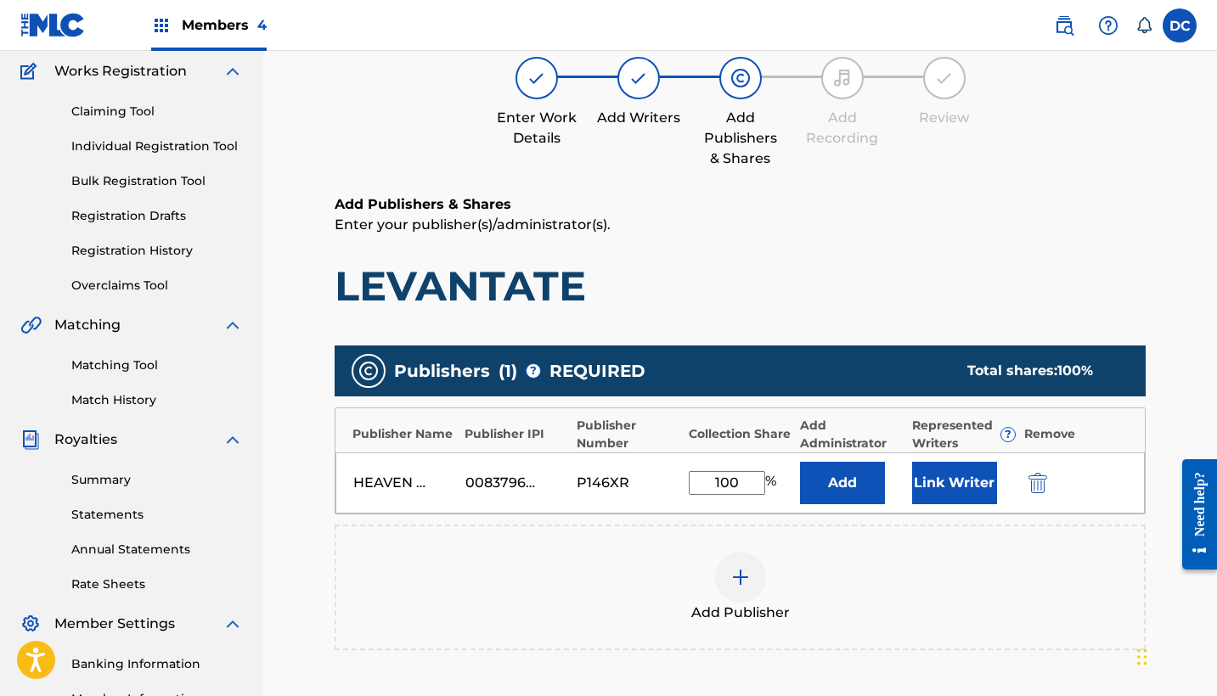
click at [729, 476] on input "100" at bounding box center [727, 483] width 76 height 24
type input "10"
type input "50"
click at [952, 481] on button "Link Writer" at bounding box center [954, 483] width 85 height 42
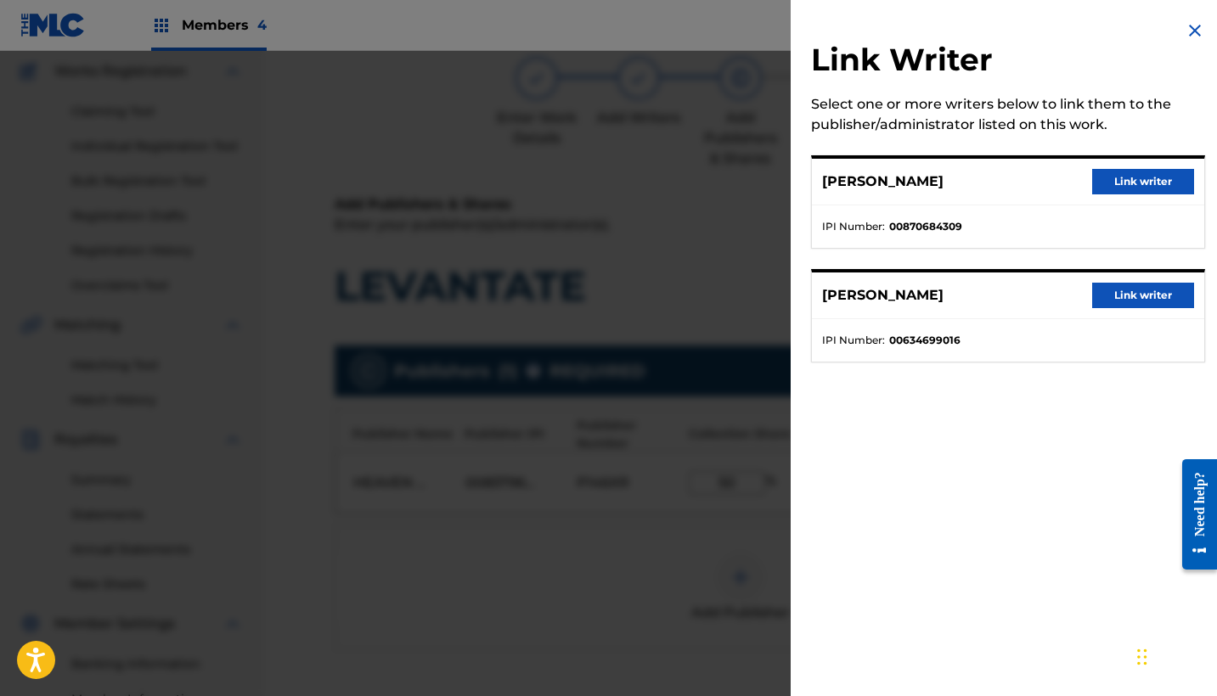
click at [1112, 298] on button "Link writer" at bounding box center [1143, 295] width 102 height 25
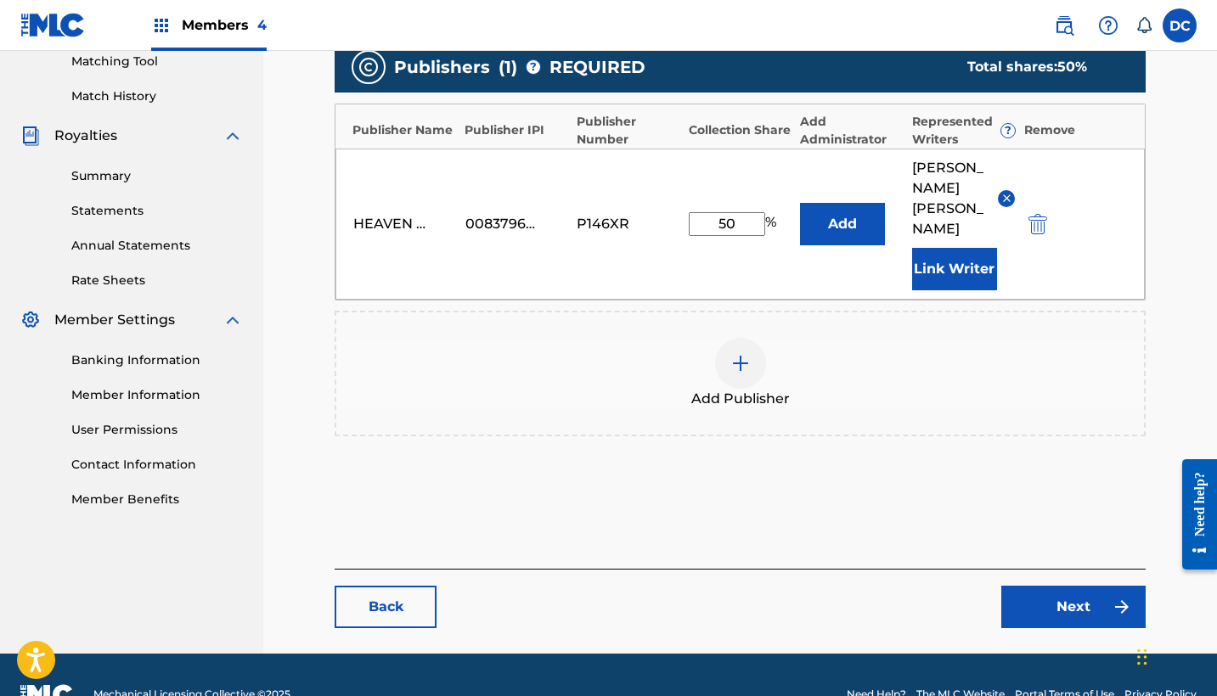
scroll to position [441, 0]
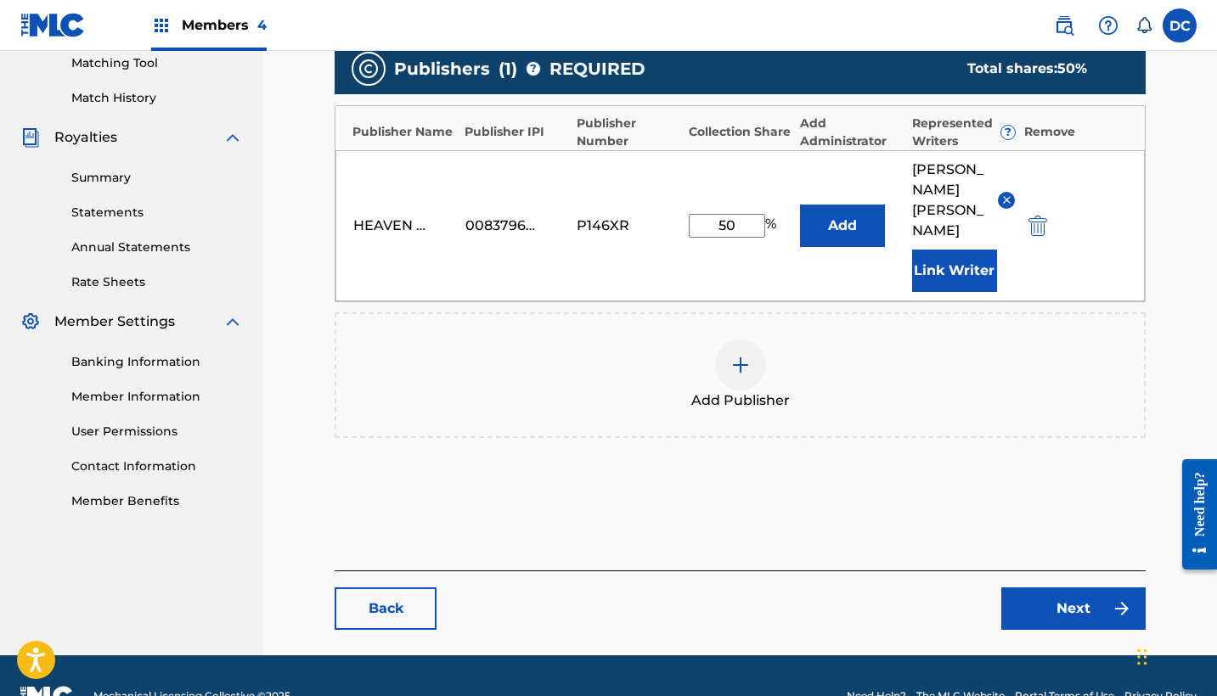
click at [1046, 588] on link "Next" at bounding box center [1073, 609] width 144 height 42
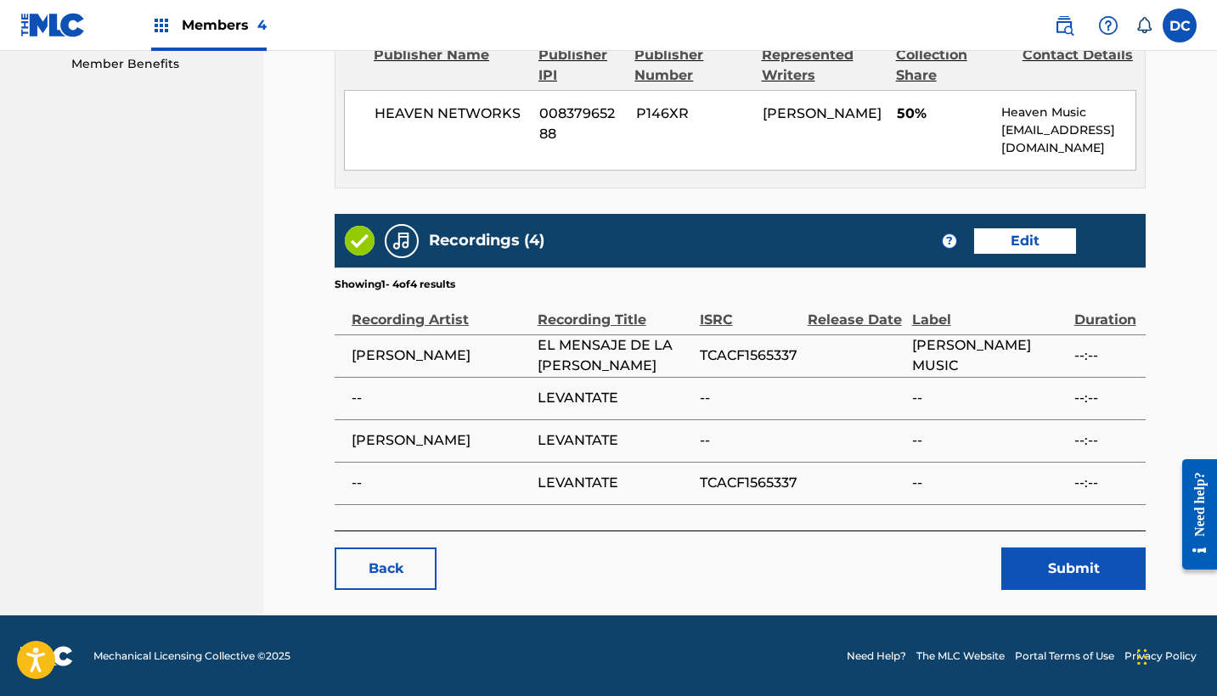
scroll to position [877, 0]
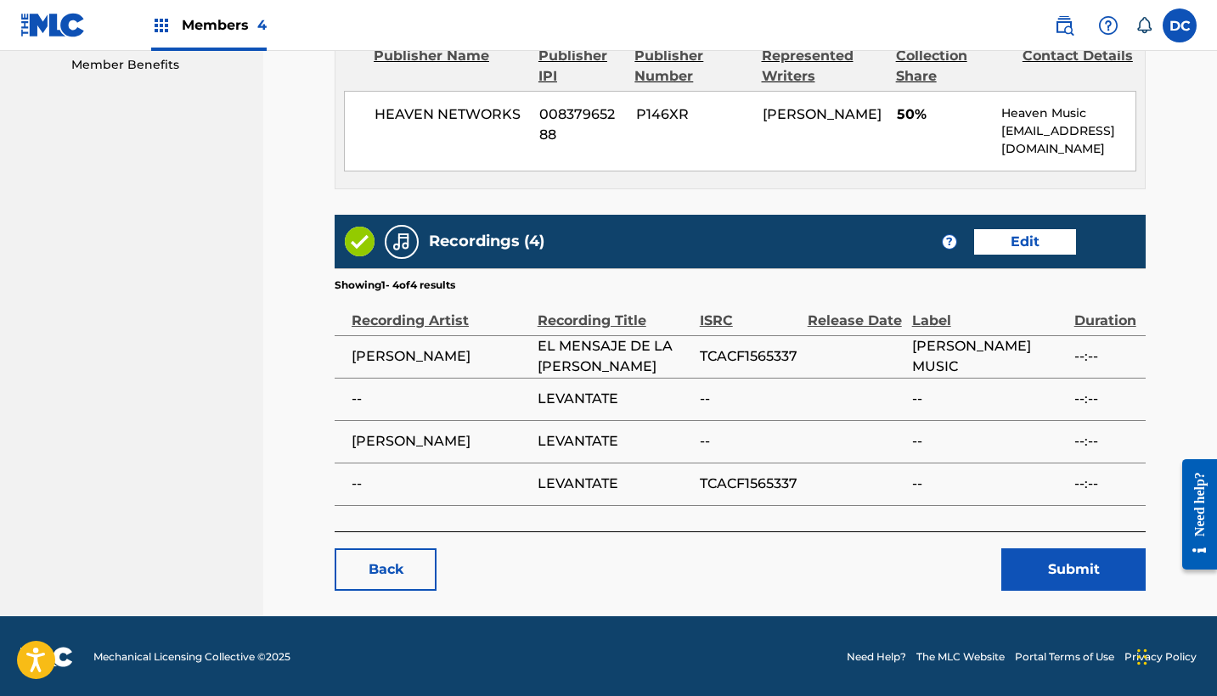
click at [1033, 575] on button "Submit" at bounding box center [1073, 570] width 144 height 42
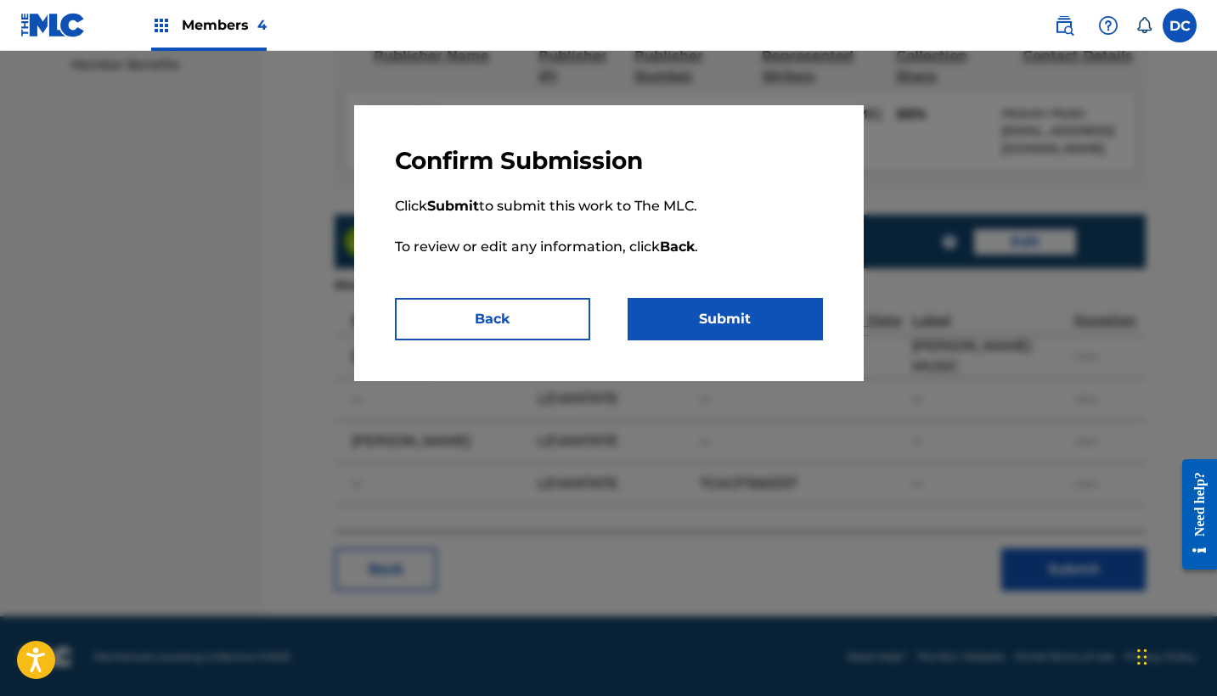
click at [759, 331] on button "Submit" at bounding box center [725, 319] width 195 height 42
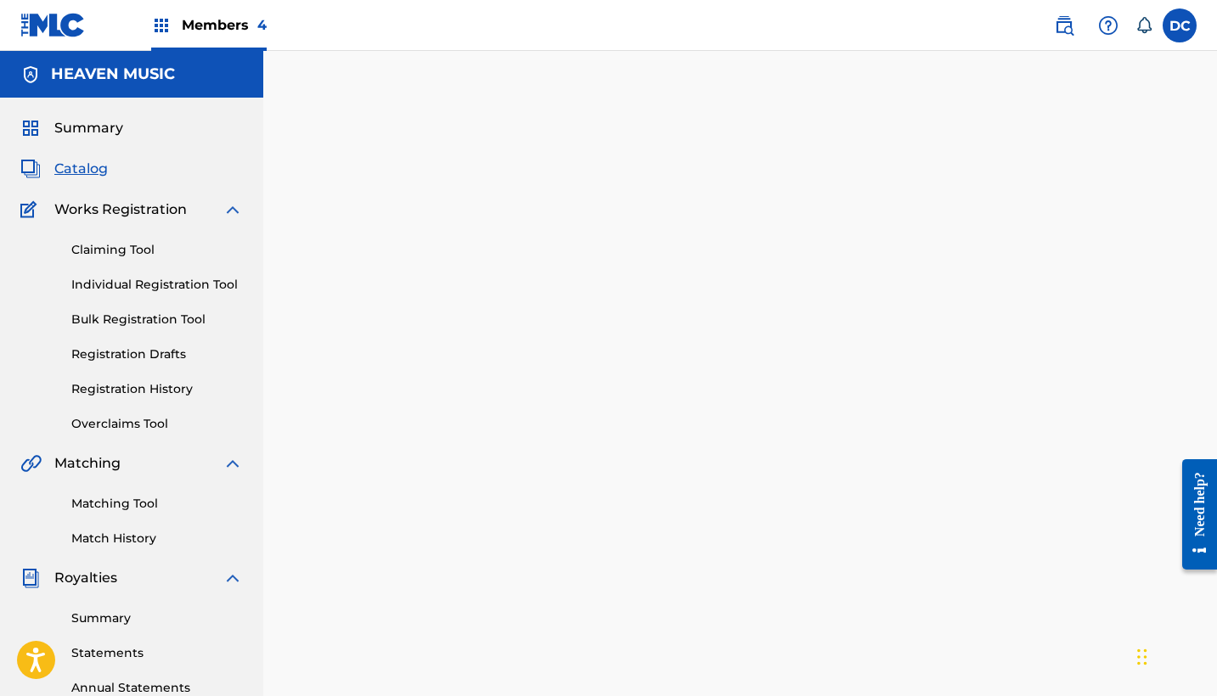
click at [99, 168] on span "Catalog" at bounding box center [80, 169] width 53 height 20
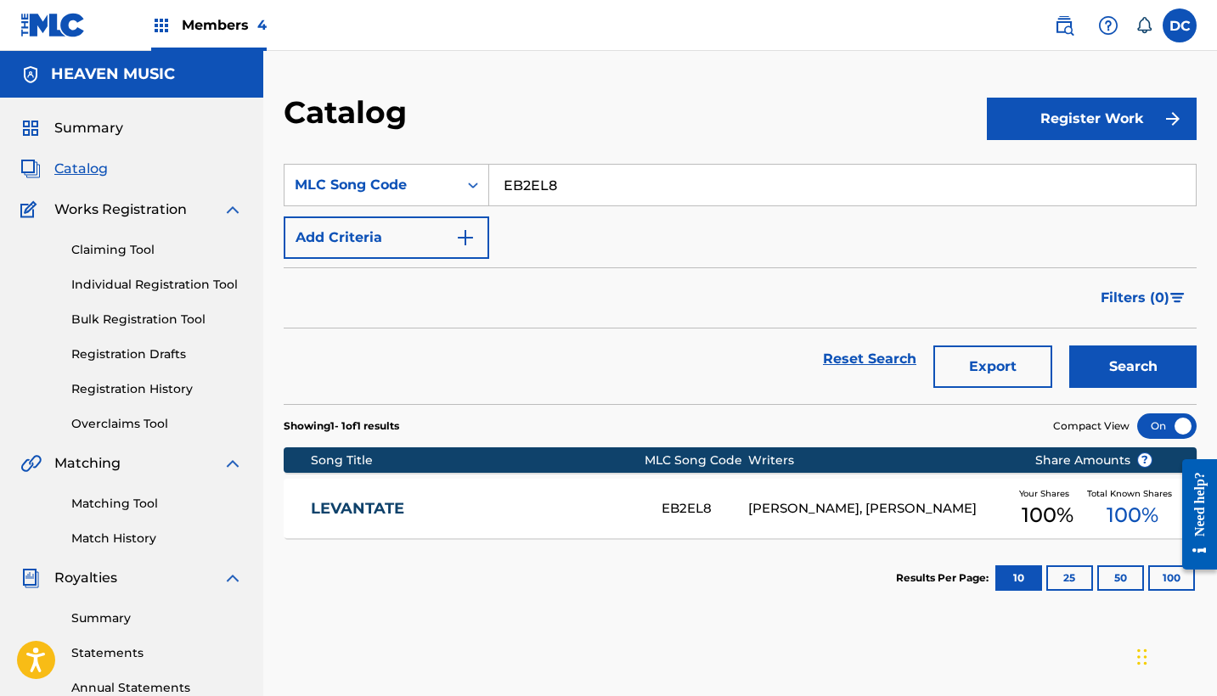
click at [532, 188] on input "EB2EL8" at bounding box center [842, 185] width 707 height 41
paste input "CC4Y2C"
type input "CC4Y2C"
click at [1133, 367] on button "Search" at bounding box center [1132, 367] width 127 height 42
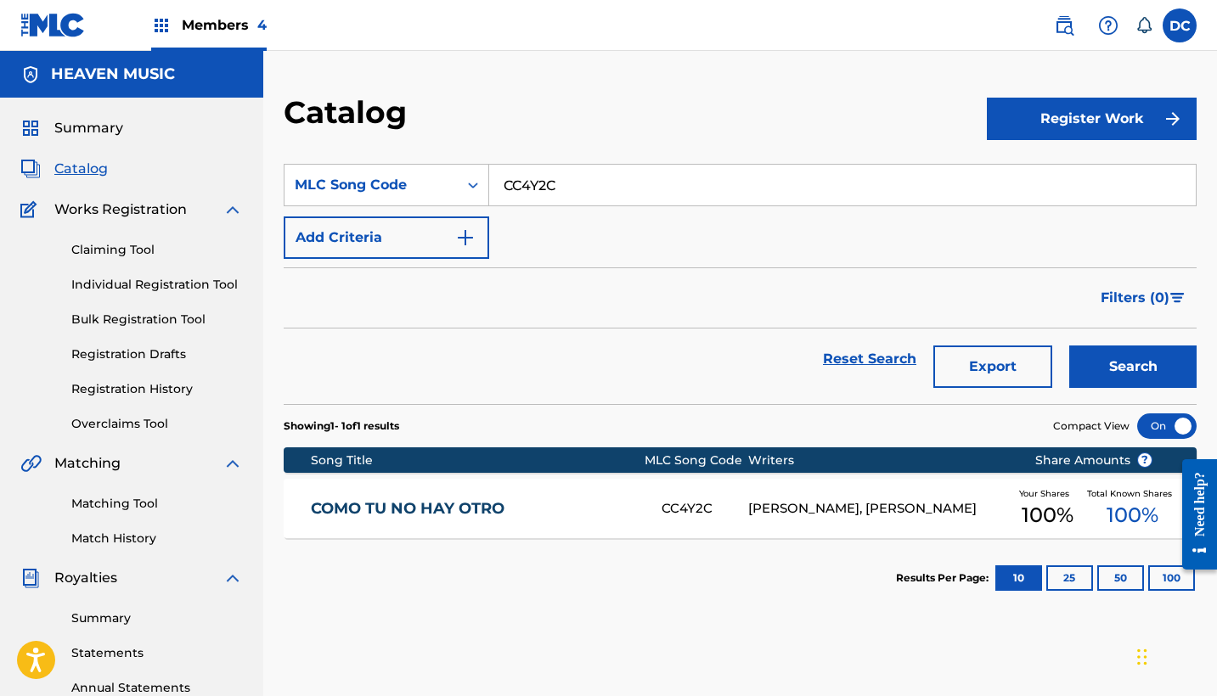
click at [563, 518] on div "COMO TU NO HAY OTRO CC4Y2C [PERSON_NAME], [PERSON_NAME] Your Shares 100 % Total…" at bounding box center [740, 508] width 913 height 59
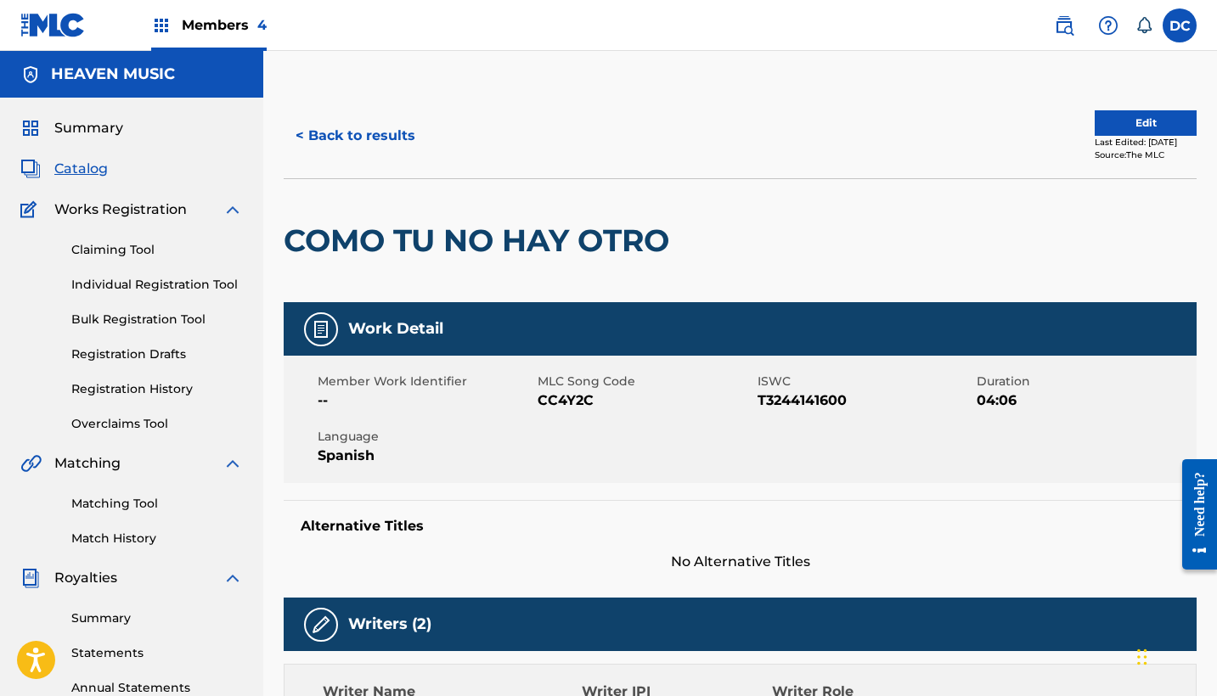
click at [1133, 117] on button "Edit" at bounding box center [1146, 122] width 102 height 25
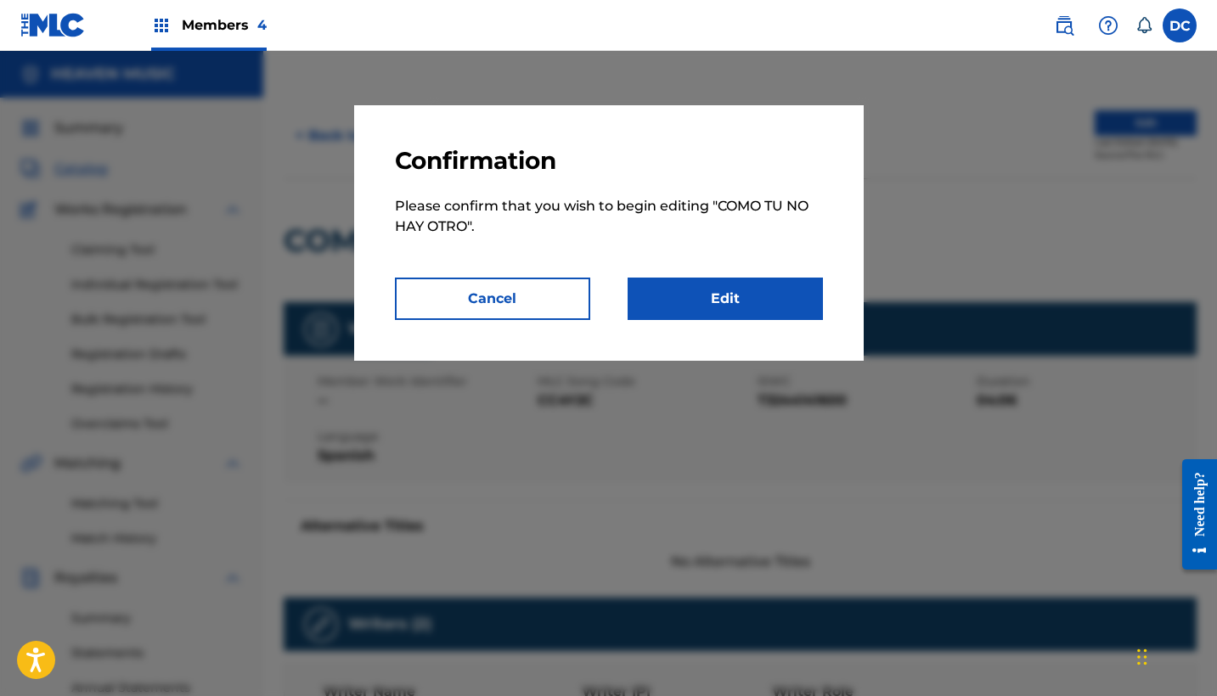
click at [780, 289] on link "Edit" at bounding box center [725, 299] width 195 height 42
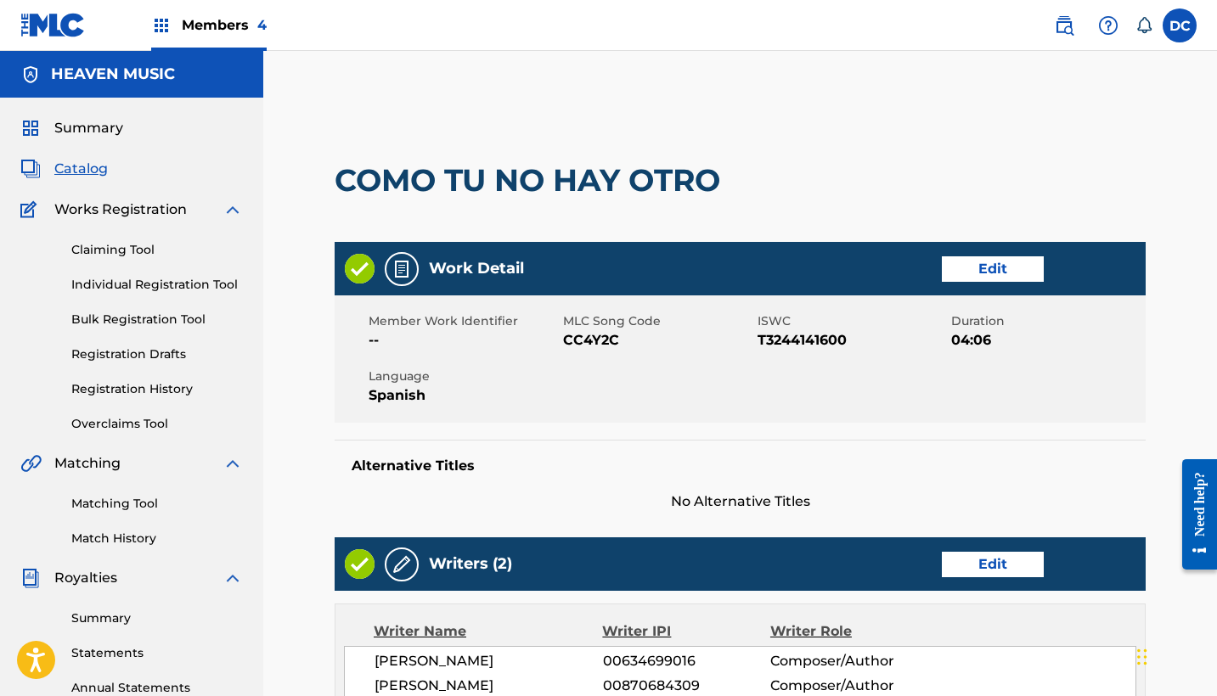
click at [981, 274] on link "Edit" at bounding box center [993, 268] width 102 height 25
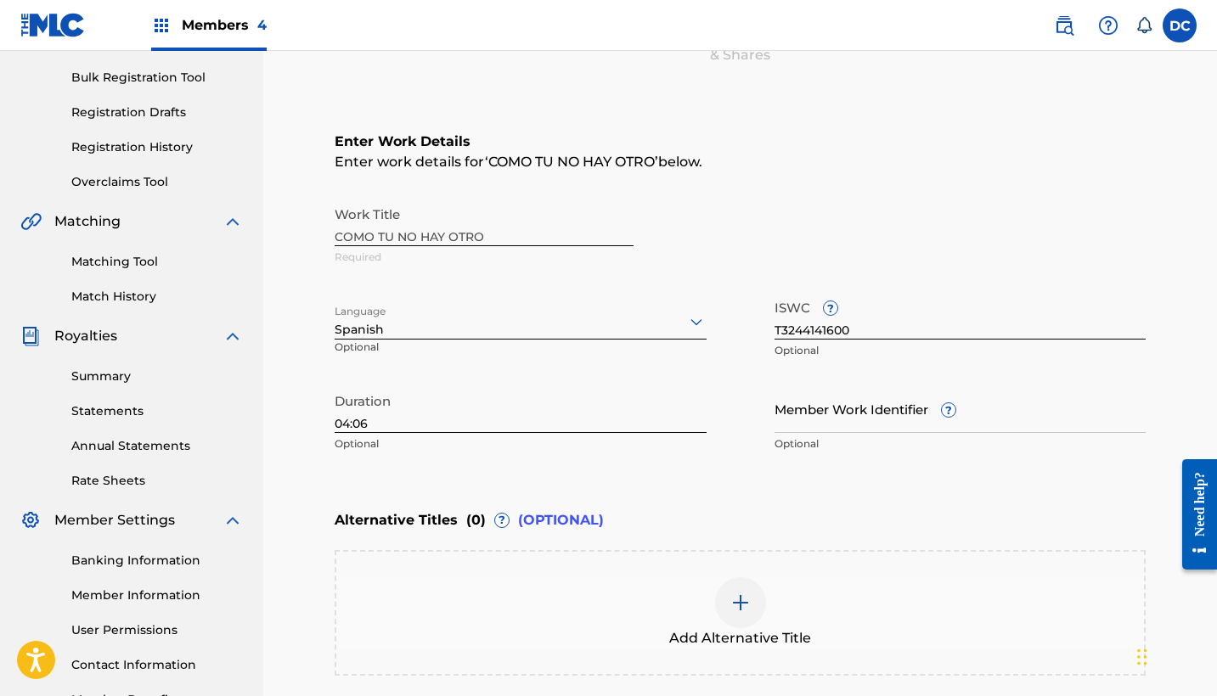
scroll to position [420, 0]
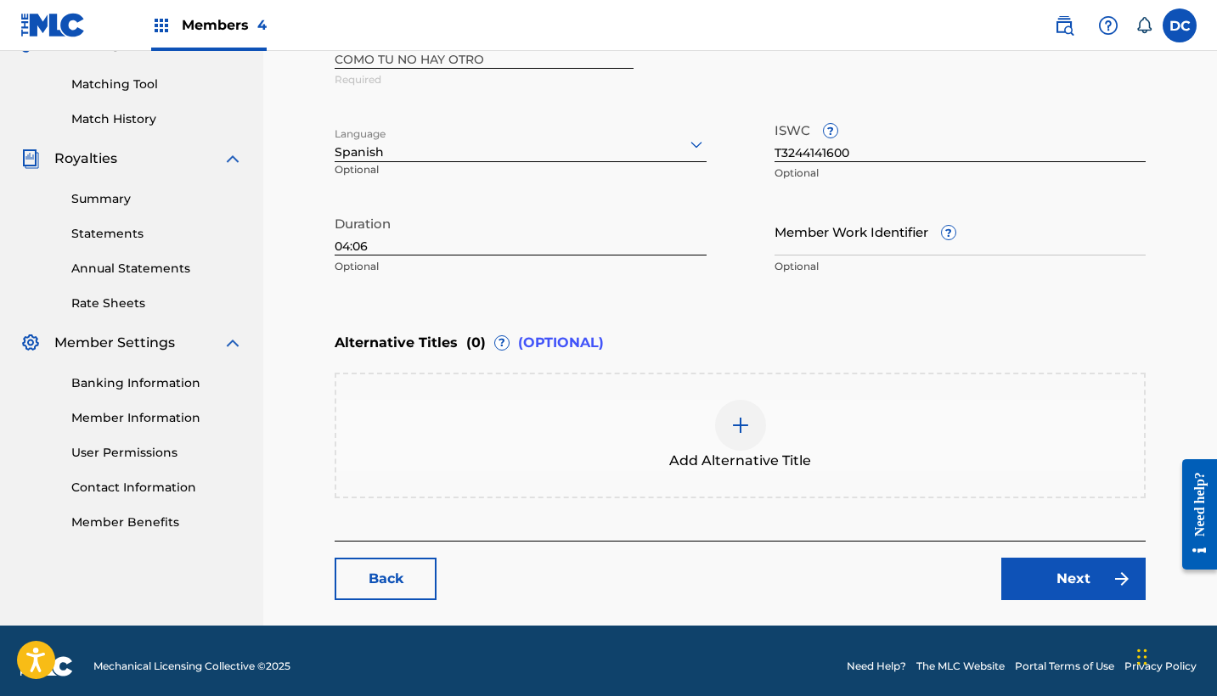
click at [1078, 566] on link "Next" at bounding box center [1073, 579] width 144 height 42
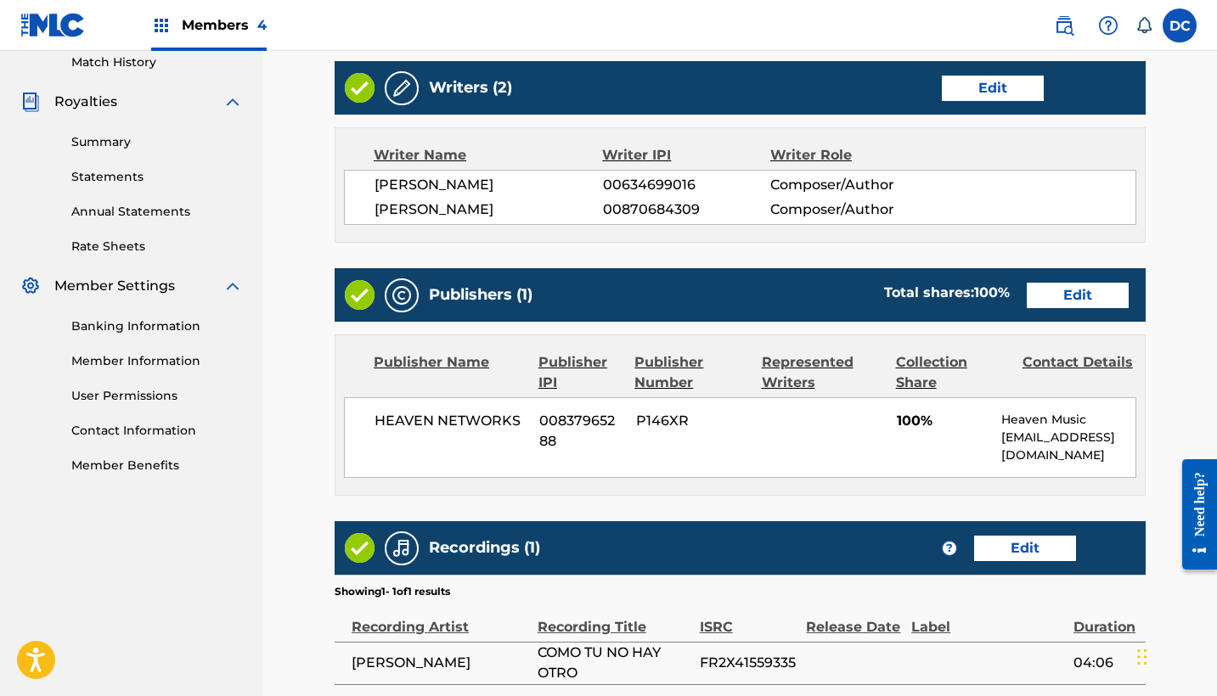
scroll to position [493, 0]
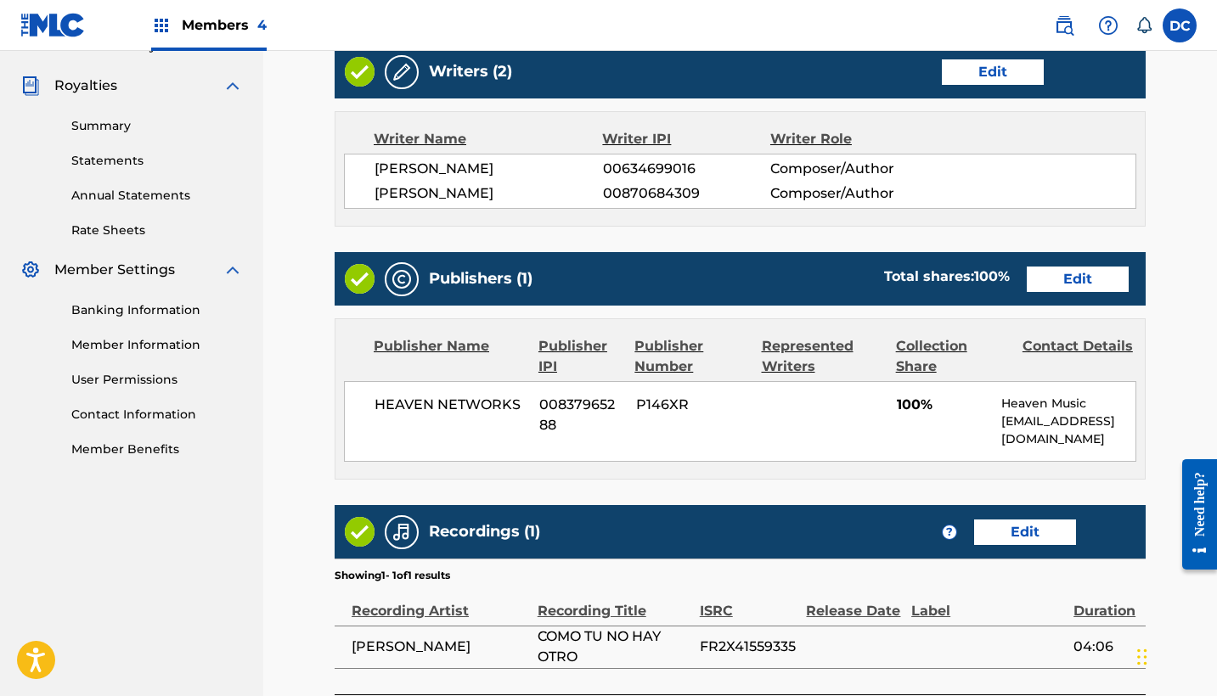
click at [1080, 284] on link "Edit" at bounding box center [1078, 279] width 102 height 25
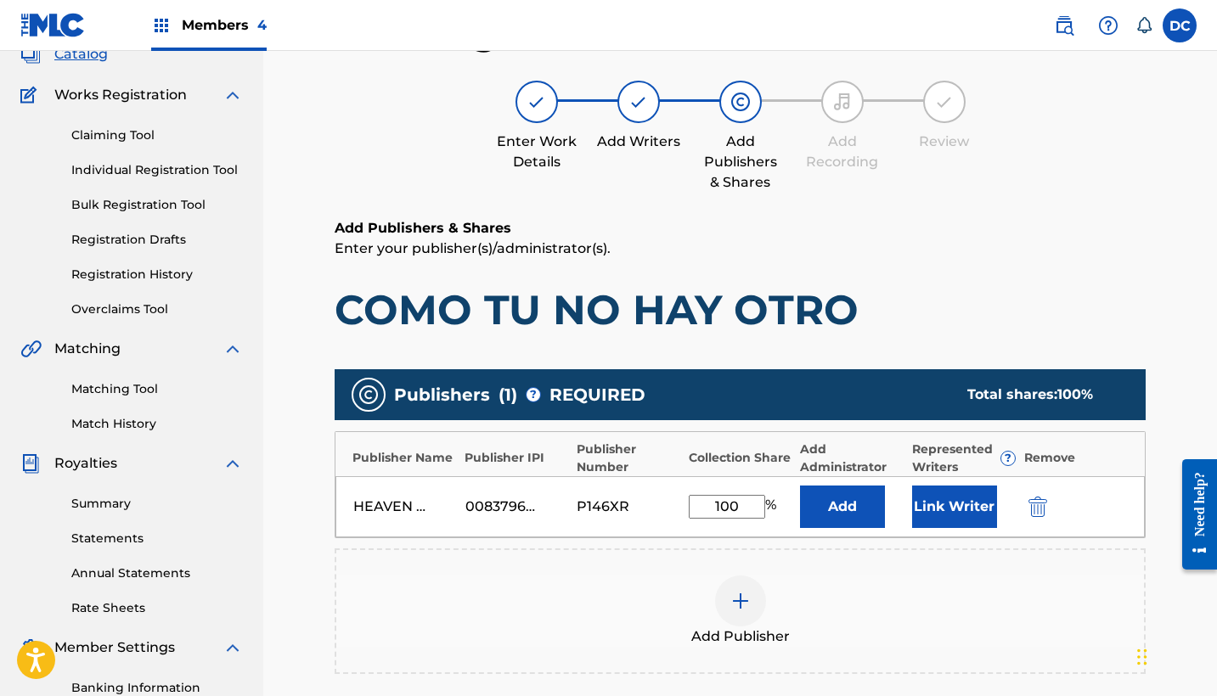
scroll to position [134, 0]
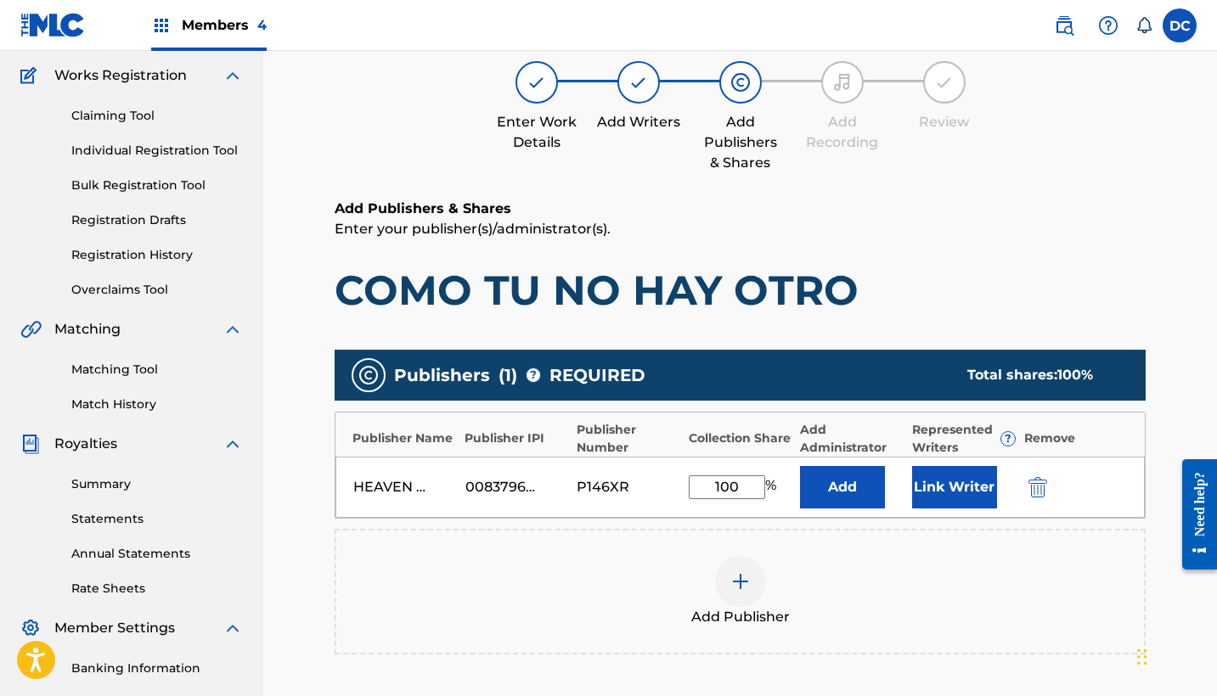
click at [730, 482] on input "100" at bounding box center [727, 488] width 76 height 24
type input "10"
type input "50"
click at [954, 481] on button "Link Writer" at bounding box center [954, 487] width 85 height 42
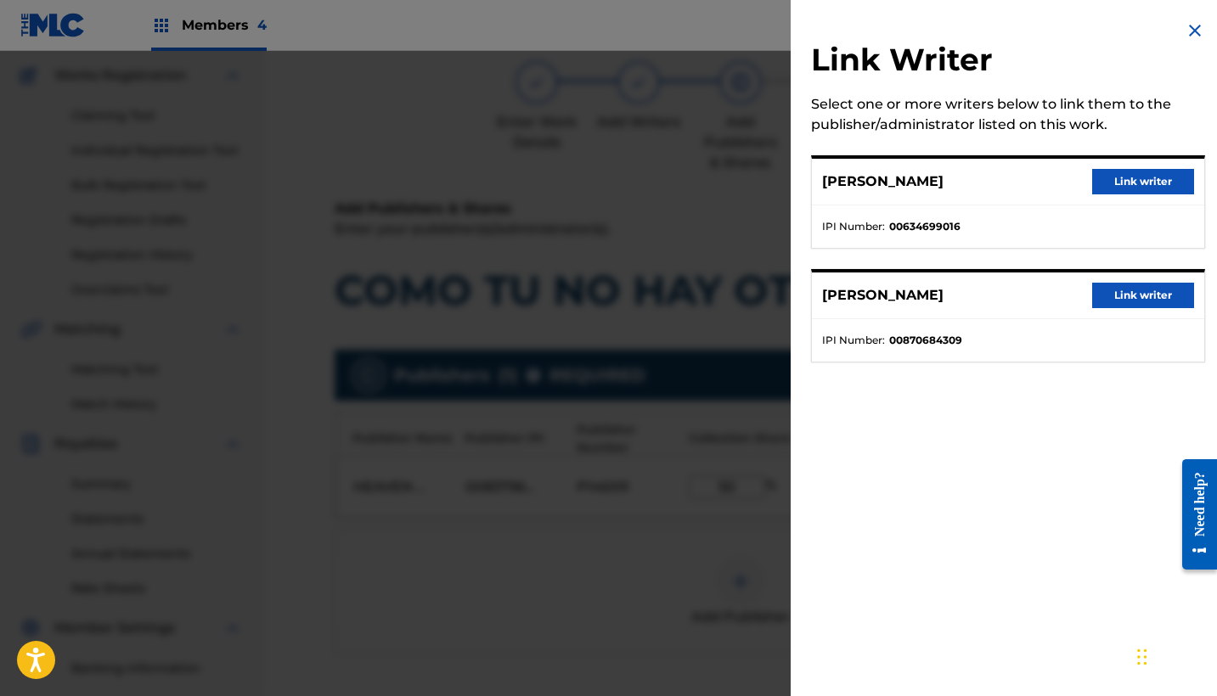
click at [1107, 189] on button "Link writer" at bounding box center [1143, 181] width 102 height 25
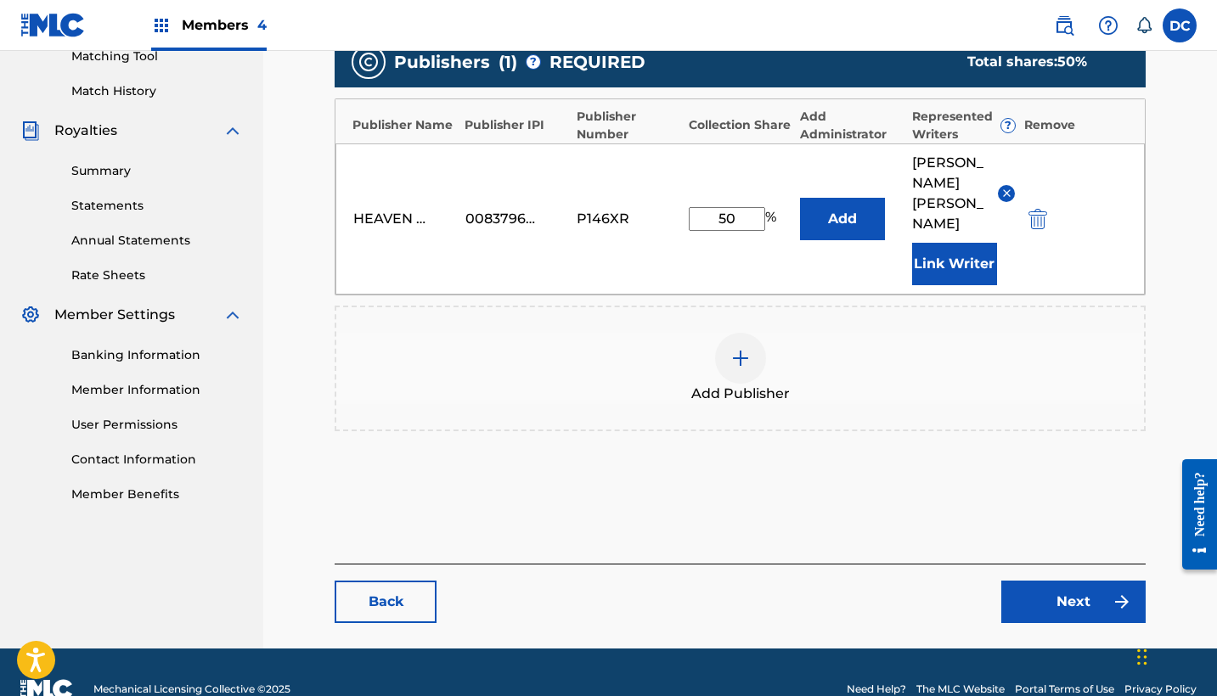
scroll to position [442, 0]
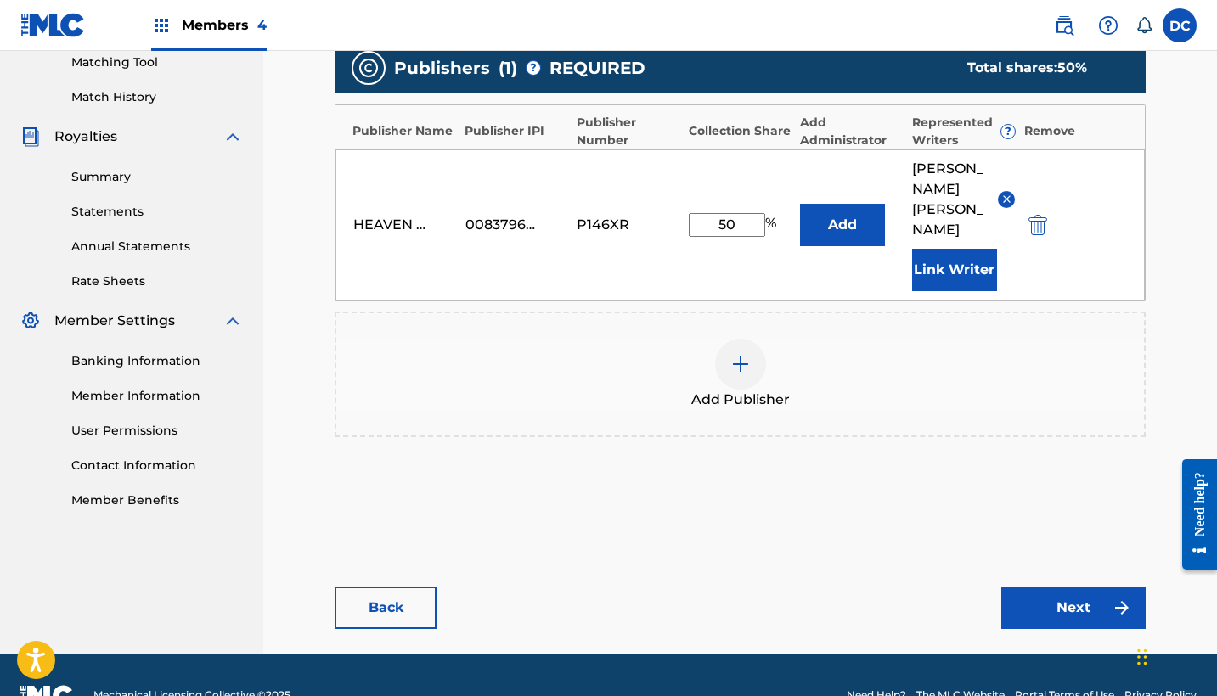
click at [1067, 587] on link "Next" at bounding box center [1073, 608] width 144 height 42
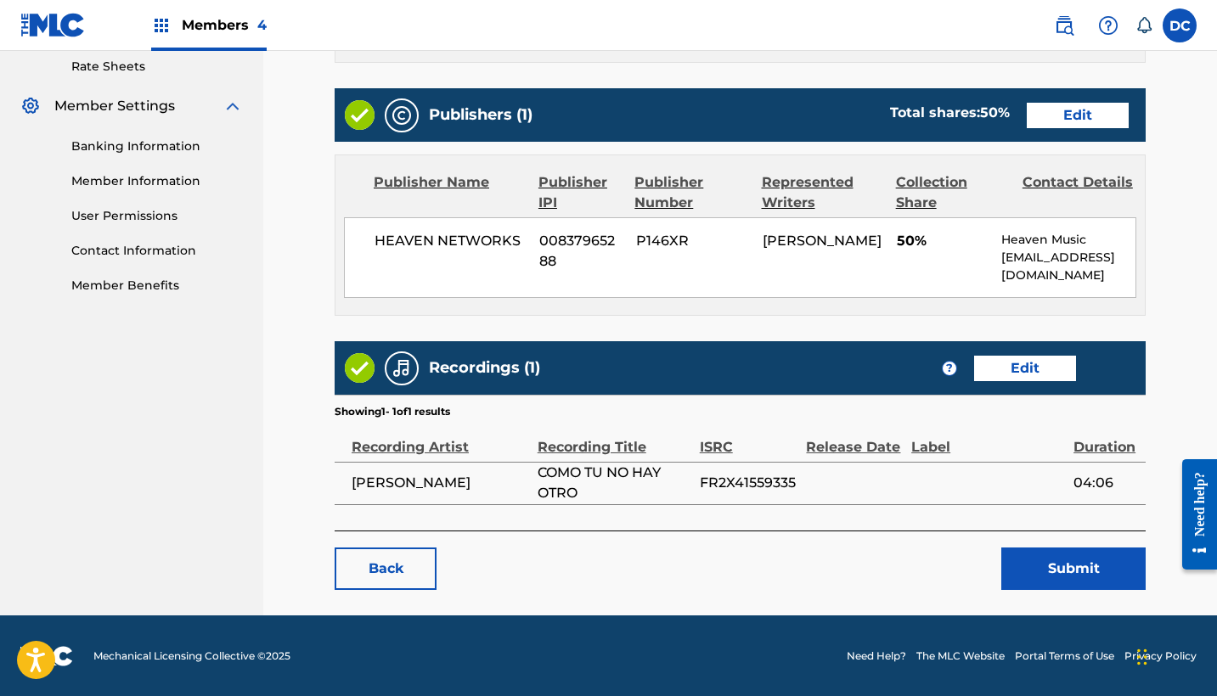
scroll to position [656, 0]
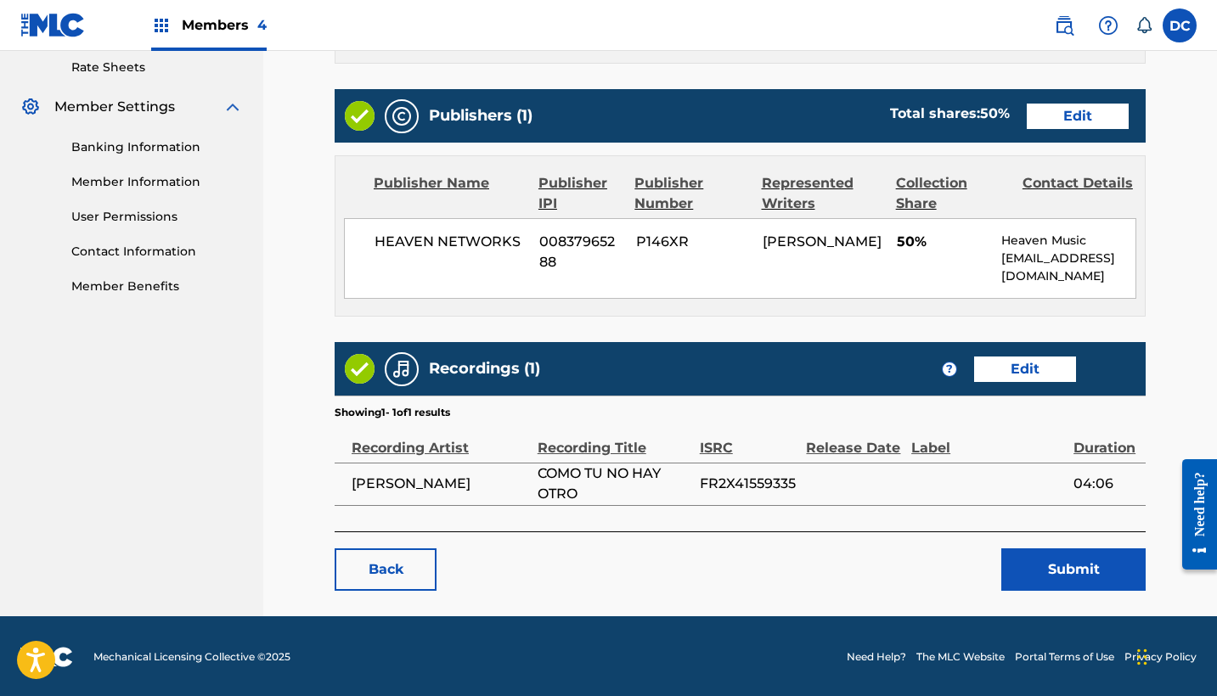
click at [1054, 572] on button "Submit" at bounding box center [1073, 570] width 144 height 42
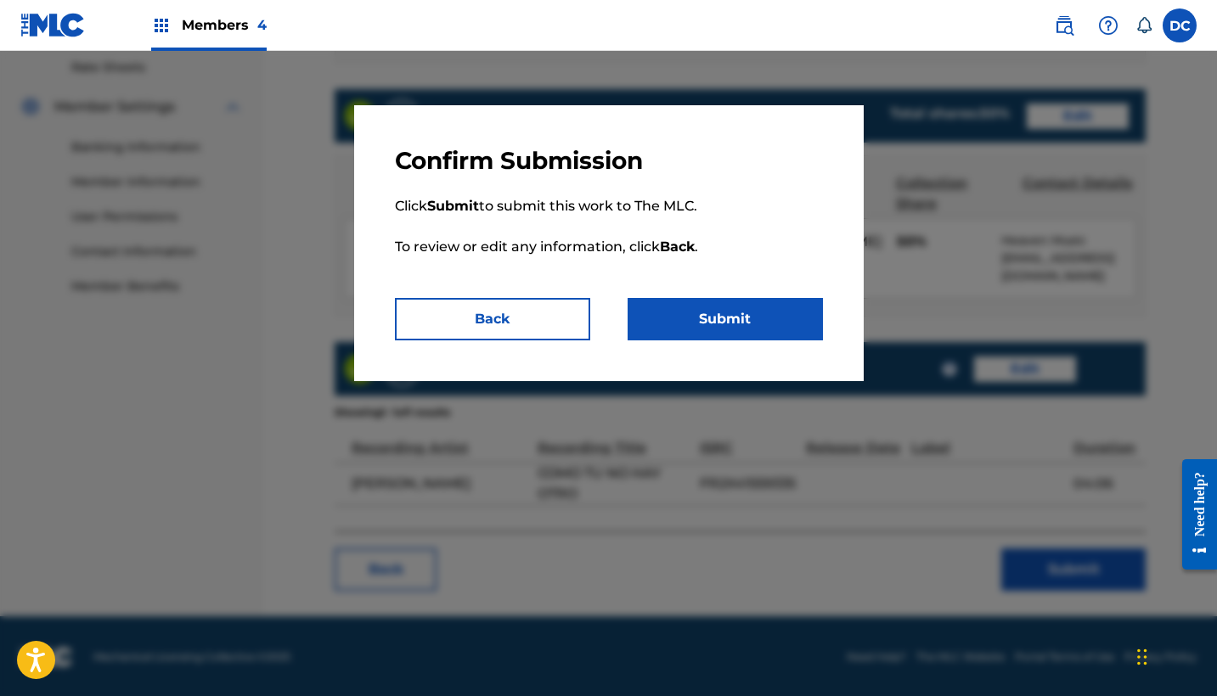
click at [782, 329] on button "Submit" at bounding box center [725, 319] width 195 height 42
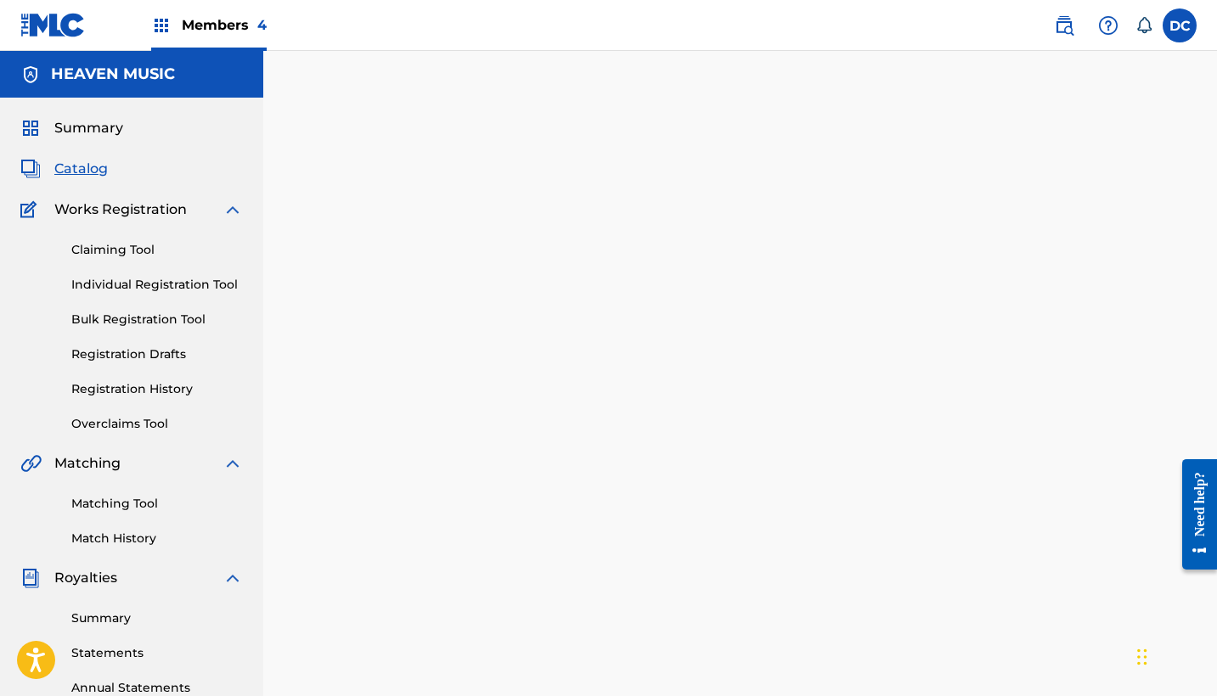
click at [89, 172] on span "Catalog" at bounding box center [80, 169] width 53 height 20
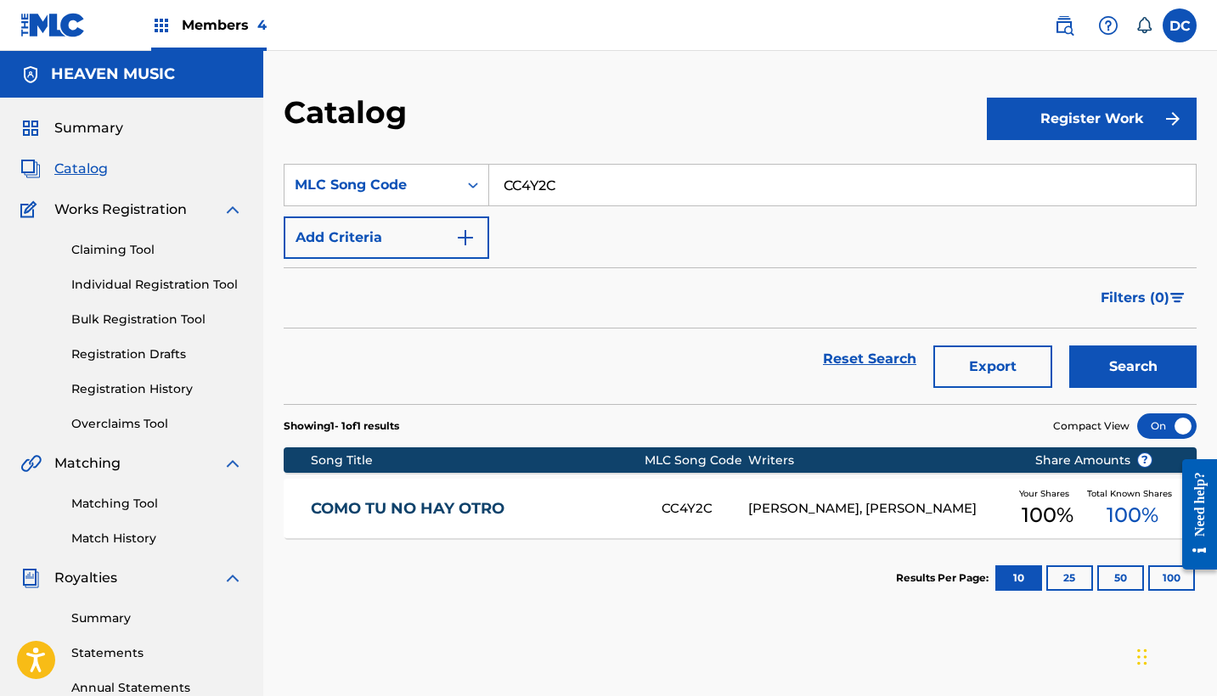
click at [547, 189] on input "CC4Y2C" at bounding box center [842, 185] width 707 height 41
paste input "B7V5W"
type input "CB7V5W"
click at [1133, 367] on button "Search" at bounding box center [1132, 367] width 127 height 42
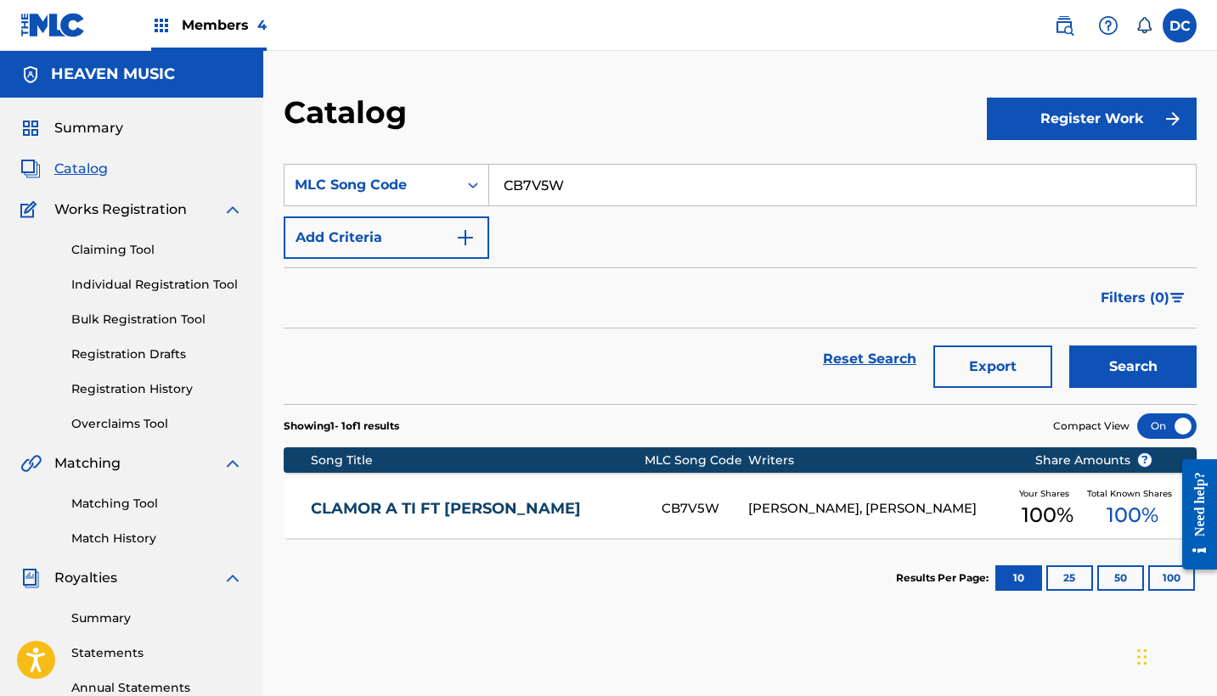
click at [714, 514] on div "CB7V5W" at bounding box center [705, 509] width 87 height 20
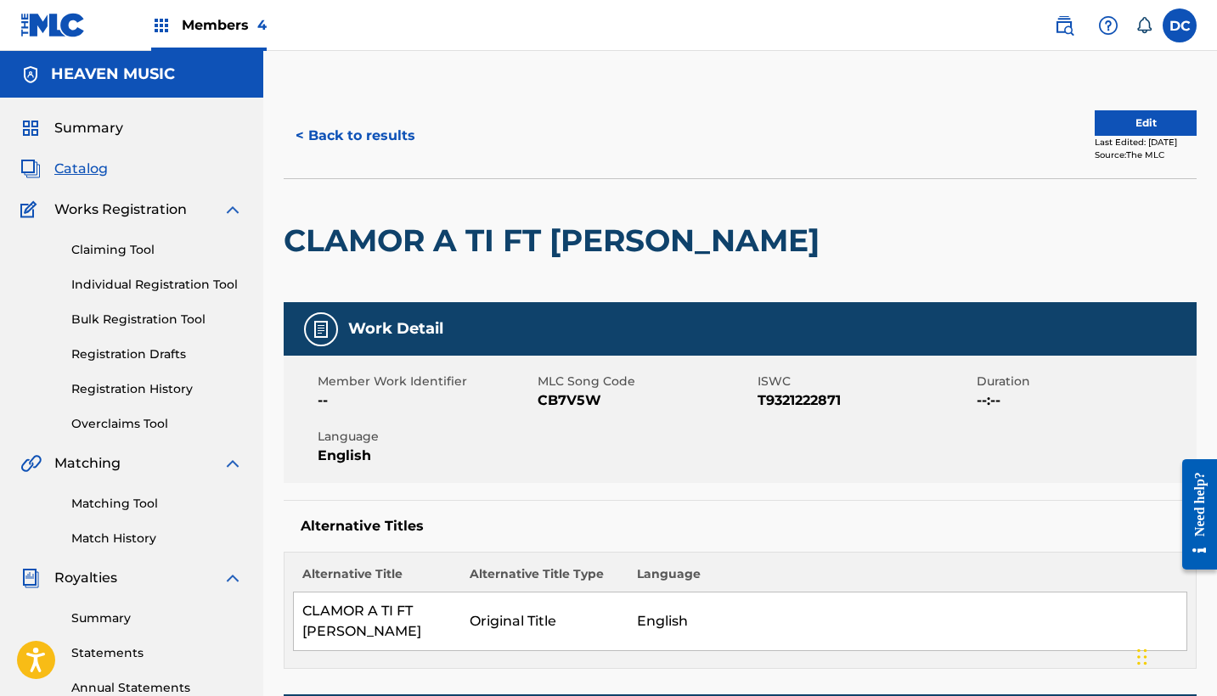
click at [1124, 130] on button "Edit" at bounding box center [1146, 122] width 102 height 25
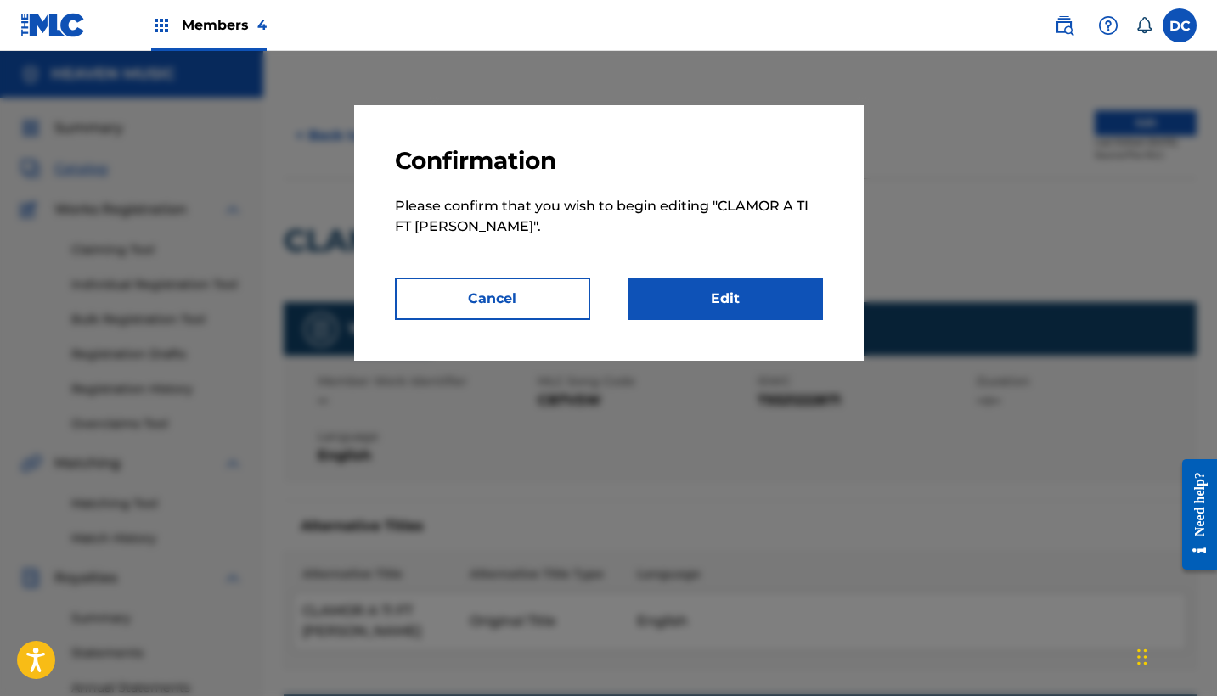
click at [773, 283] on link "Edit" at bounding box center [725, 299] width 195 height 42
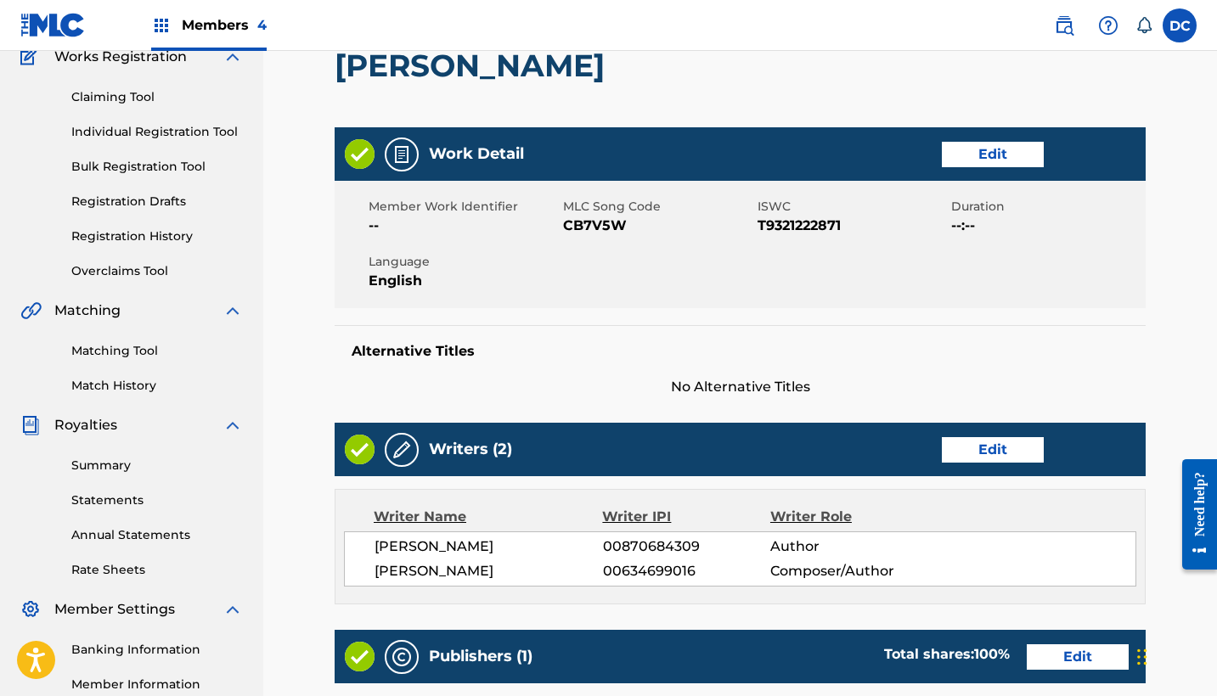
scroll to position [159, 0]
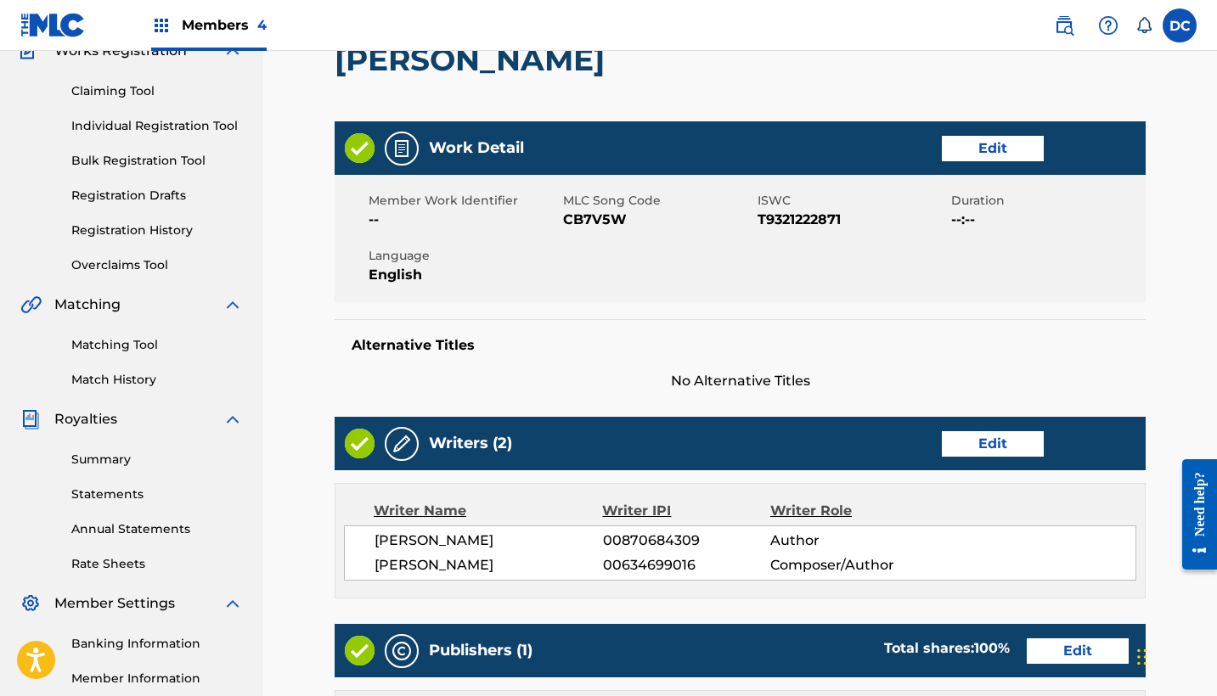
click at [1005, 155] on link "Edit" at bounding box center [993, 148] width 102 height 25
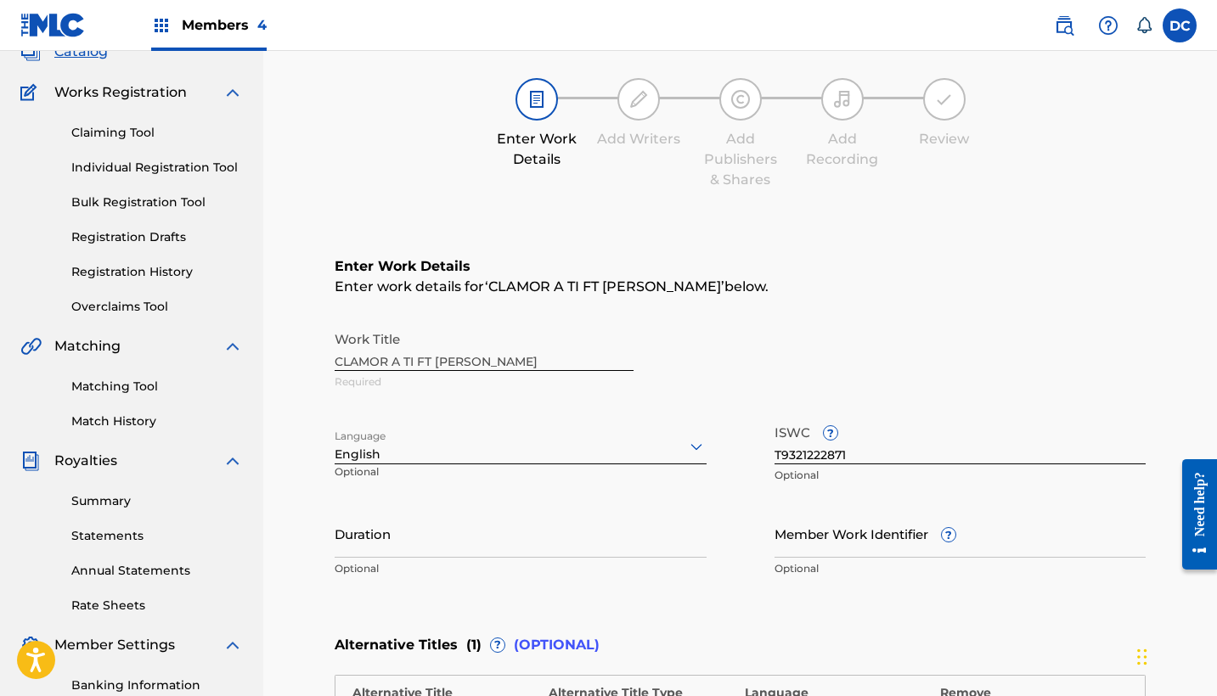
scroll to position [146, 0]
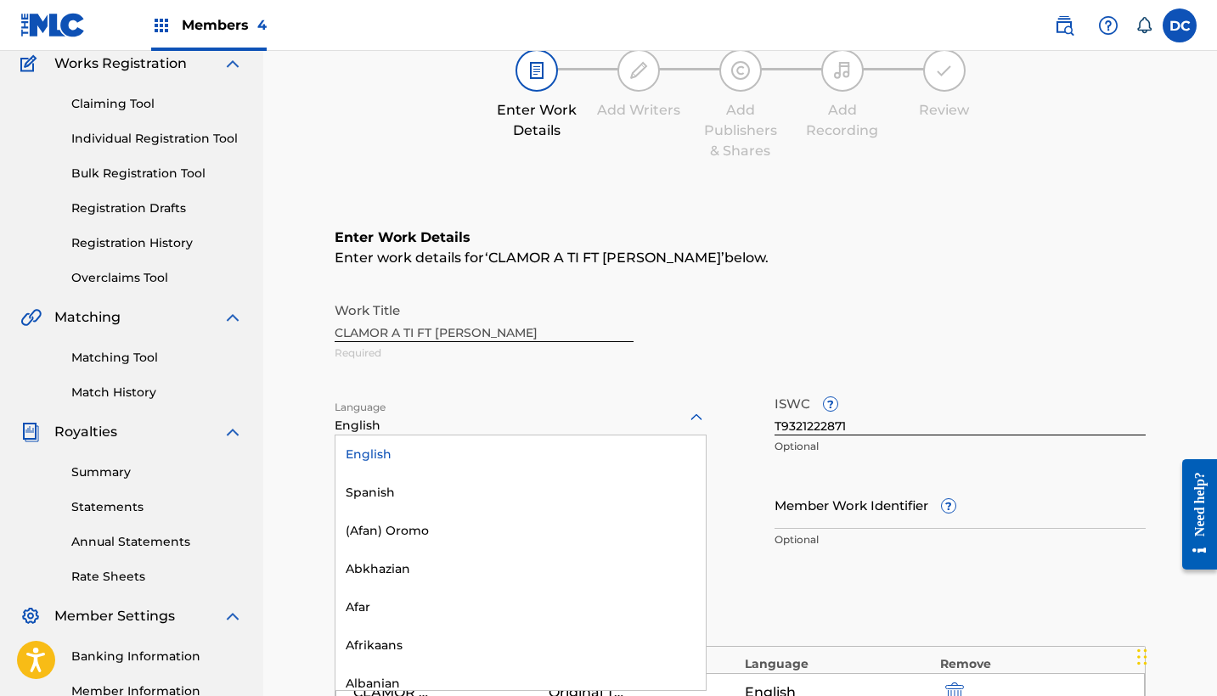
click at [449, 431] on div "English" at bounding box center [521, 426] width 372 height 18
type input "sp"
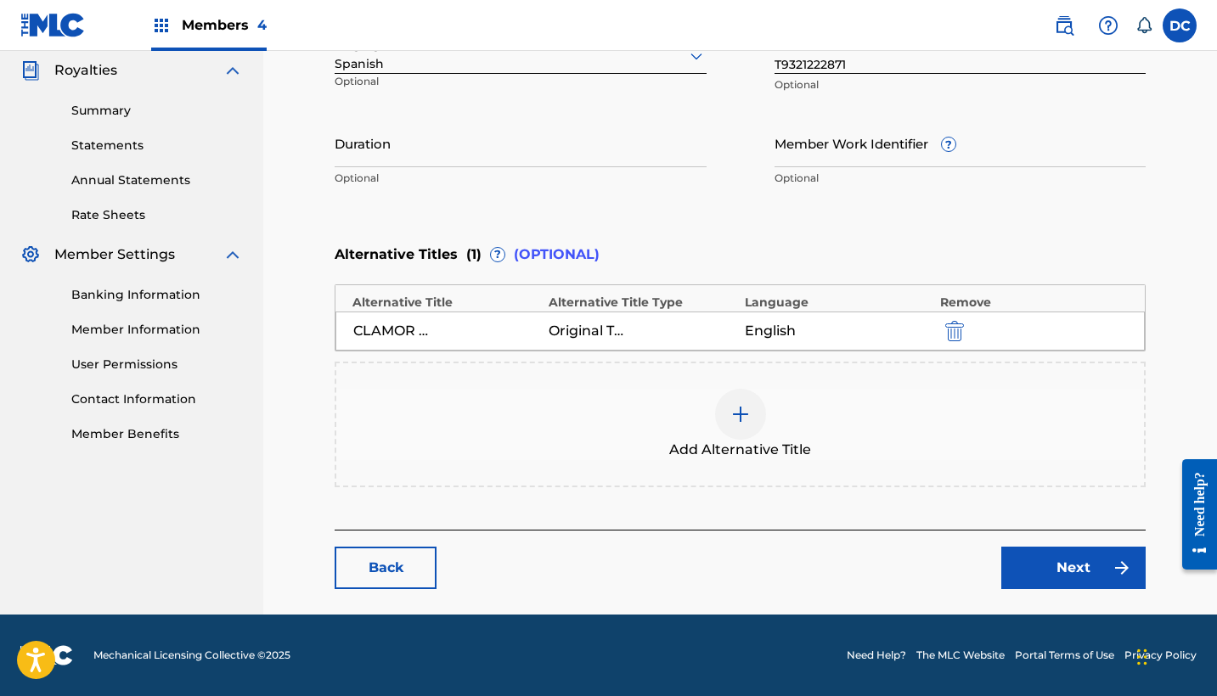
scroll to position [507, 0]
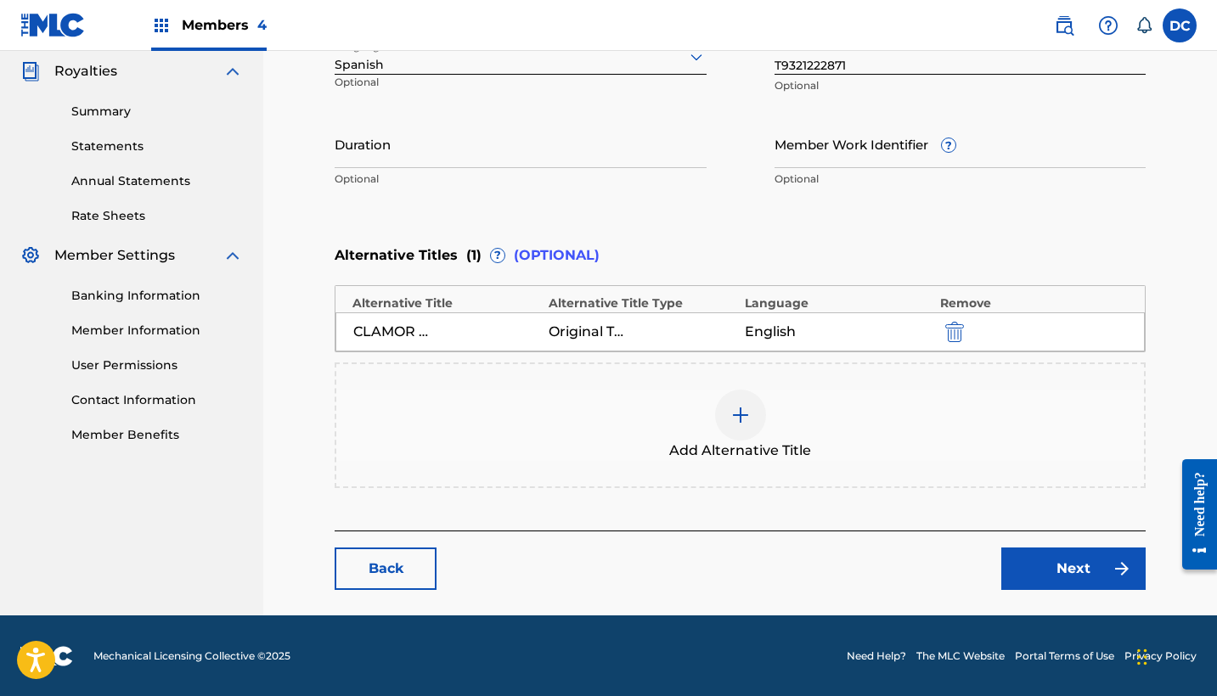
click at [1022, 556] on link "Next" at bounding box center [1073, 569] width 144 height 42
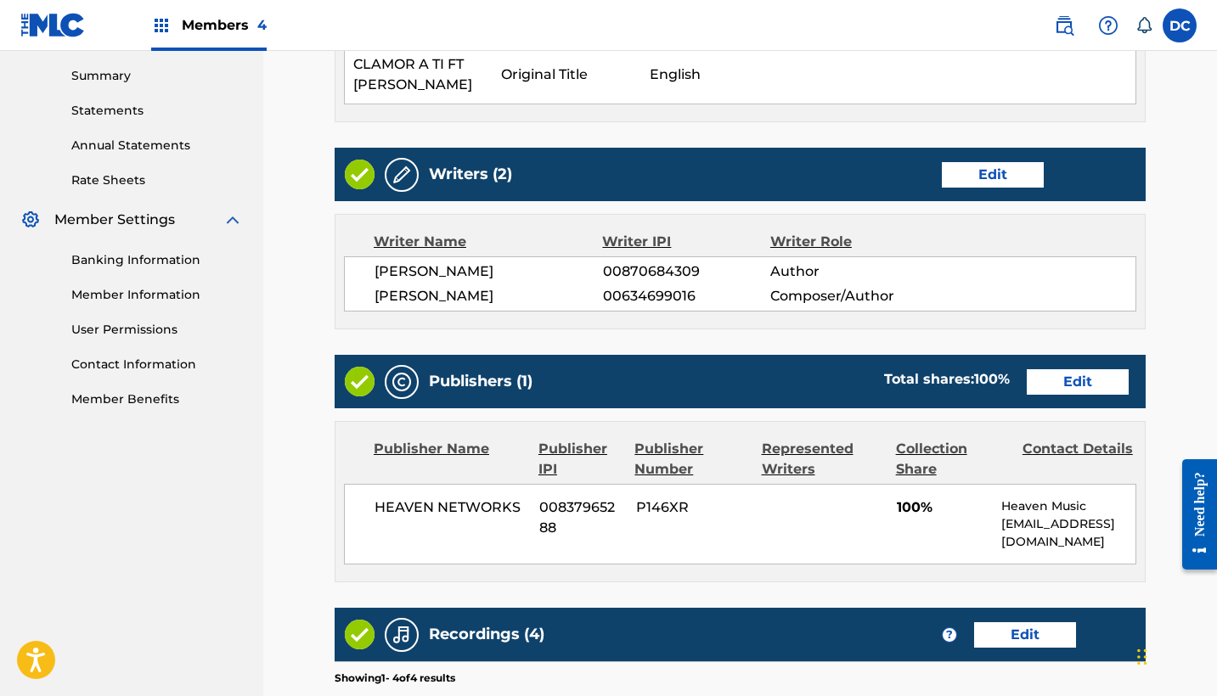
scroll to position [556, 0]
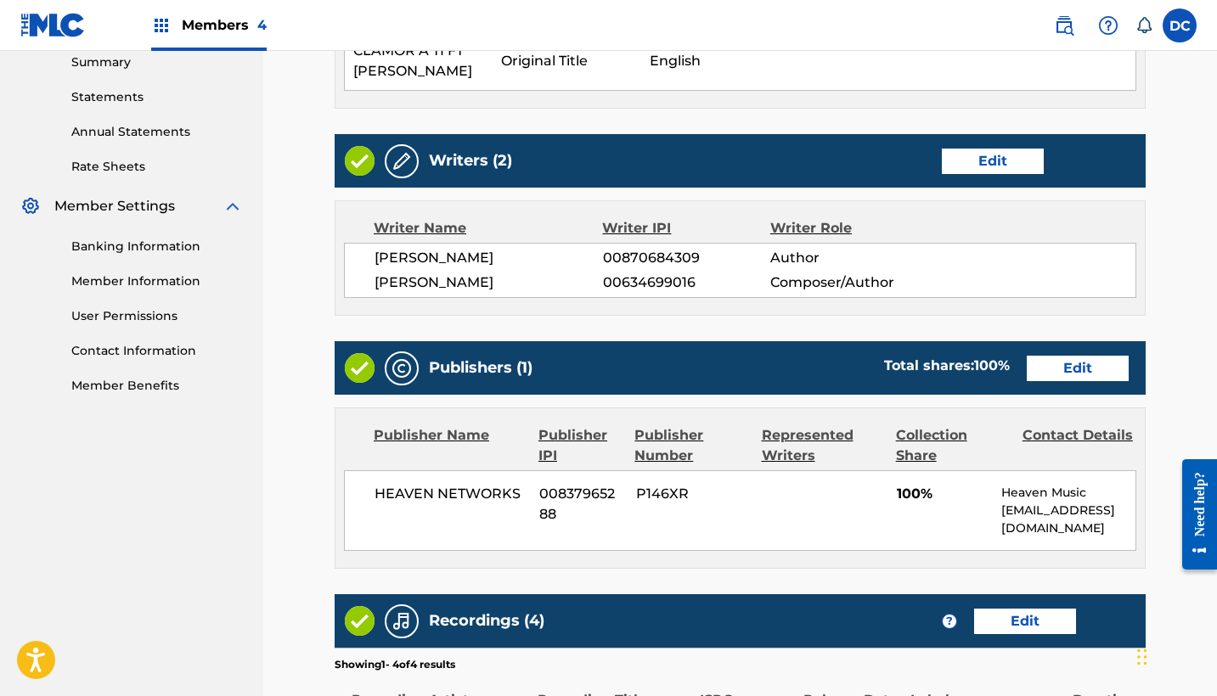
click at [1078, 370] on link "Edit" at bounding box center [1078, 368] width 102 height 25
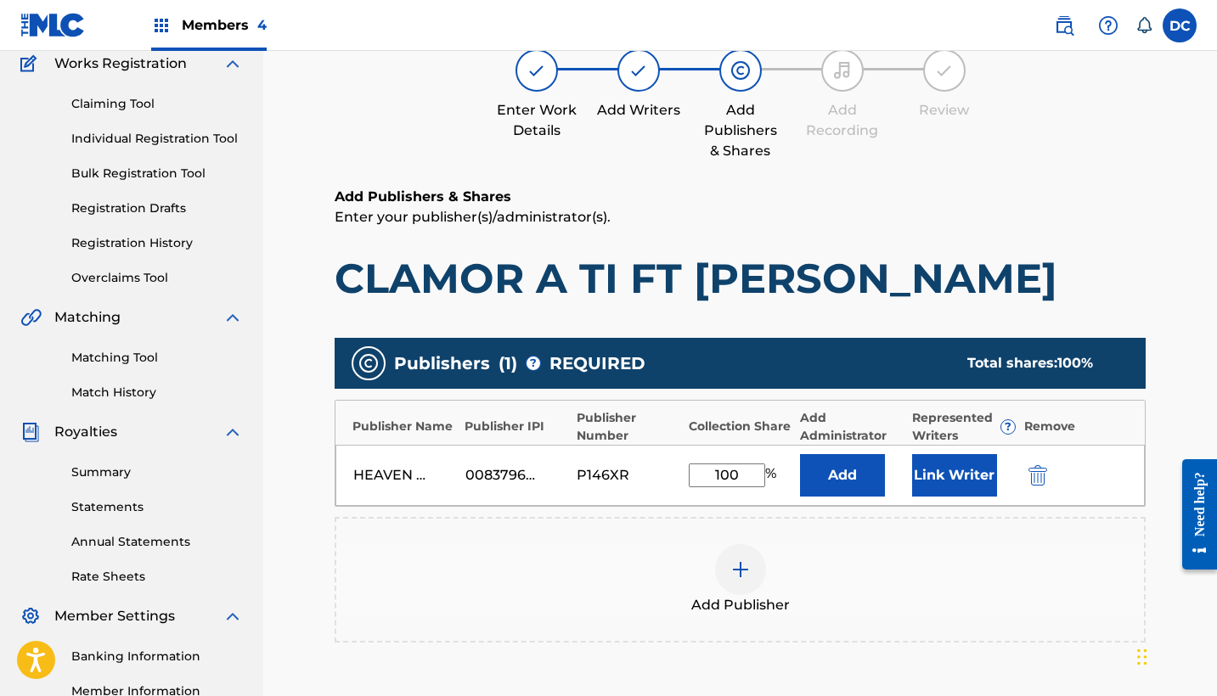
scroll to position [223, 0]
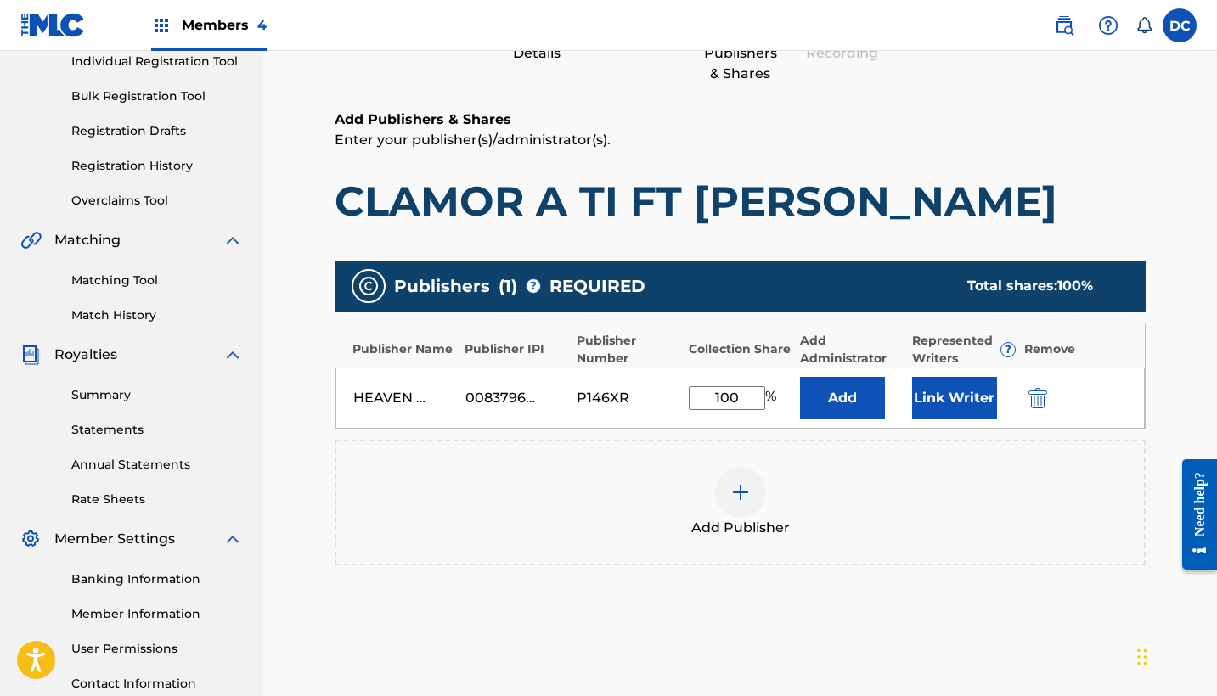
click at [724, 401] on input "100" at bounding box center [727, 398] width 76 height 24
type input "50"
click at [969, 386] on button "Link Writer" at bounding box center [954, 398] width 85 height 42
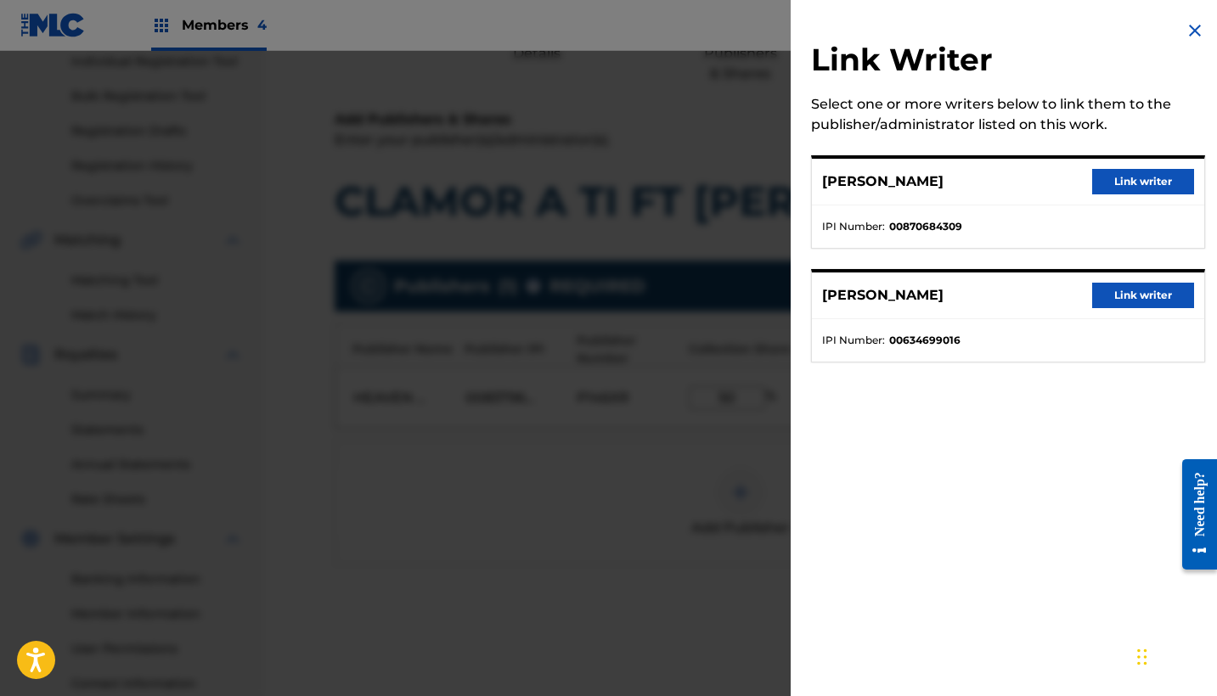
click at [1125, 296] on button "Link writer" at bounding box center [1143, 295] width 102 height 25
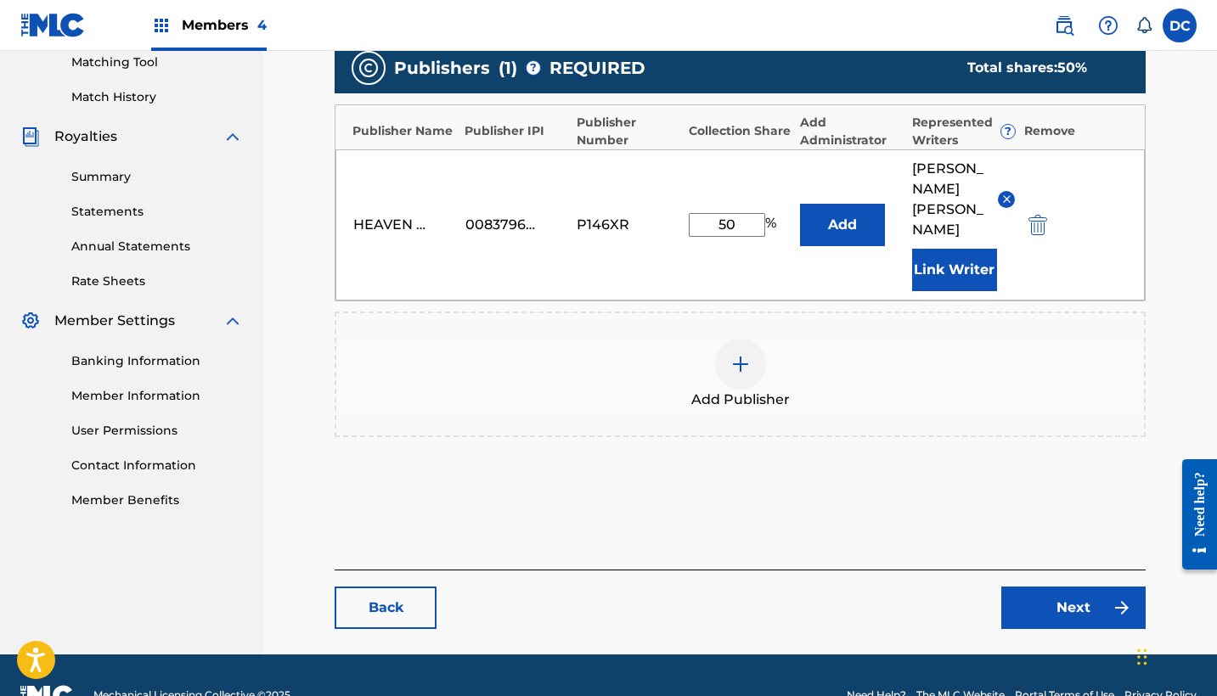
scroll to position [441, 0]
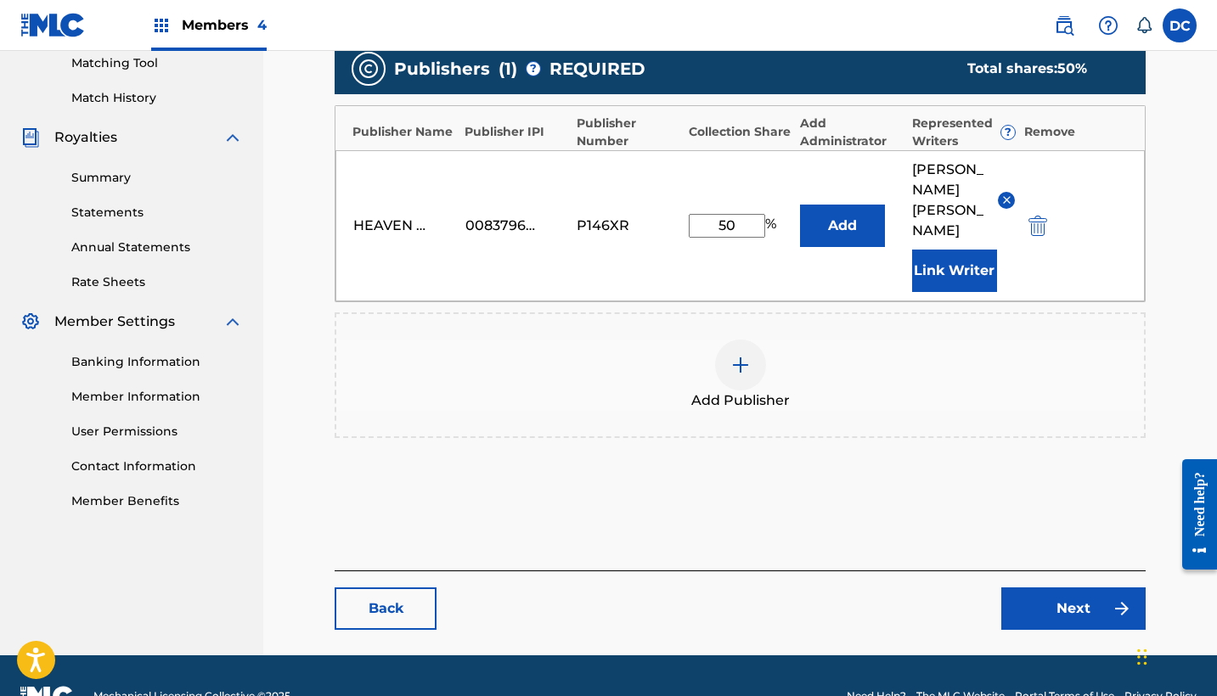
click at [1090, 588] on link "Next" at bounding box center [1073, 609] width 144 height 42
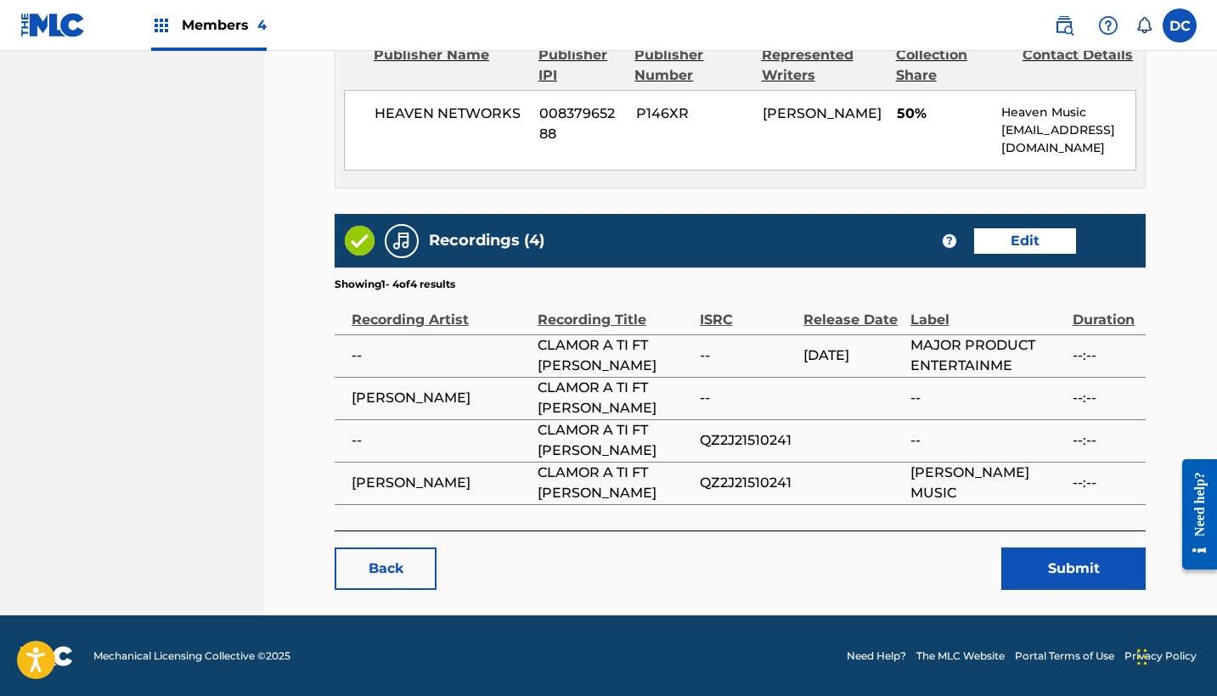
scroll to position [936, 0]
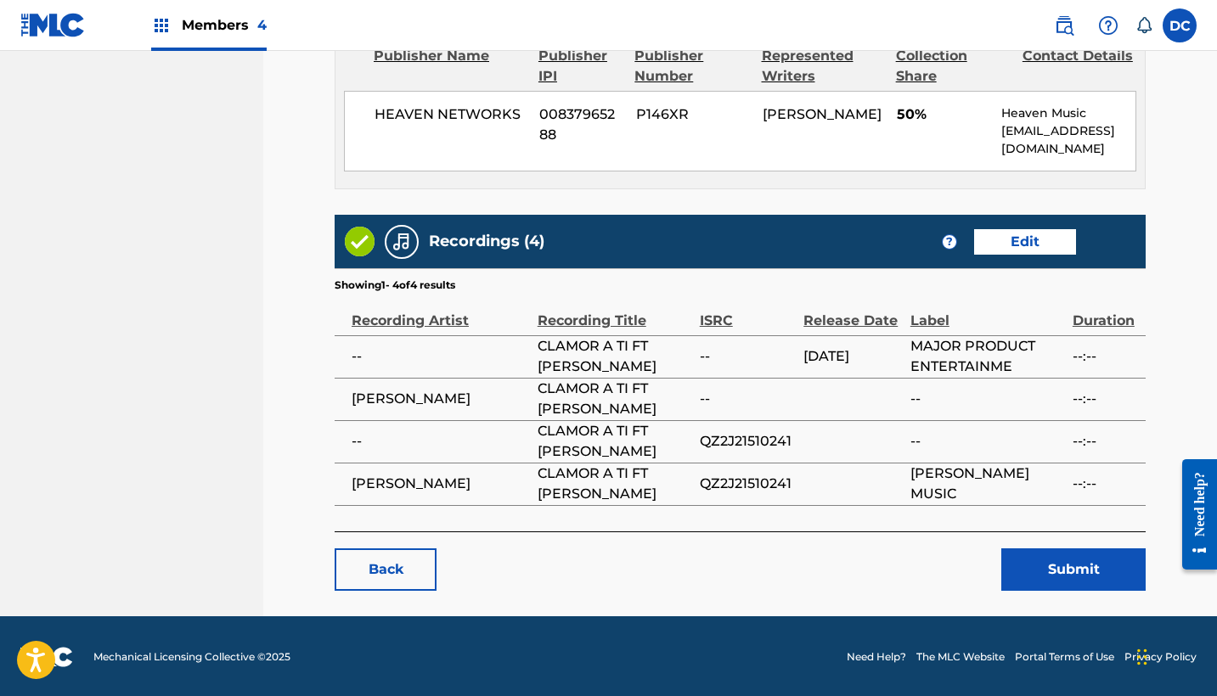
click at [1084, 567] on button "Submit" at bounding box center [1073, 570] width 144 height 42
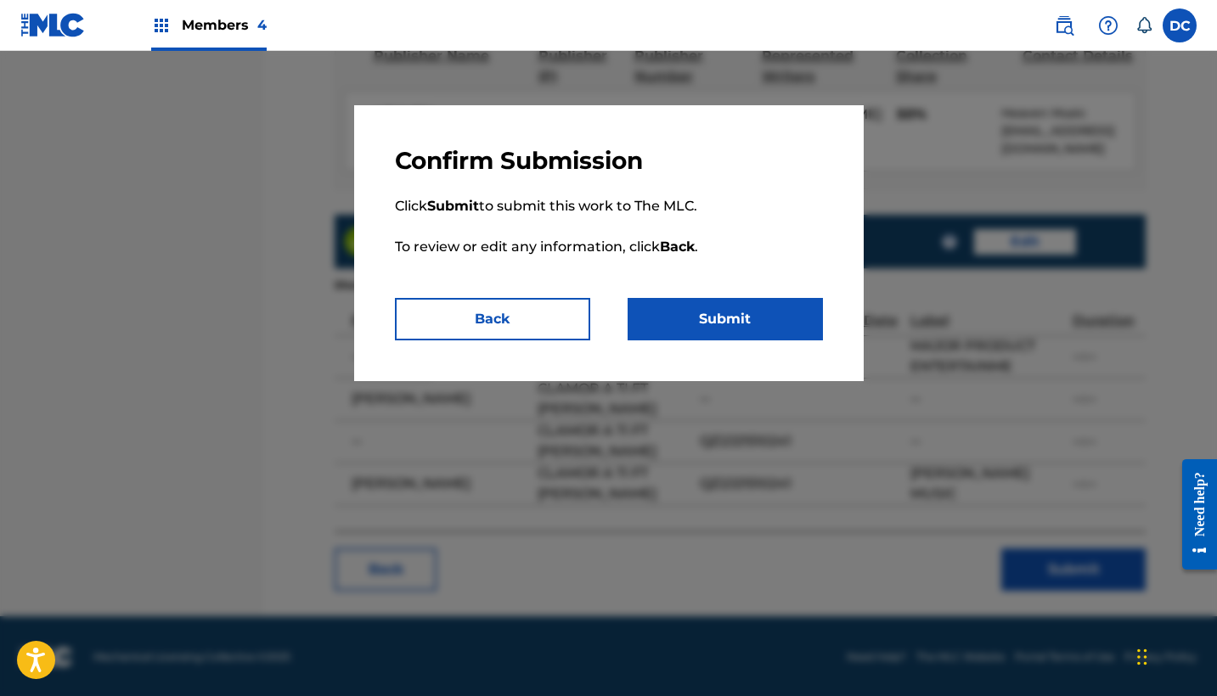
click at [791, 307] on button "Submit" at bounding box center [725, 319] width 195 height 42
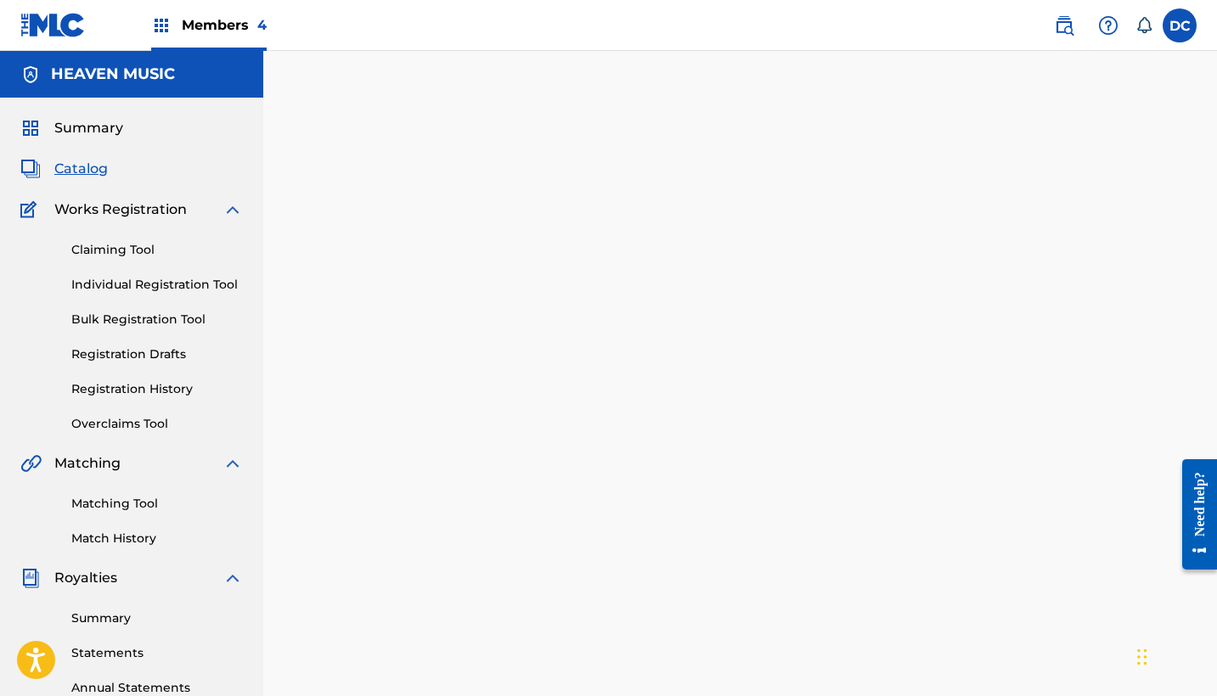
click at [89, 171] on span "Catalog" at bounding box center [80, 169] width 53 height 20
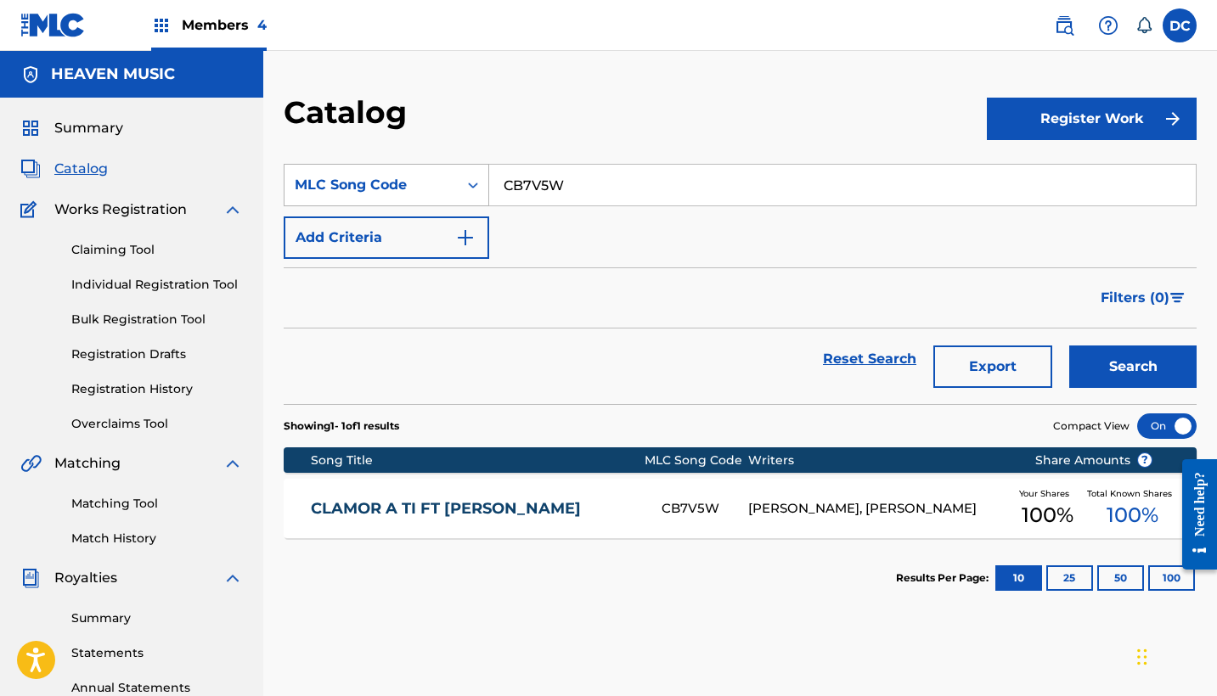
drag, startPoint x: 617, startPoint y: 183, endPoint x: 467, endPoint y: 183, distance: 150.3
click at [467, 183] on div "SearchWithCriteria40781b91-114a-4d34-b494-f9d9018392fe MLC Song Code CB7V5W" at bounding box center [740, 185] width 913 height 42
paste input "EB2ELY"
type input "EB2ELY"
click at [1133, 367] on button "Search" at bounding box center [1132, 367] width 127 height 42
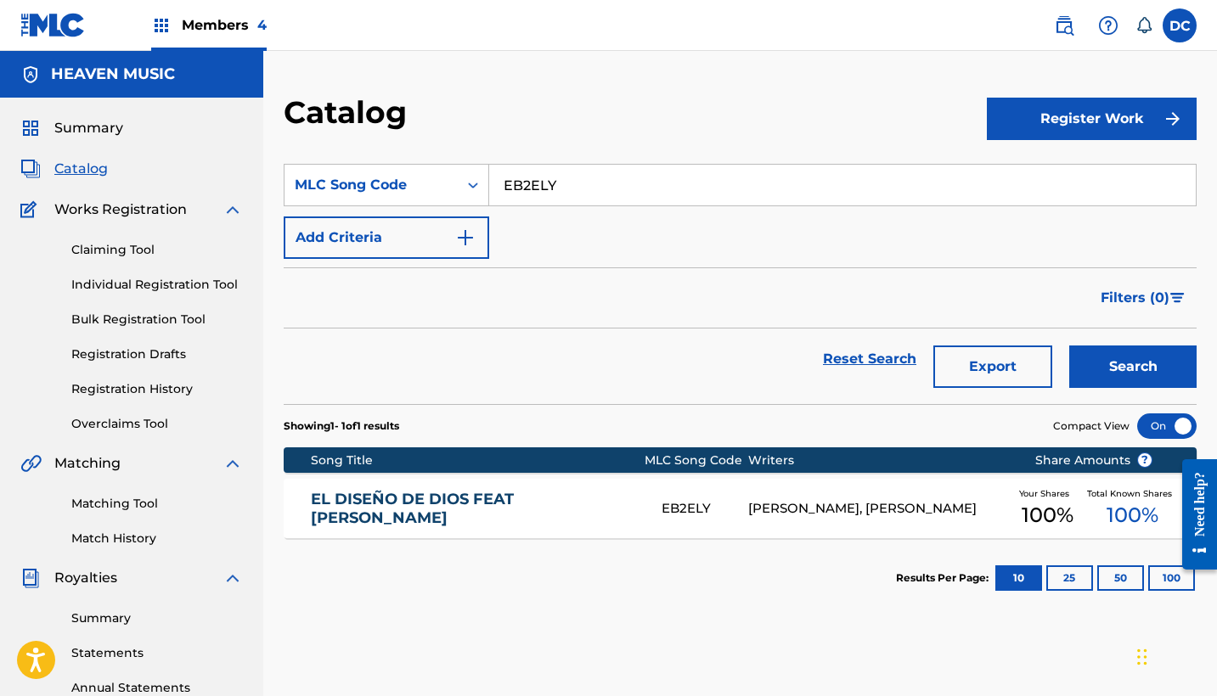
click at [723, 494] on div "EL DISEÑO DE DIOS FEAT [PERSON_NAME] EB2ELY [PERSON_NAME], [PERSON_NAME] Your S…" at bounding box center [740, 508] width 913 height 59
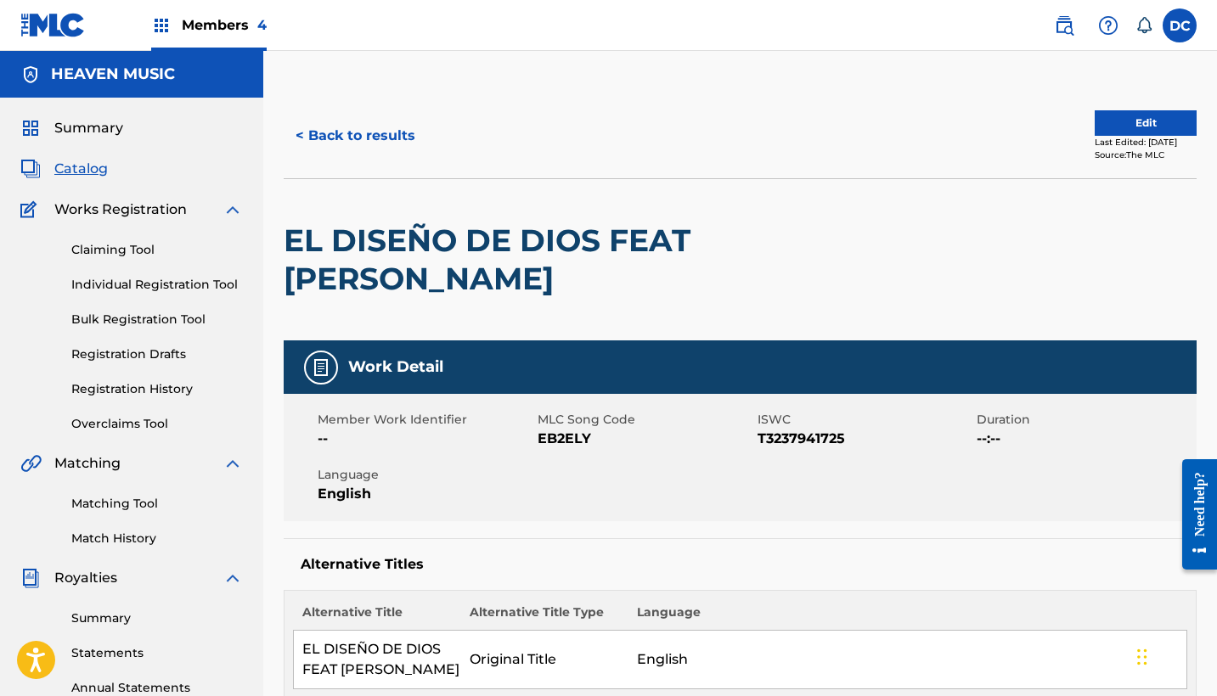
click at [1124, 122] on button "Edit" at bounding box center [1146, 122] width 102 height 25
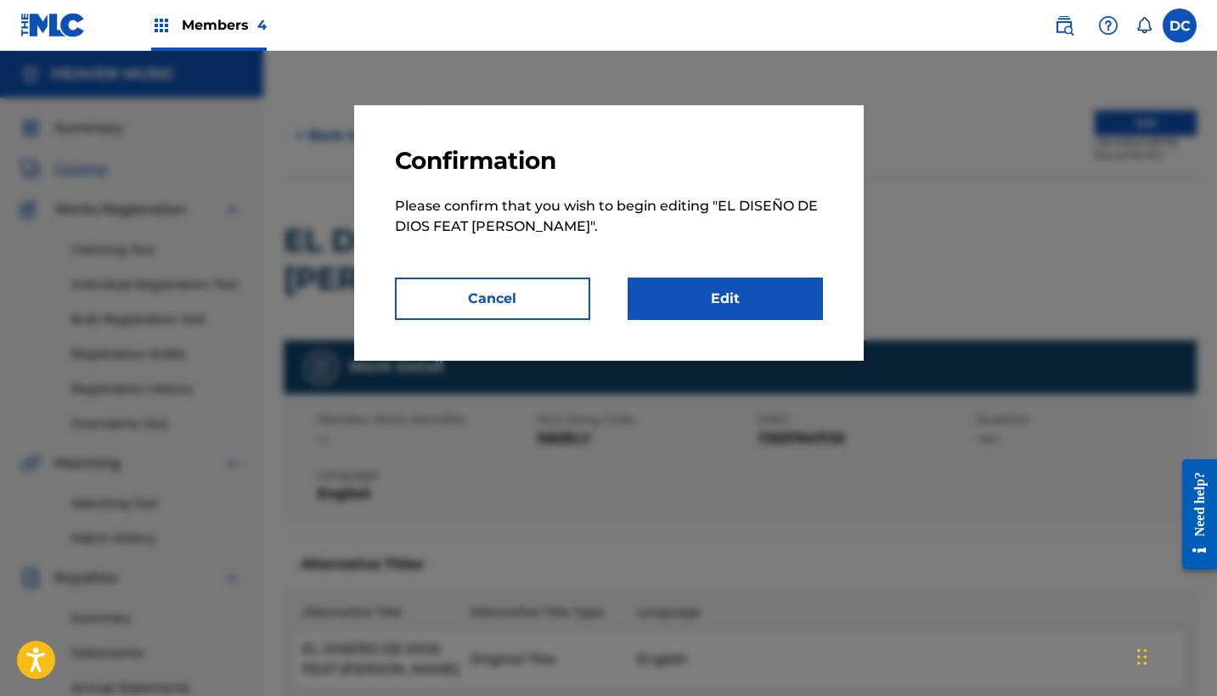
click at [756, 294] on link "Edit" at bounding box center [725, 299] width 195 height 42
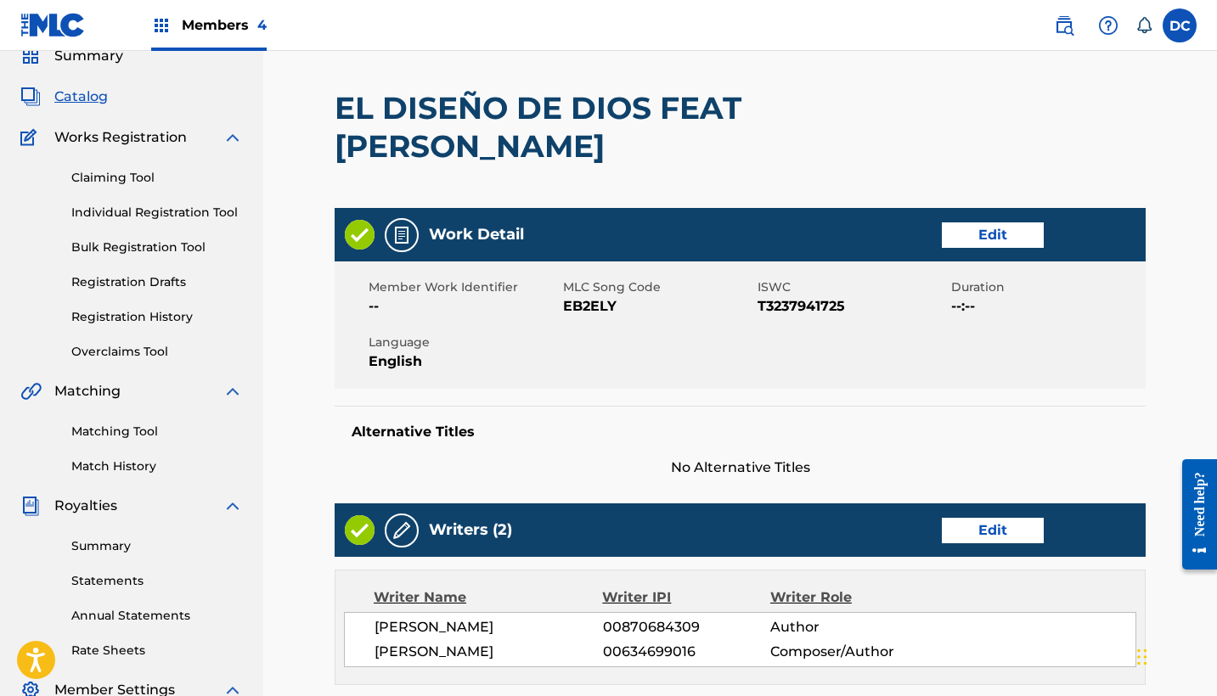
scroll to position [87, 0]
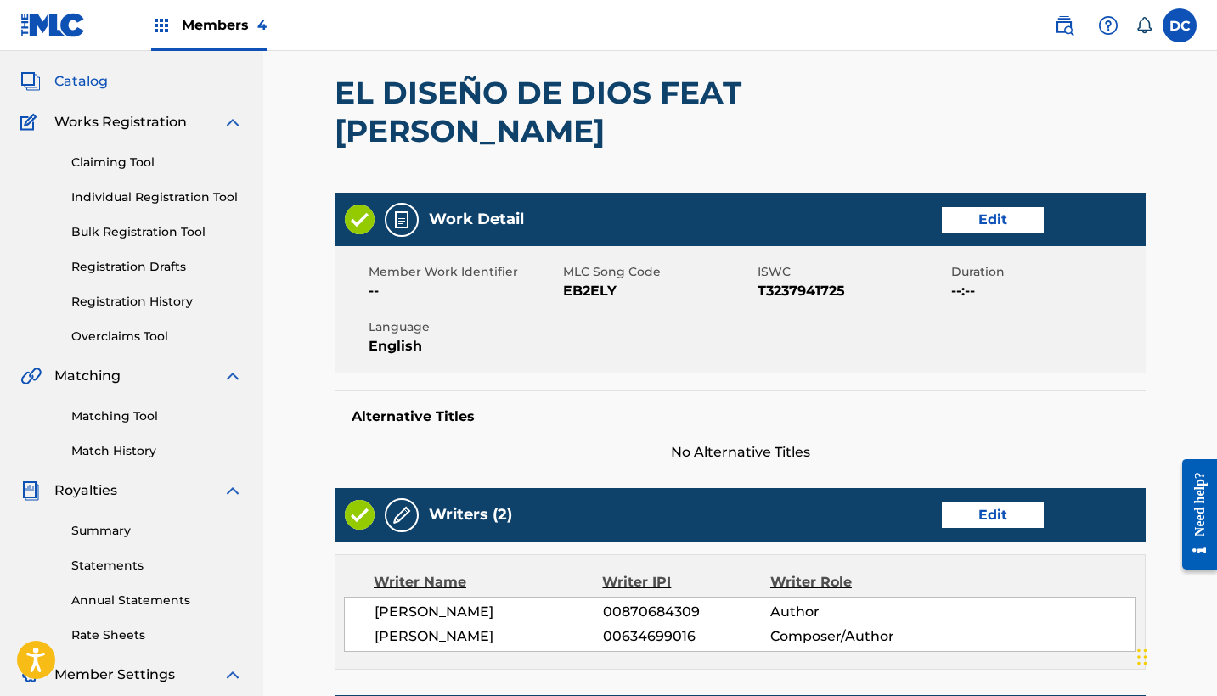
click at [1026, 215] on link "Edit" at bounding box center [993, 219] width 102 height 25
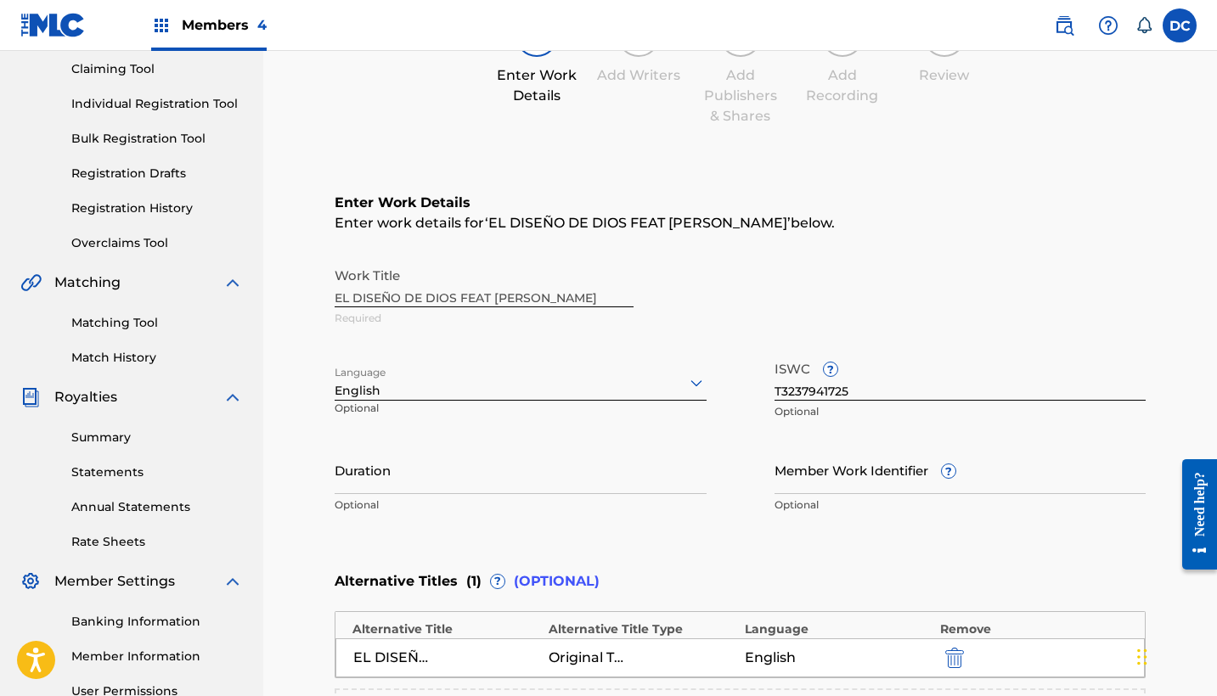
scroll to position [196, 0]
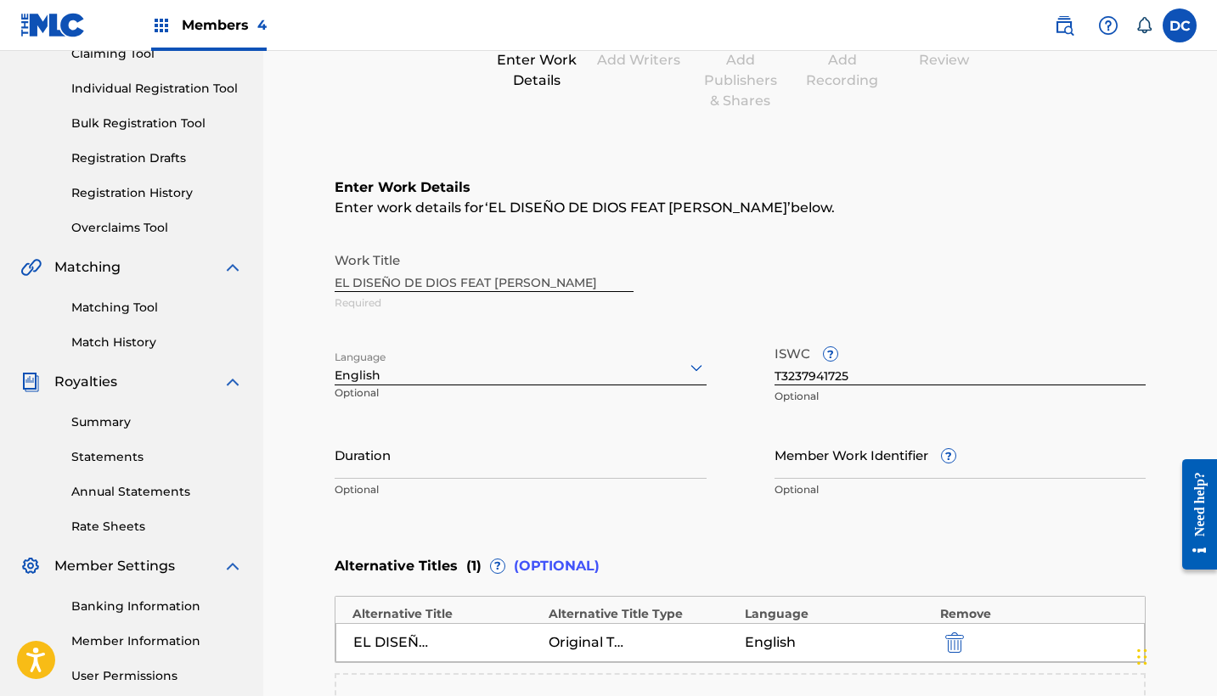
click at [568, 381] on div "English" at bounding box center [521, 376] width 372 height 18
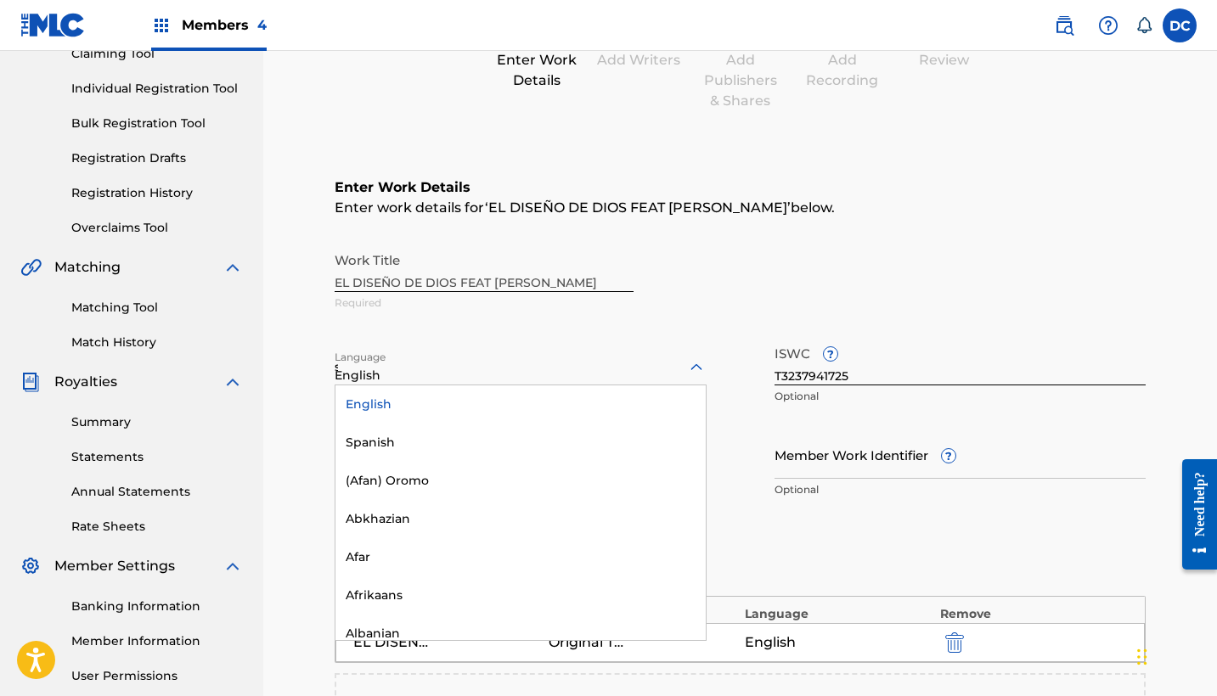
type input "sp"
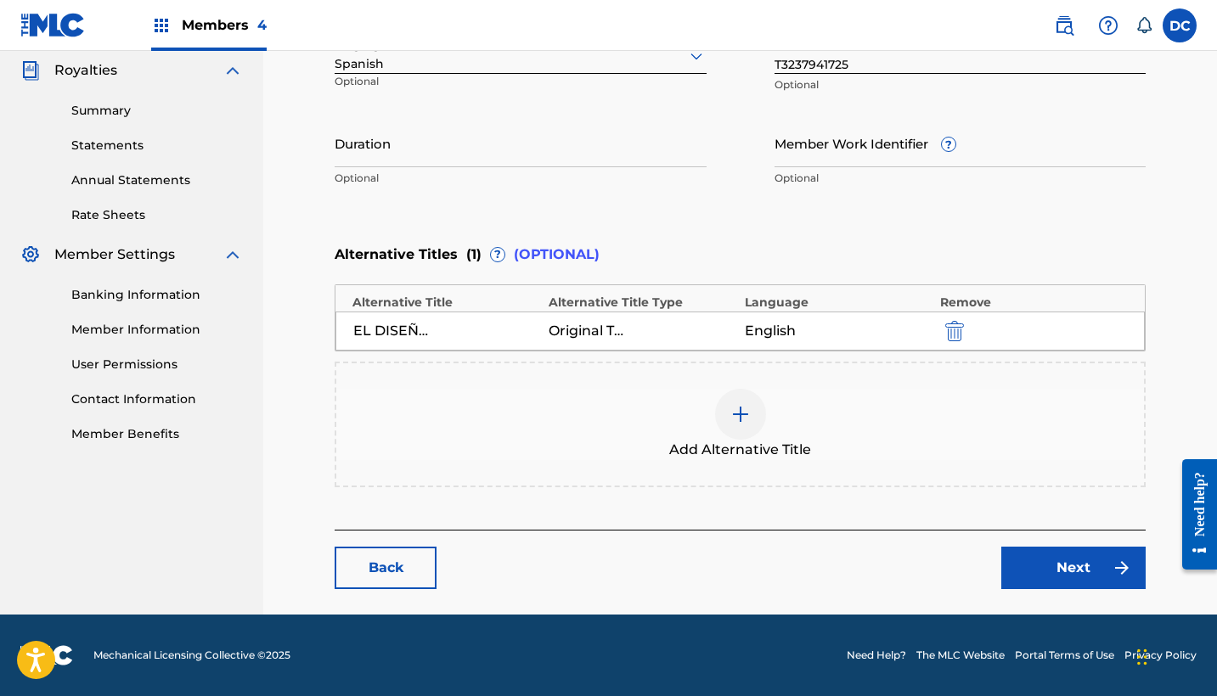
scroll to position [508, 0]
click at [1095, 564] on link "Next" at bounding box center [1073, 568] width 144 height 42
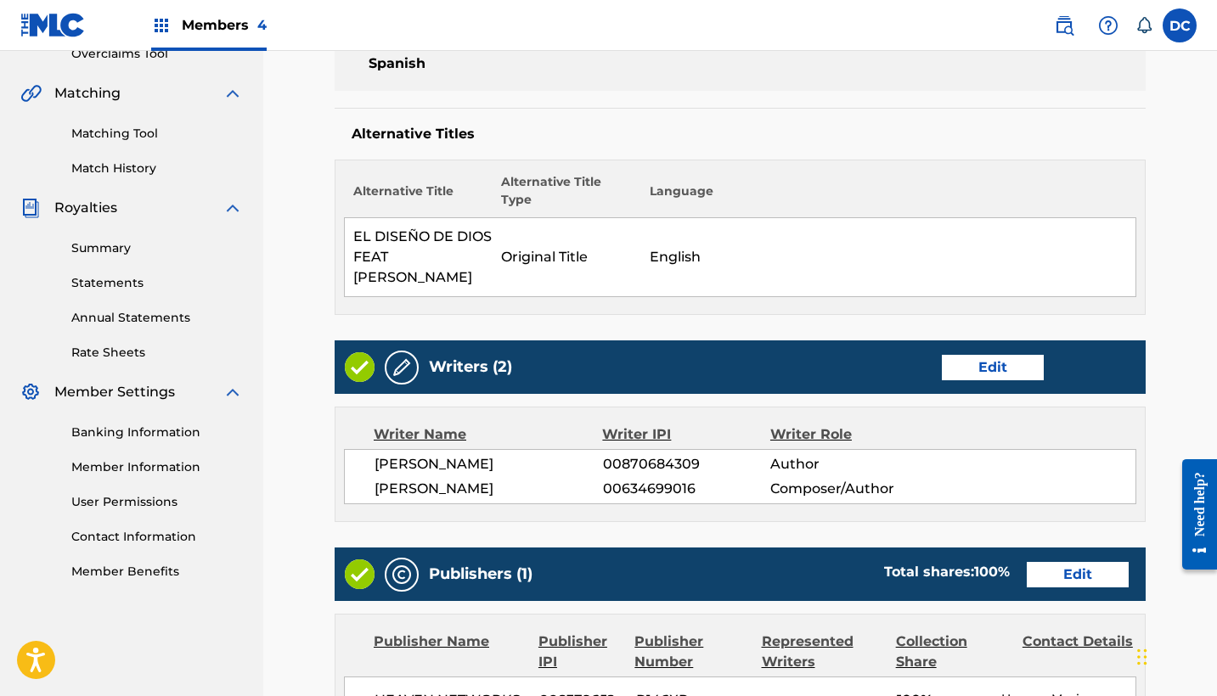
scroll to position [426, 0]
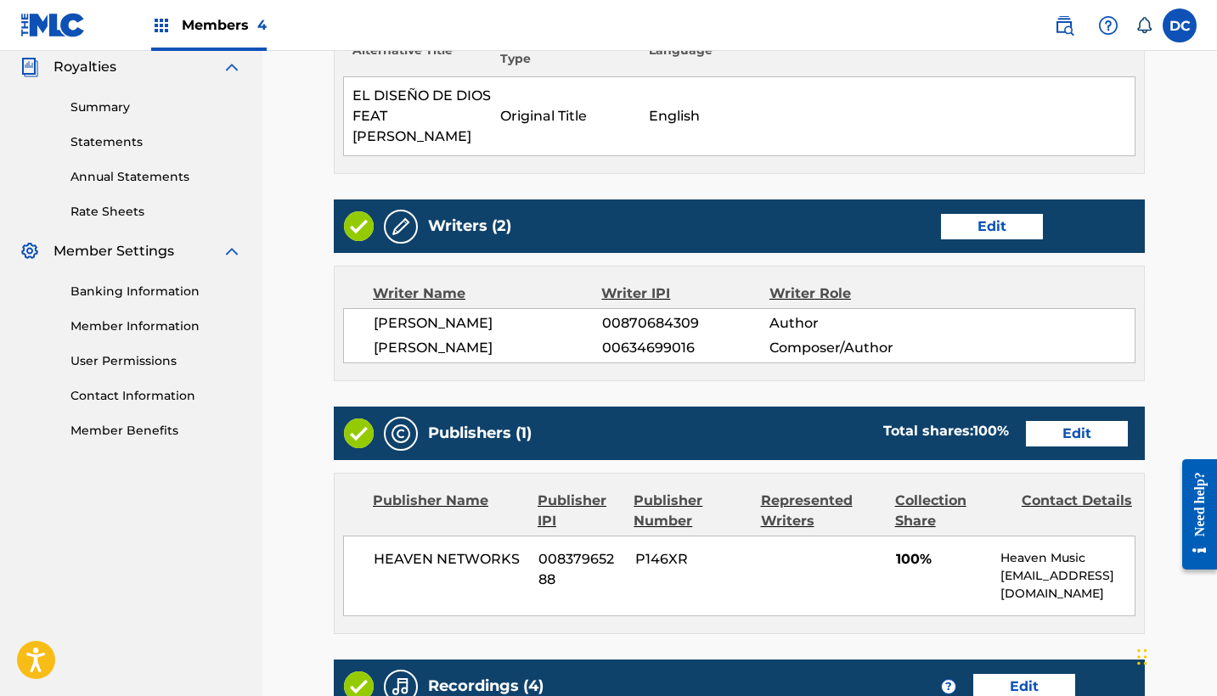
click at [1088, 424] on link "Edit" at bounding box center [1077, 433] width 102 height 25
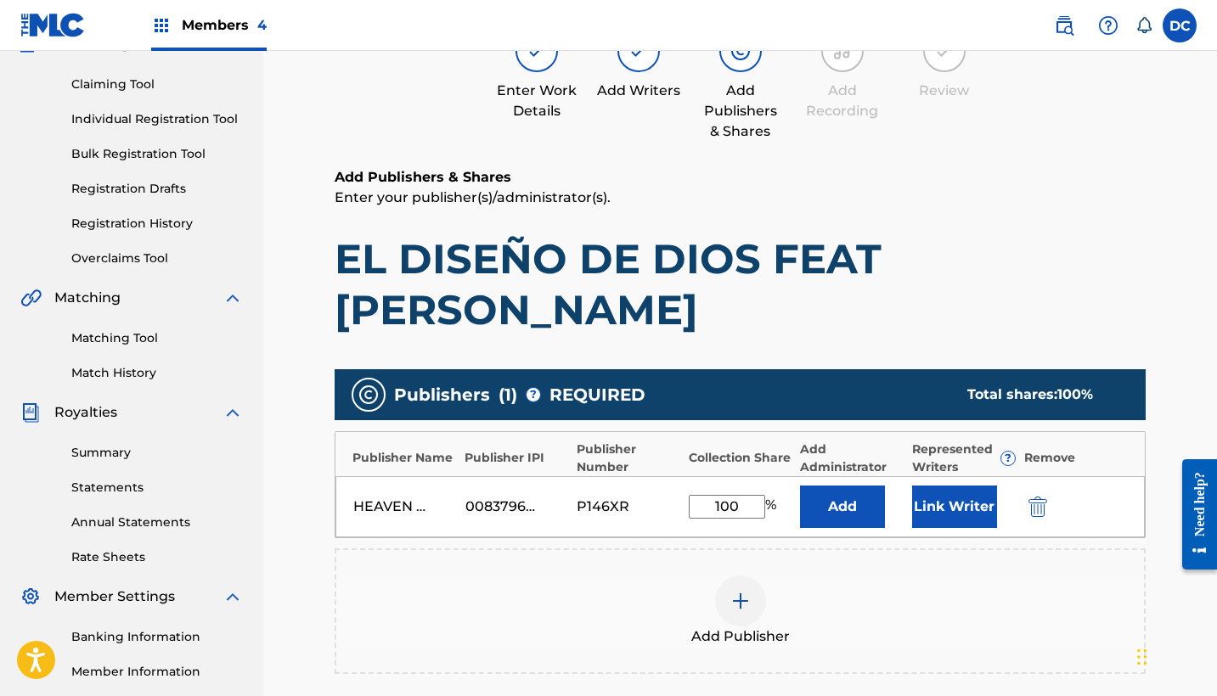
scroll to position [200, 0]
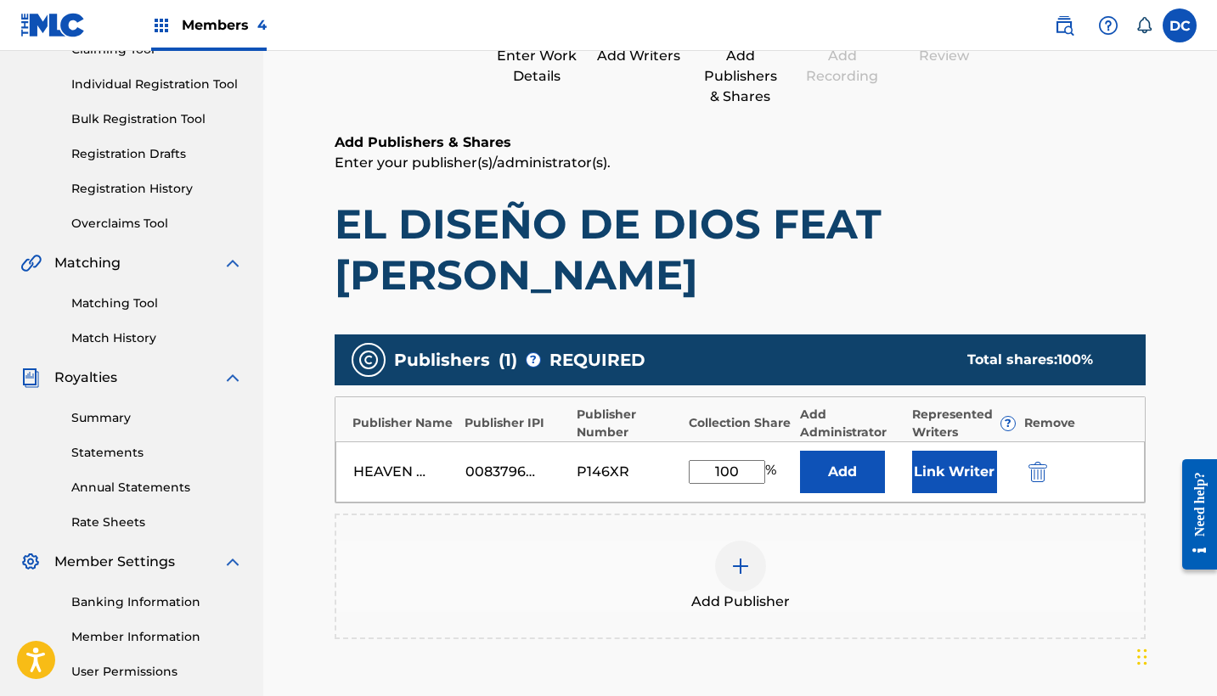
click at [740, 471] on input "100" at bounding box center [727, 472] width 76 height 24
type input "1"
type input "50"
click at [960, 472] on button "Link Writer" at bounding box center [954, 472] width 85 height 42
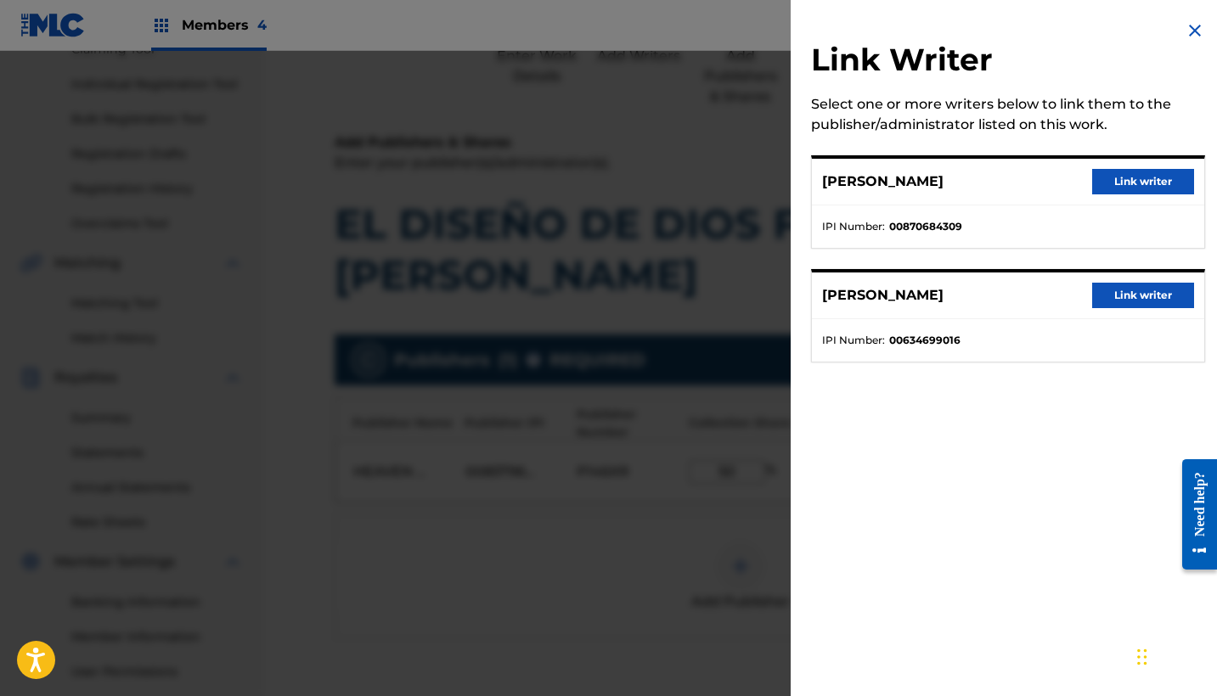
click at [1135, 290] on button "Link writer" at bounding box center [1143, 295] width 102 height 25
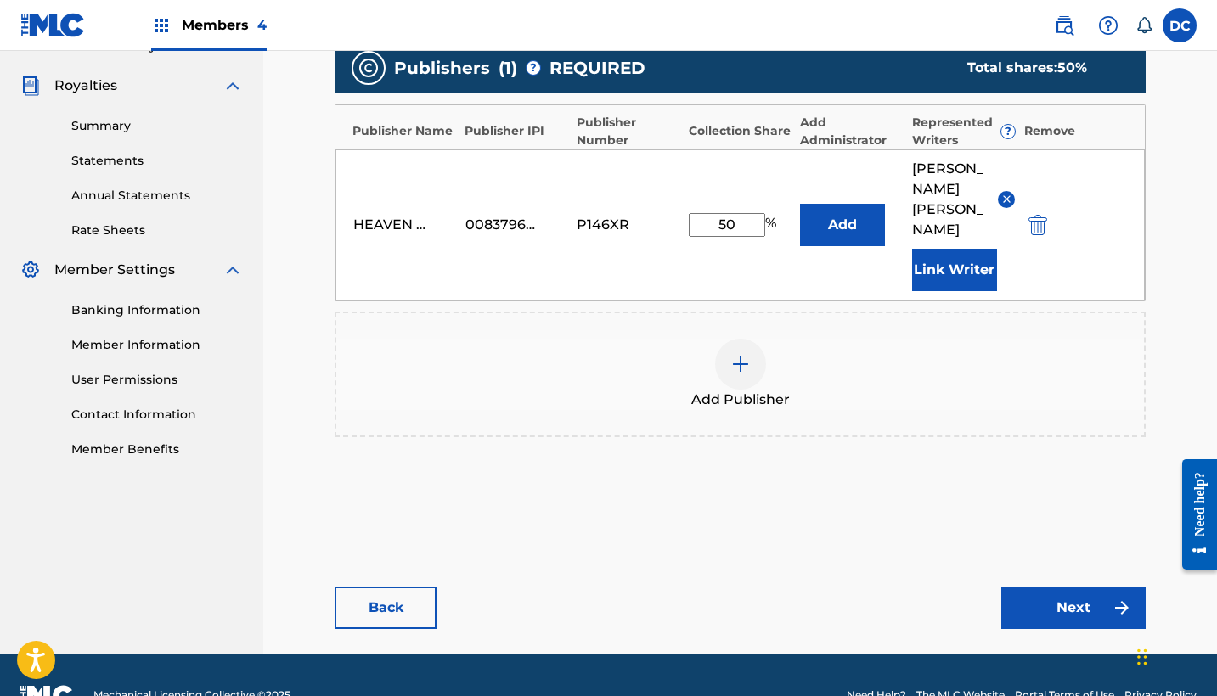
scroll to position [492, 0]
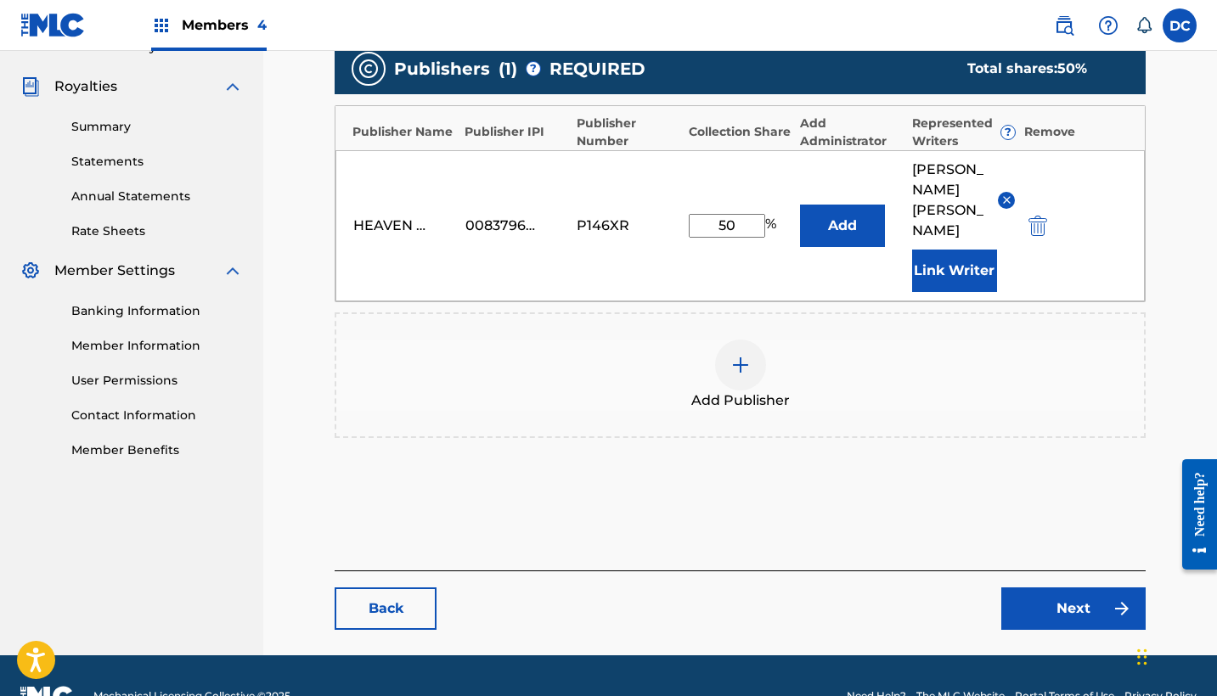
click at [1054, 588] on link "Next" at bounding box center [1073, 609] width 144 height 42
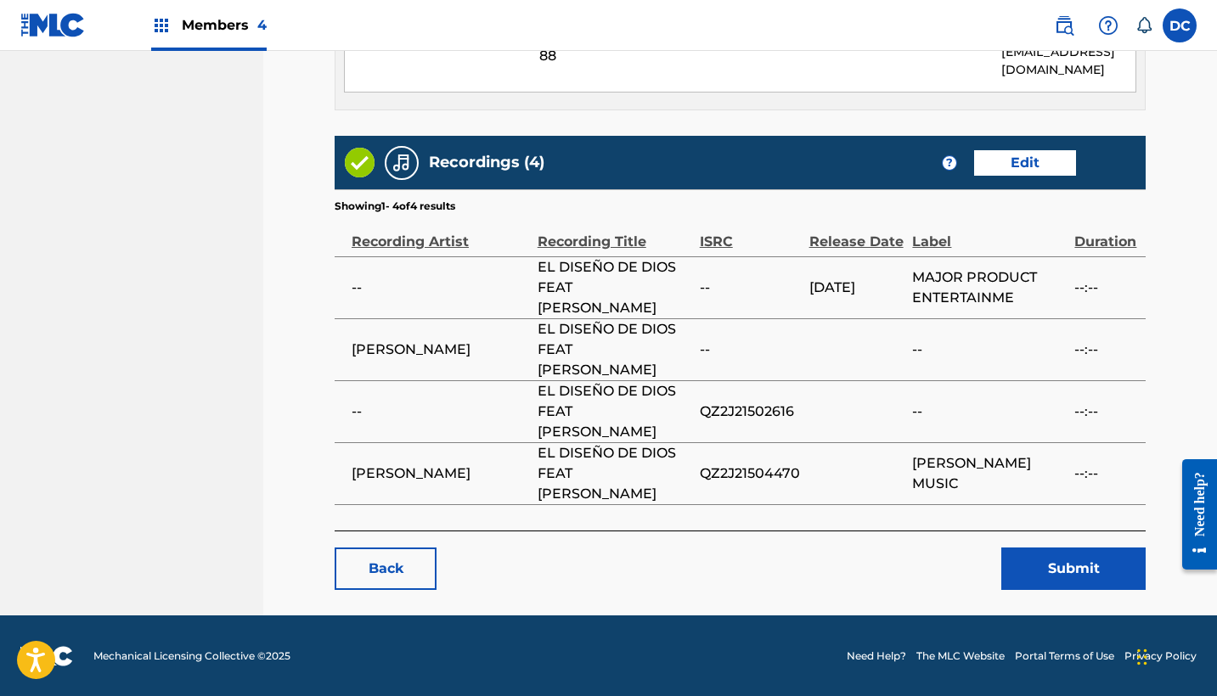
scroll to position [1034, 0]
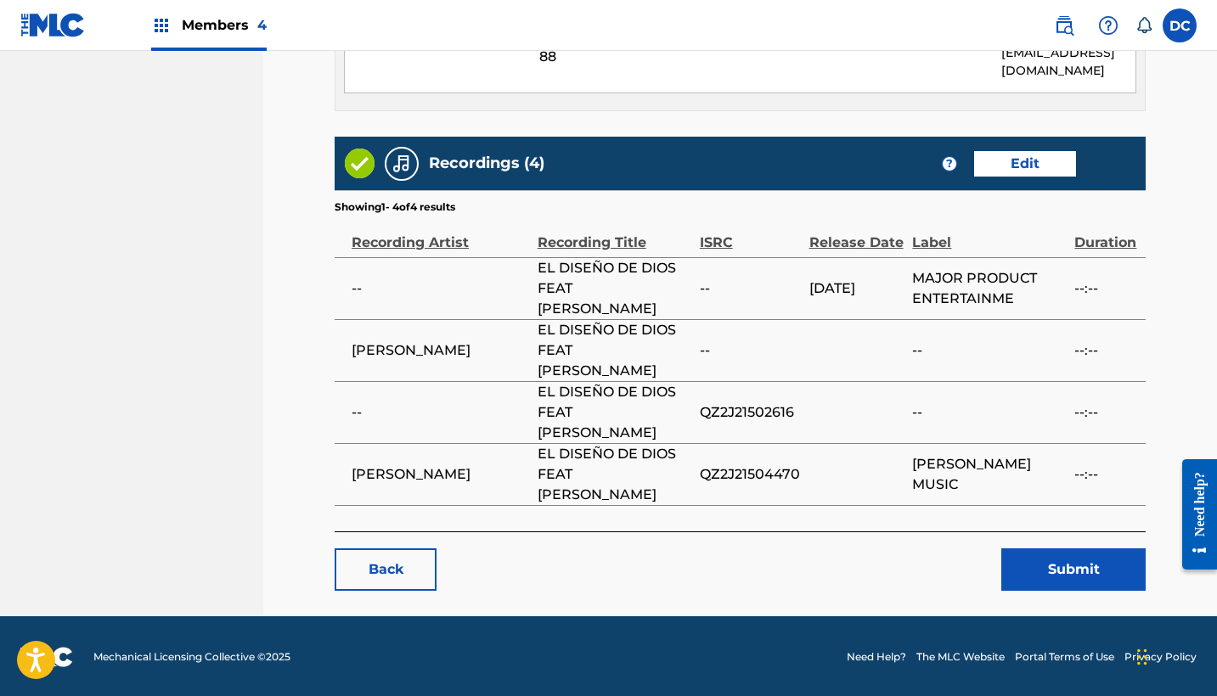
click at [1058, 566] on button "Submit" at bounding box center [1073, 570] width 144 height 42
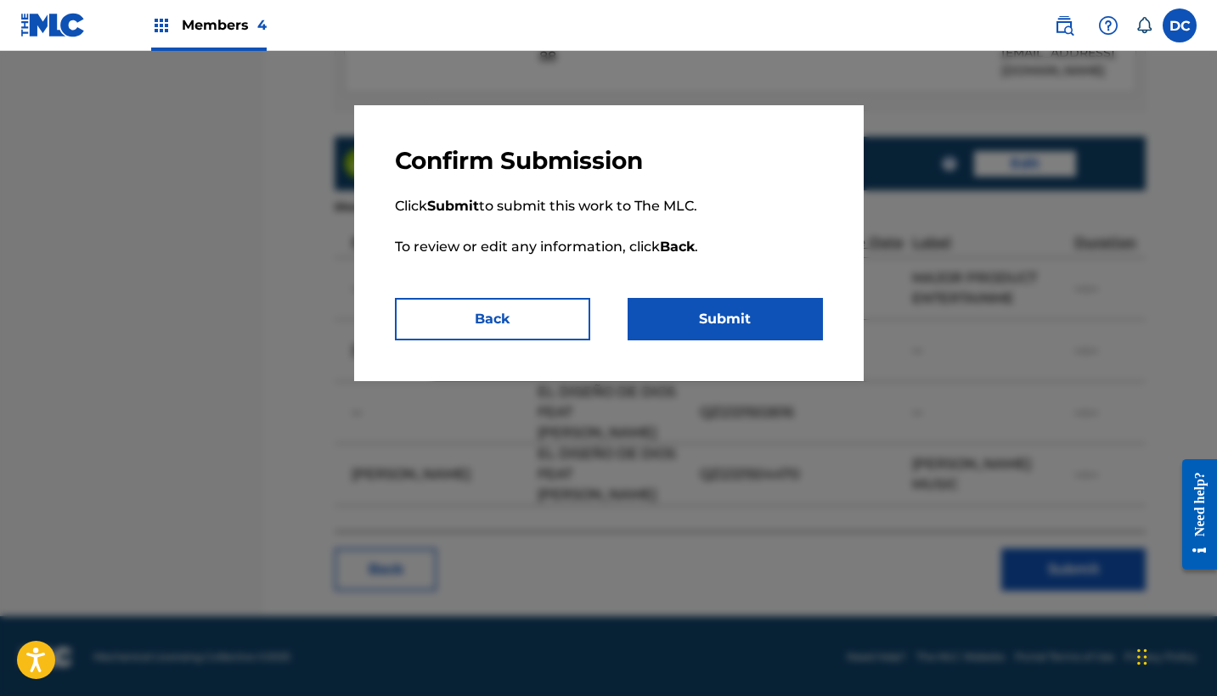
click at [773, 318] on button "Submit" at bounding box center [725, 319] width 195 height 42
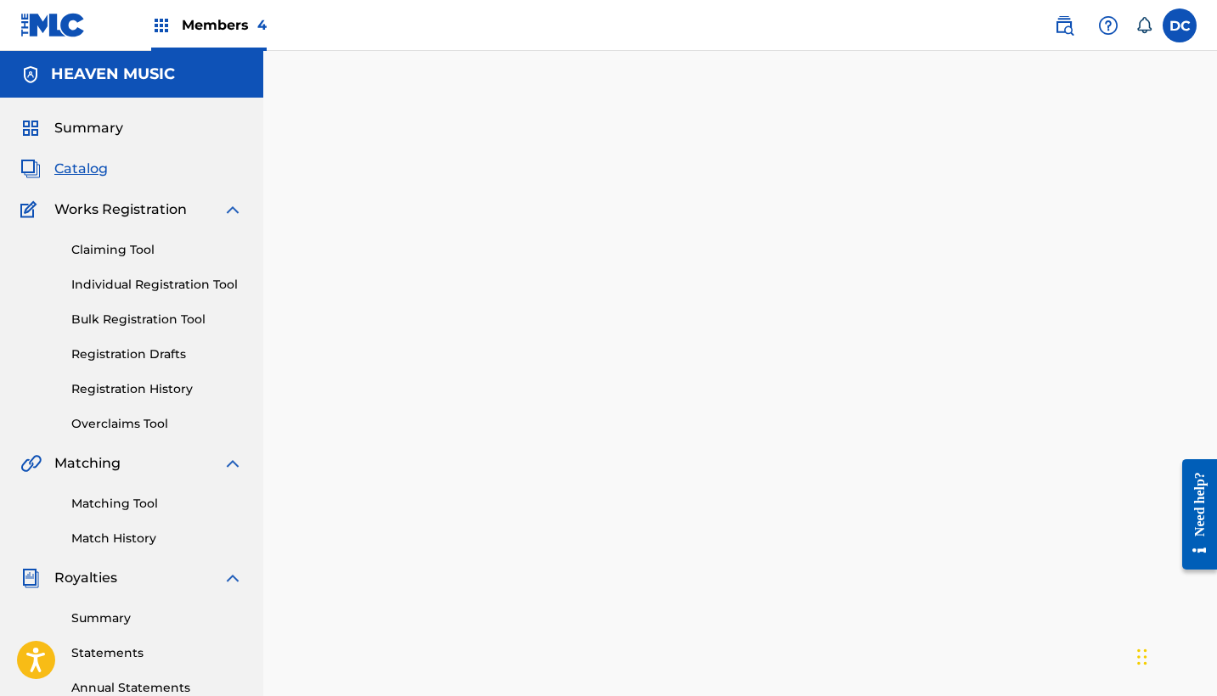
click at [67, 177] on span "Catalog" at bounding box center [80, 169] width 53 height 20
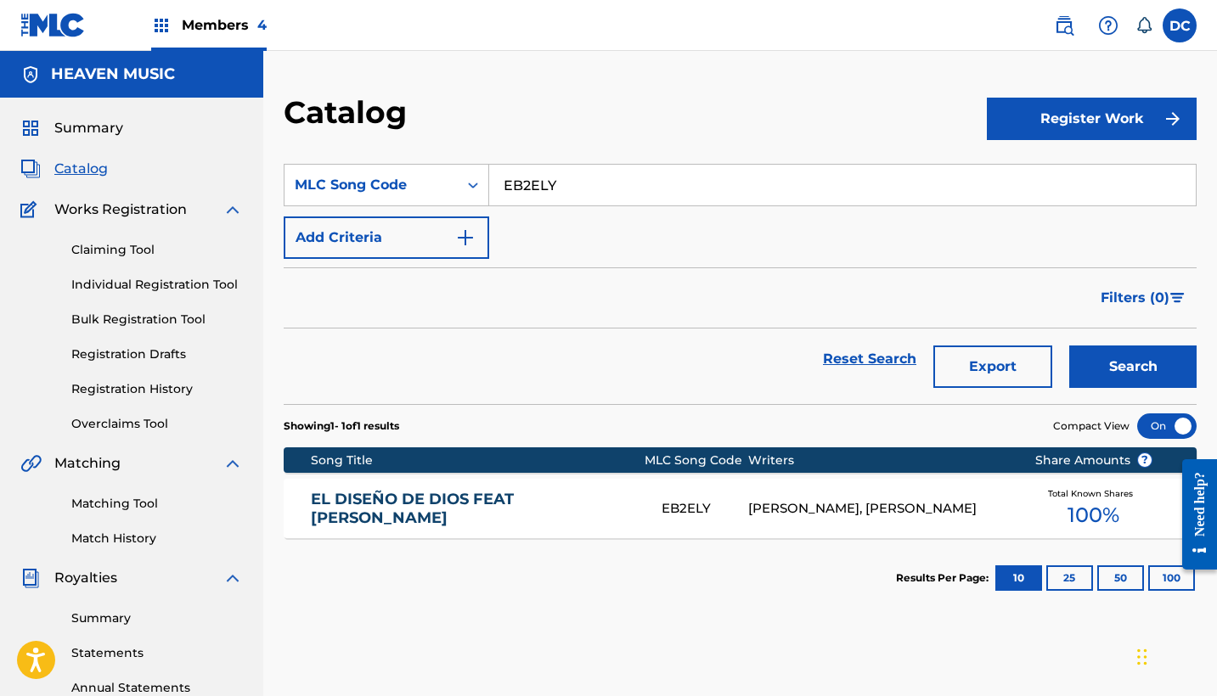
click at [531, 187] on input "EB2ELY" at bounding box center [842, 185] width 707 height 41
paste input "SA8MNG"
type input "SA8MNG"
click at [1133, 367] on button "Search" at bounding box center [1132, 367] width 127 height 42
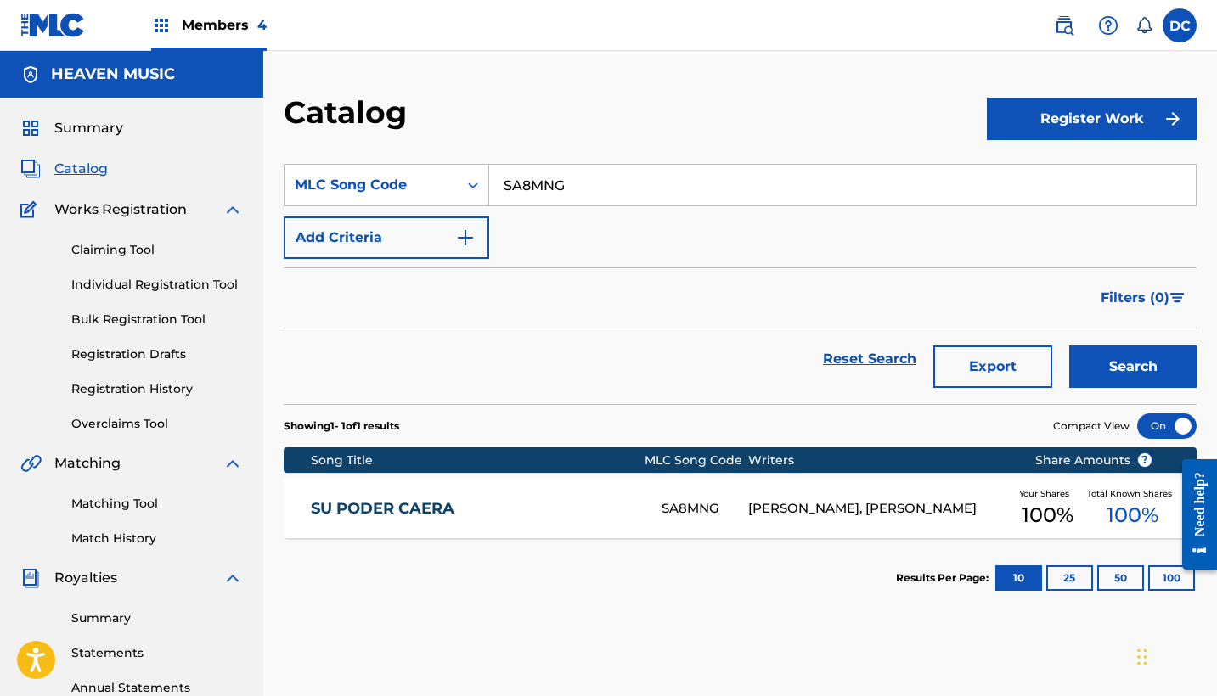
click at [594, 518] on div "SU PODER CAERA SA8MNG [PERSON_NAME], [PERSON_NAME] Your Shares 100 % Total Know…" at bounding box center [740, 508] width 913 height 59
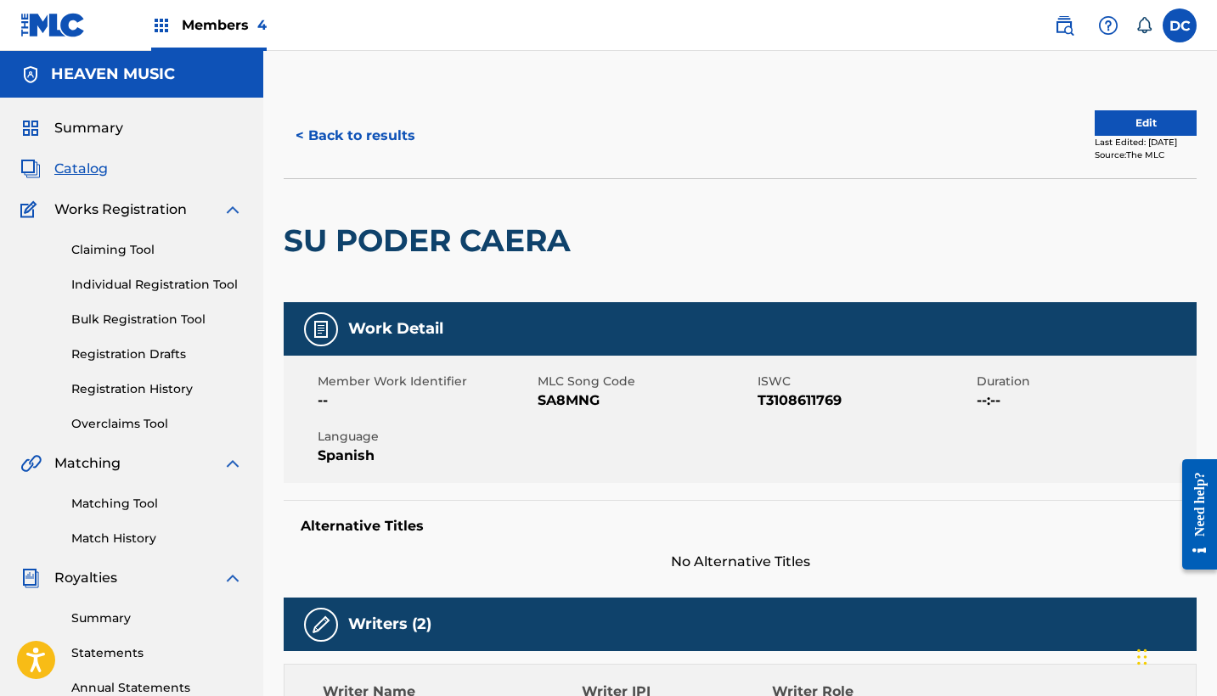
click at [1117, 117] on button "Edit" at bounding box center [1146, 122] width 102 height 25
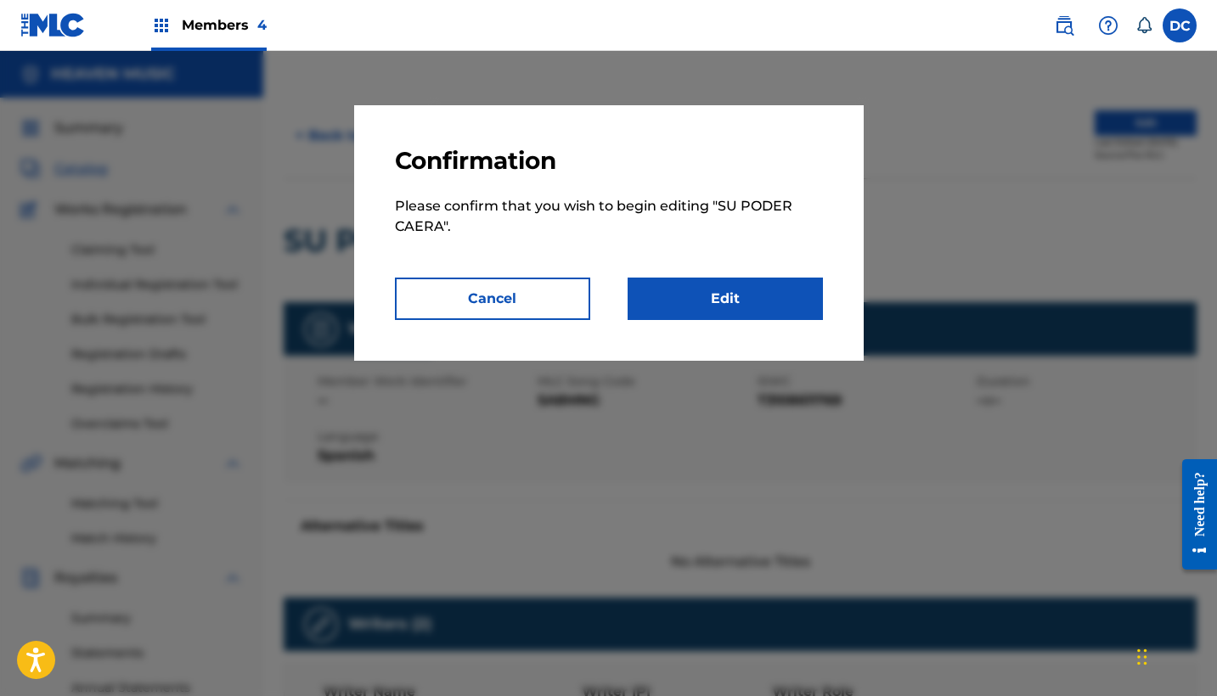
click at [763, 292] on link "Edit" at bounding box center [725, 299] width 195 height 42
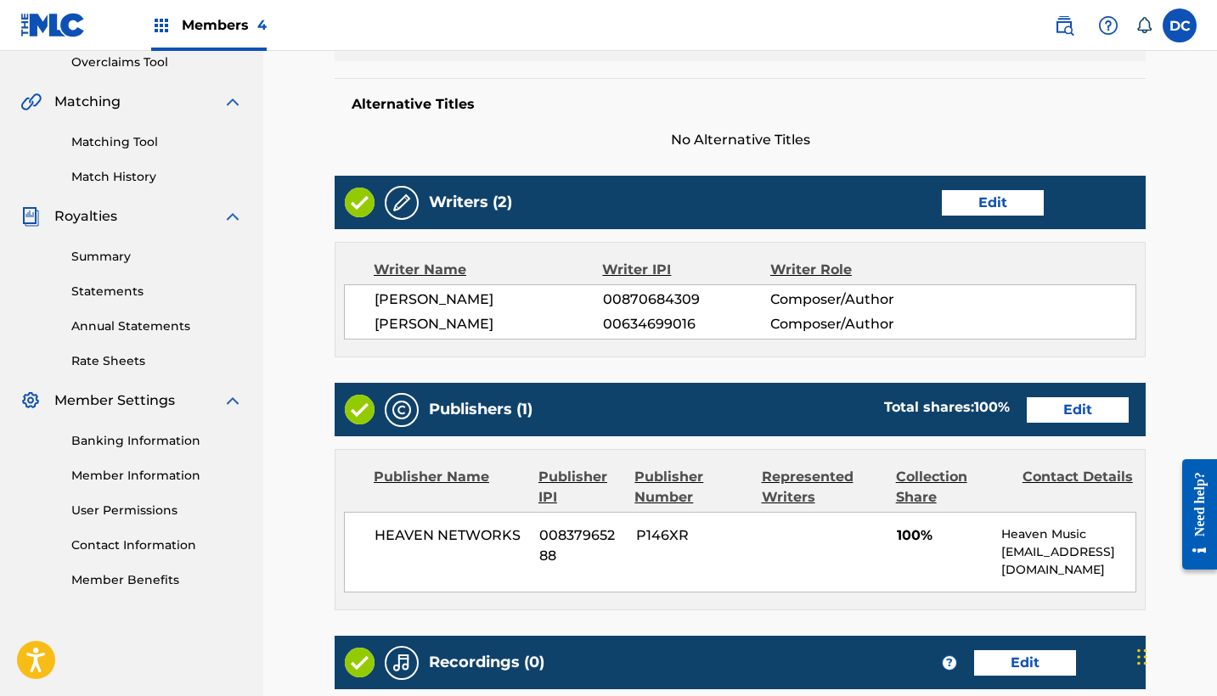
scroll to position [425, 0]
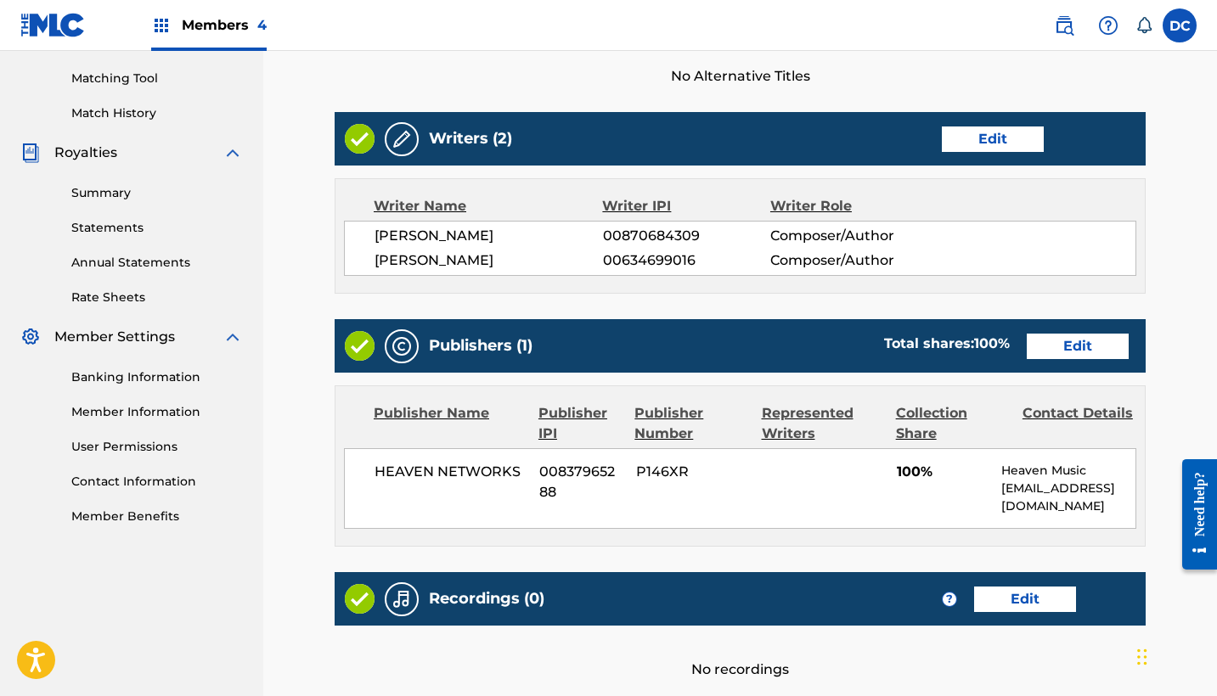
click at [1076, 344] on link "Edit" at bounding box center [1078, 346] width 102 height 25
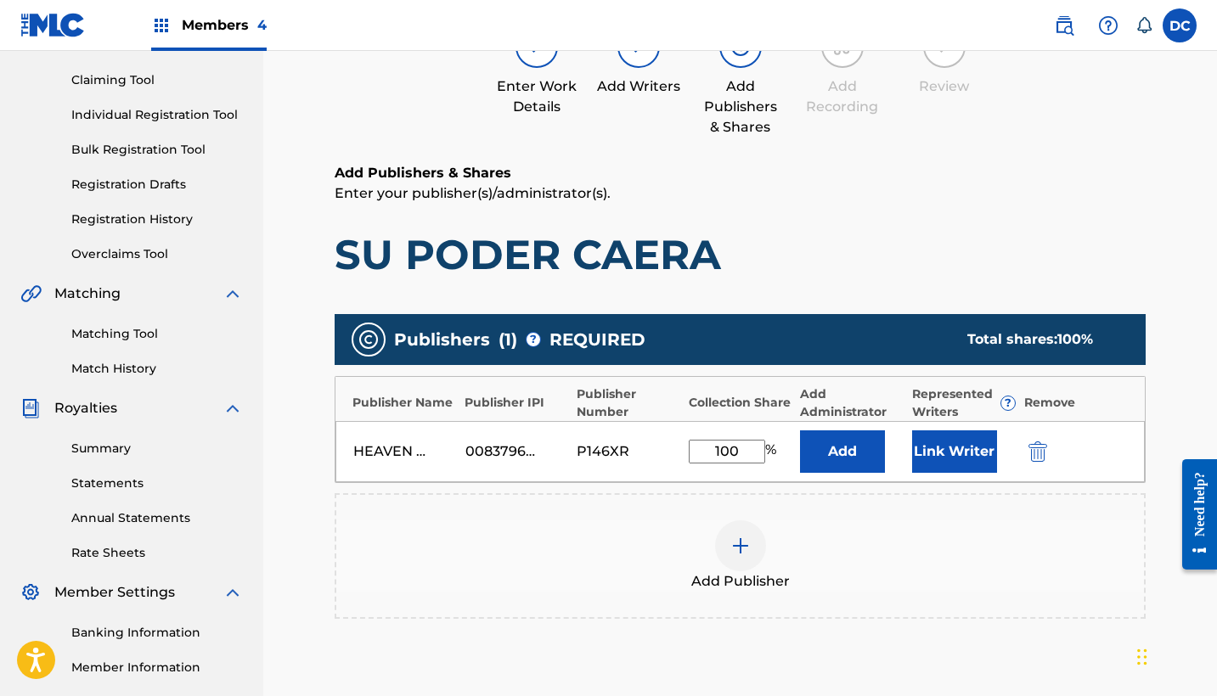
scroll to position [210, 0]
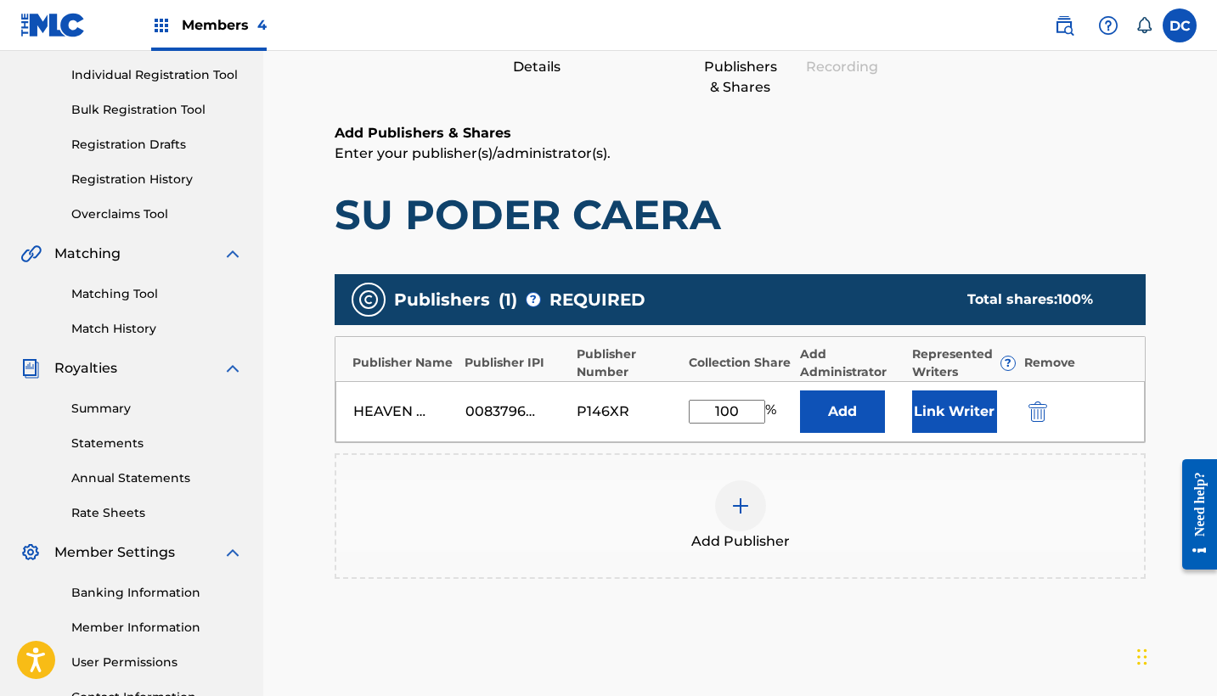
click at [745, 417] on input "100" at bounding box center [727, 412] width 76 height 24
type input "1"
type input "50"
click at [955, 427] on button "Link Writer" at bounding box center [954, 412] width 85 height 42
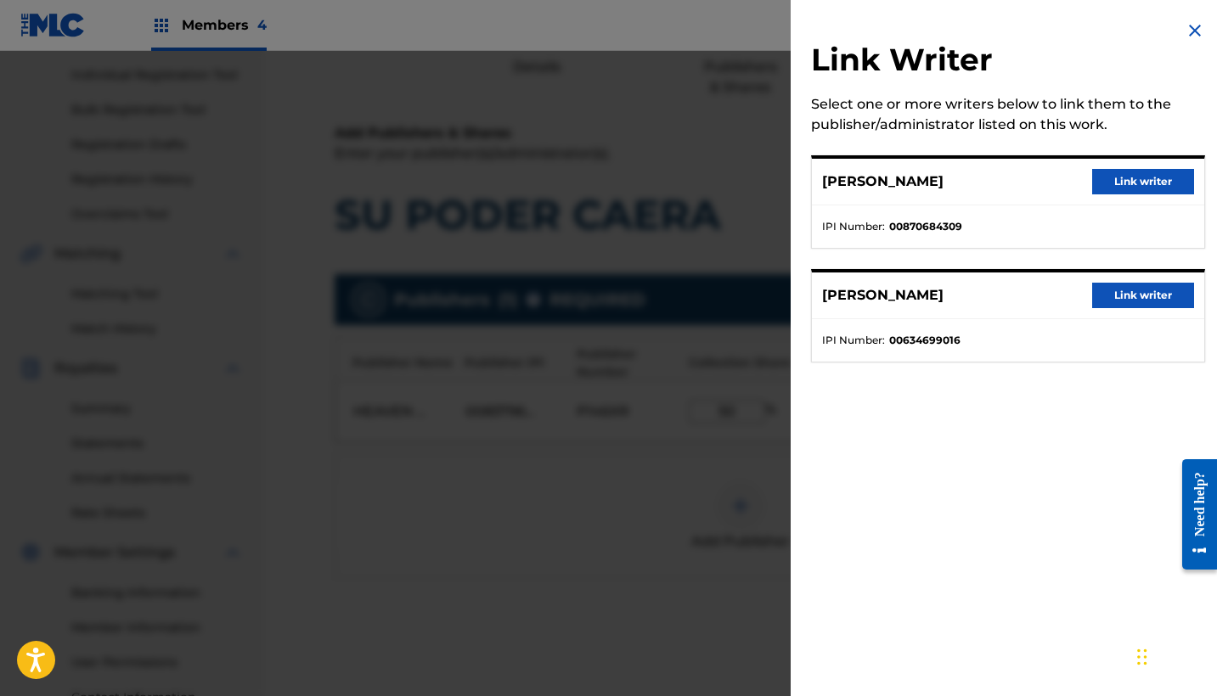
click at [1146, 297] on button "Link writer" at bounding box center [1143, 295] width 102 height 25
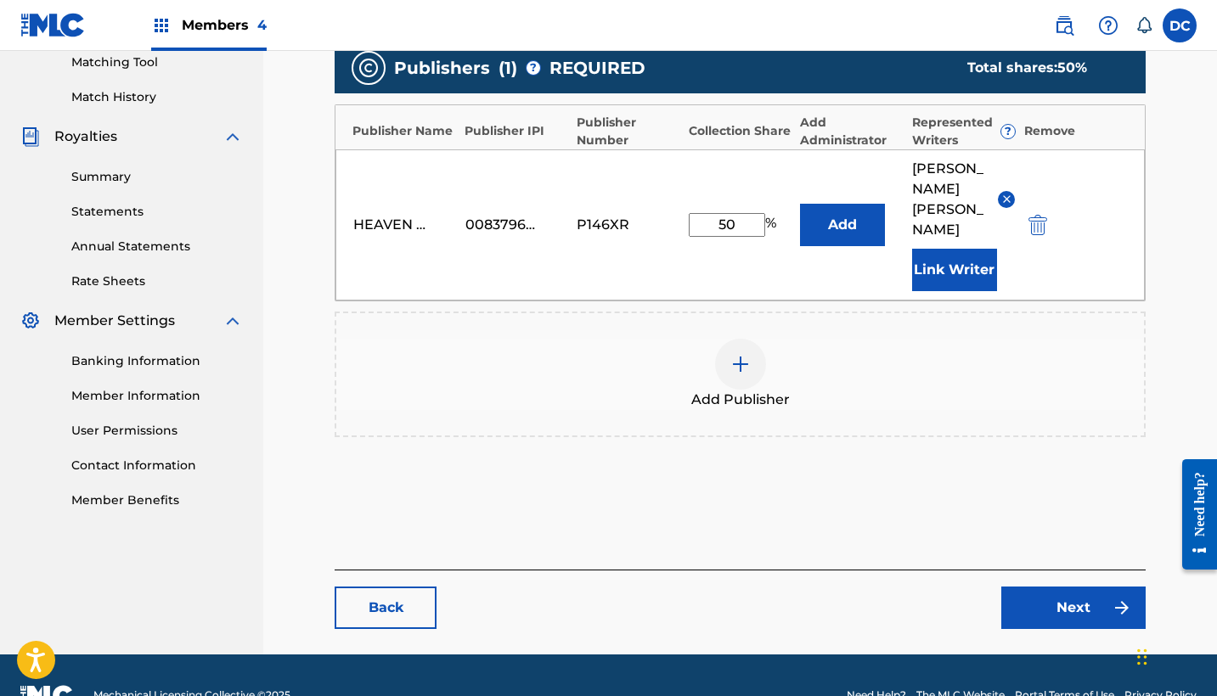
scroll to position [441, 0]
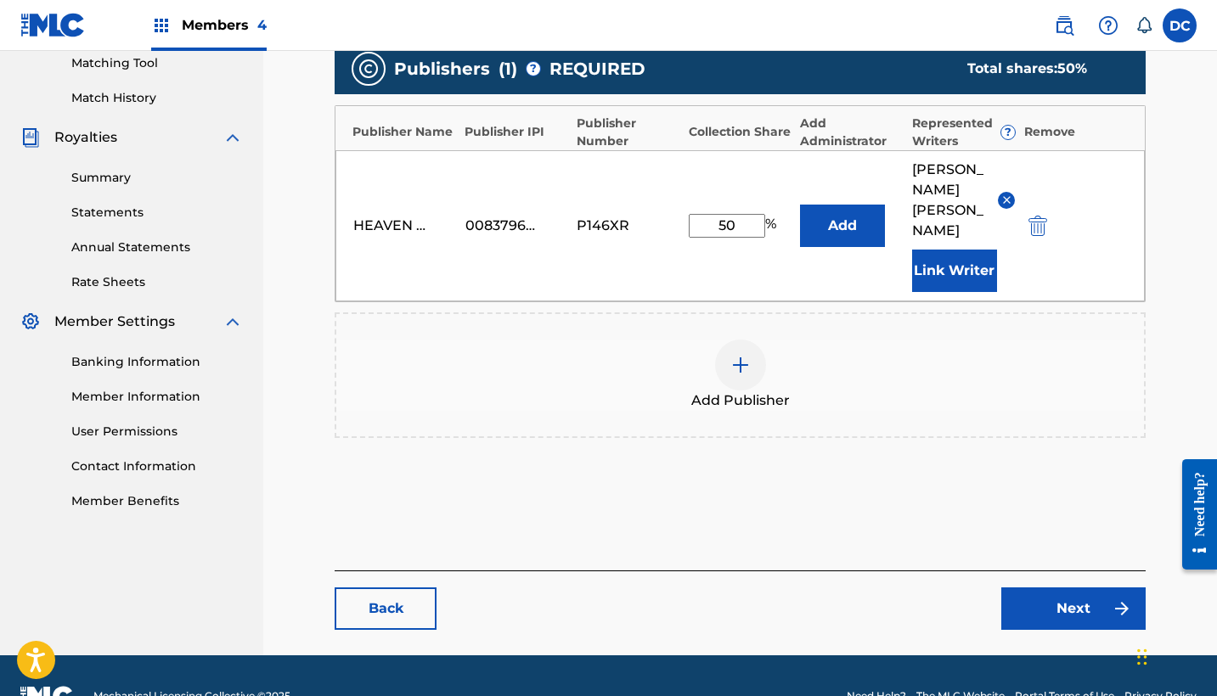
click at [1063, 588] on link "Next" at bounding box center [1073, 609] width 144 height 42
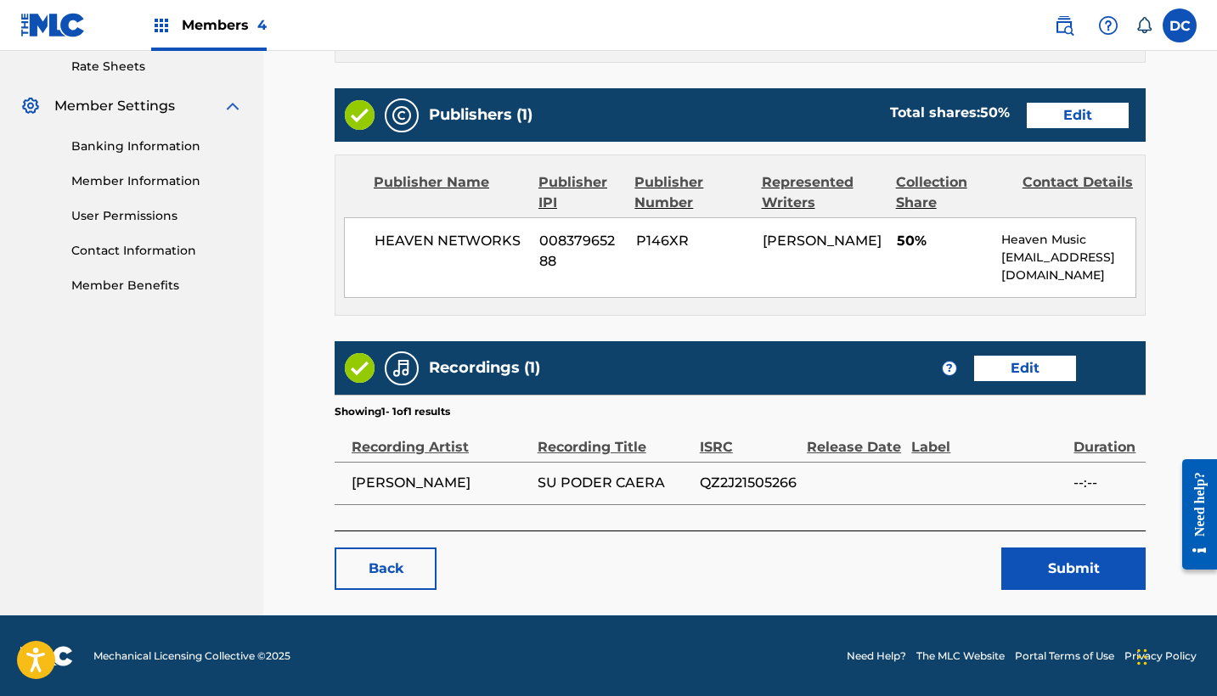
scroll to position [656, 0]
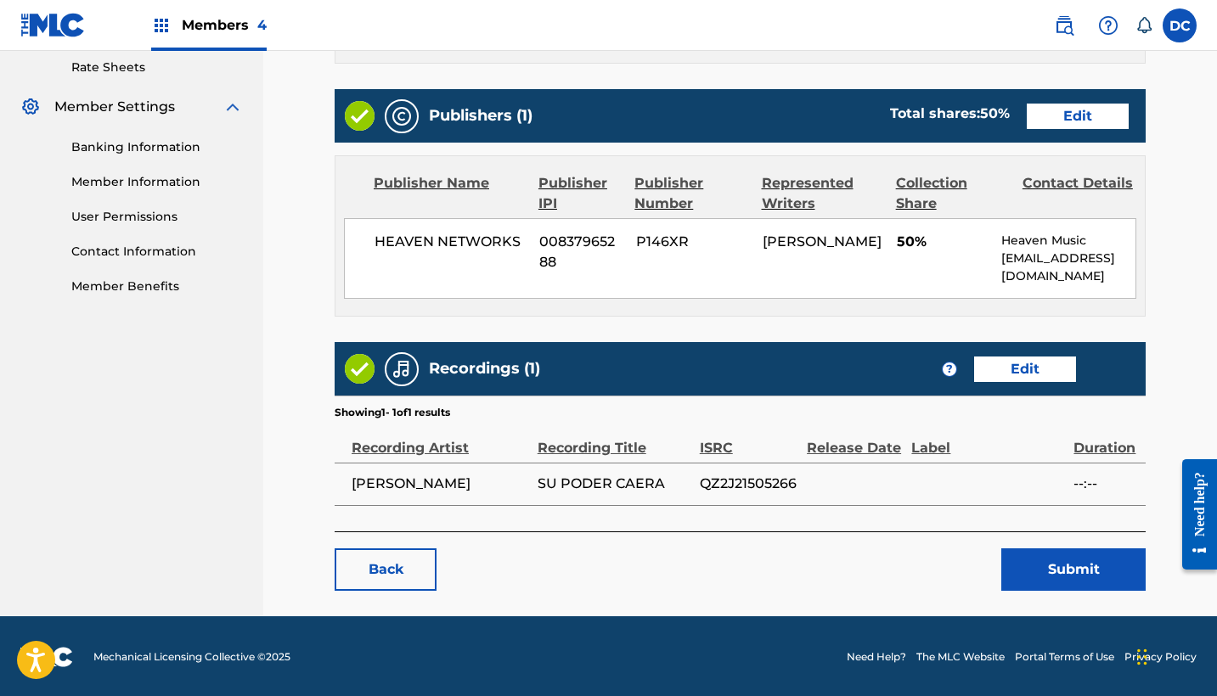
click at [1030, 574] on button "Submit" at bounding box center [1073, 570] width 144 height 42
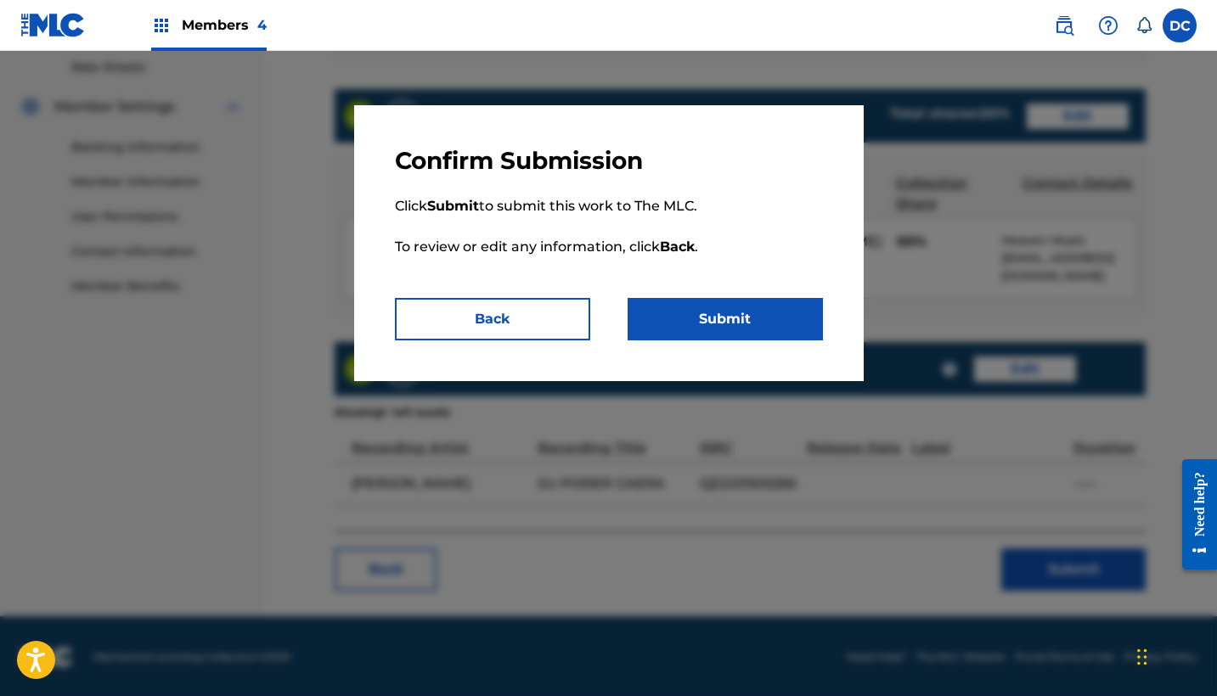
click at [791, 325] on button "Submit" at bounding box center [725, 319] width 195 height 42
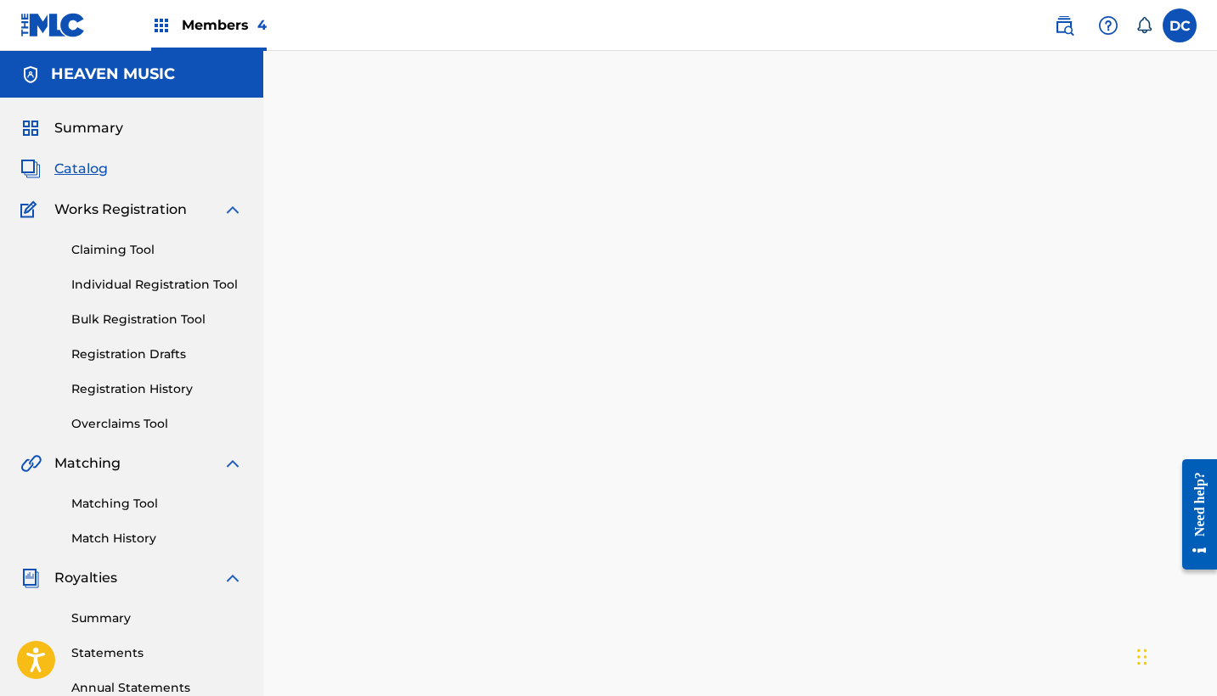
click at [88, 167] on span "Catalog" at bounding box center [80, 169] width 53 height 20
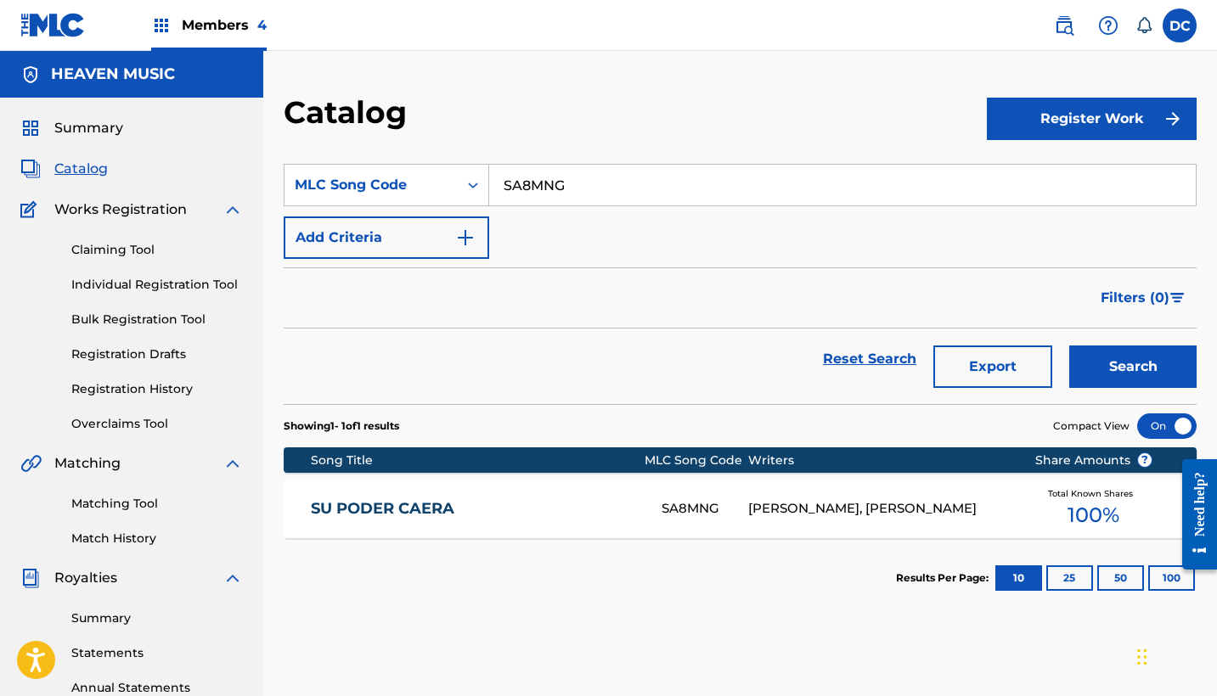
click at [544, 172] on input "SA8MNG" at bounding box center [842, 185] width 707 height 41
paste input "UA2RQ2"
type input "UA2RQ2"
click at [1133, 367] on button "Search" at bounding box center [1132, 367] width 127 height 42
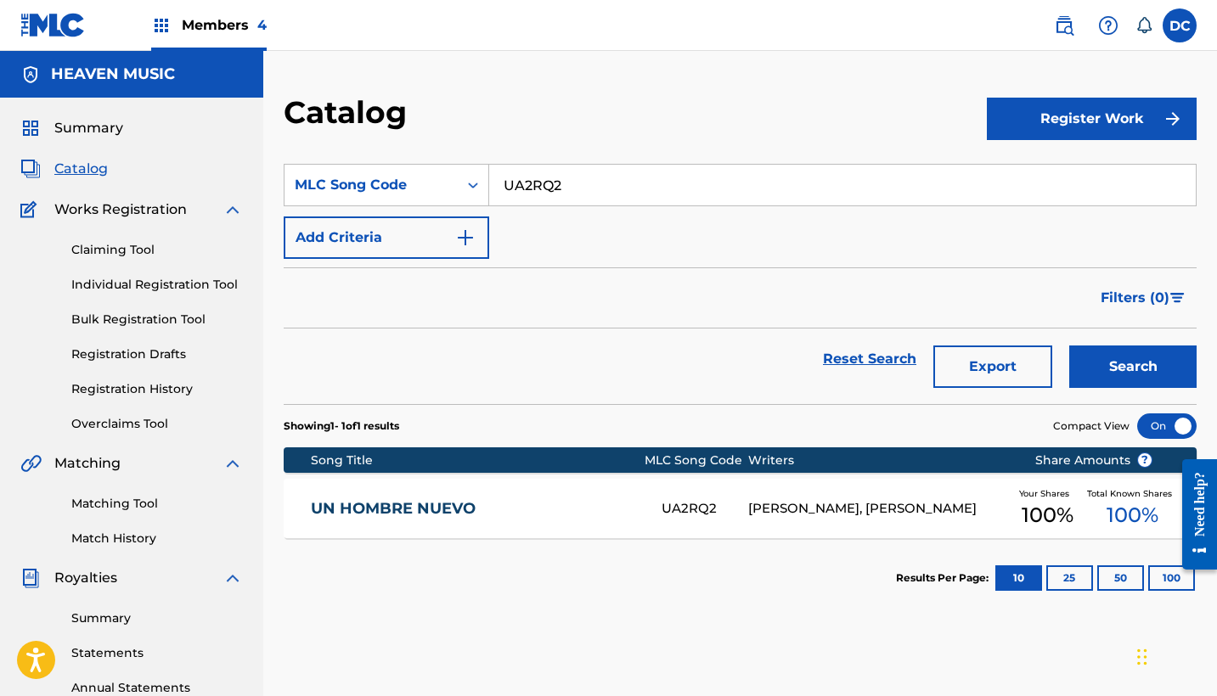
click at [543, 497] on div "UN HOMBRE NUEVO UA2RQ2 [PERSON_NAME], [PERSON_NAME] Your Shares 100 % Total Kno…" at bounding box center [740, 508] width 913 height 59
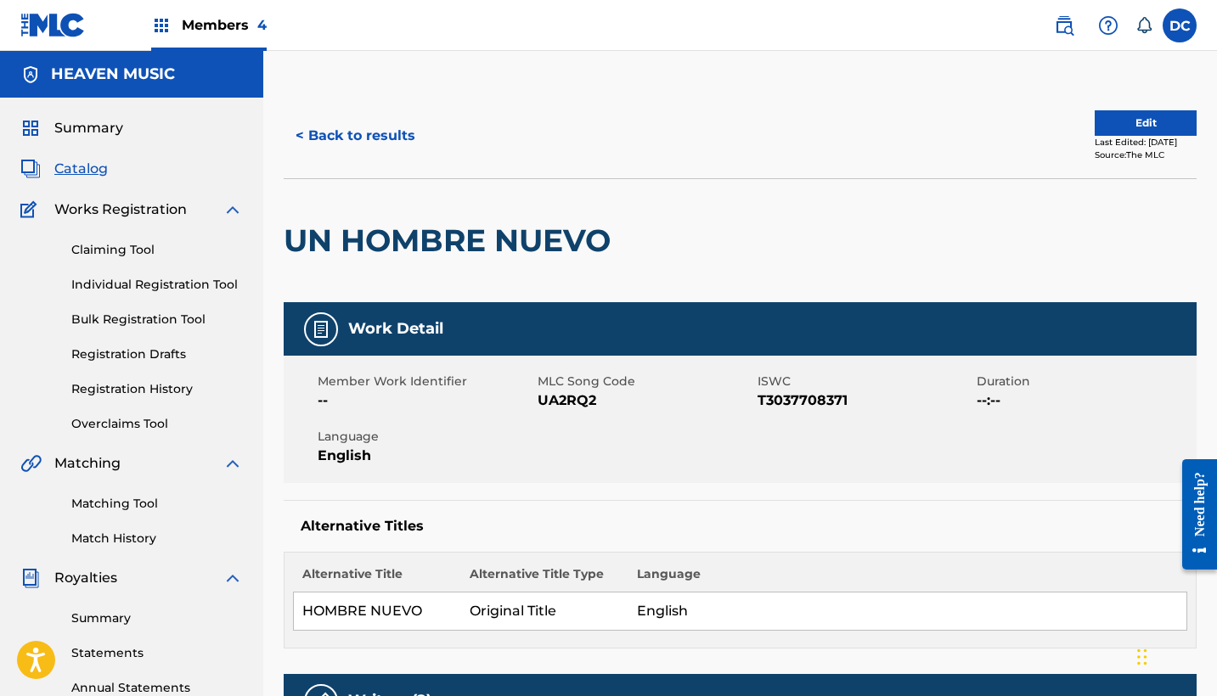
click at [1118, 121] on button "Edit" at bounding box center [1146, 122] width 102 height 25
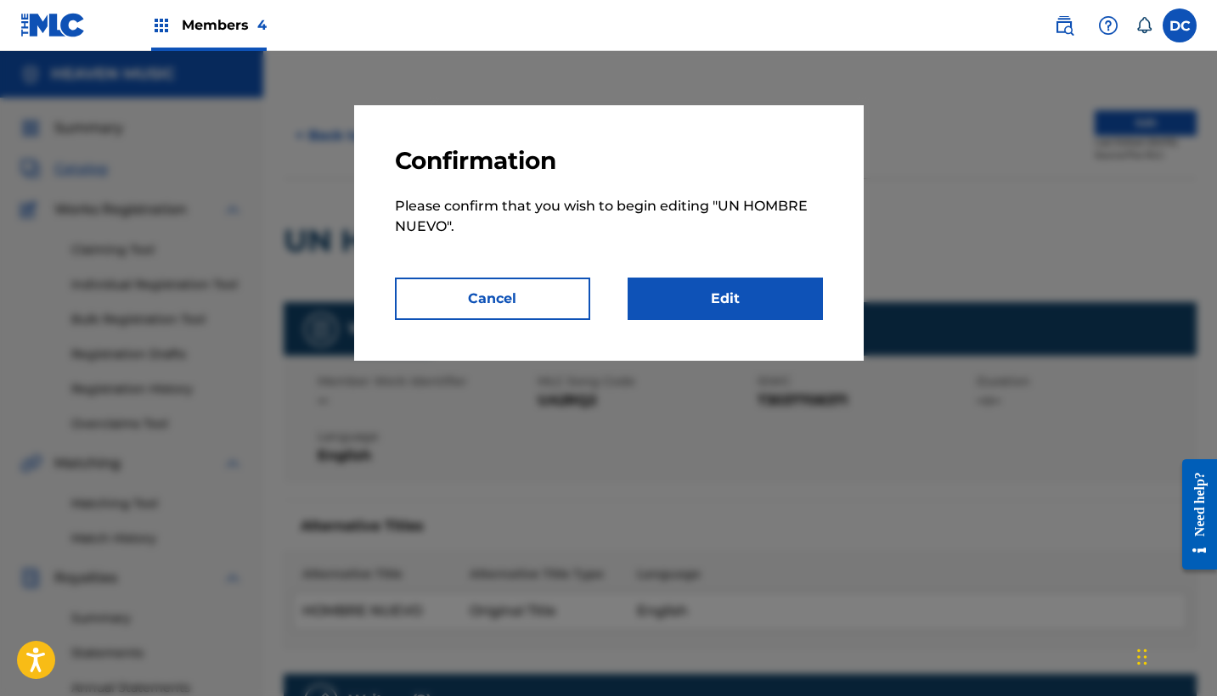
click at [786, 297] on link "Edit" at bounding box center [725, 299] width 195 height 42
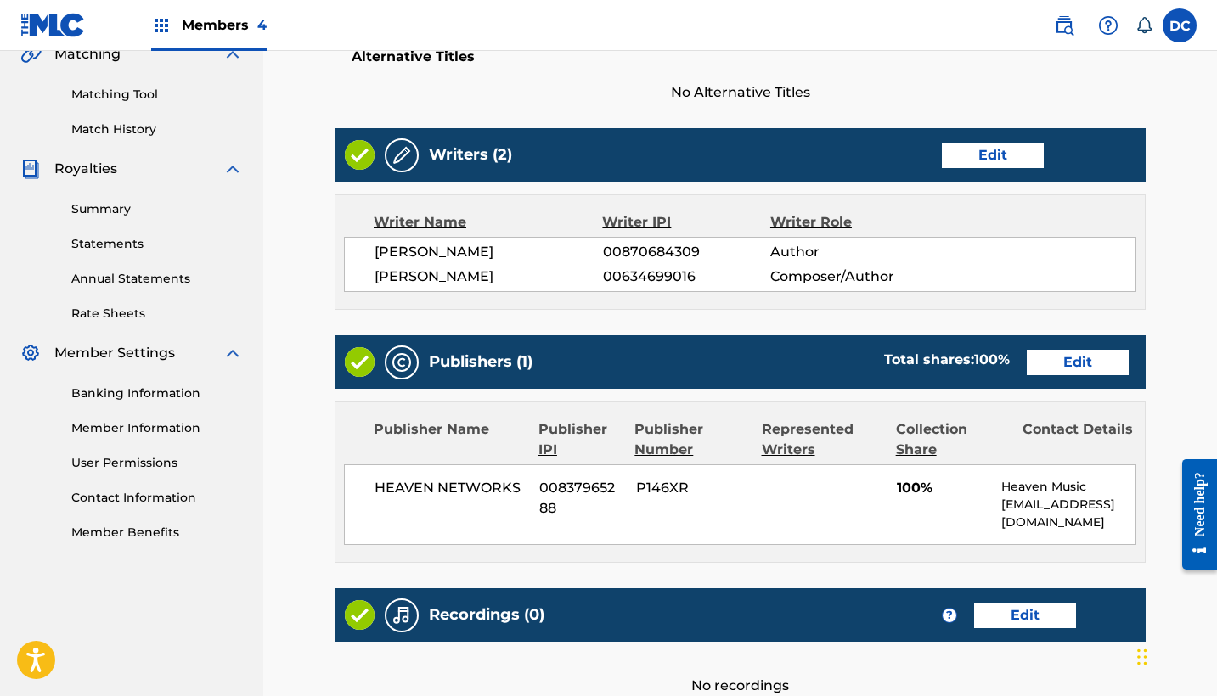
scroll to position [441, 0]
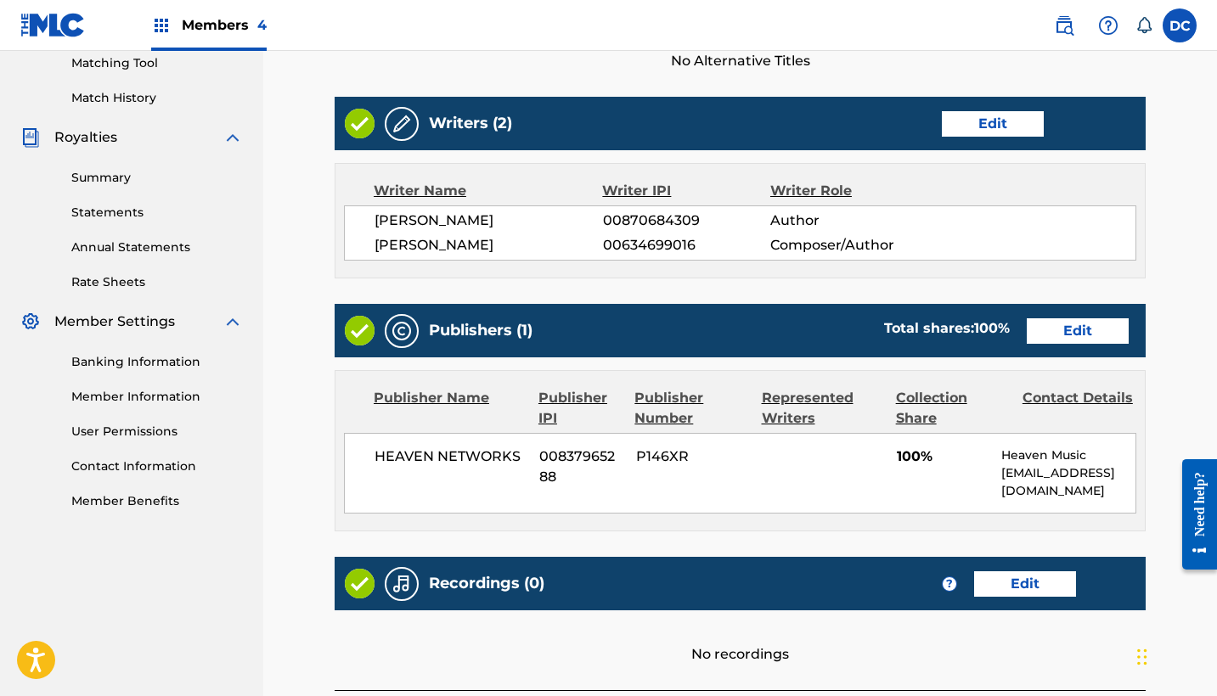
click at [1095, 324] on link "Edit" at bounding box center [1078, 330] width 102 height 25
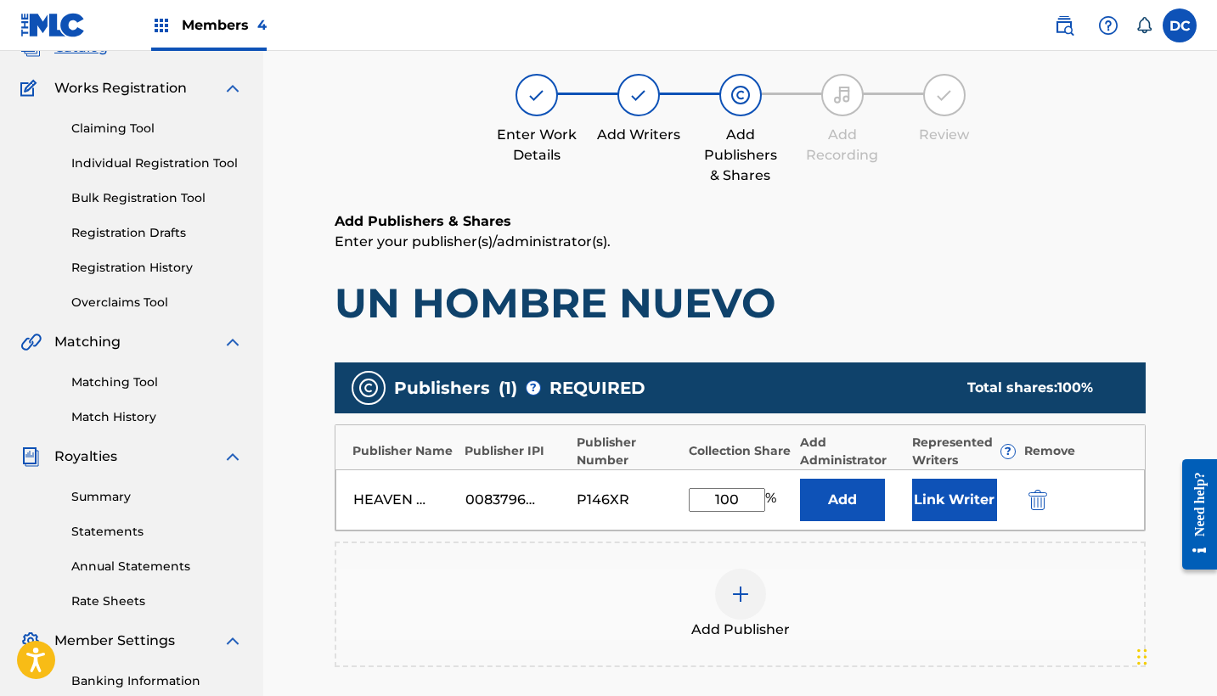
scroll to position [125, 0]
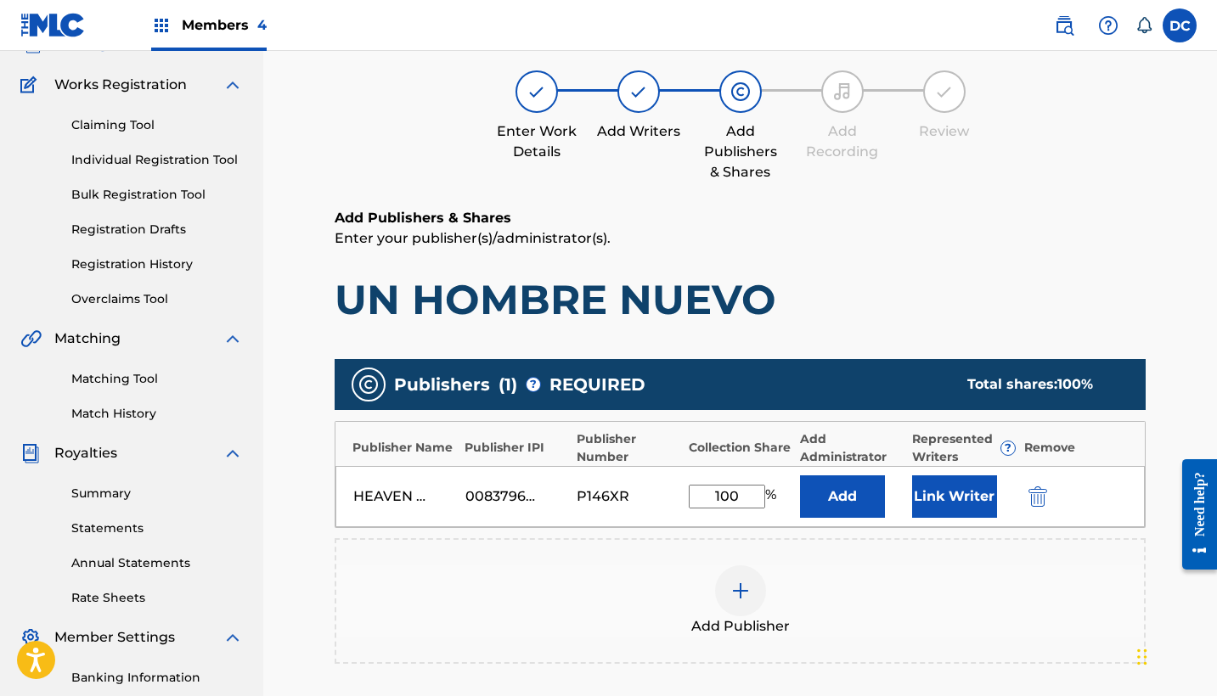
click at [740, 498] on input "100" at bounding box center [727, 497] width 76 height 24
type input "1"
type input "50"
click at [966, 509] on button "Link Writer" at bounding box center [954, 497] width 85 height 42
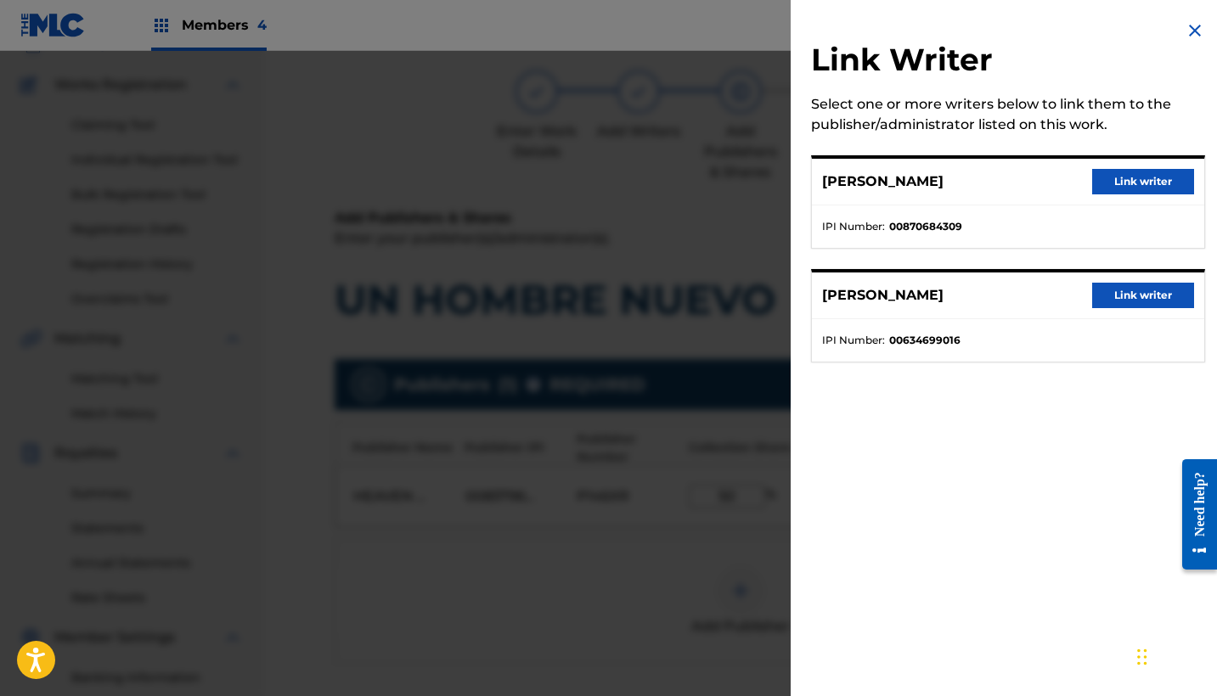
click at [1118, 301] on button "Link writer" at bounding box center [1143, 295] width 102 height 25
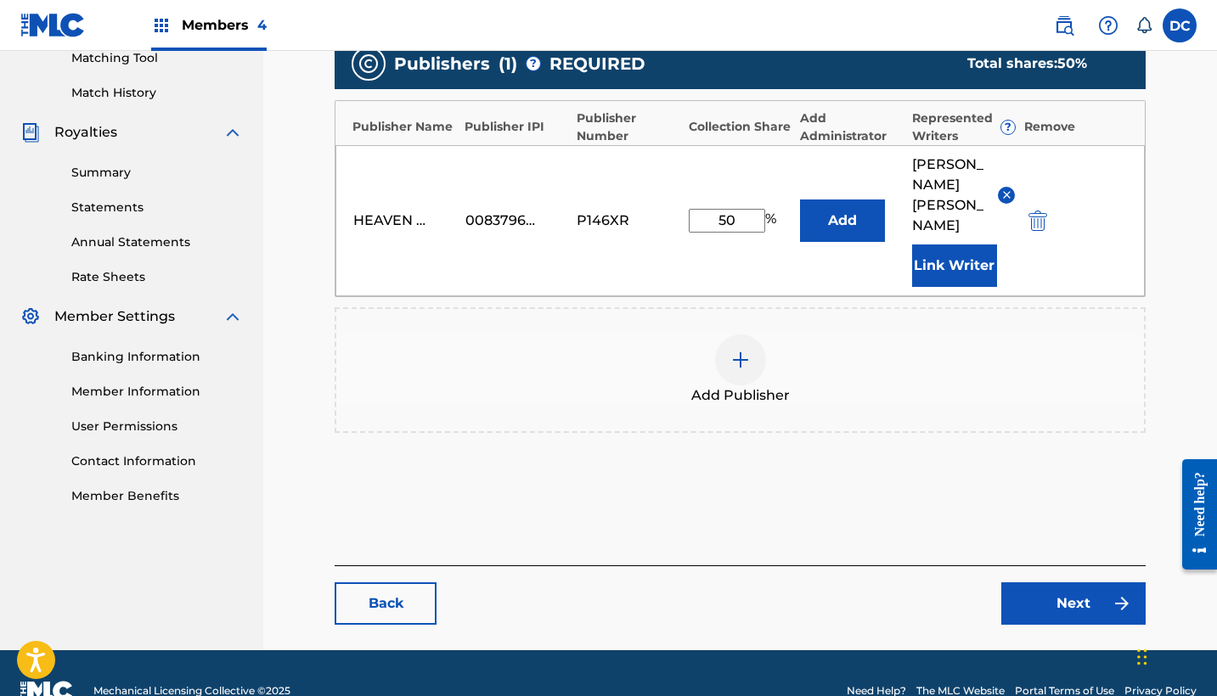
scroll to position [441, 0]
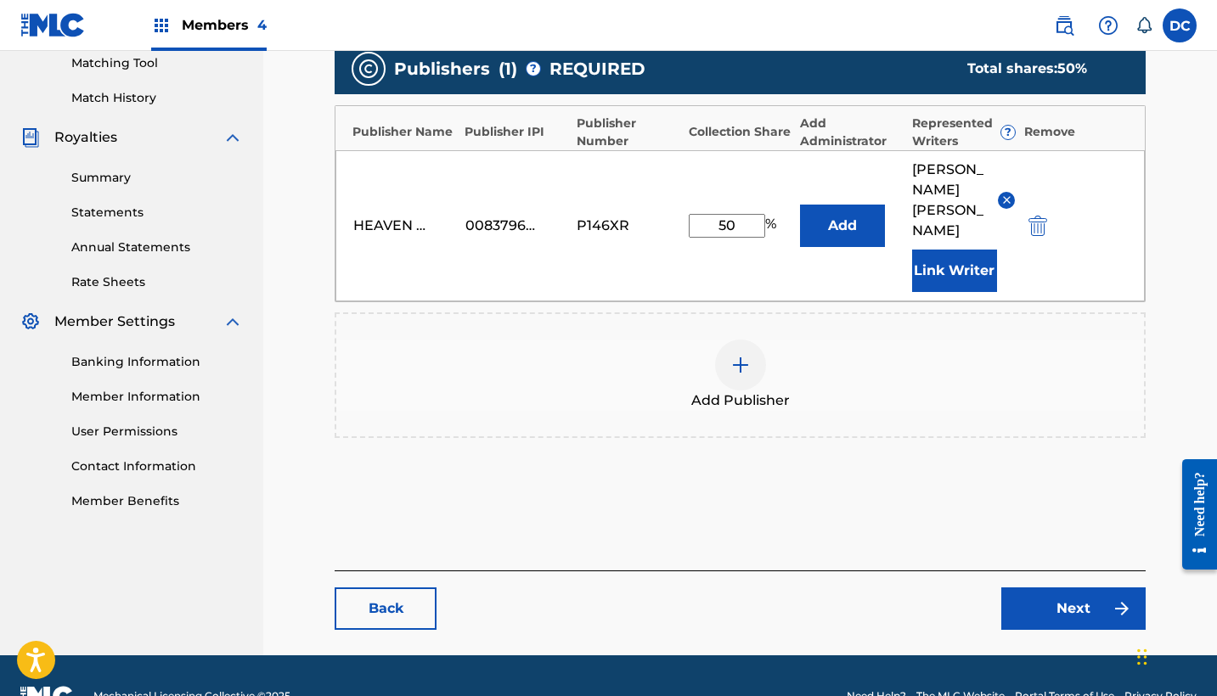
click at [1059, 588] on link "Next" at bounding box center [1073, 609] width 144 height 42
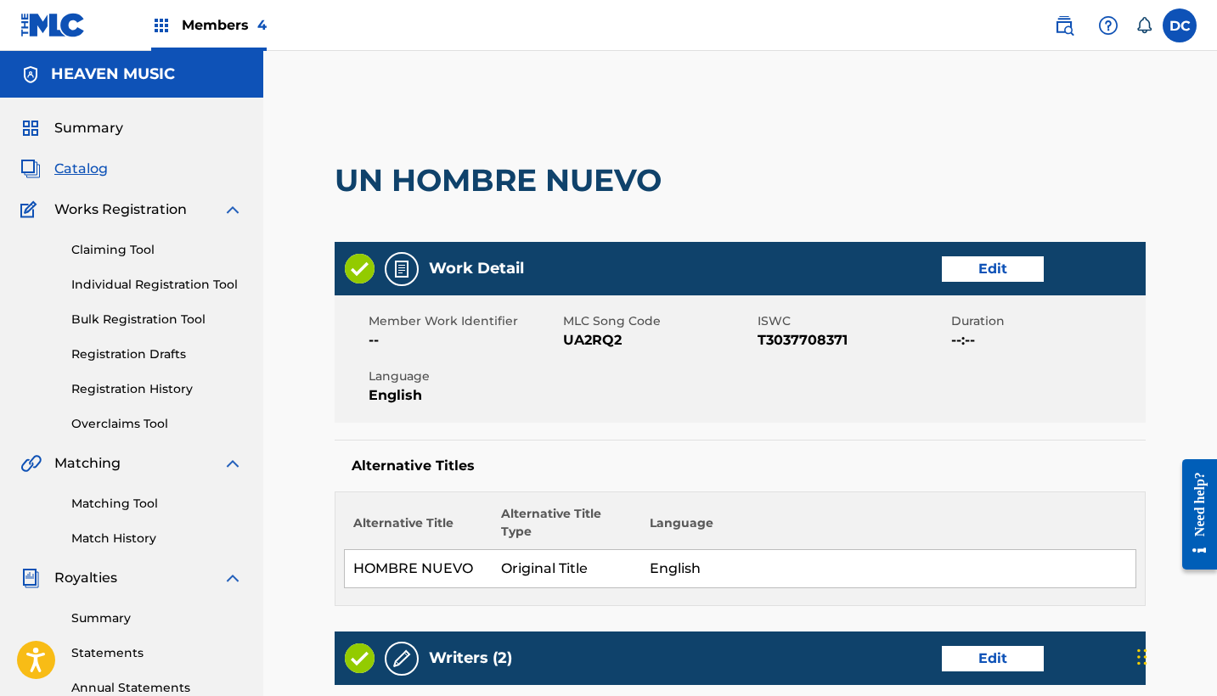
click at [995, 270] on link "Edit" at bounding box center [993, 268] width 102 height 25
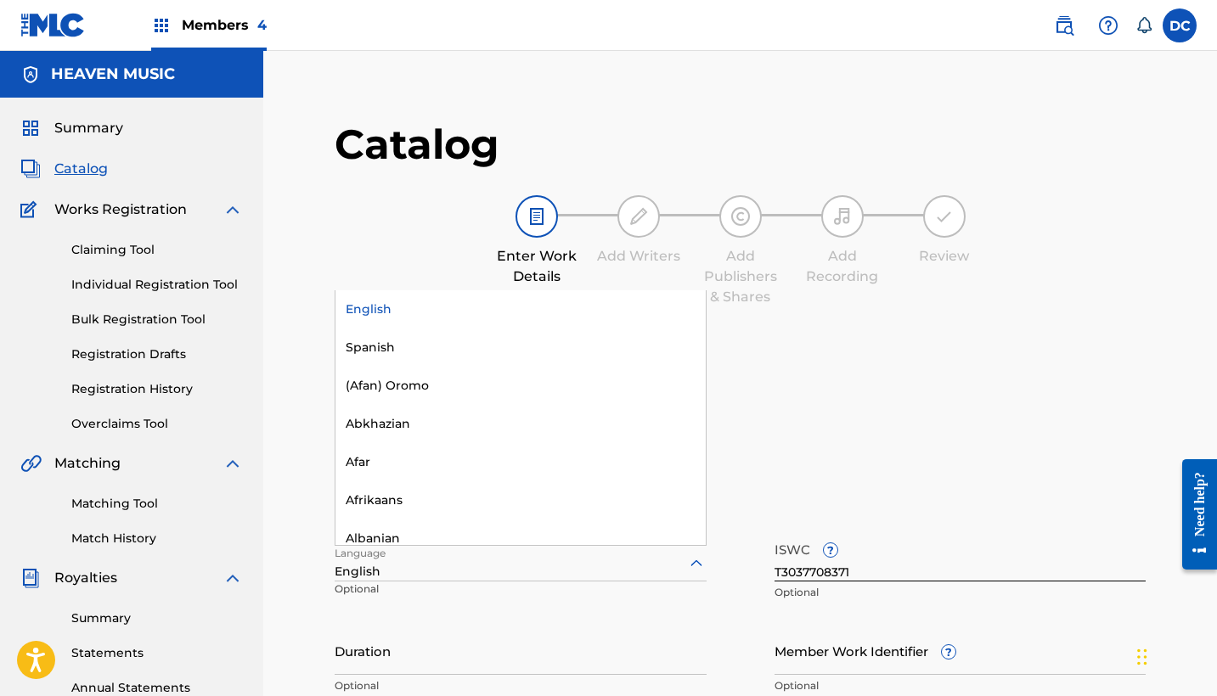
click at [624, 561] on div at bounding box center [521, 563] width 372 height 21
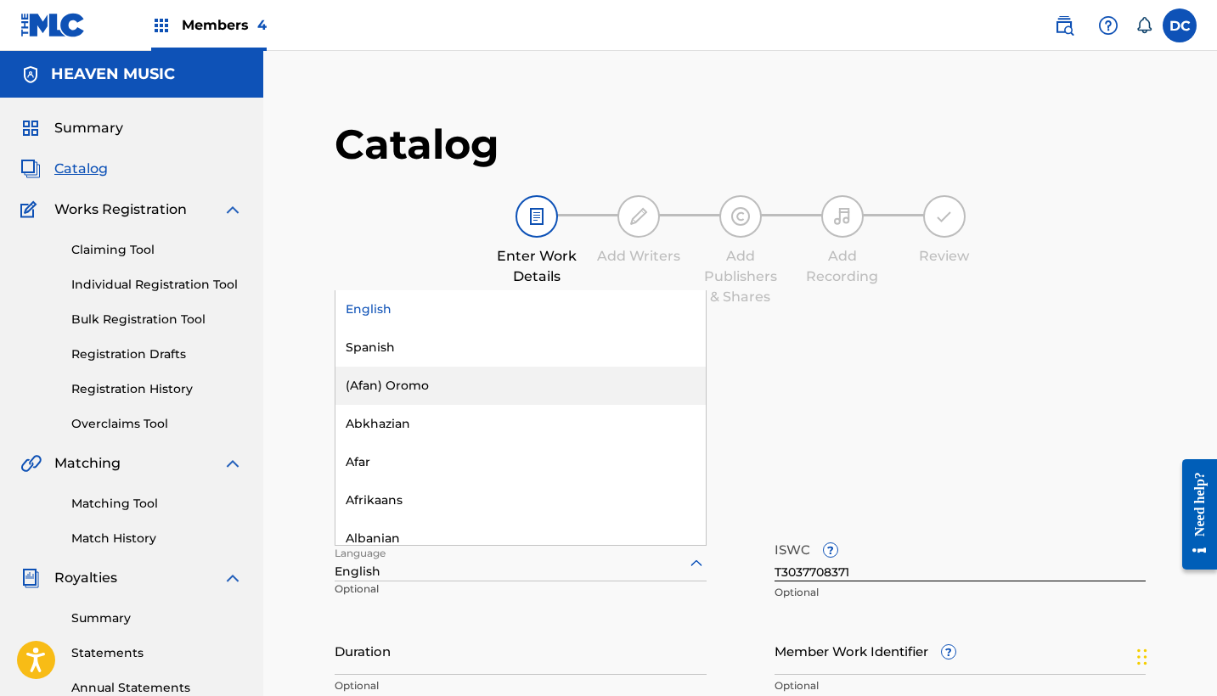
click at [451, 359] on div "Spanish" at bounding box center [520, 348] width 370 height 38
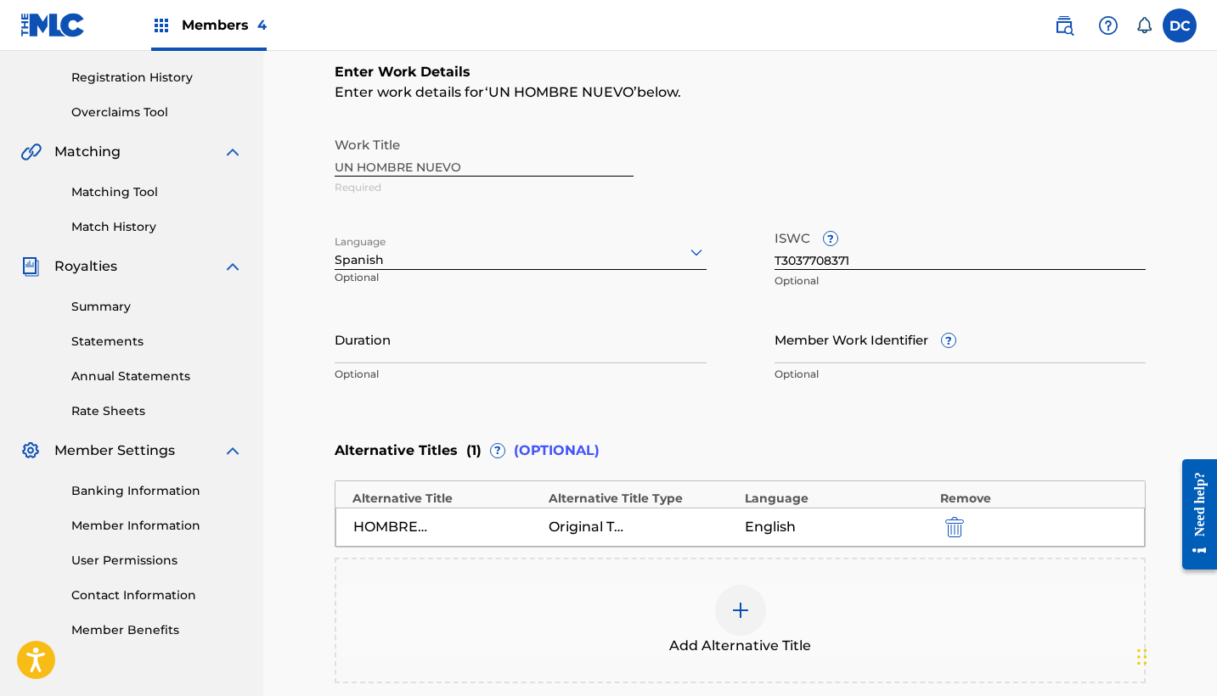
scroll to position [507, 0]
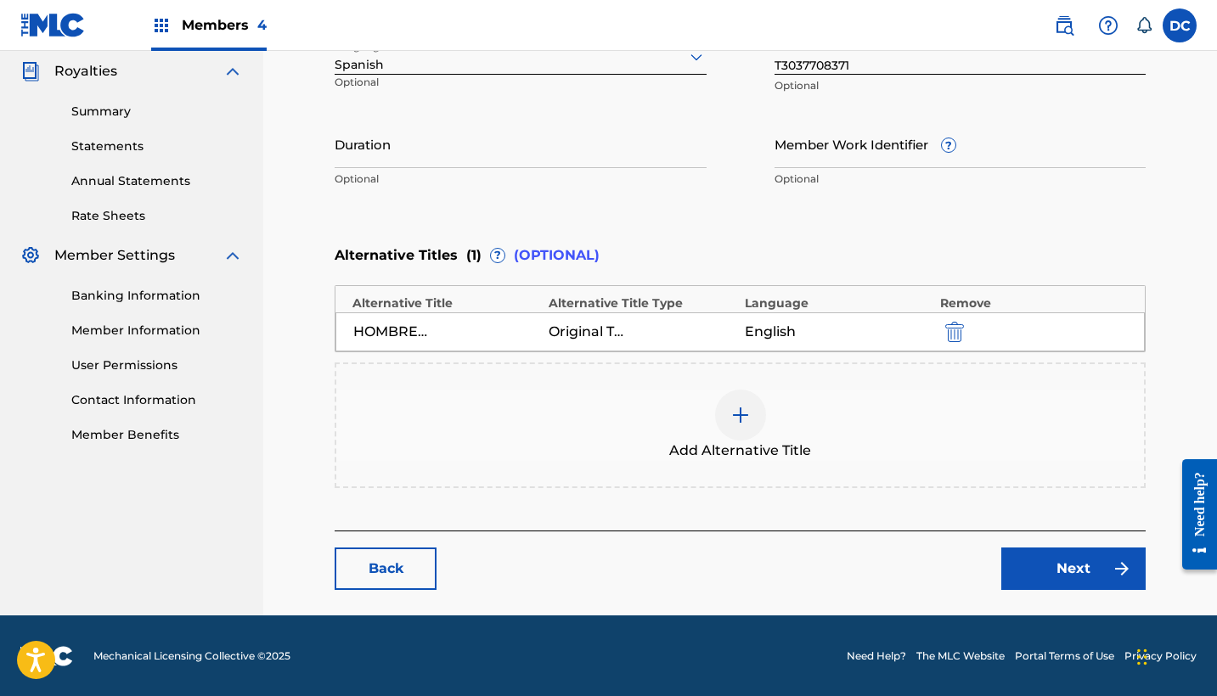
click at [1039, 588] on link "Next" at bounding box center [1073, 569] width 144 height 42
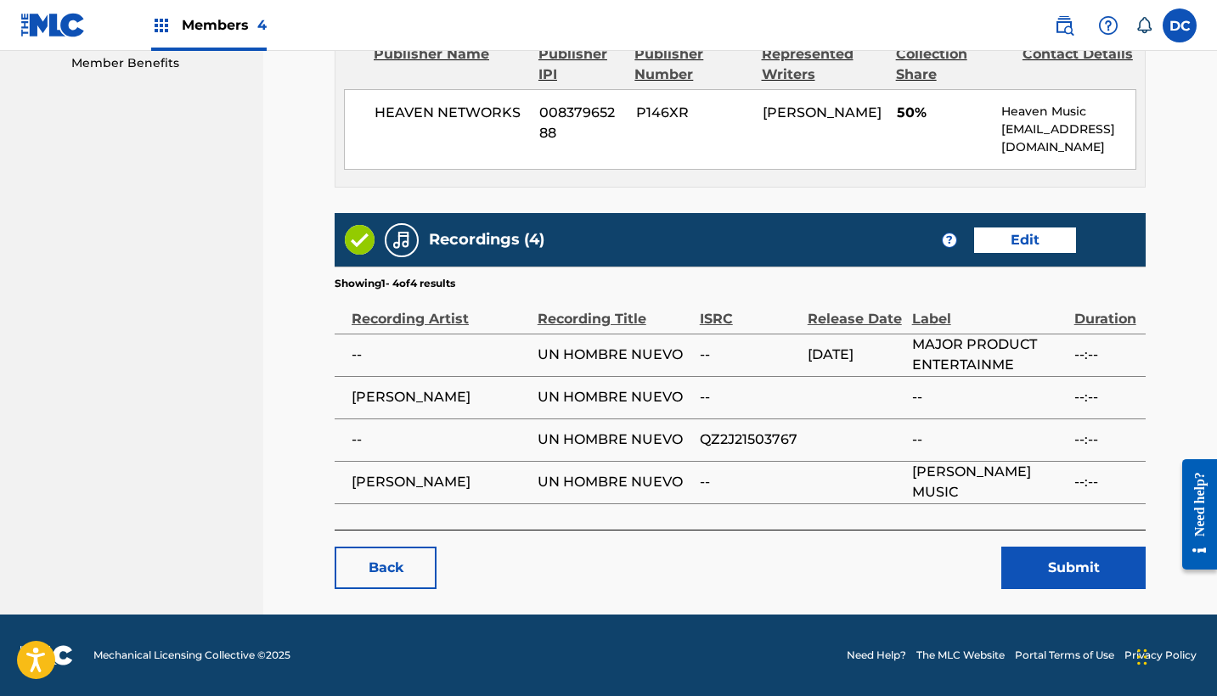
scroll to position [877, 0]
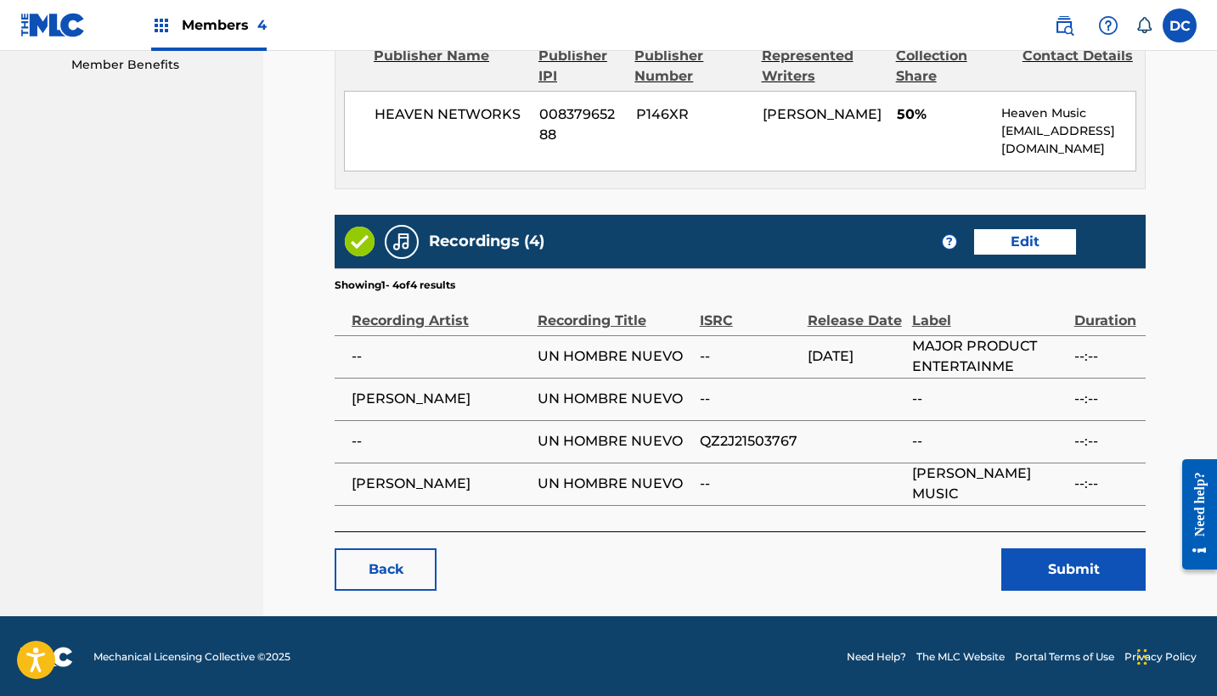
click at [1040, 572] on button "Submit" at bounding box center [1073, 570] width 144 height 42
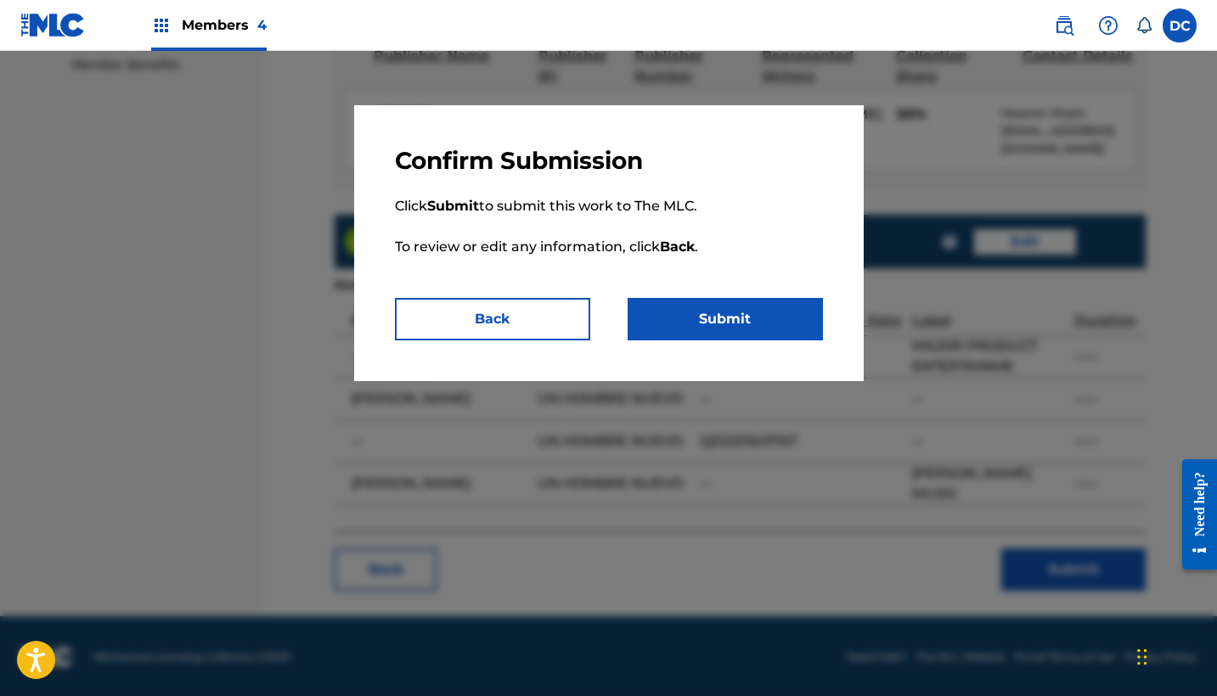
click at [774, 336] on button "Submit" at bounding box center [725, 319] width 195 height 42
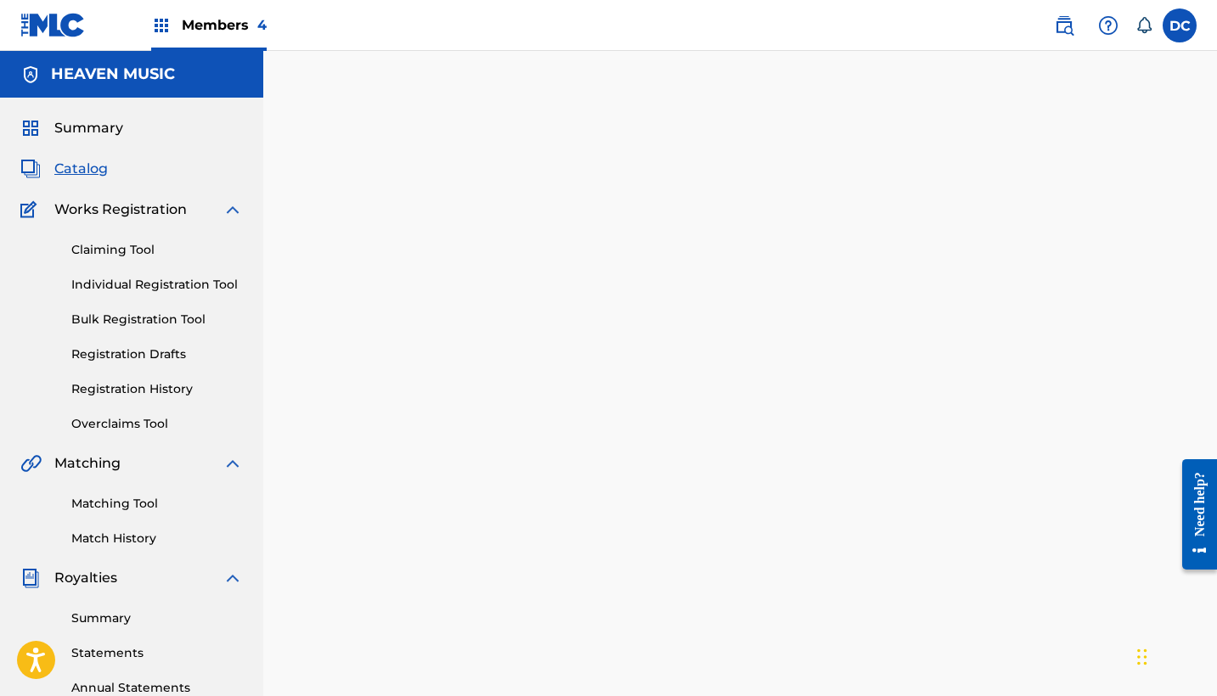
click at [94, 161] on span "Catalog" at bounding box center [80, 169] width 53 height 20
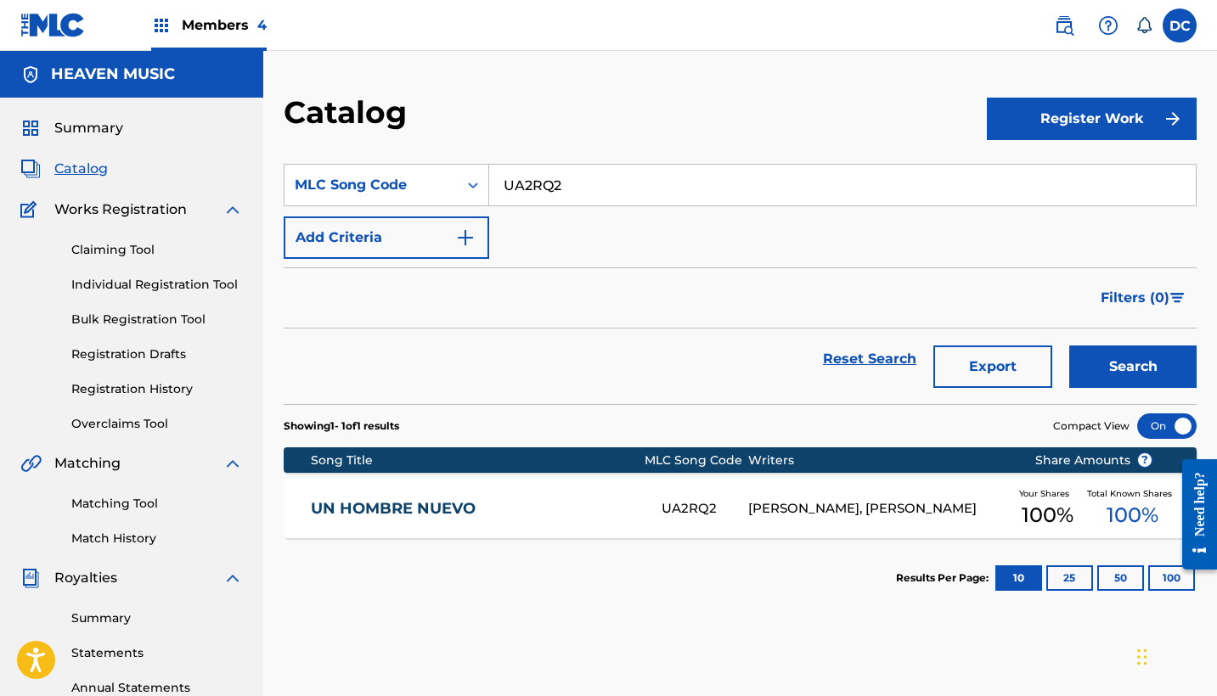
click at [538, 183] on input "UA2RQ2" at bounding box center [842, 185] width 707 height 41
paste input "HH39RA"
type input "HH39RA"
click at [1133, 367] on button "Search" at bounding box center [1132, 367] width 127 height 42
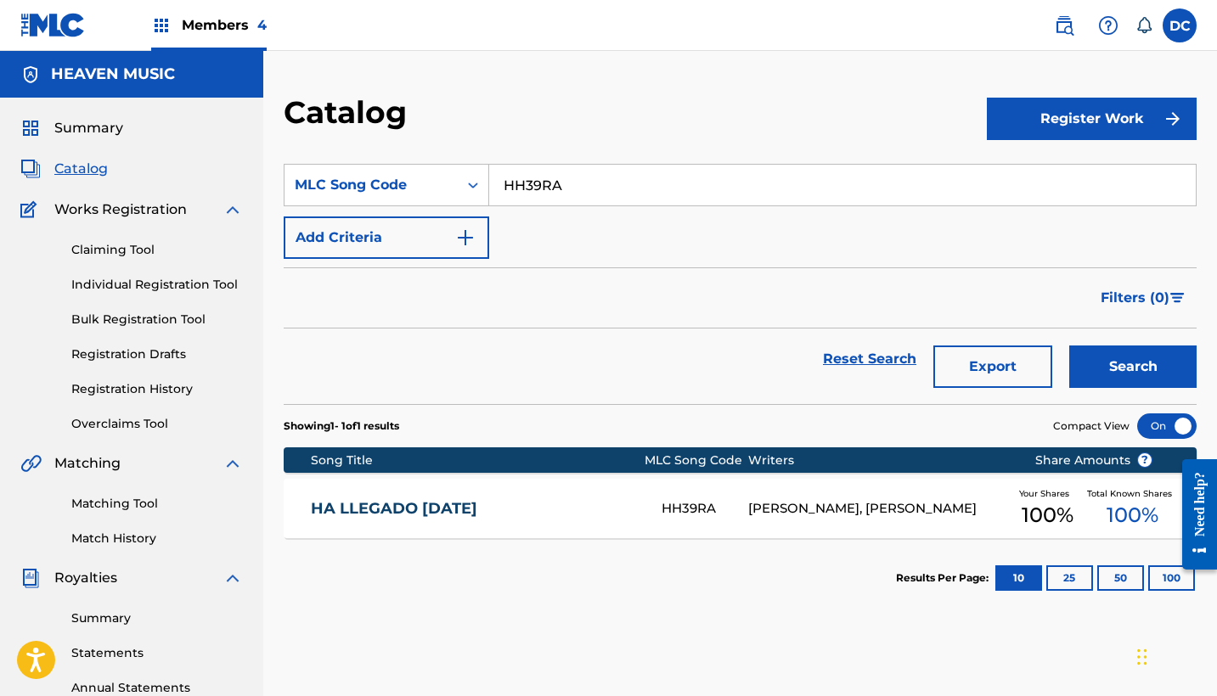
click at [571, 489] on div "HA LLEGADO [DATE] HH39RA [PERSON_NAME], [PERSON_NAME] Your Shares 100 % Total K…" at bounding box center [740, 508] width 913 height 59
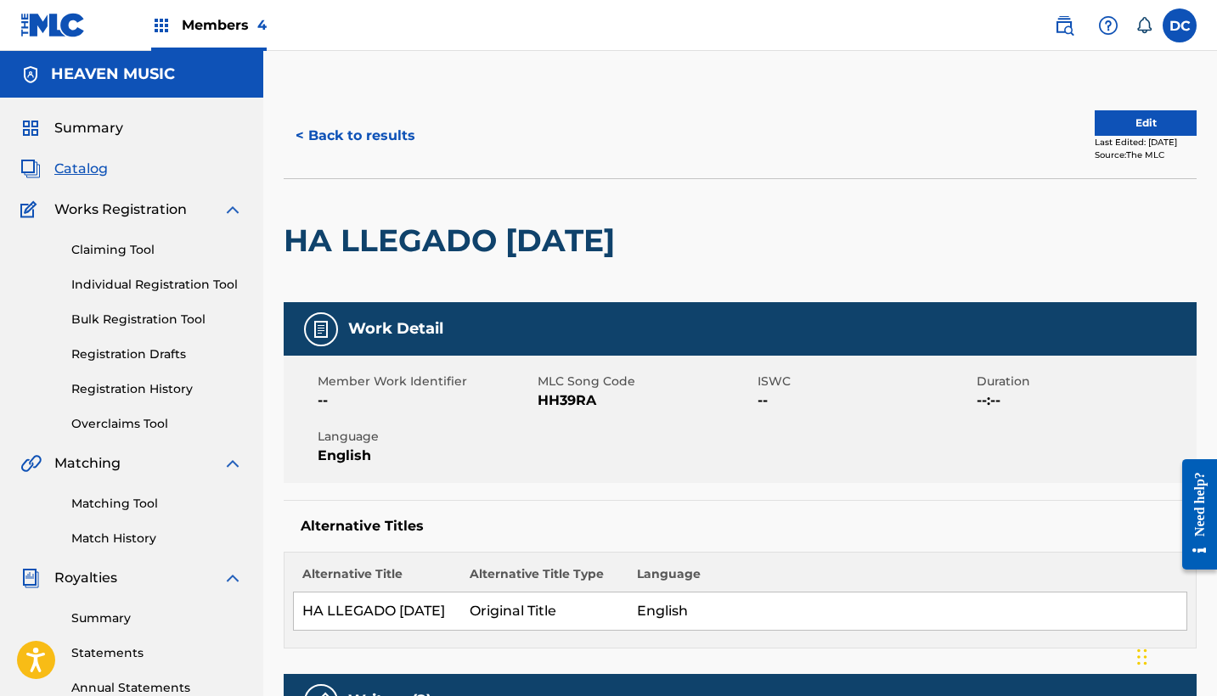
click at [1138, 119] on button "Edit" at bounding box center [1146, 122] width 102 height 25
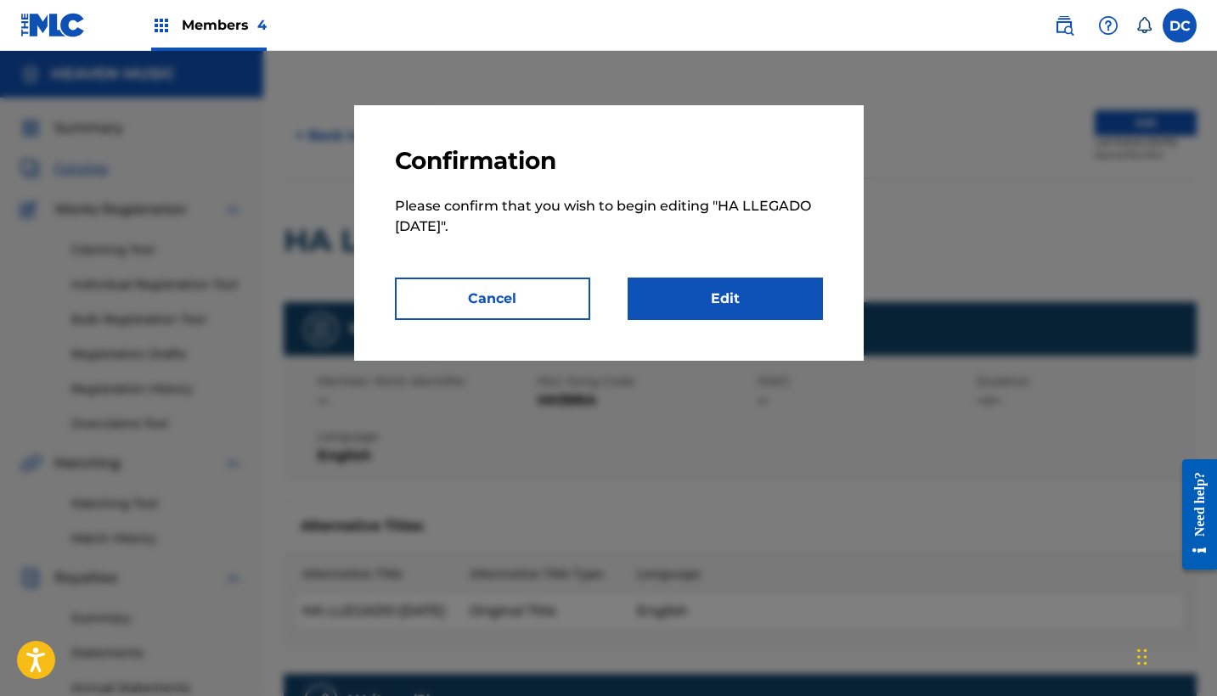
click at [806, 286] on link "Edit" at bounding box center [725, 299] width 195 height 42
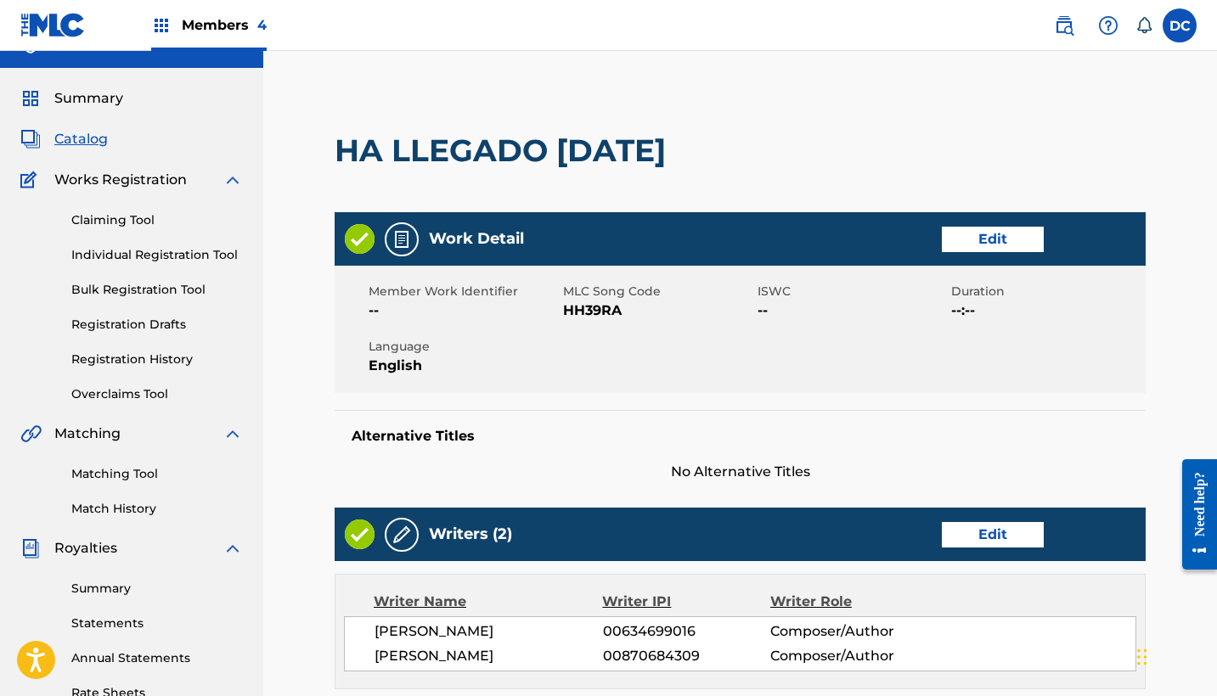
scroll to position [37, 0]
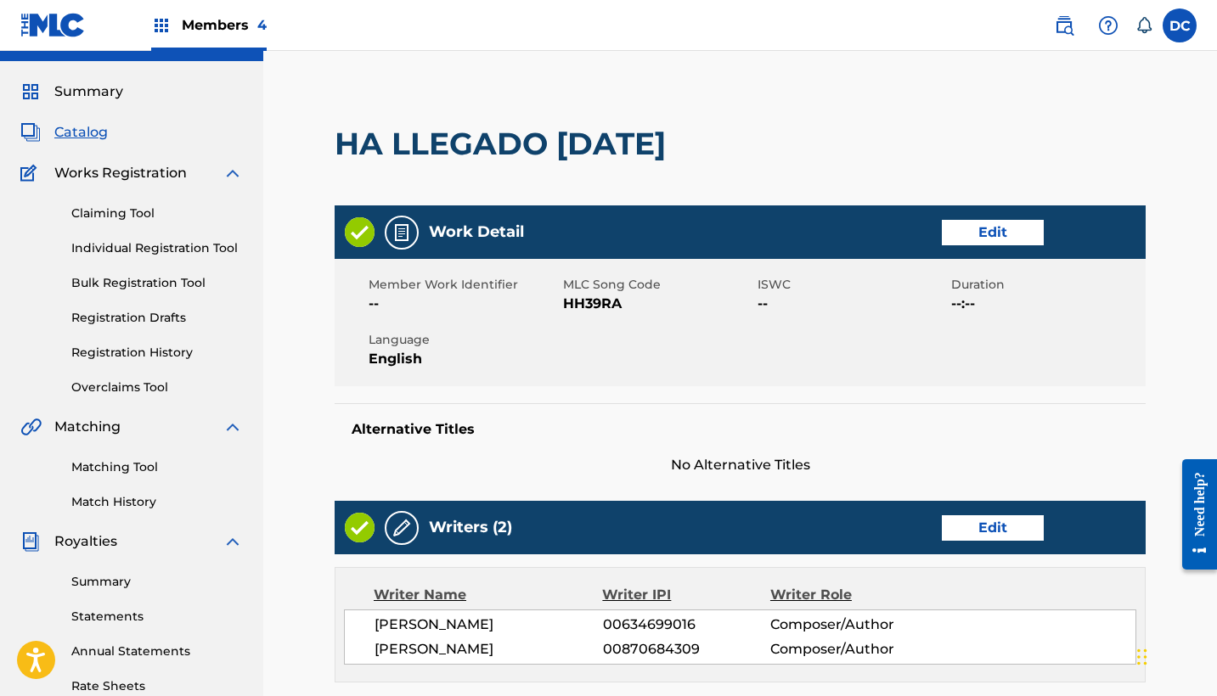
click at [992, 226] on link "Edit" at bounding box center [993, 232] width 102 height 25
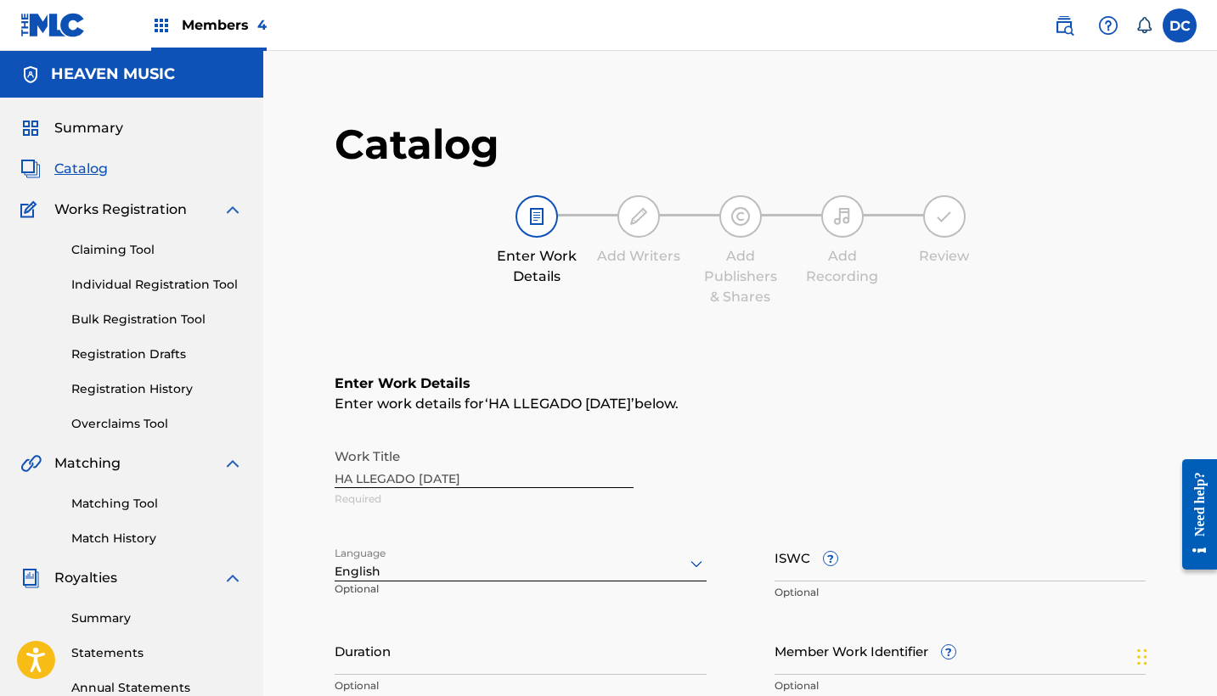
click at [477, 564] on div at bounding box center [521, 563] width 372 height 21
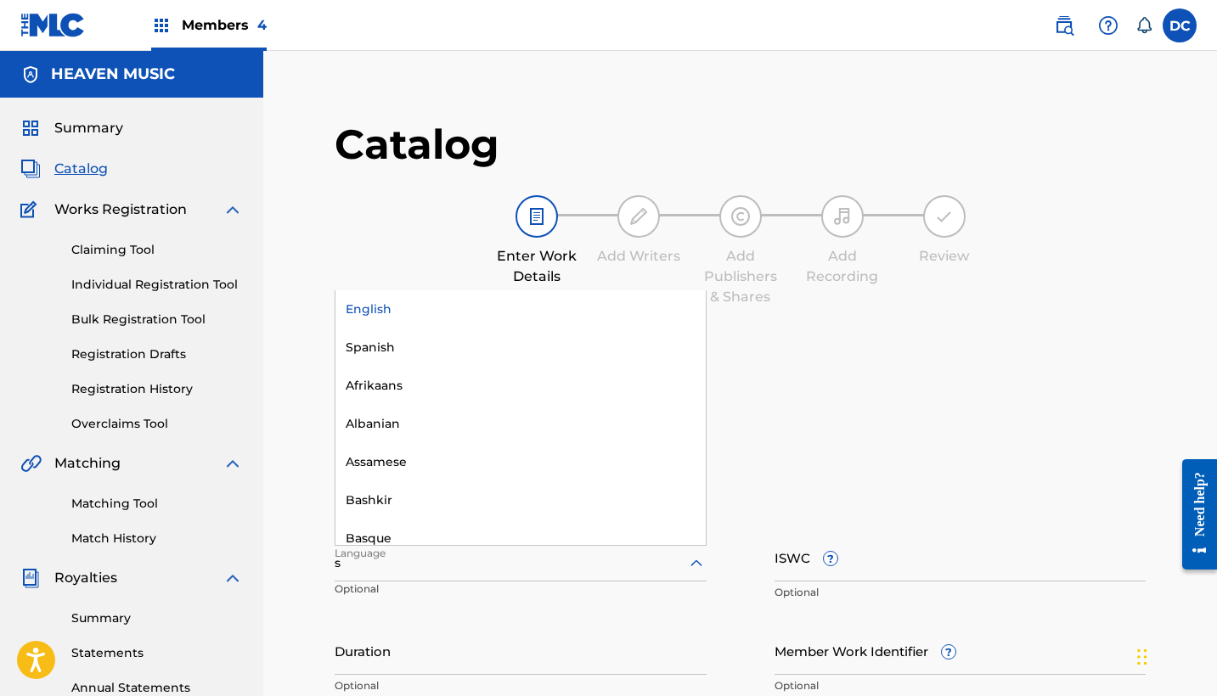
type input "sp"
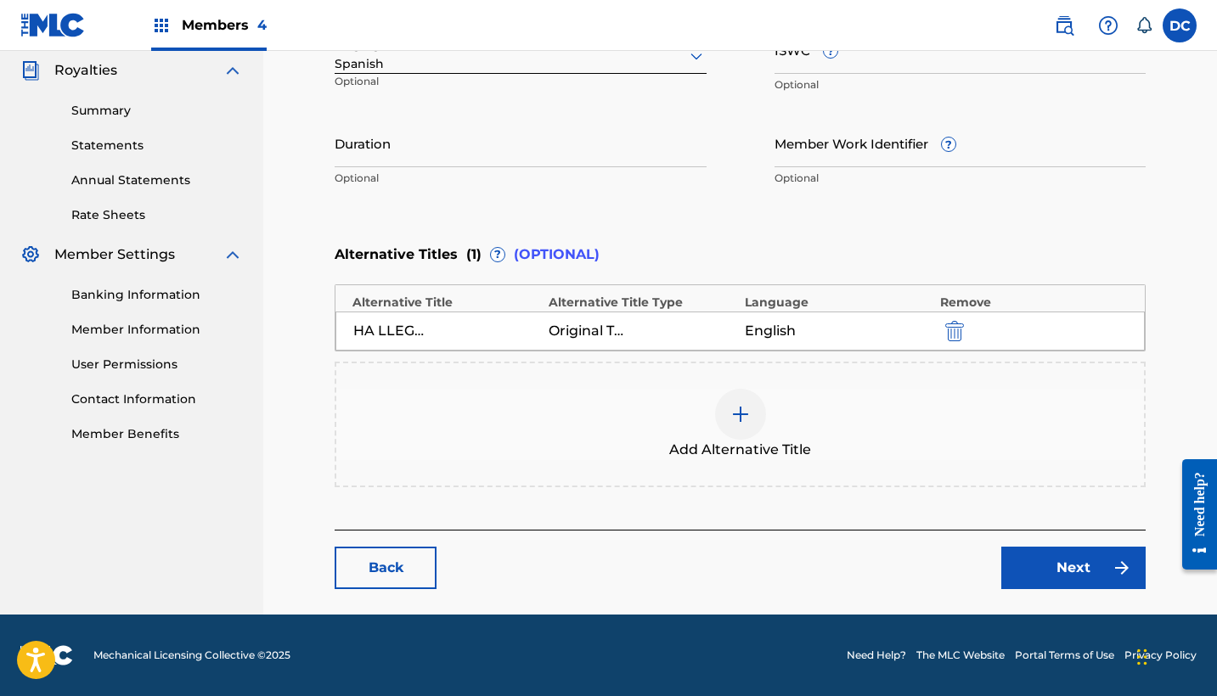
scroll to position [508, 0]
click at [1082, 570] on link "Next" at bounding box center [1073, 568] width 144 height 42
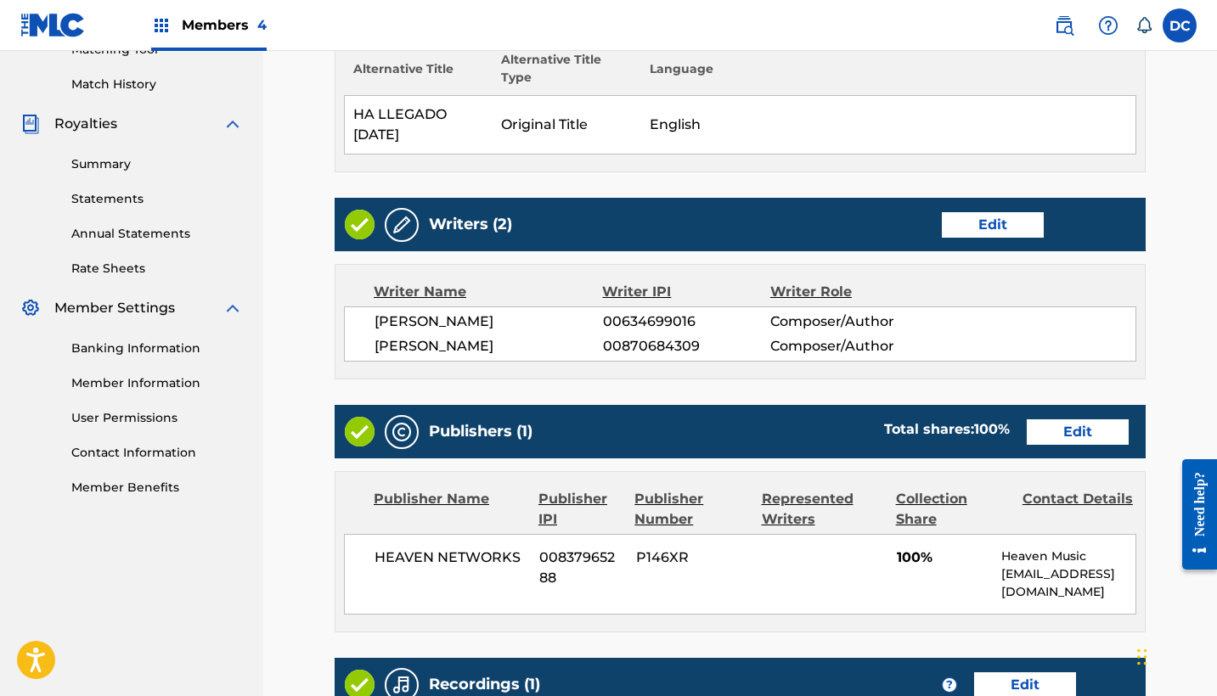
scroll to position [556, 0]
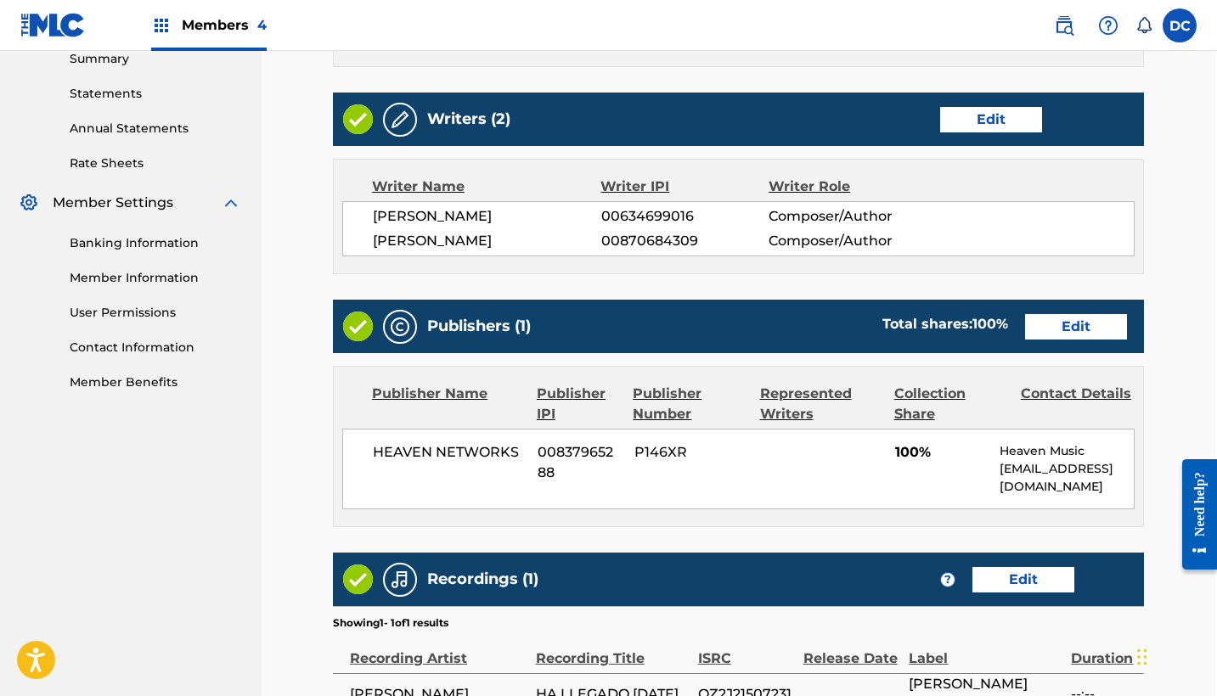
click at [1054, 318] on link "Edit" at bounding box center [1076, 326] width 102 height 25
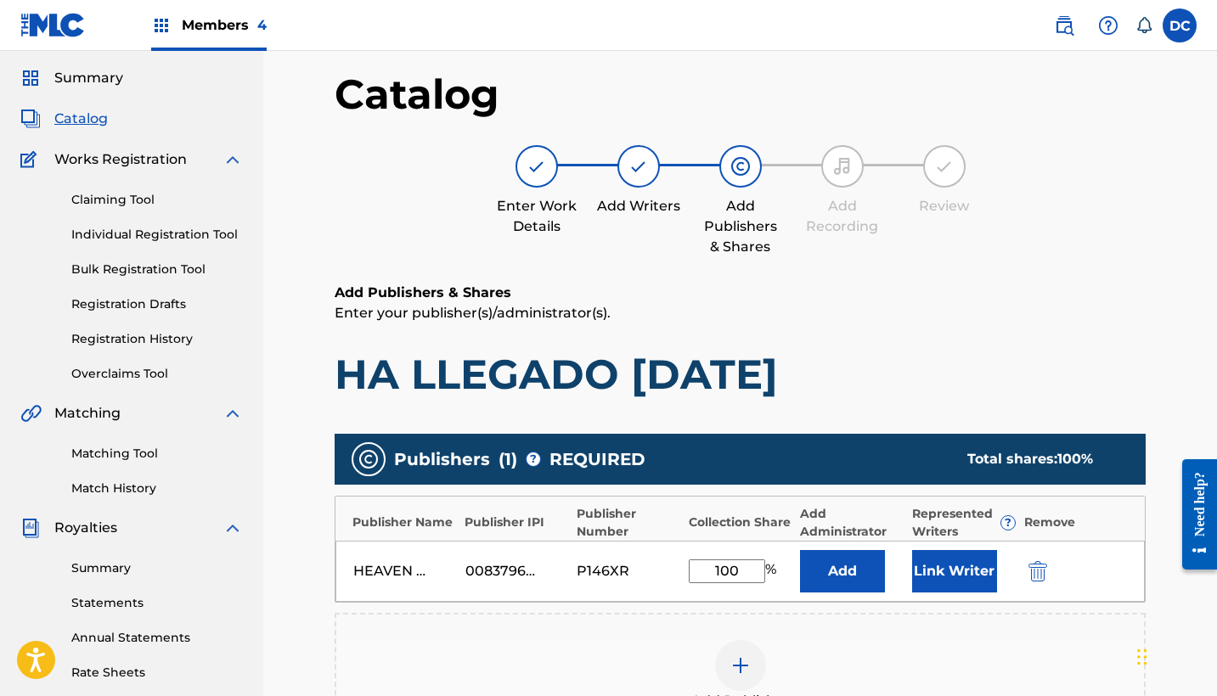
scroll to position [62, 0]
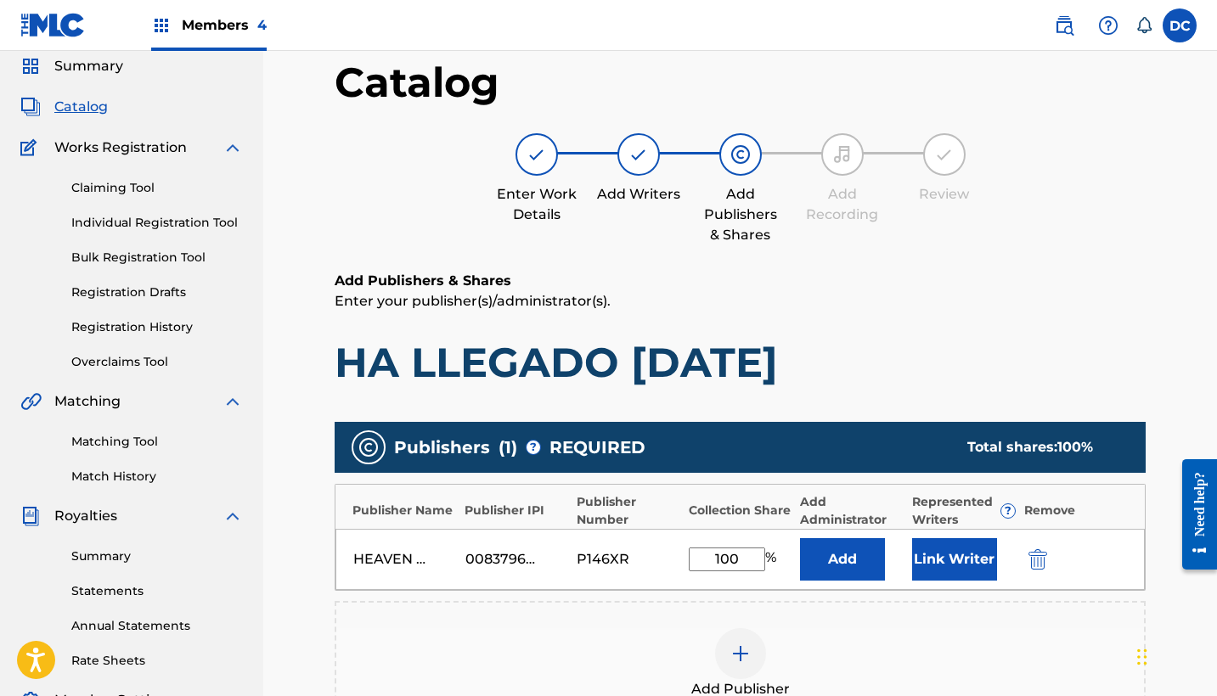
click at [744, 551] on input "100" at bounding box center [727, 560] width 76 height 24
type input "1"
type input "50"
click at [972, 547] on button "Link Writer" at bounding box center [954, 559] width 85 height 42
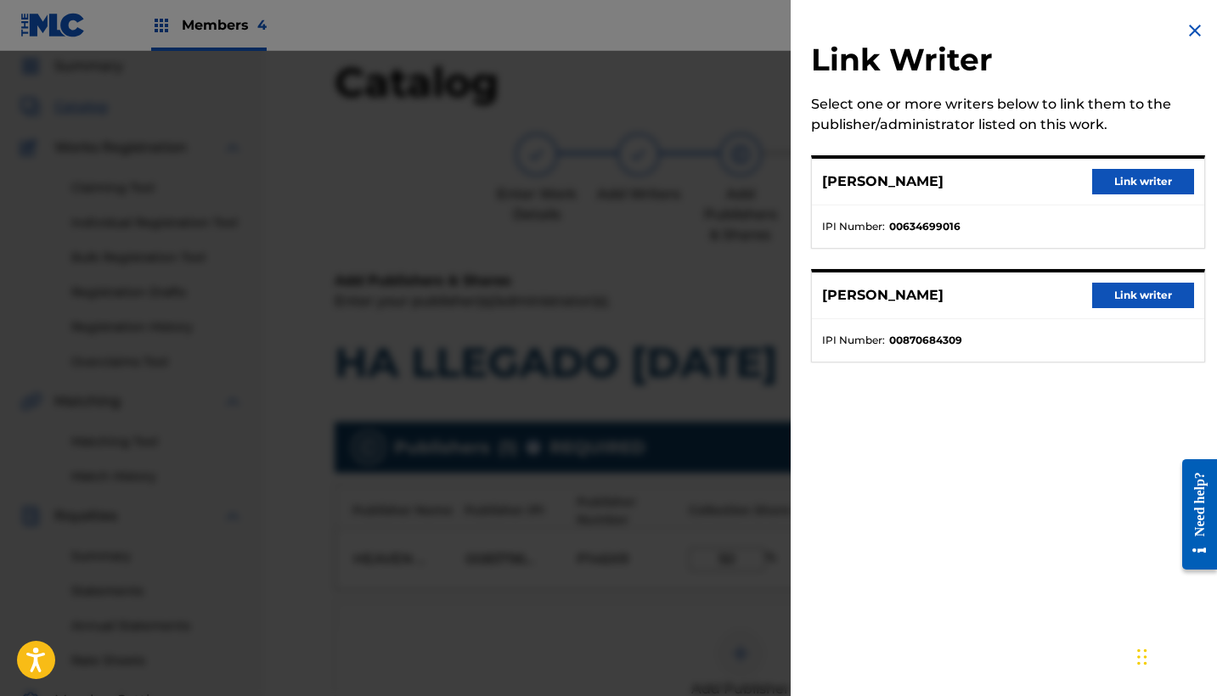
click at [1113, 190] on button "Link writer" at bounding box center [1143, 181] width 102 height 25
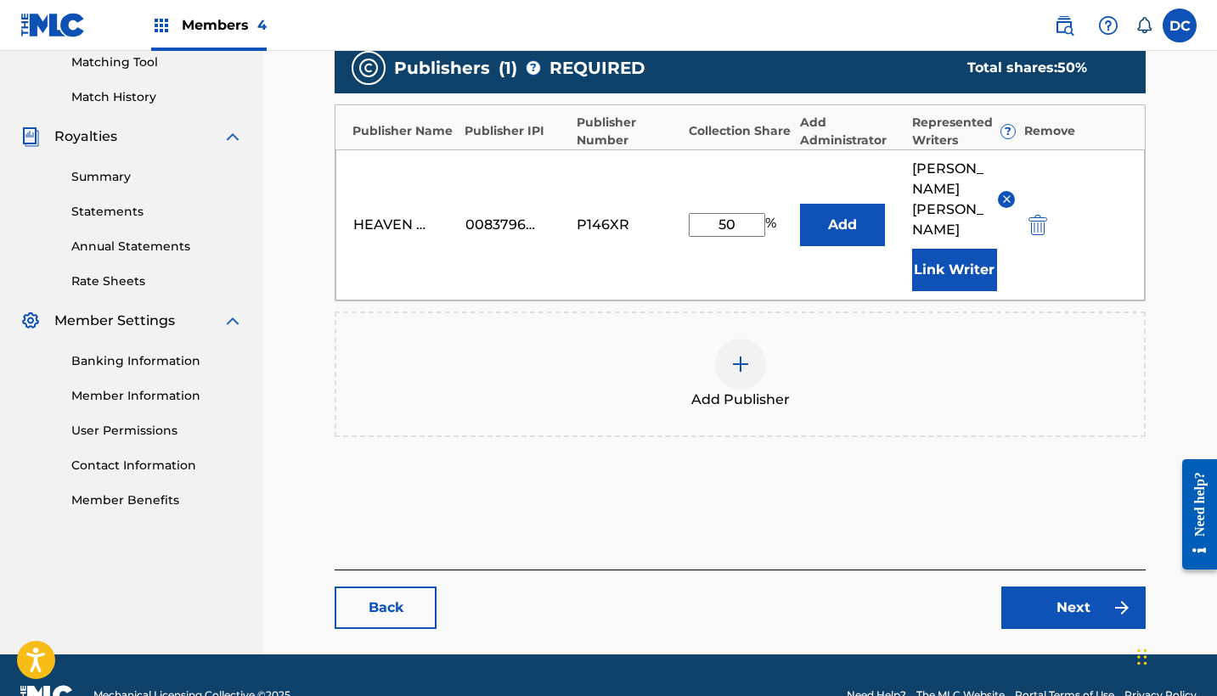
click at [1040, 587] on link "Next" at bounding box center [1073, 608] width 144 height 42
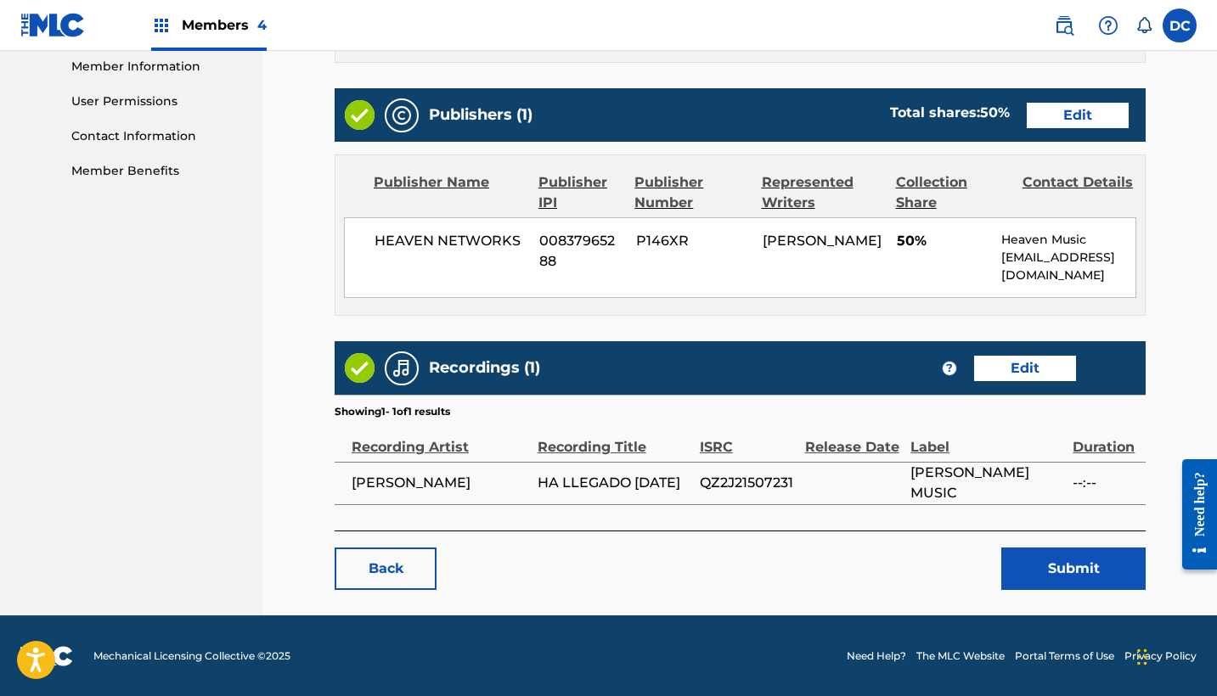
scroll to position [770, 0]
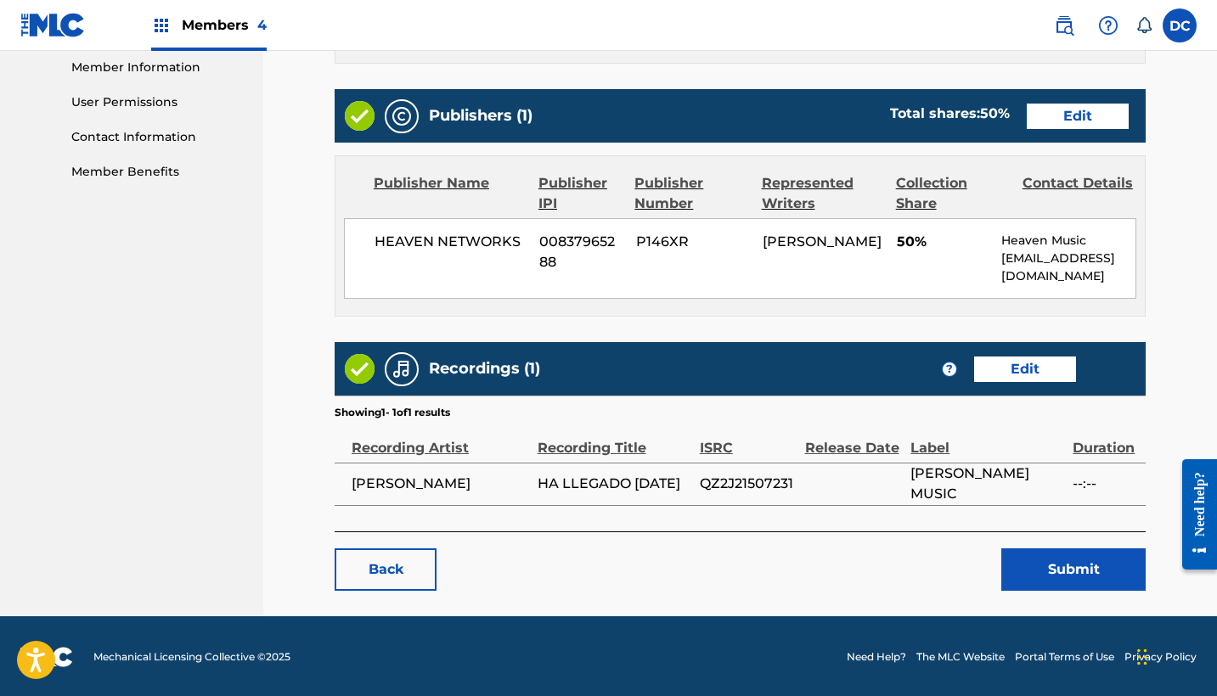
click at [1036, 557] on button "Submit" at bounding box center [1073, 570] width 144 height 42
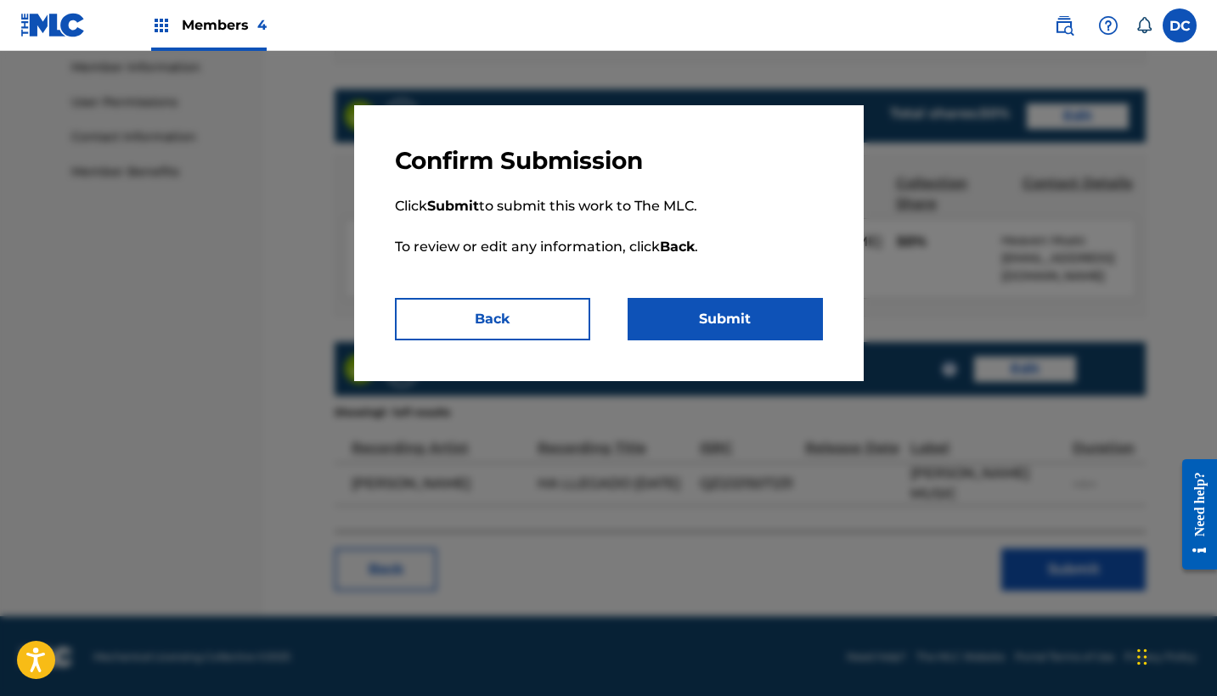
click at [791, 323] on button "Submit" at bounding box center [725, 319] width 195 height 42
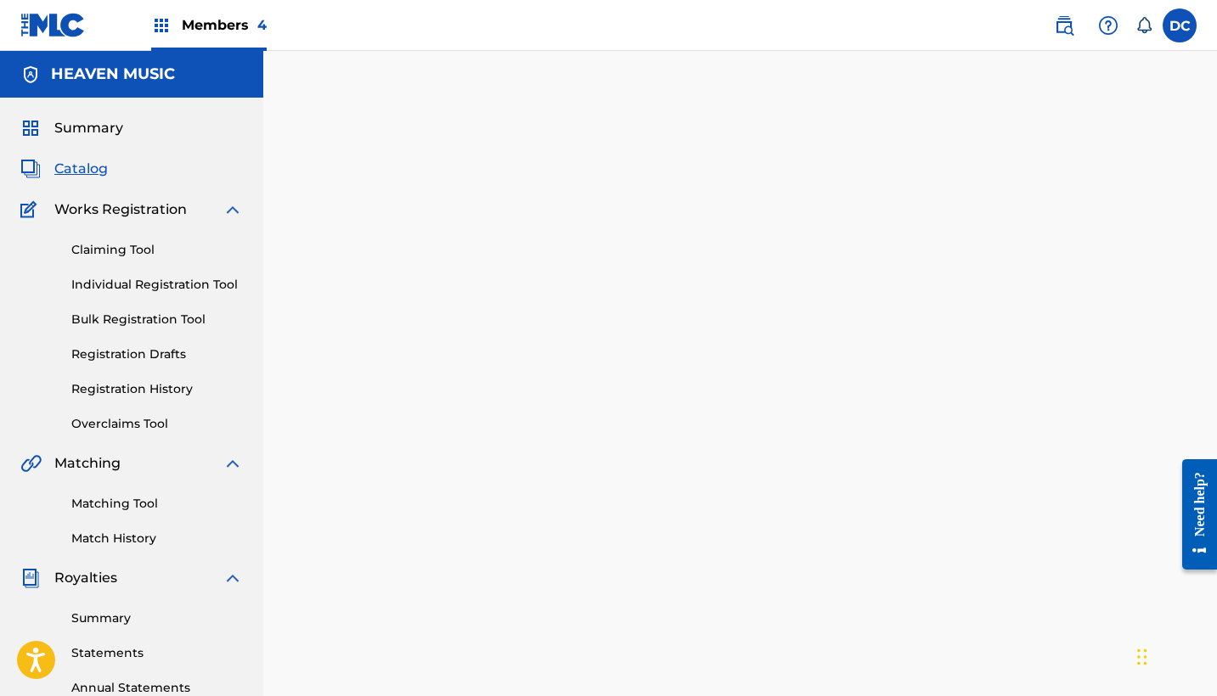
click at [98, 164] on span "Catalog" at bounding box center [80, 169] width 53 height 20
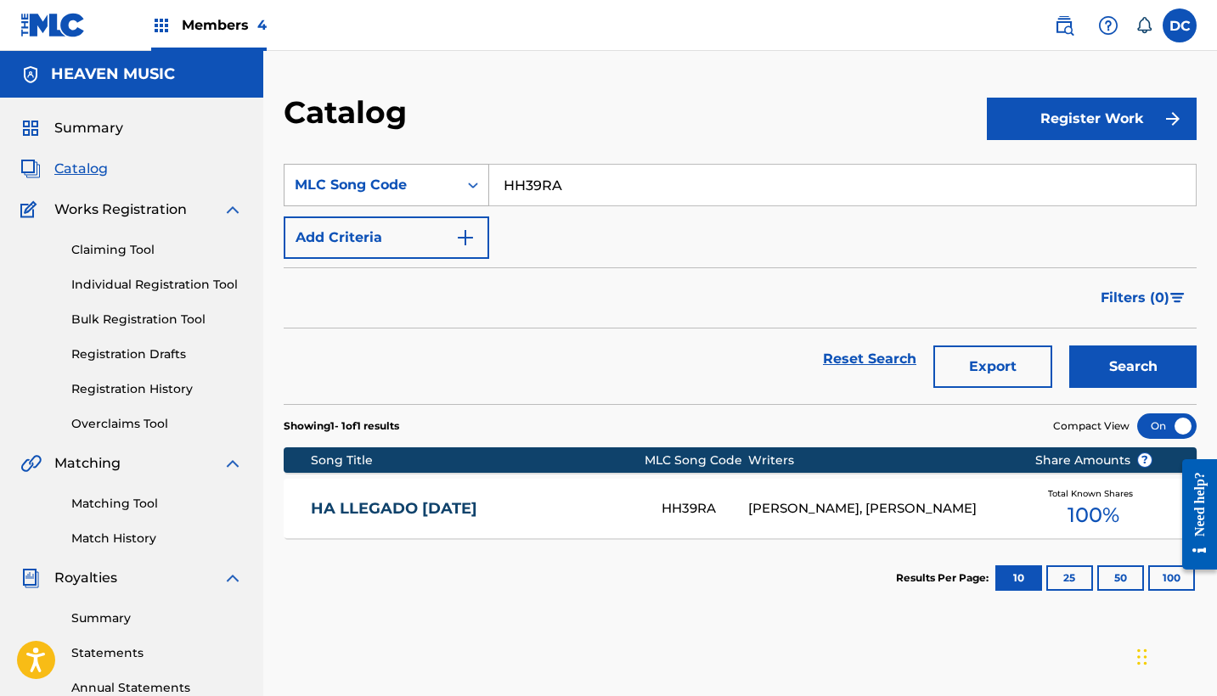
click at [432, 186] on div "MLC Song Code" at bounding box center [371, 185] width 153 height 20
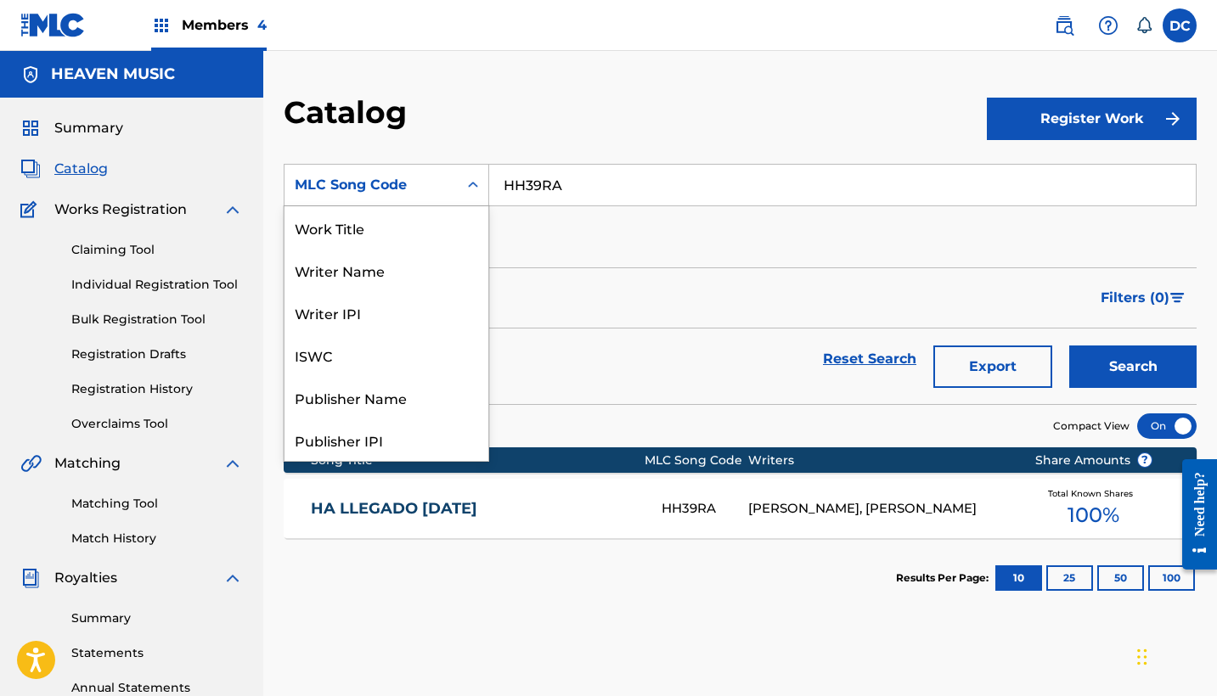
scroll to position [255, 0]
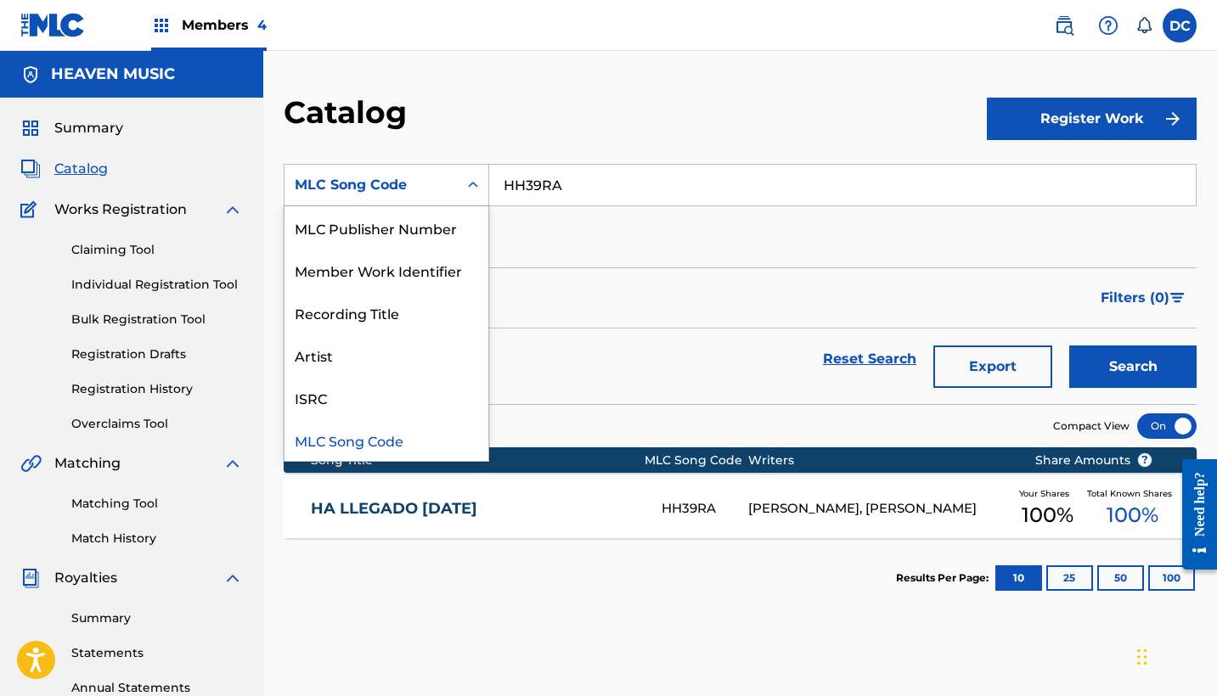
click at [549, 180] on input "HH39RA" at bounding box center [842, 185] width 707 height 41
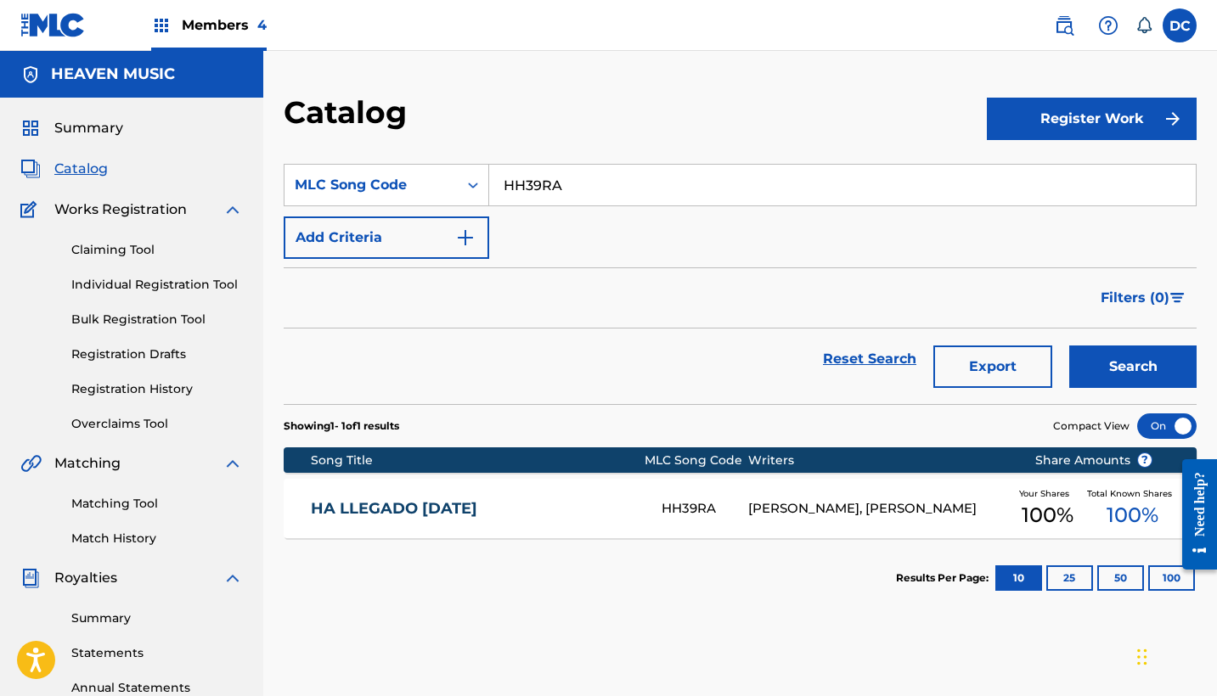
click at [549, 180] on input "HH39RA" at bounding box center [842, 185] width 707 height 41
paste input "EC2AID"
type input "EC2AID"
click at [1133, 367] on button "Search" at bounding box center [1132, 367] width 127 height 42
click at [599, 503] on link "ESE DIA [PERSON_NAME]" at bounding box center [475, 509] width 328 height 20
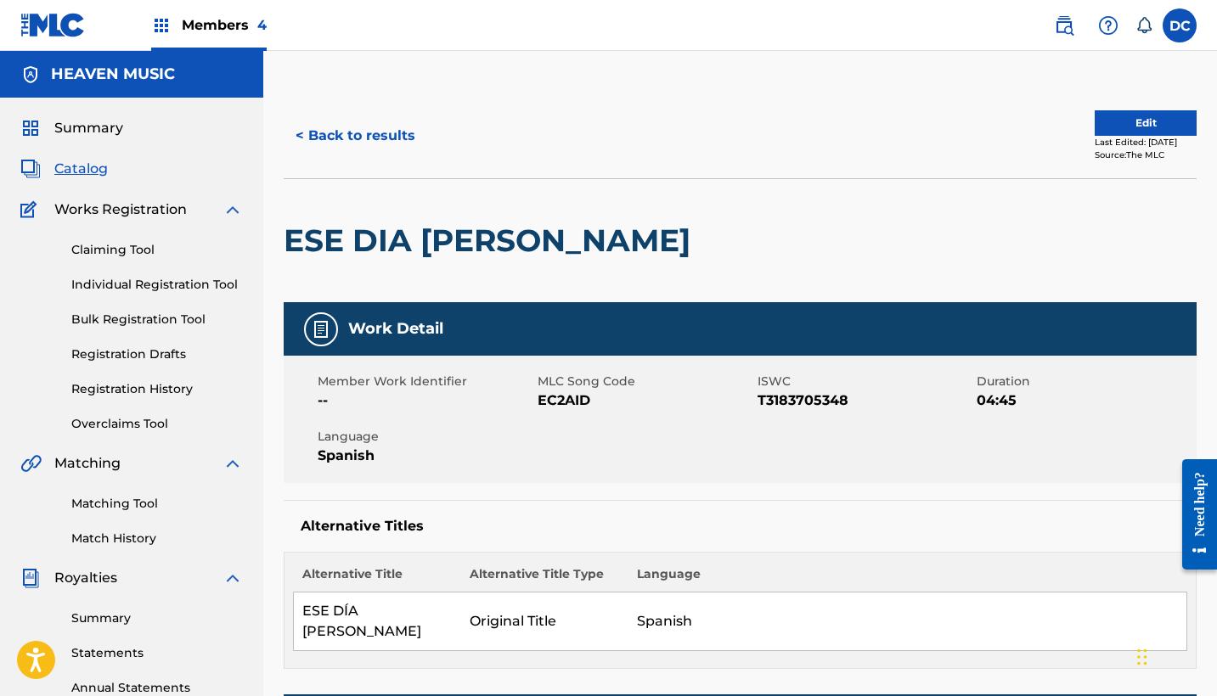
click at [1110, 118] on button "Edit" at bounding box center [1146, 122] width 102 height 25
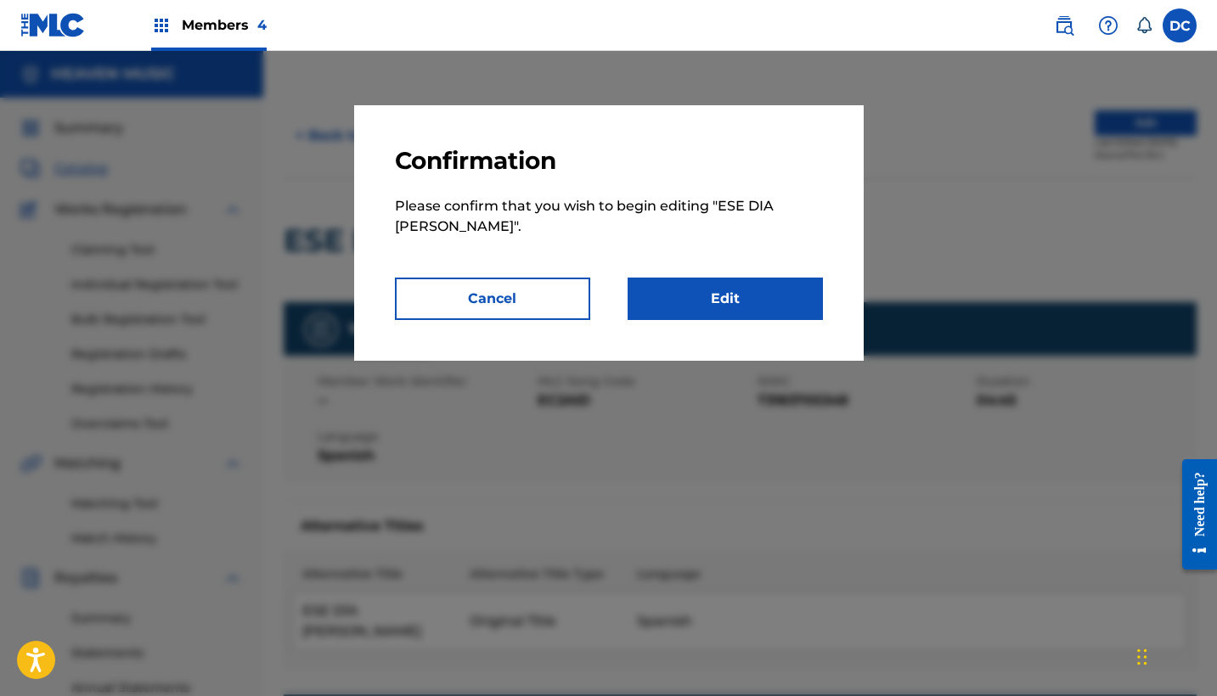
click at [755, 291] on link "Edit" at bounding box center [725, 299] width 195 height 42
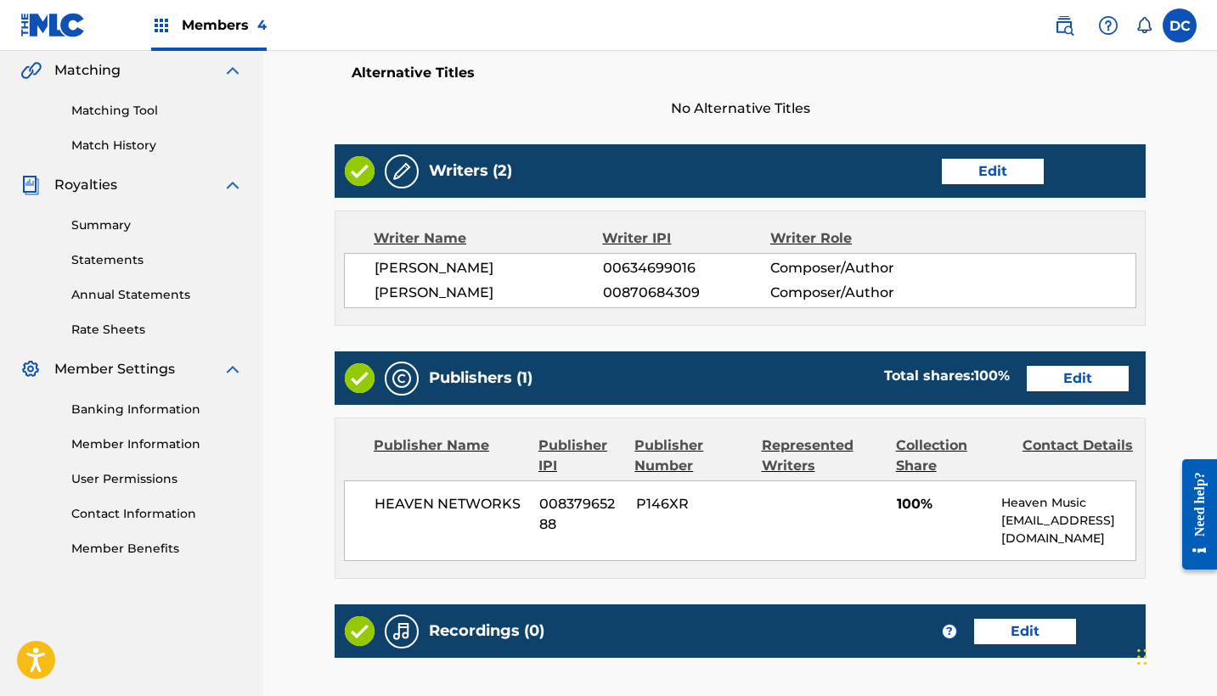
scroll to position [431, 0]
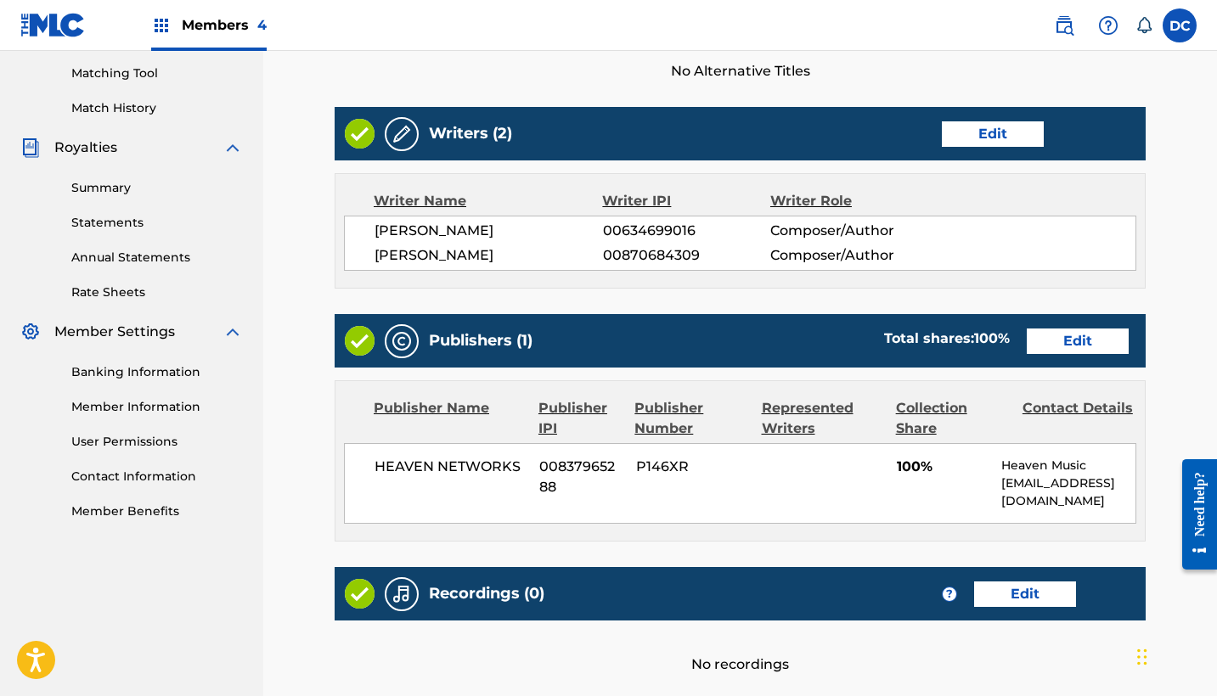
click at [1057, 338] on link "Edit" at bounding box center [1078, 341] width 102 height 25
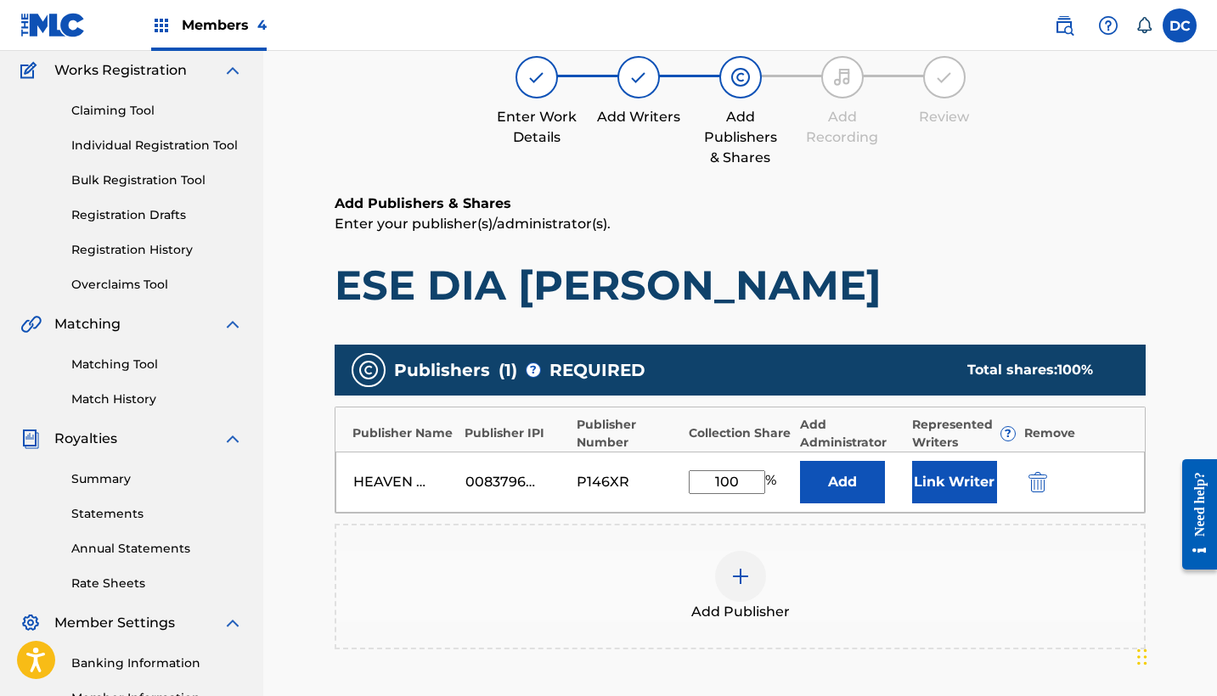
scroll to position [159, 0]
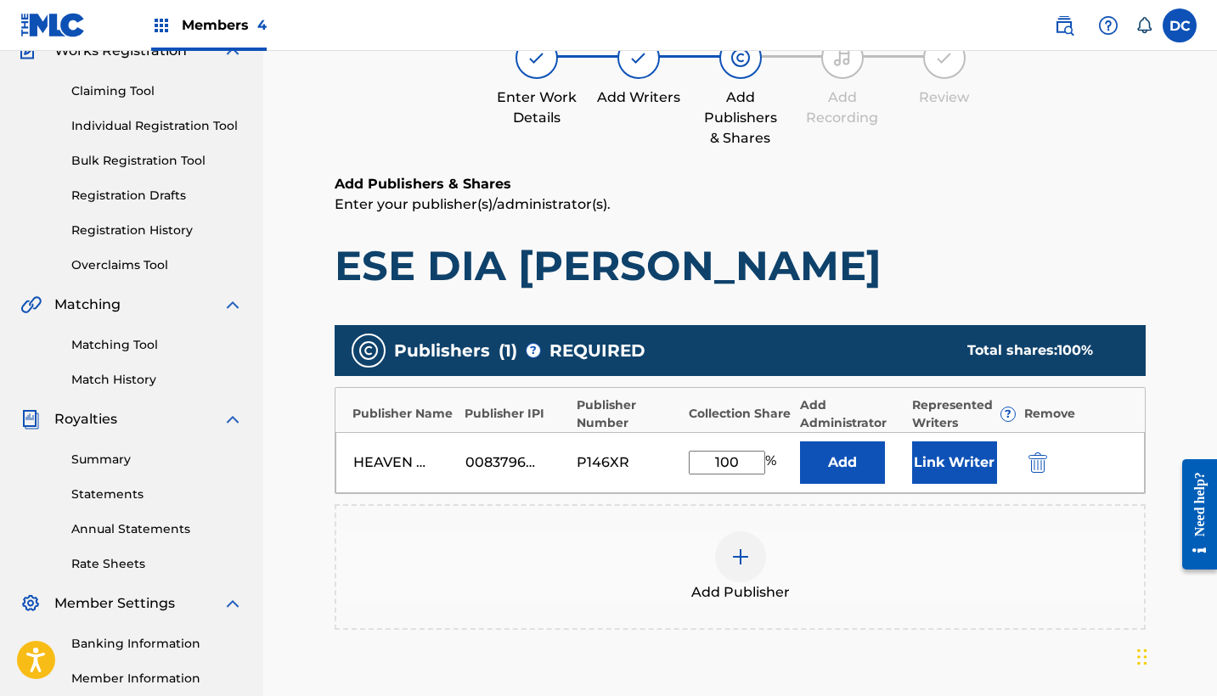
click at [745, 465] on input "100" at bounding box center [727, 463] width 76 height 24
type input "1"
type input "50"
click at [946, 469] on button "Link Writer" at bounding box center [954, 463] width 85 height 42
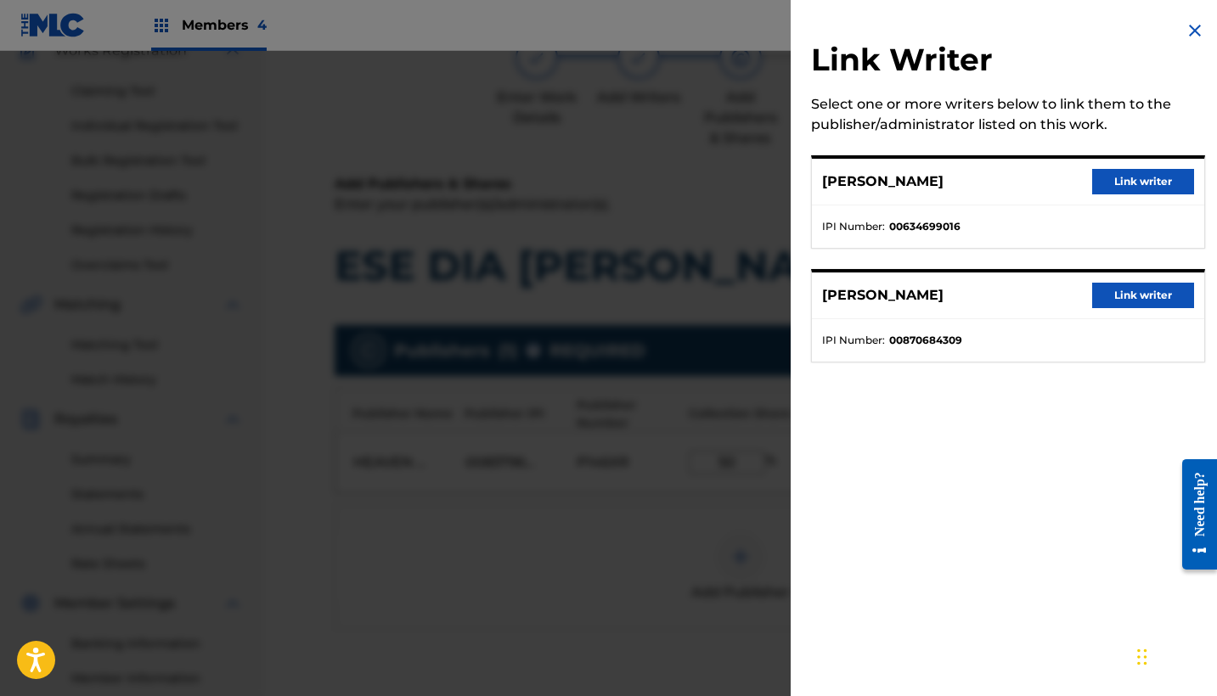
click at [1118, 184] on button "Link writer" at bounding box center [1143, 181] width 102 height 25
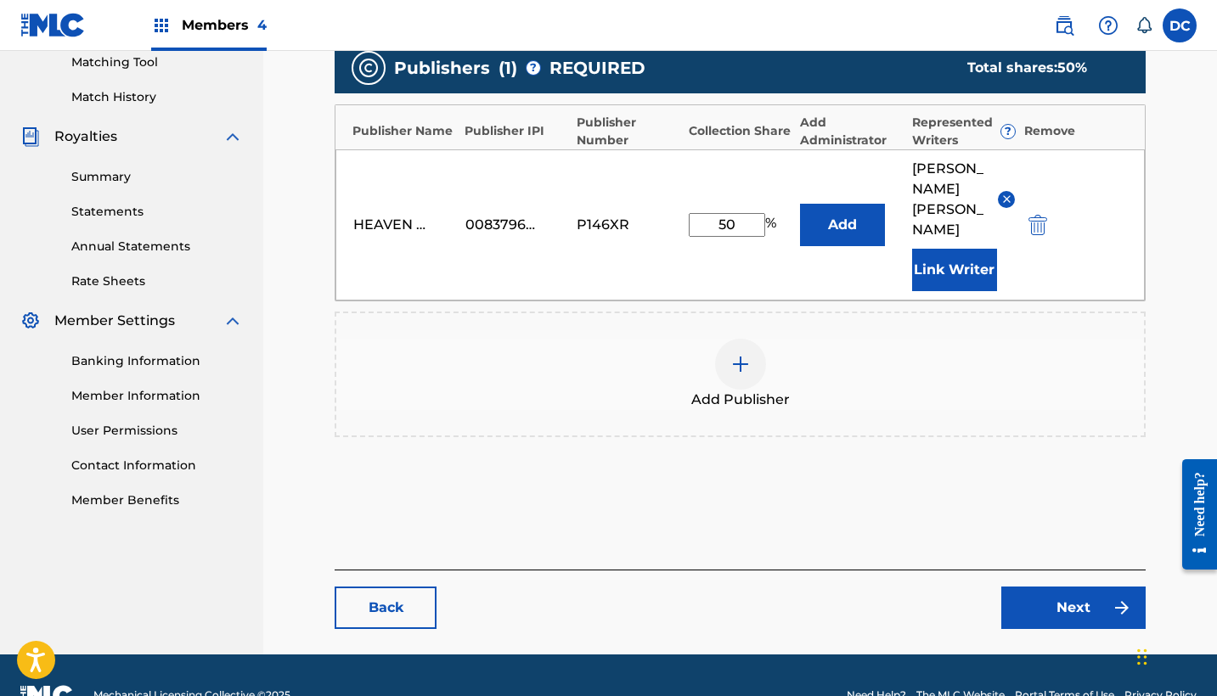
scroll to position [441, 0]
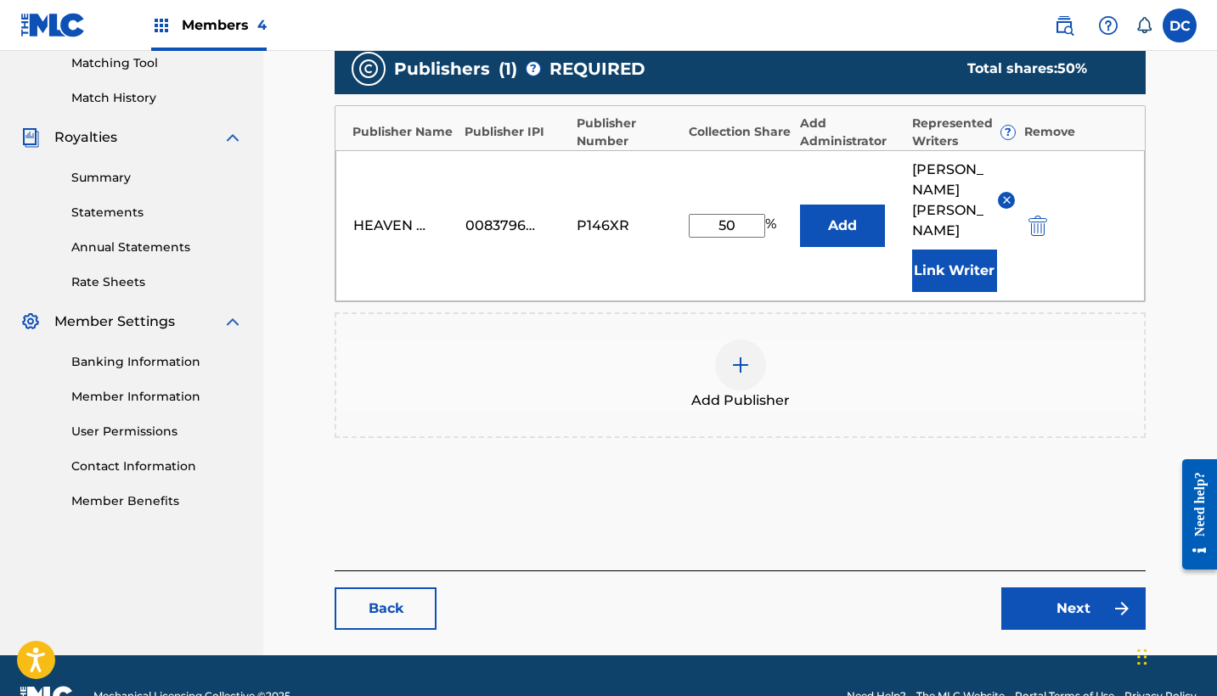
click at [1032, 588] on link "Next" at bounding box center [1073, 609] width 144 height 42
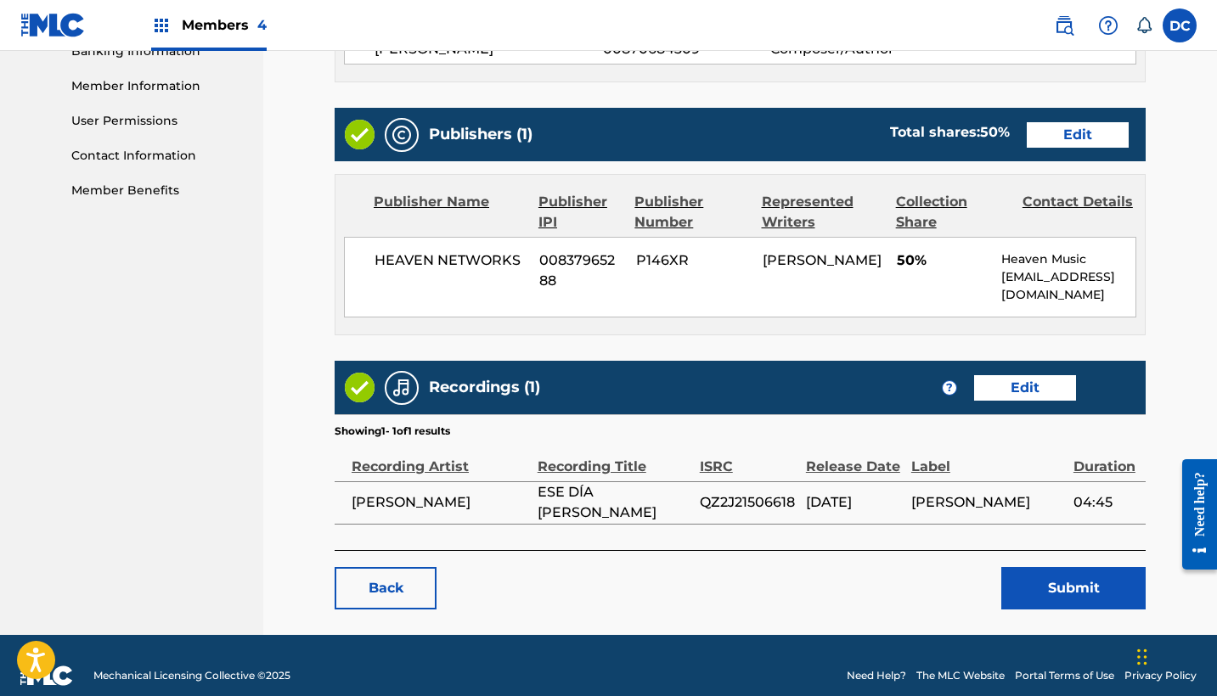
scroll to position [750, 0]
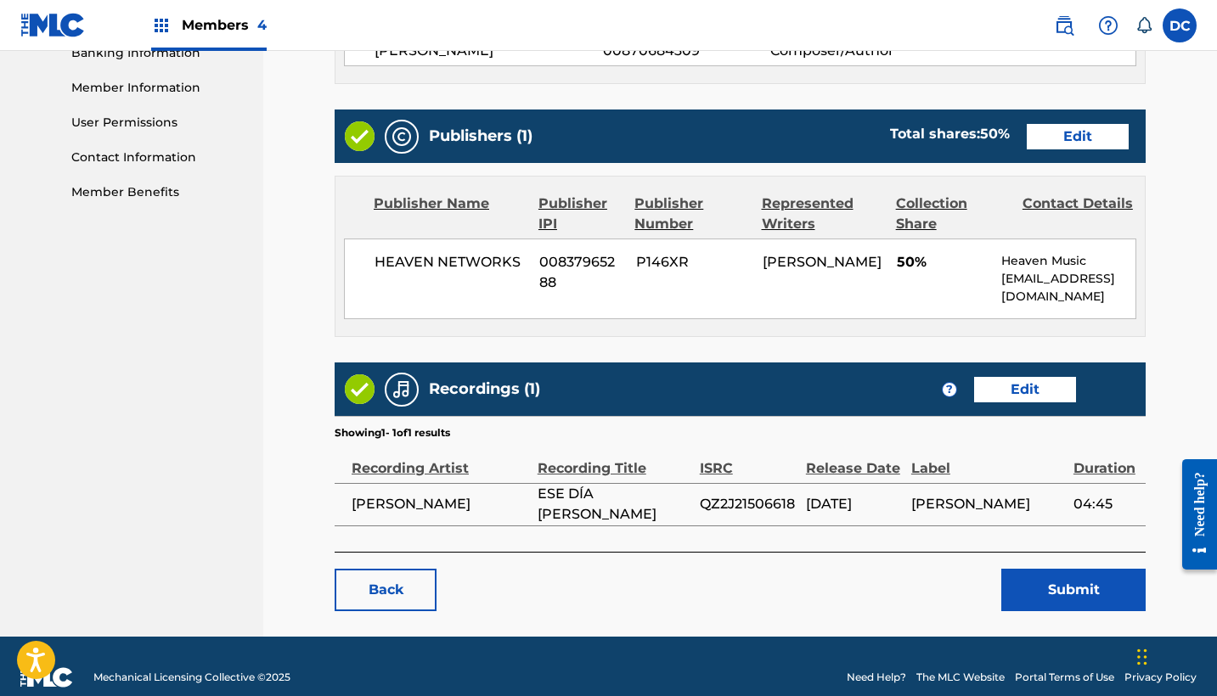
click at [1043, 575] on button "Submit" at bounding box center [1073, 590] width 144 height 42
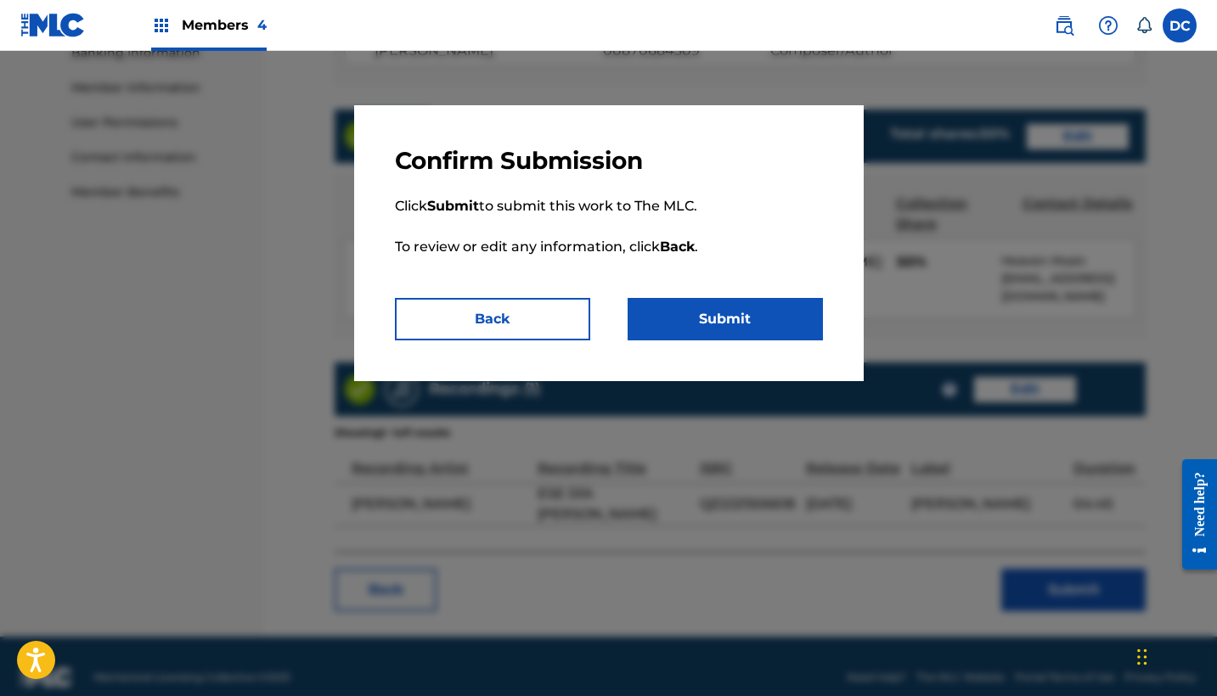
click at [741, 316] on button "Submit" at bounding box center [725, 319] width 195 height 42
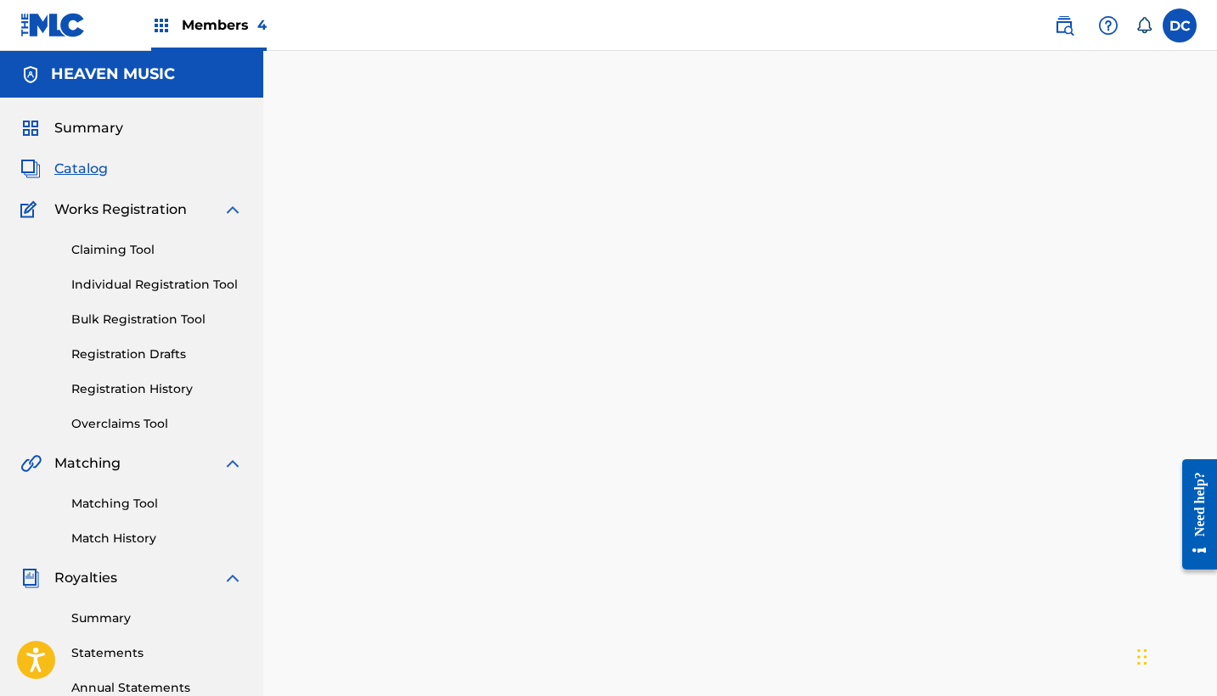
click at [92, 171] on span "Catalog" at bounding box center [80, 169] width 53 height 20
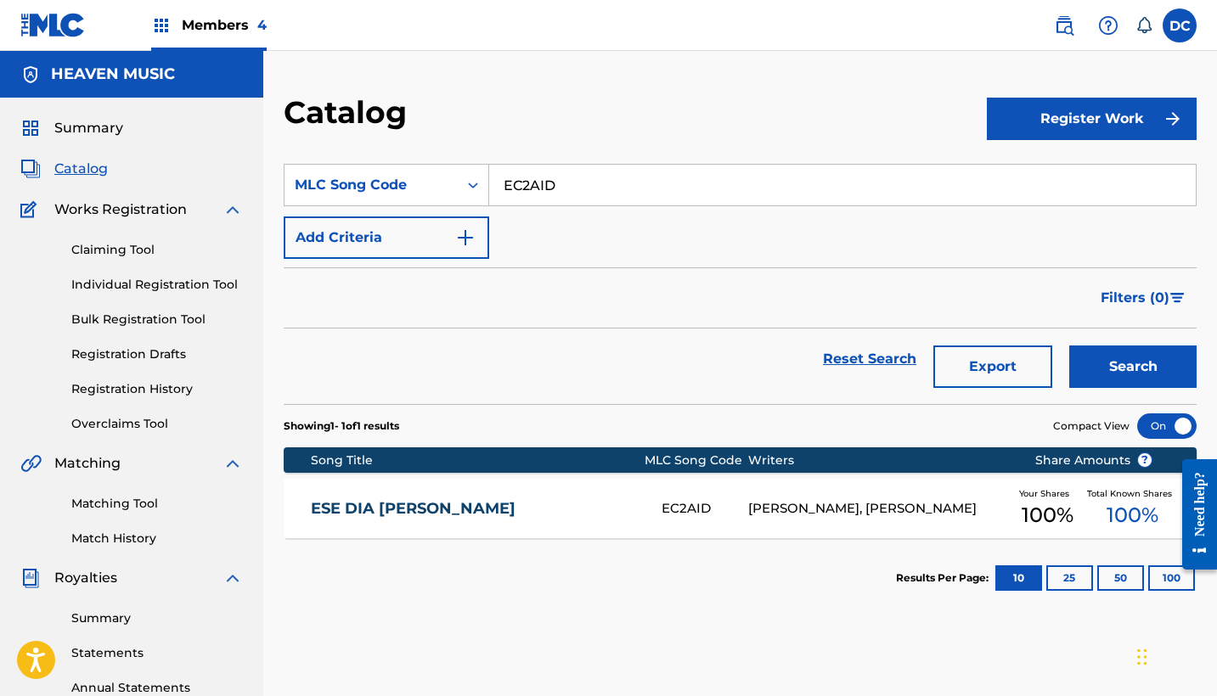
click at [545, 197] on input "EC2AID" at bounding box center [842, 185] width 707 height 41
paste input "QM1C33"
type input "QM1C33"
click at [1133, 367] on button "Search" at bounding box center [1132, 367] width 127 height 42
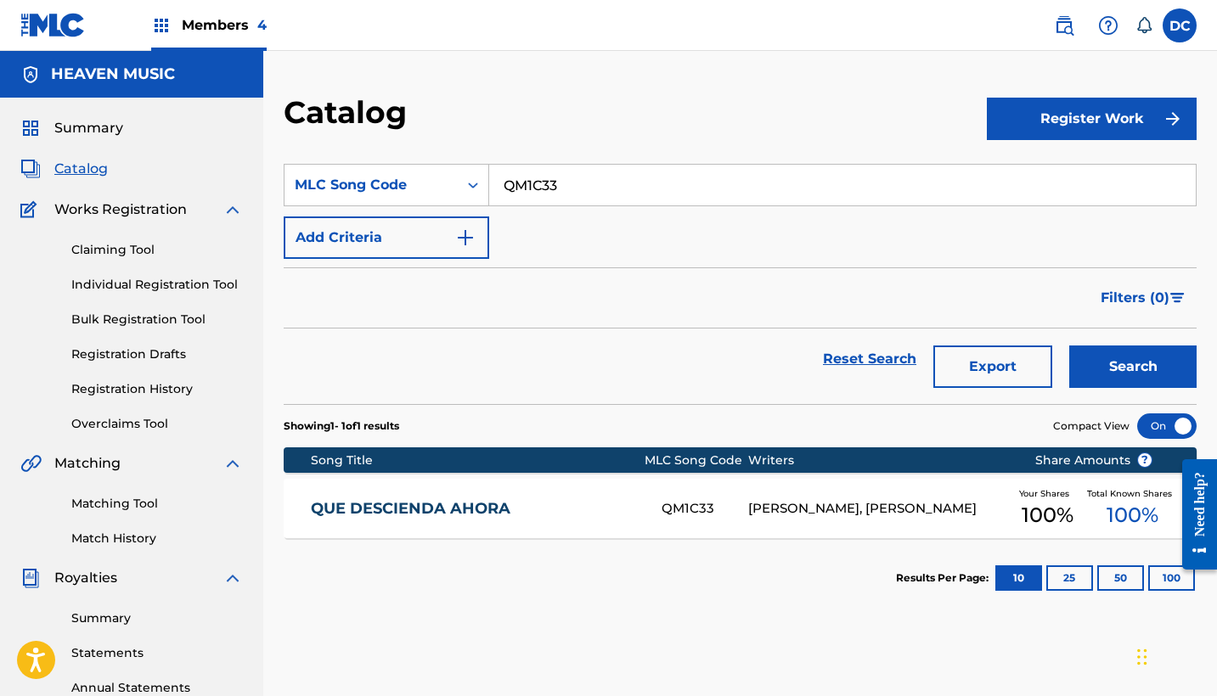
click at [612, 508] on link "QUE DESCIENDA AHORA" at bounding box center [475, 509] width 328 height 20
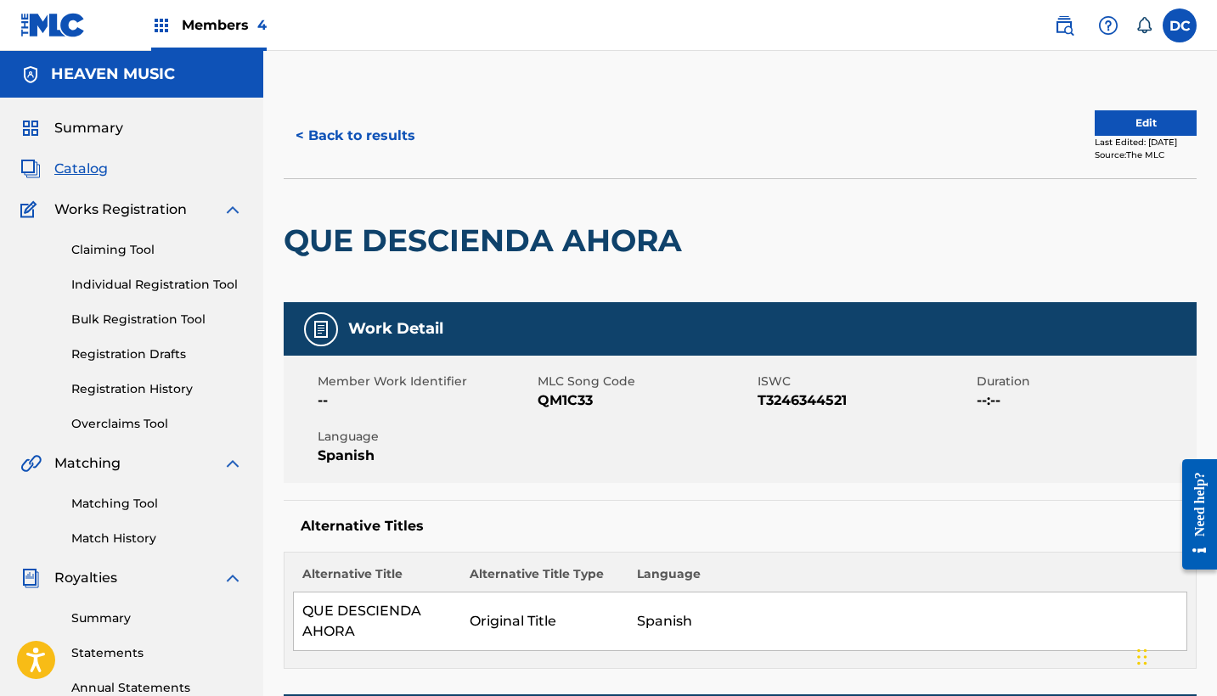
click at [1123, 123] on button "Edit" at bounding box center [1146, 122] width 102 height 25
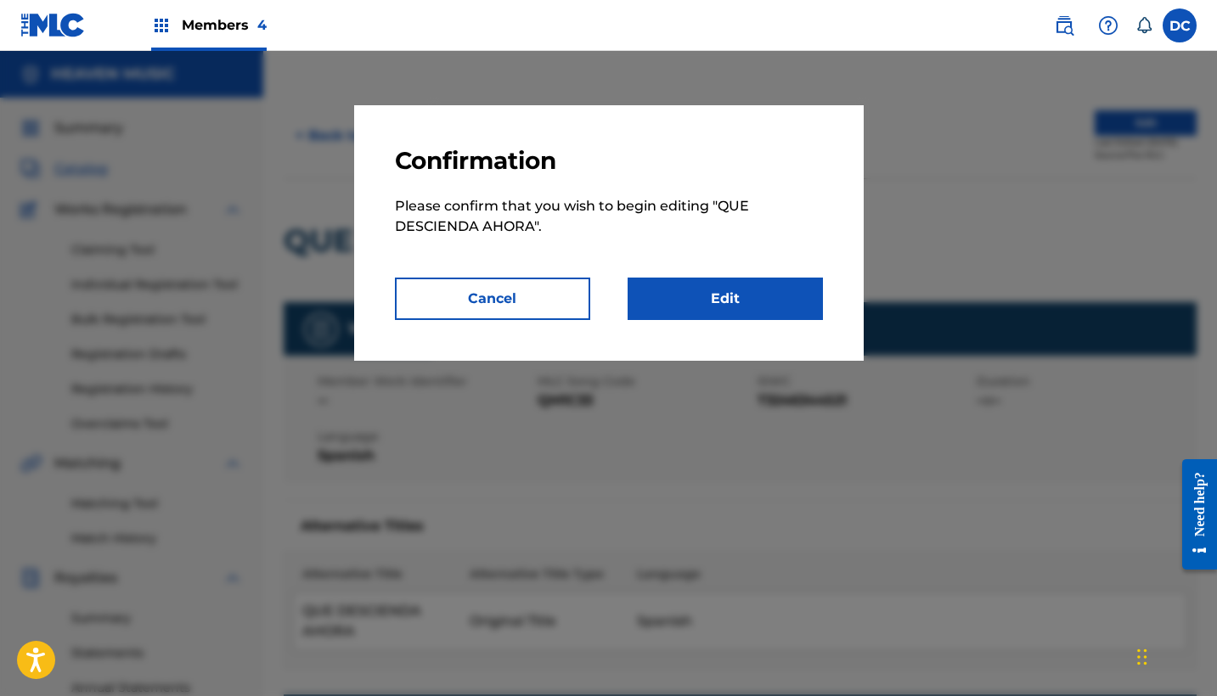
click at [741, 300] on link "Edit" at bounding box center [725, 299] width 195 height 42
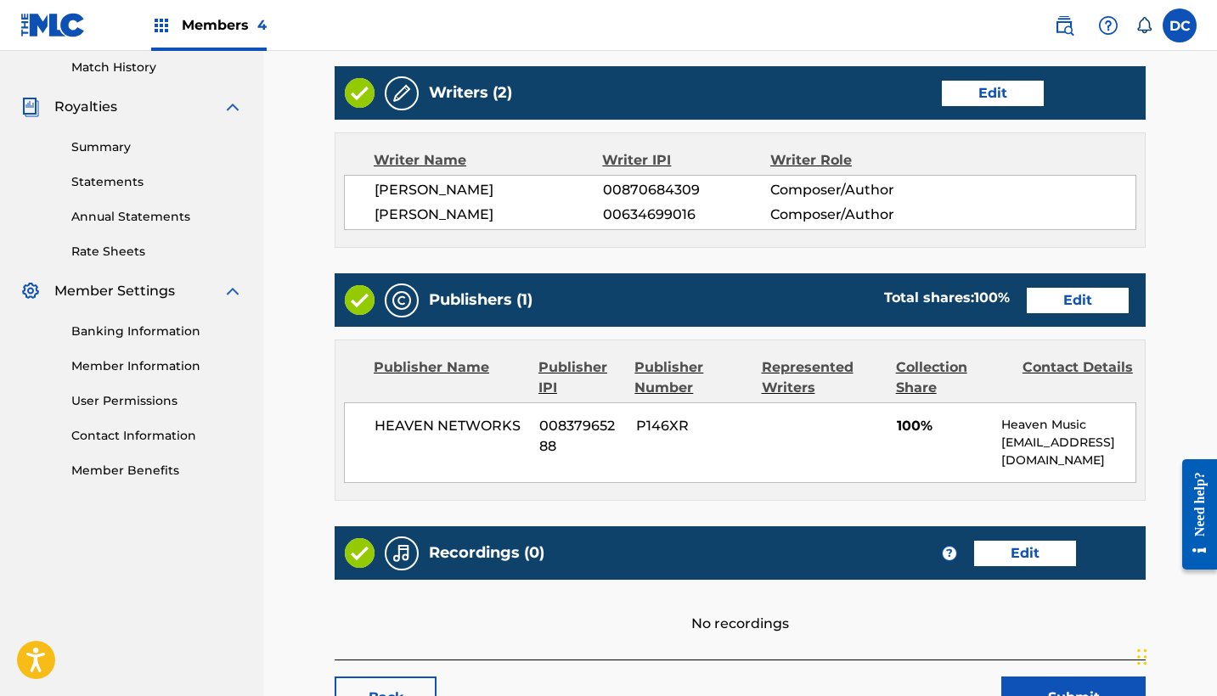
scroll to position [488, 0]
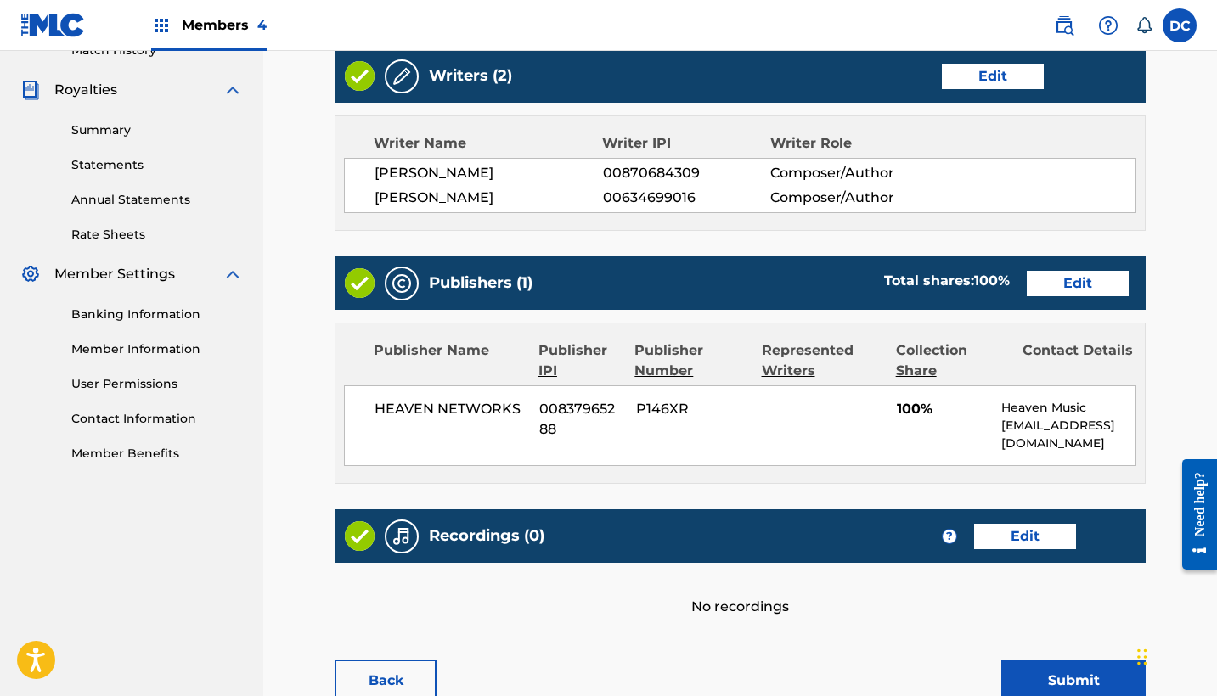
click at [1098, 284] on link "Edit" at bounding box center [1078, 283] width 102 height 25
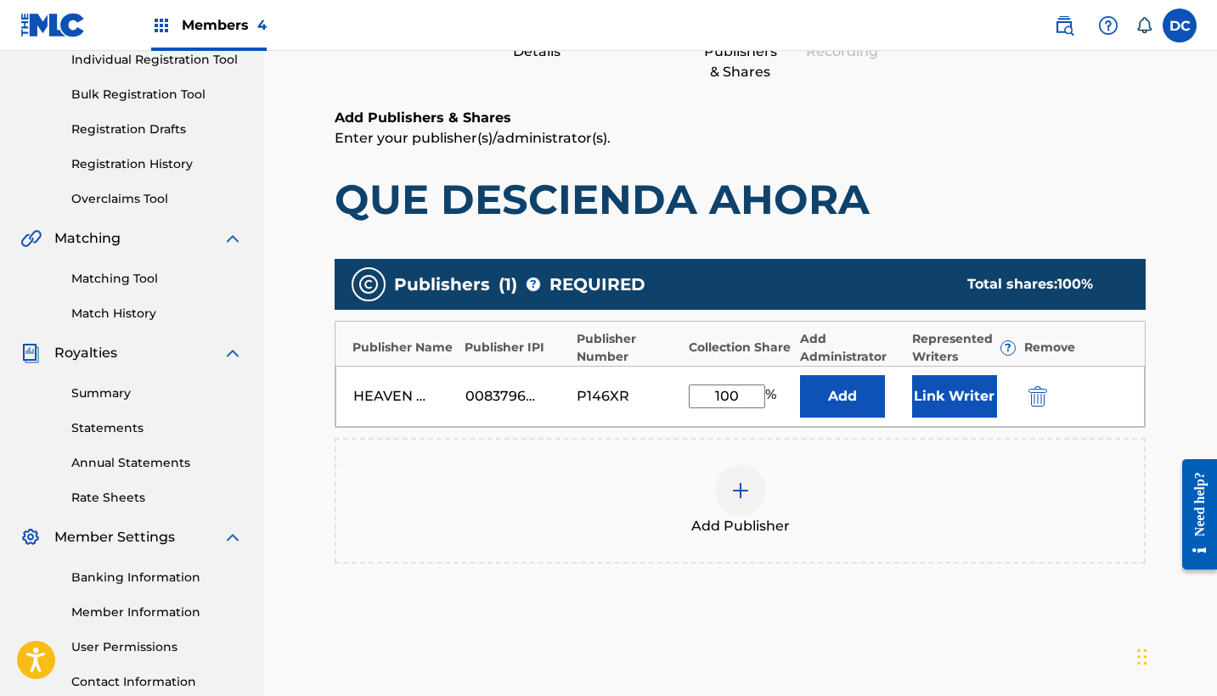
scroll to position [226, 0]
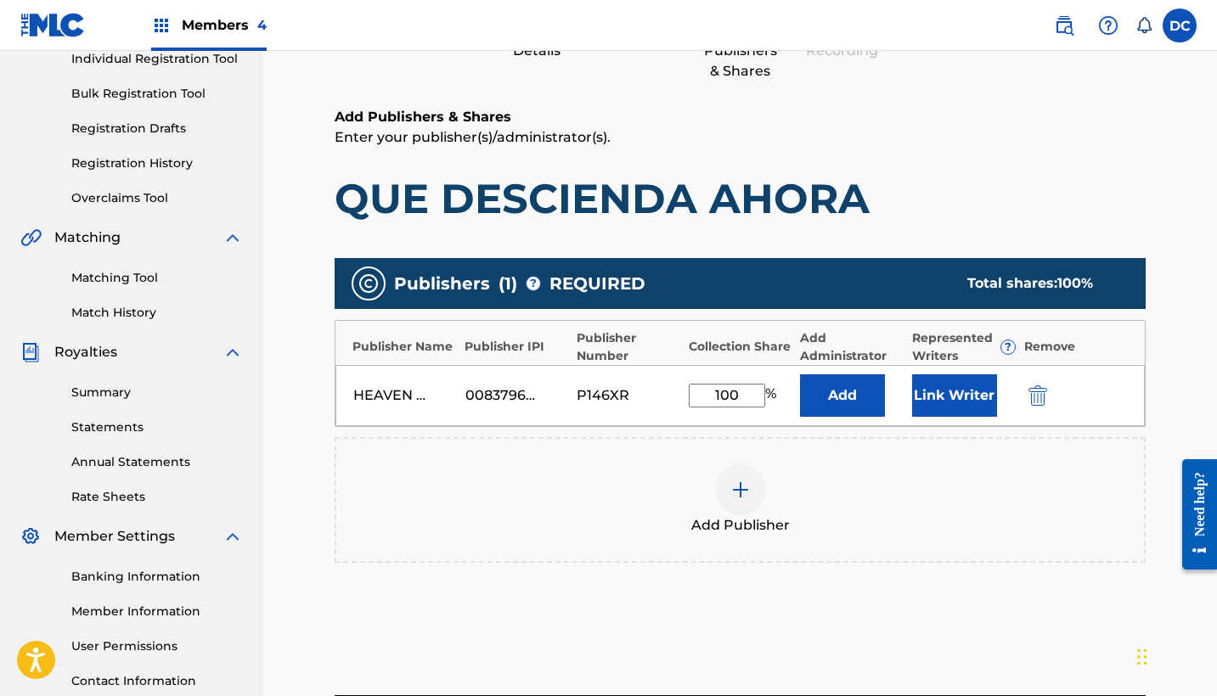
click at [746, 392] on input "100" at bounding box center [727, 396] width 76 height 24
type input "1"
type input "50"
click at [978, 386] on button "Link Writer" at bounding box center [954, 395] width 85 height 42
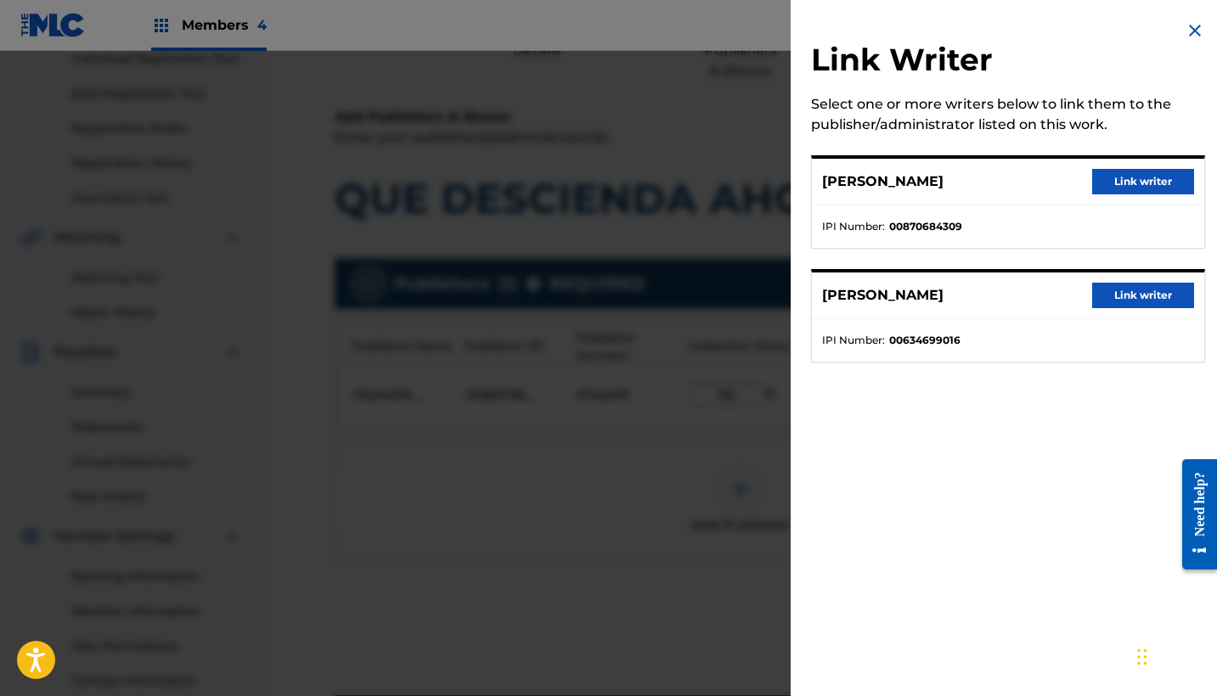
click at [1140, 290] on button "Link writer" at bounding box center [1143, 295] width 102 height 25
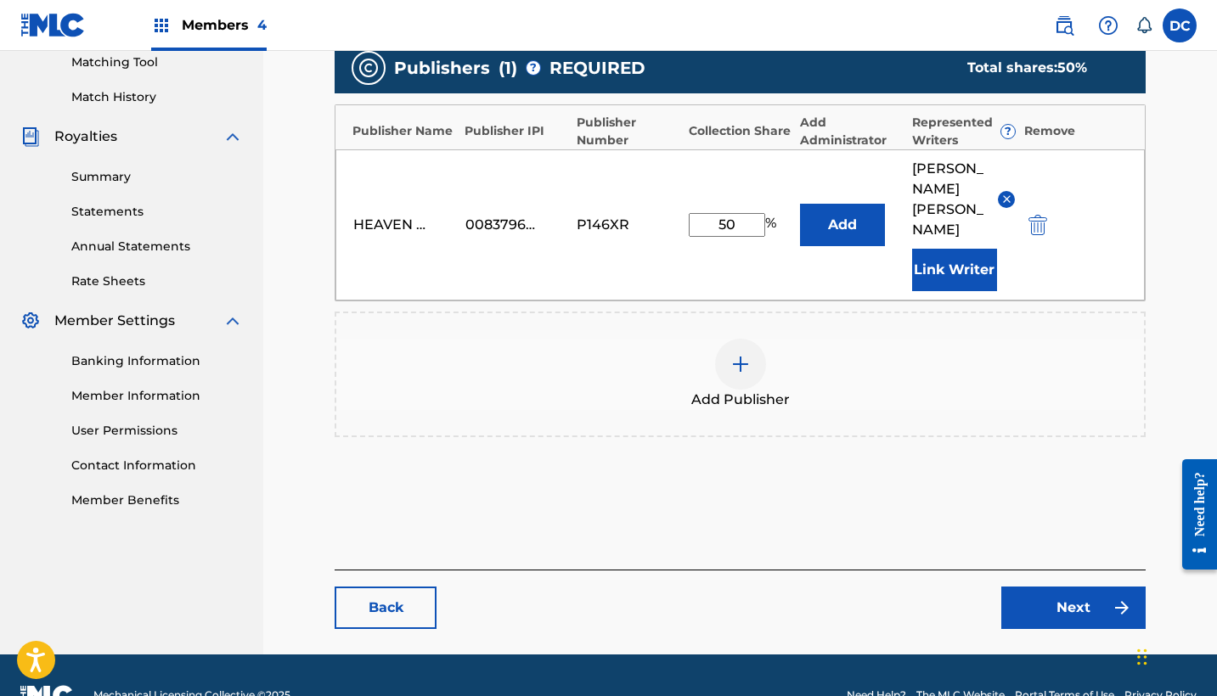
scroll to position [441, 0]
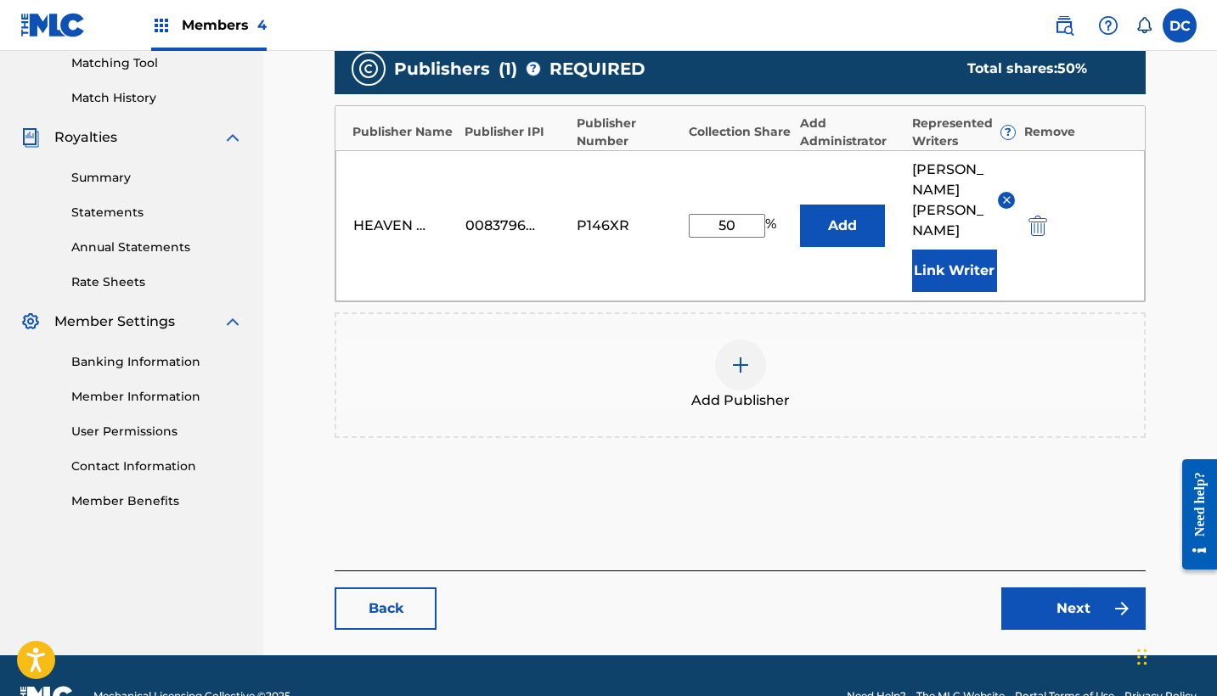
click at [1070, 588] on link "Next" at bounding box center [1073, 609] width 144 height 42
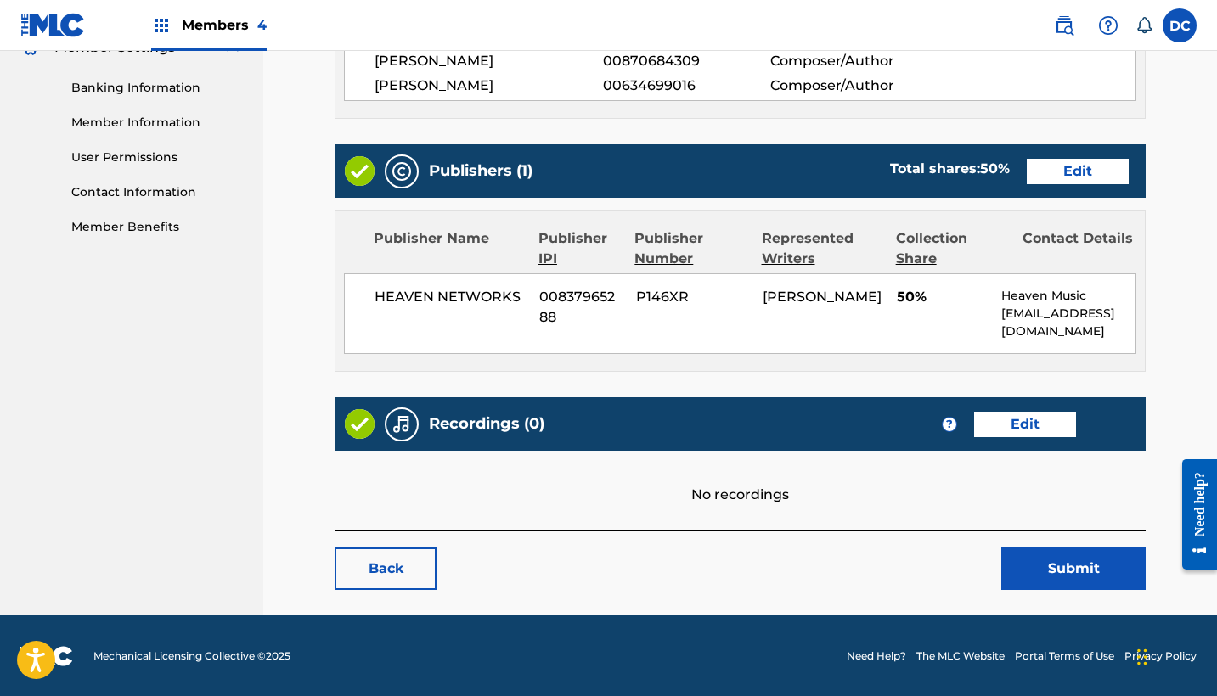
scroll to position [714, 0]
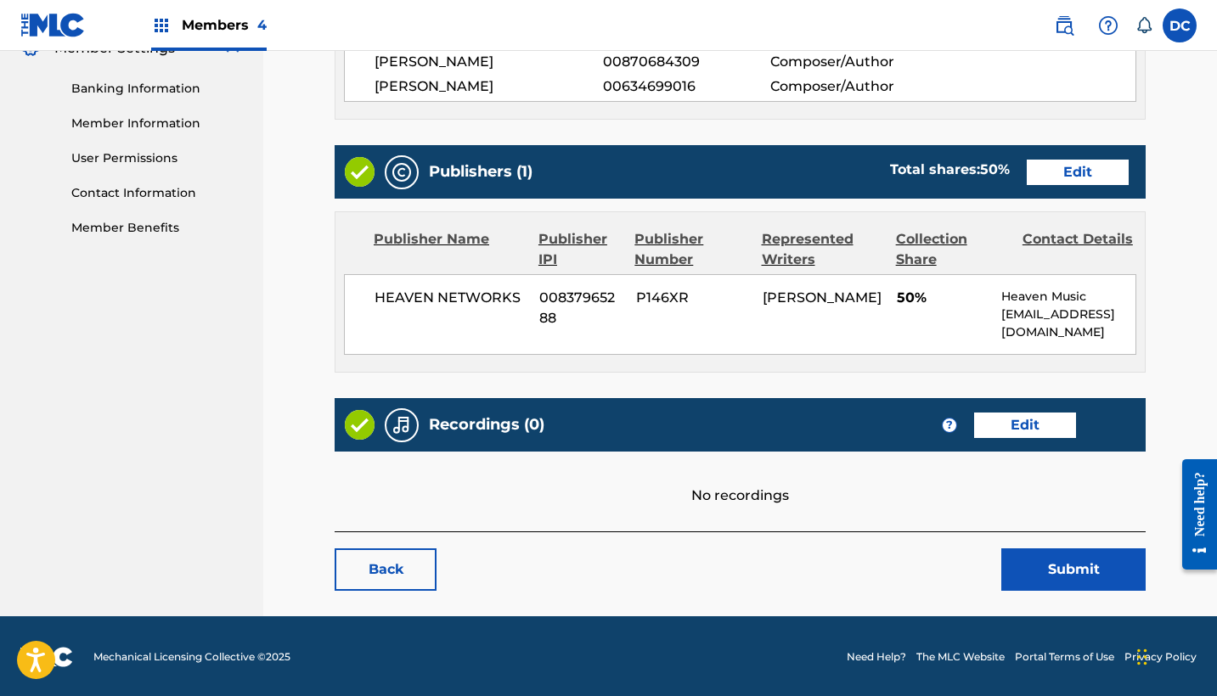
click at [1035, 556] on button "Submit" at bounding box center [1073, 570] width 144 height 42
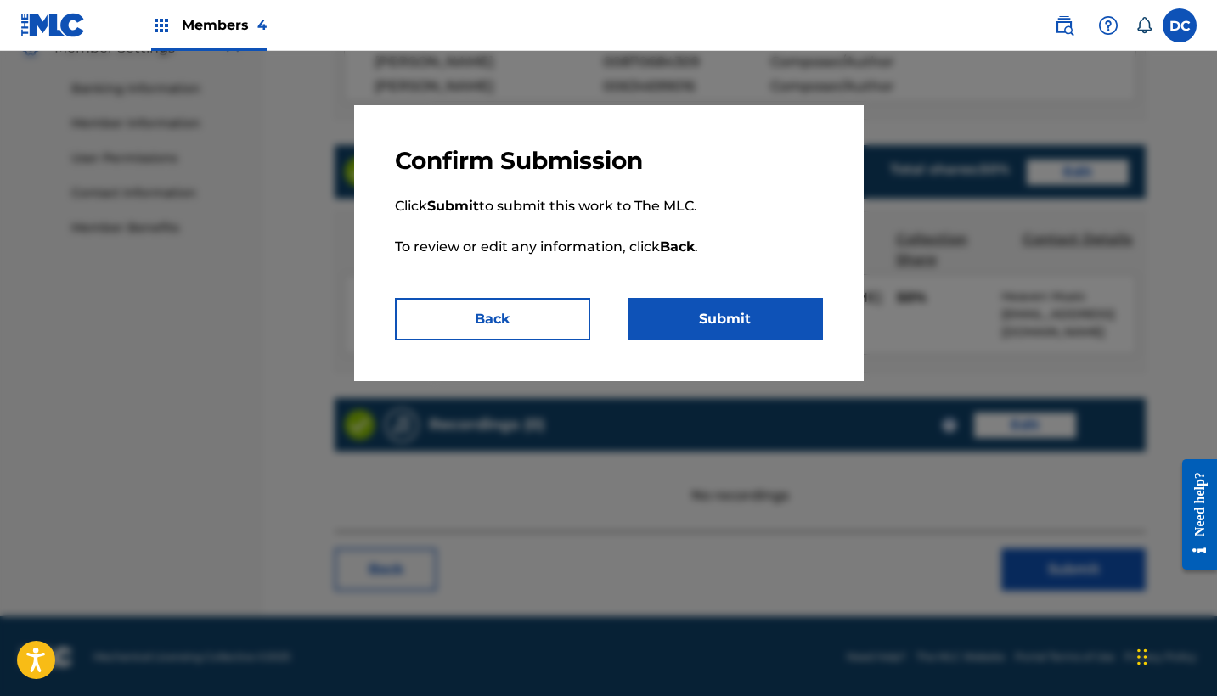
click at [766, 329] on button "Submit" at bounding box center [725, 319] width 195 height 42
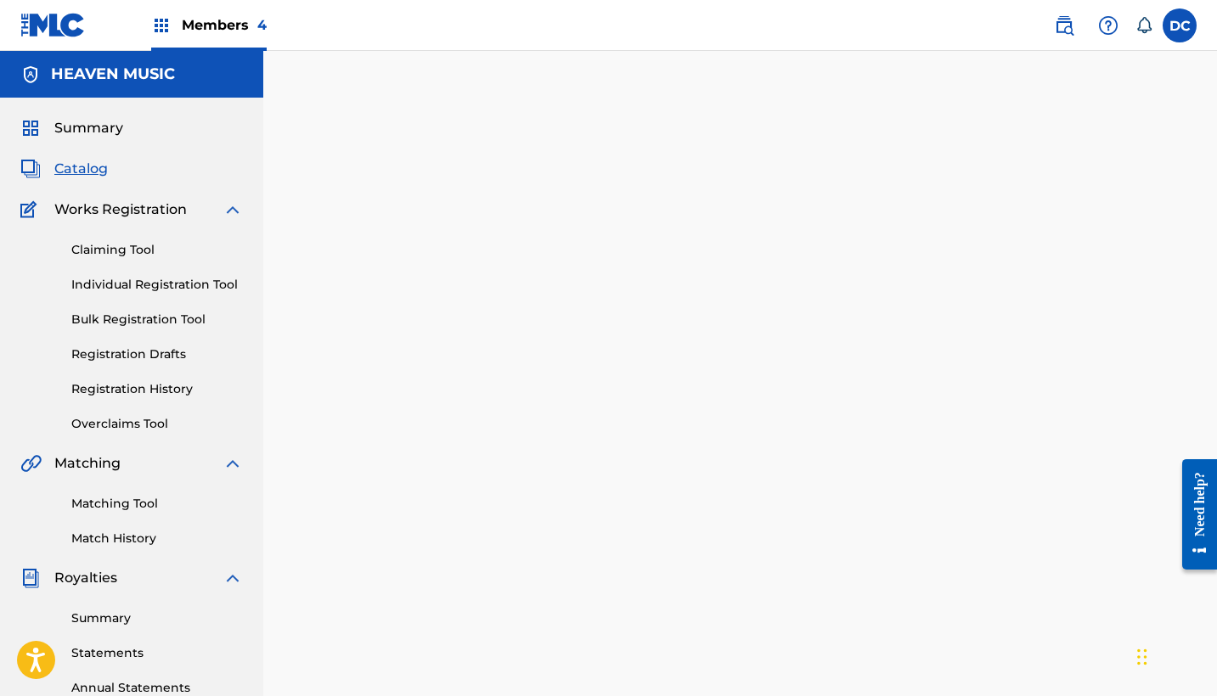
click at [152, 392] on link "Registration History" at bounding box center [157, 389] width 172 height 18
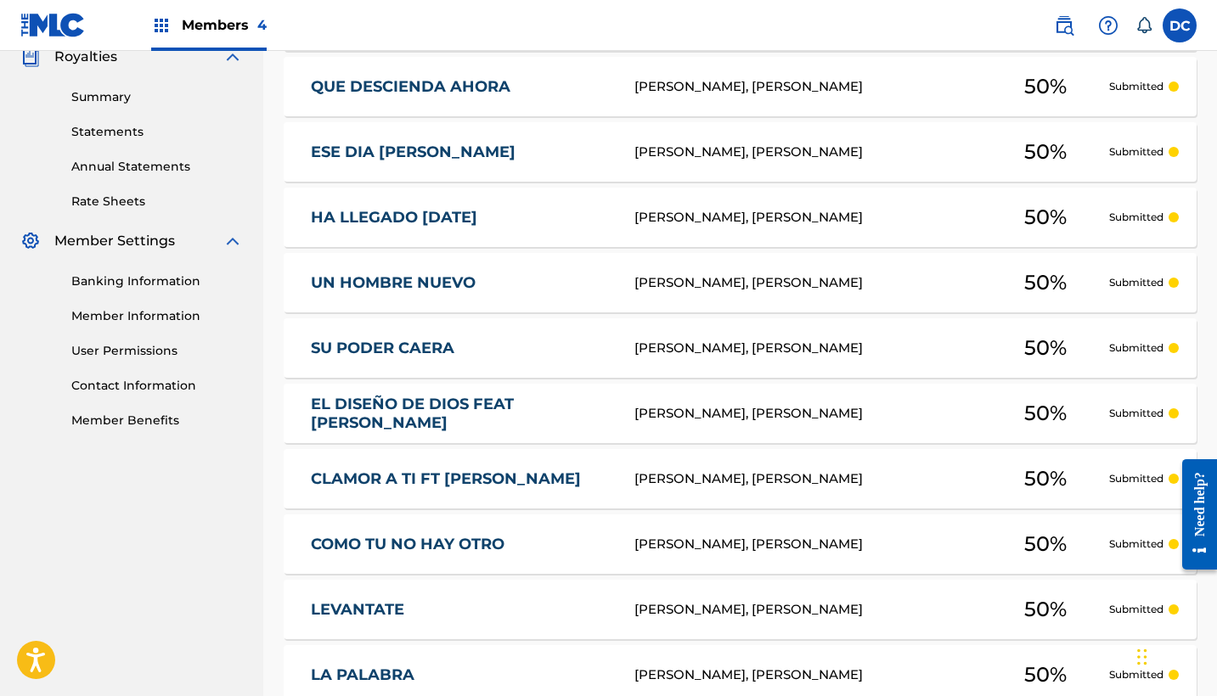
scroll to position [513, 0]
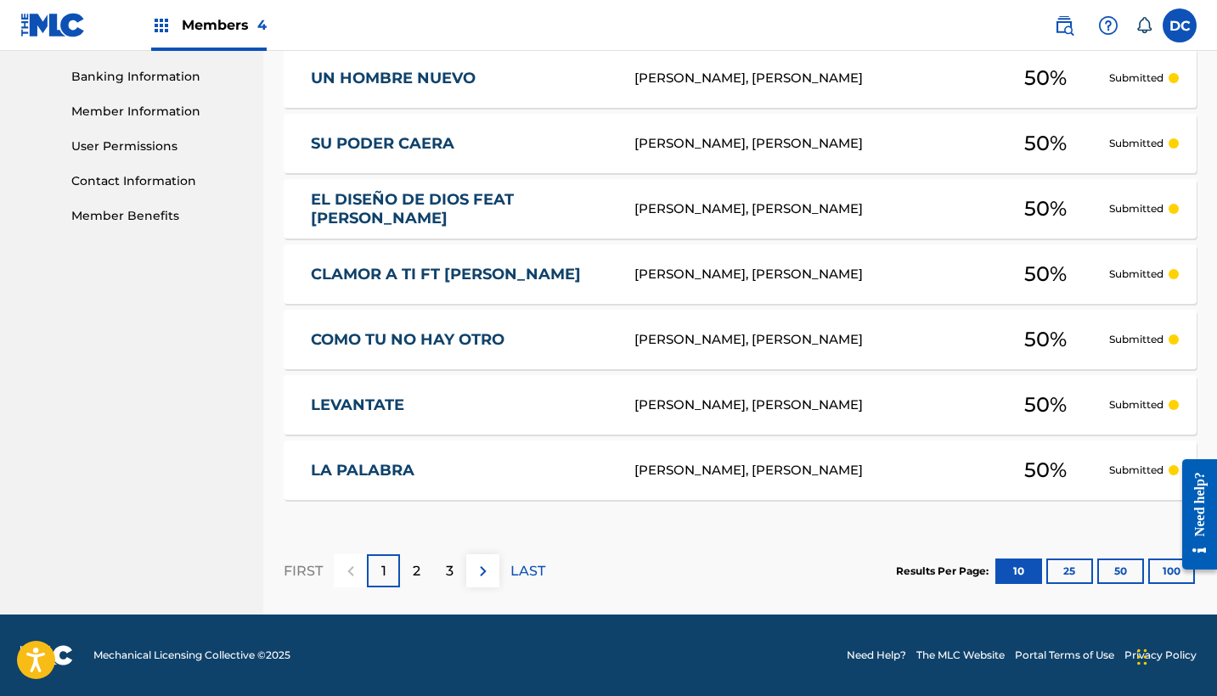
click at [1073, 564] on button "25" at bounding box center [1069, 571] width 47 height 25
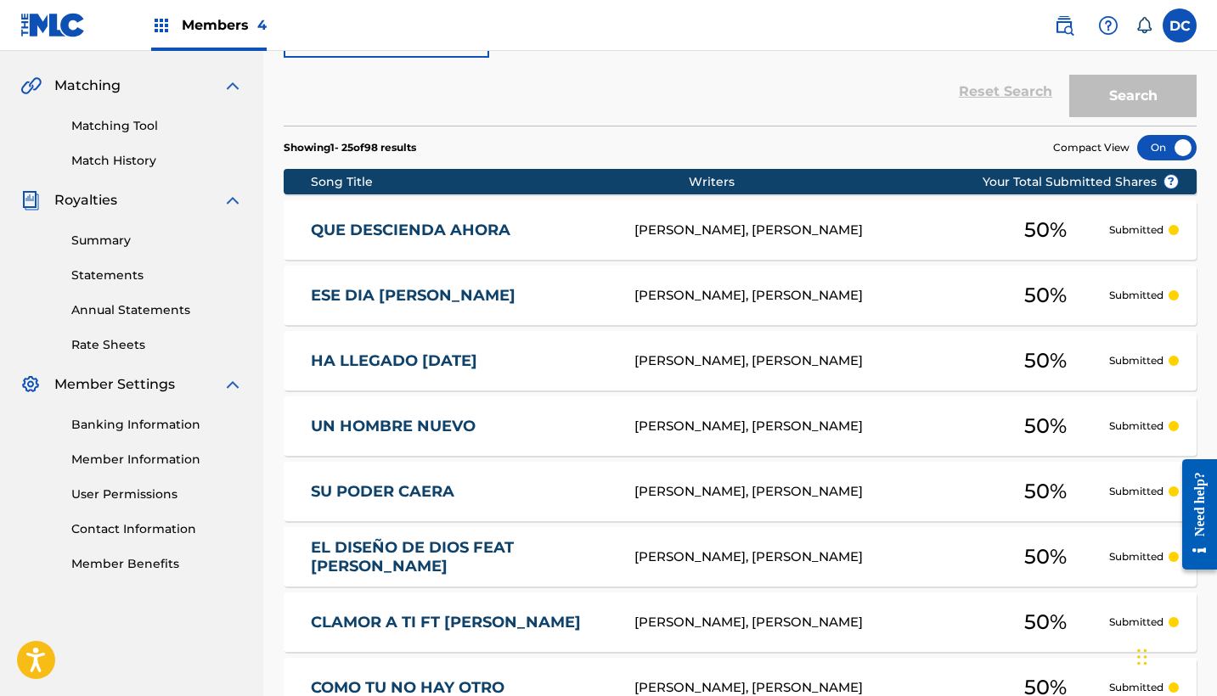
scroll to position [376, 0]
